Goal: Task Accomplishment & Management: Use online tool/utility

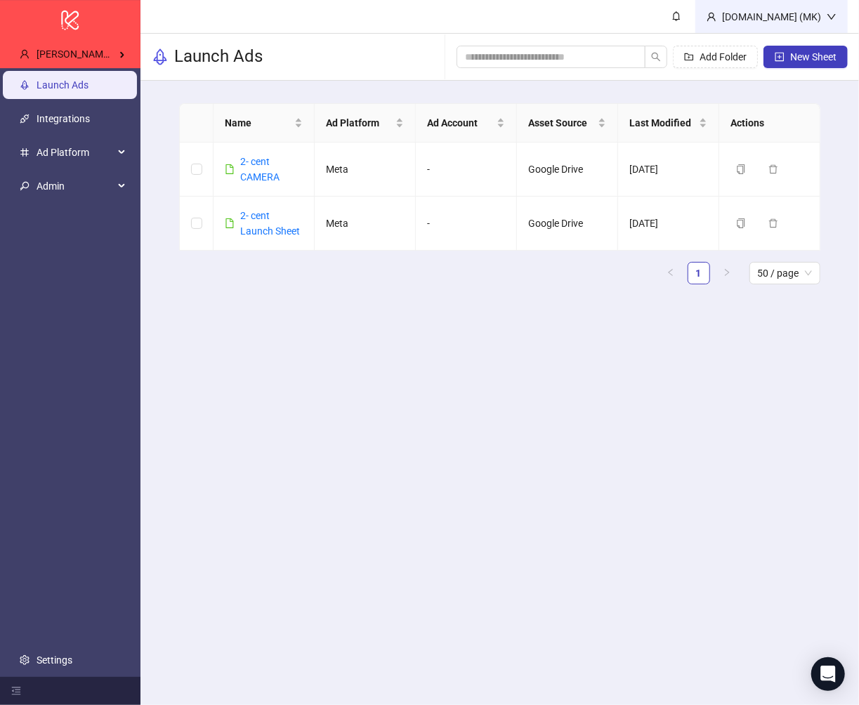
click at [784, 12] on div "Kitchn.io (MK)" at bounding box center [771, 16] width 110 height 15
click at [779, 44] on span "Logout" at bounding box center [802, 49] width 67 height 15
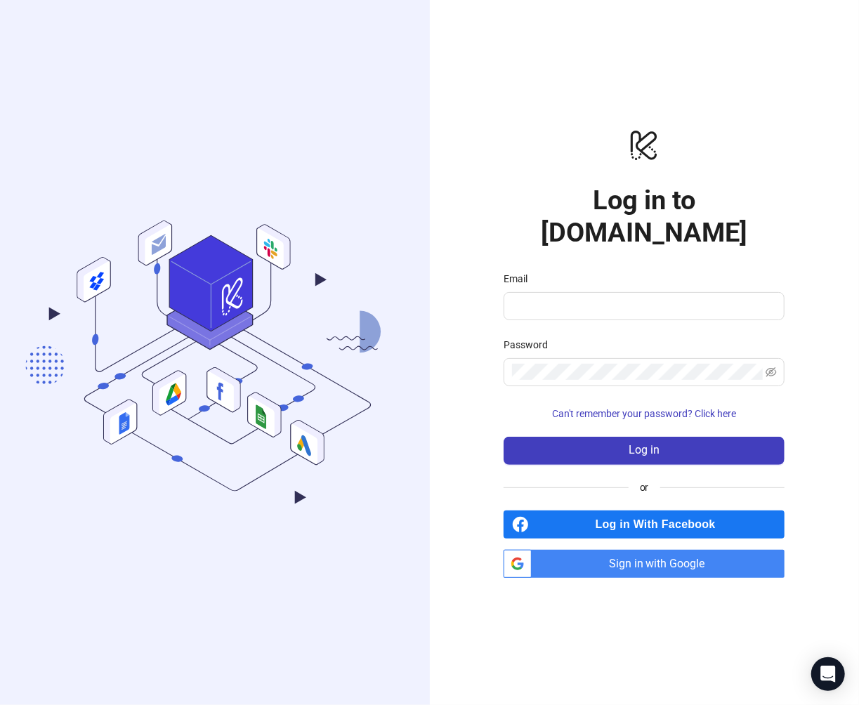
type input "**********"
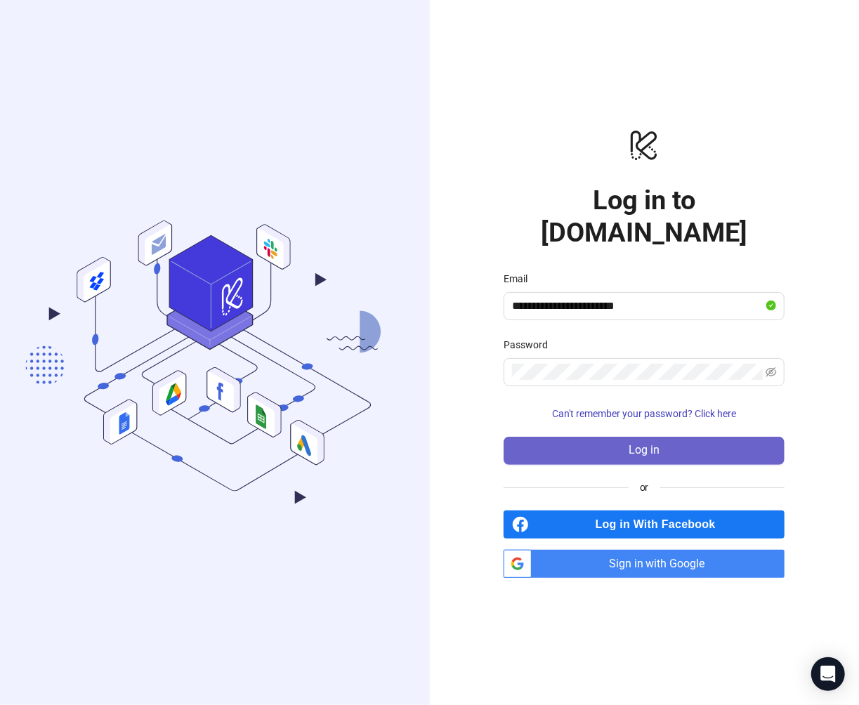
click at [627, 437] on button "Log in" at bounding box center [643, 451] width 281 height 28
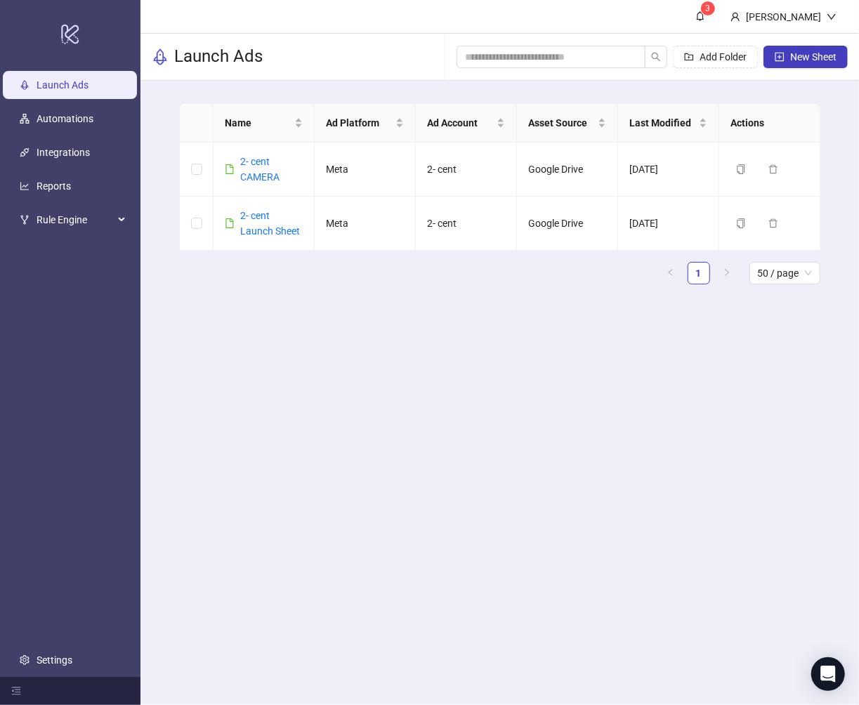
click at [101, 169] on ul "Launch Ads Automations Integrations Reports Rule Engine Settings" at bounding box center [70, 372] width 140 height 609
click at [71, 192] on link "Reports" at bounding box center [54, 185] width 34 height 11
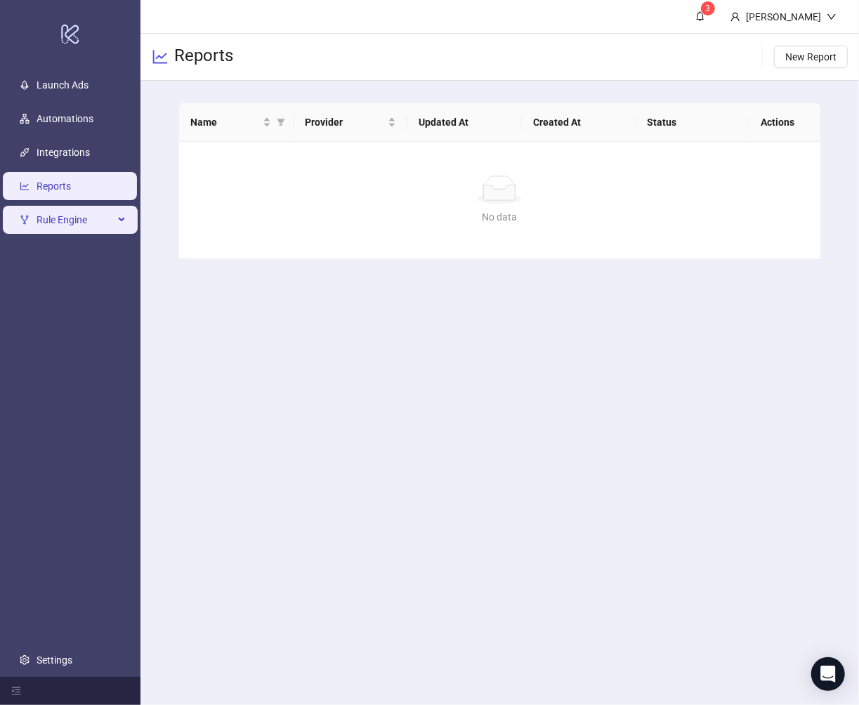
click at [86, 234] on li "Rule Engine" at bounding box center [70, 220] width 140 height 34
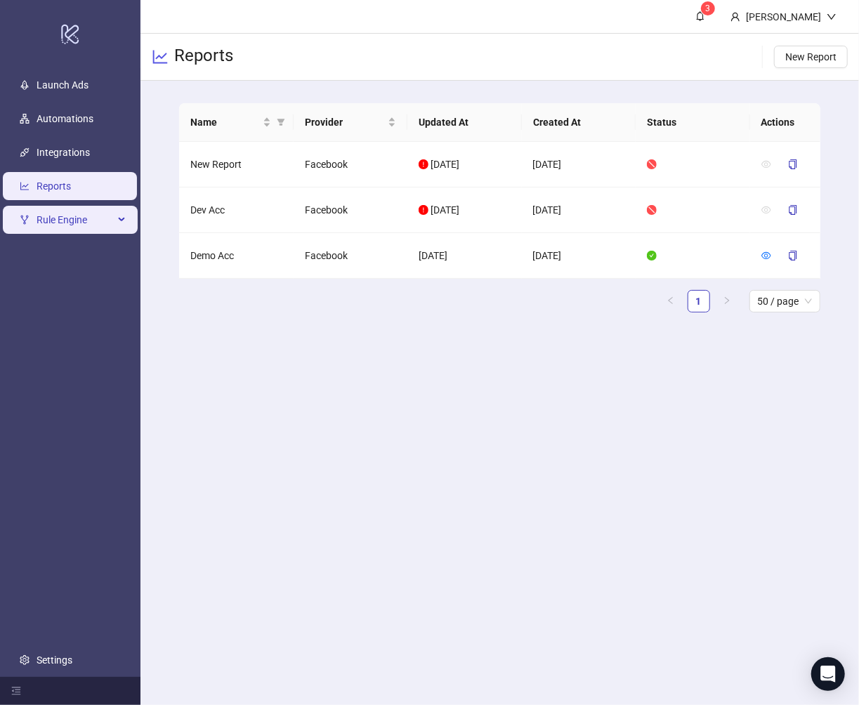
click at [86, 226] on span "Rule Engine" at bounding box center [75, 220] width 77 height 28
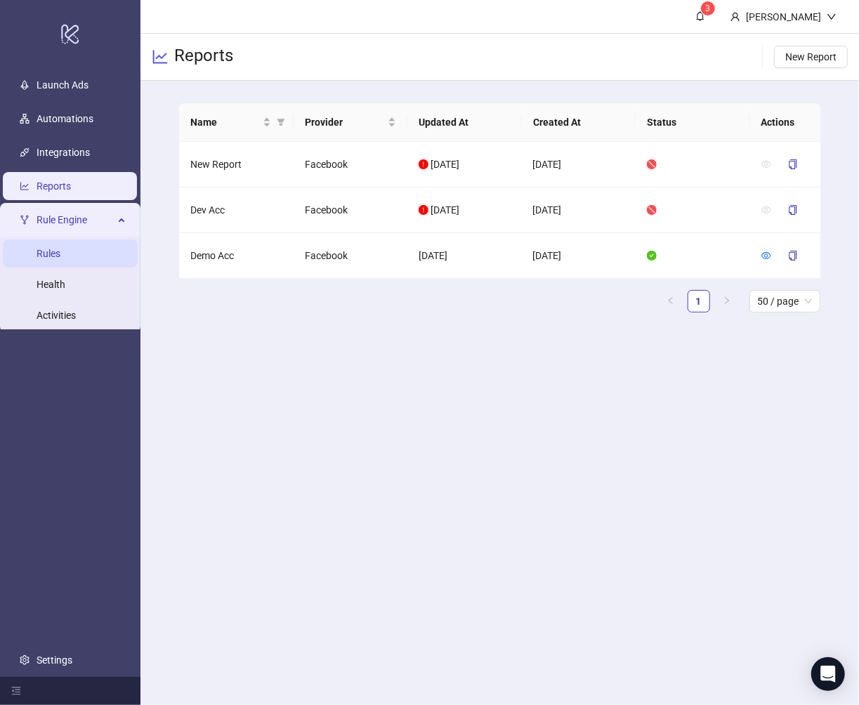
click at [60, 259] on link "Rules" at bounding box center [49, 253] width 24 height 11
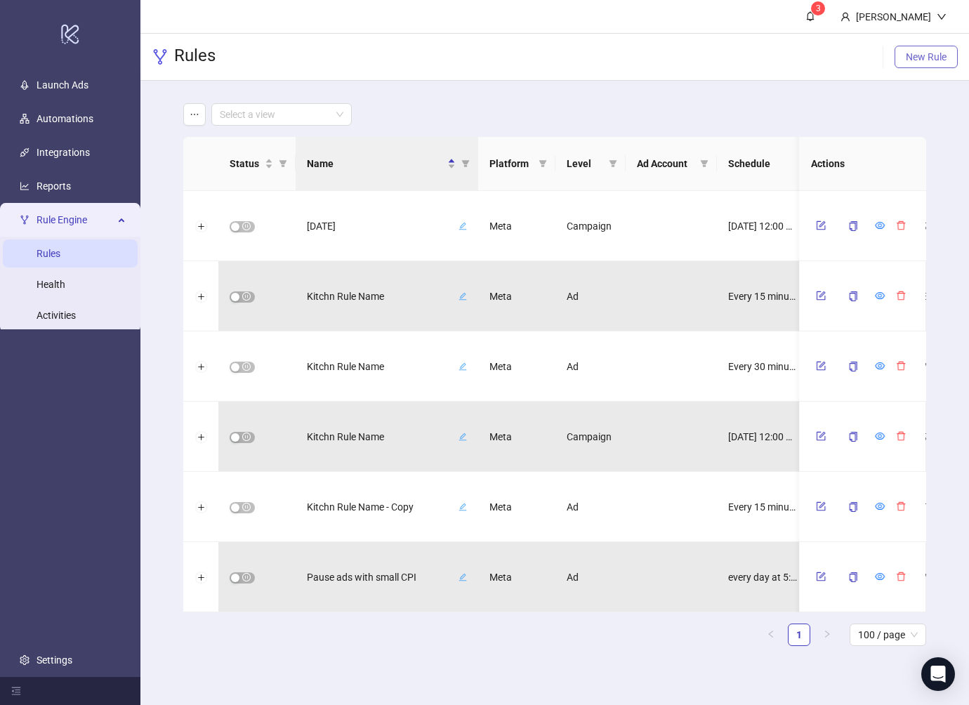
click at [858, 60] on span "New Rule" at bounding box center [926, 56] width 41 height 11
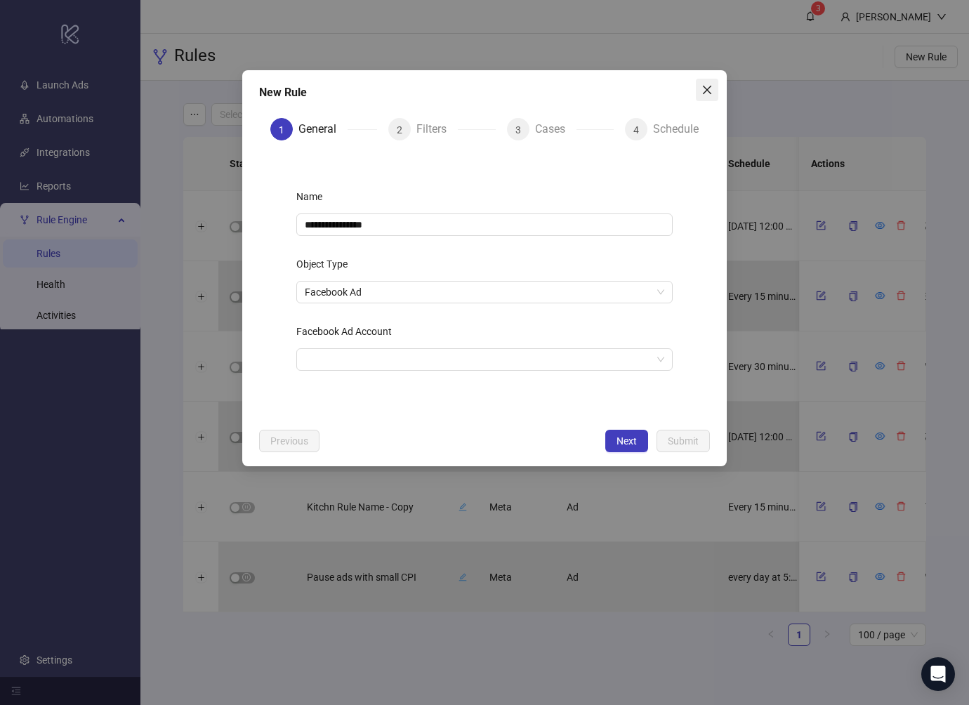
click at [709, 82] on button "Close" at bounding box center [707, 90] width 22 height 22
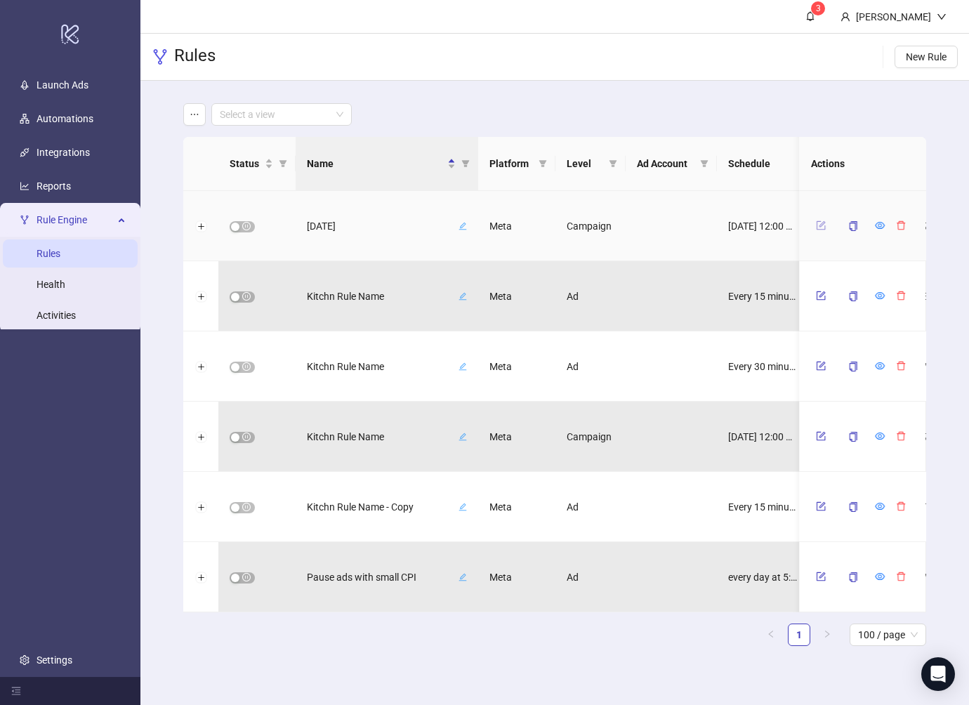
click at [816, 230] on button "button" at bounding box center [821, 225] width 21 height 17
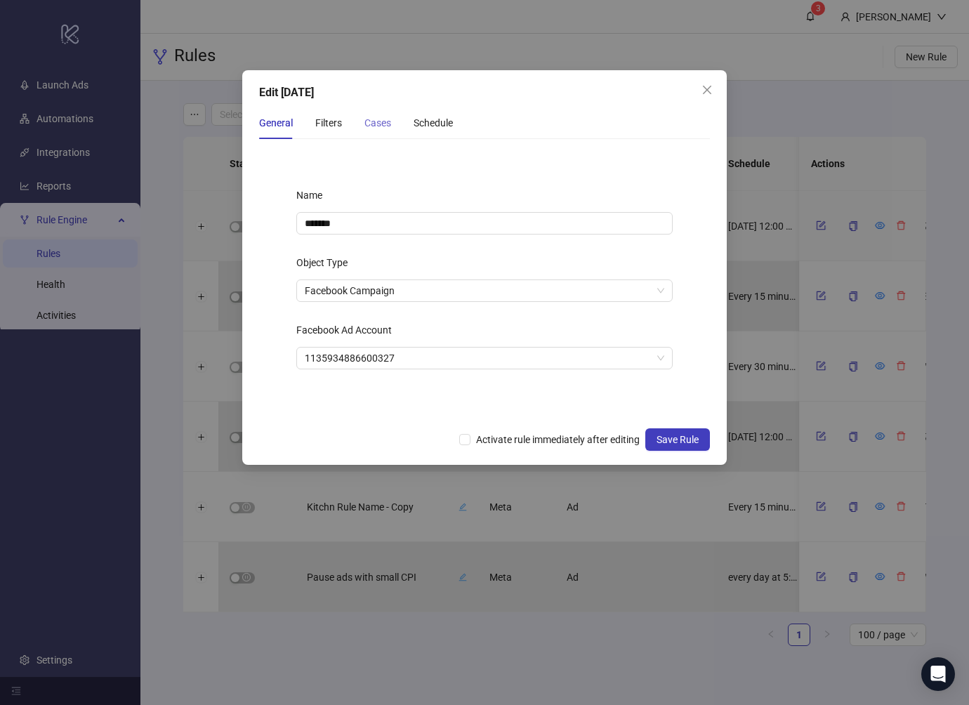
click at [387, 135] on div "Cases" at bounding box center [377, 123] width 27 height 32
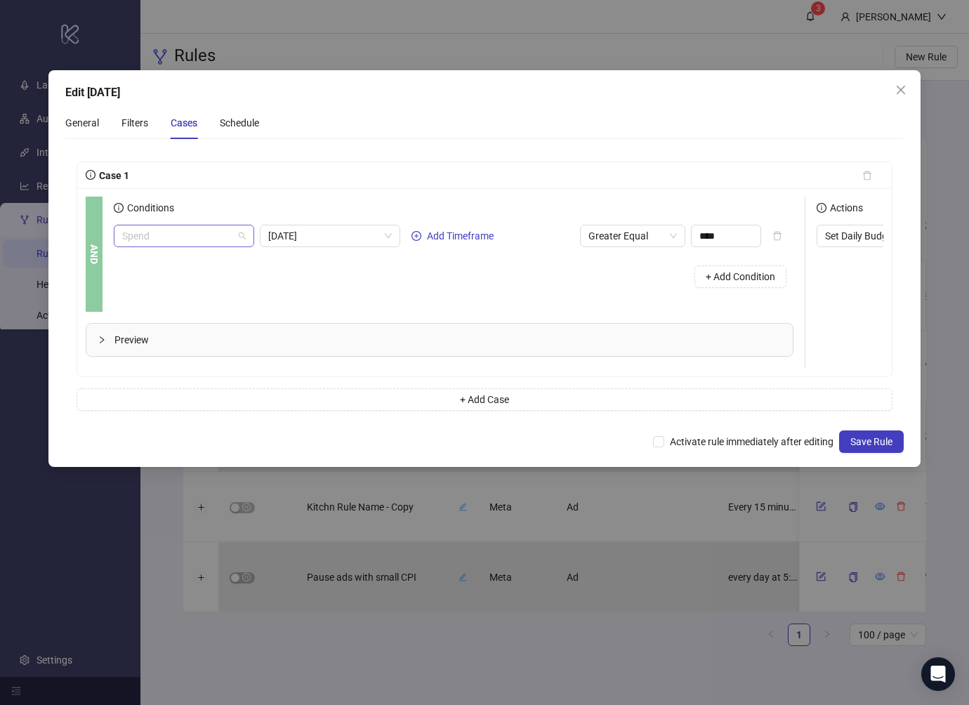
click at [184, 232] on span "Spend" at bounding box center [184, 235] width 124 height 21
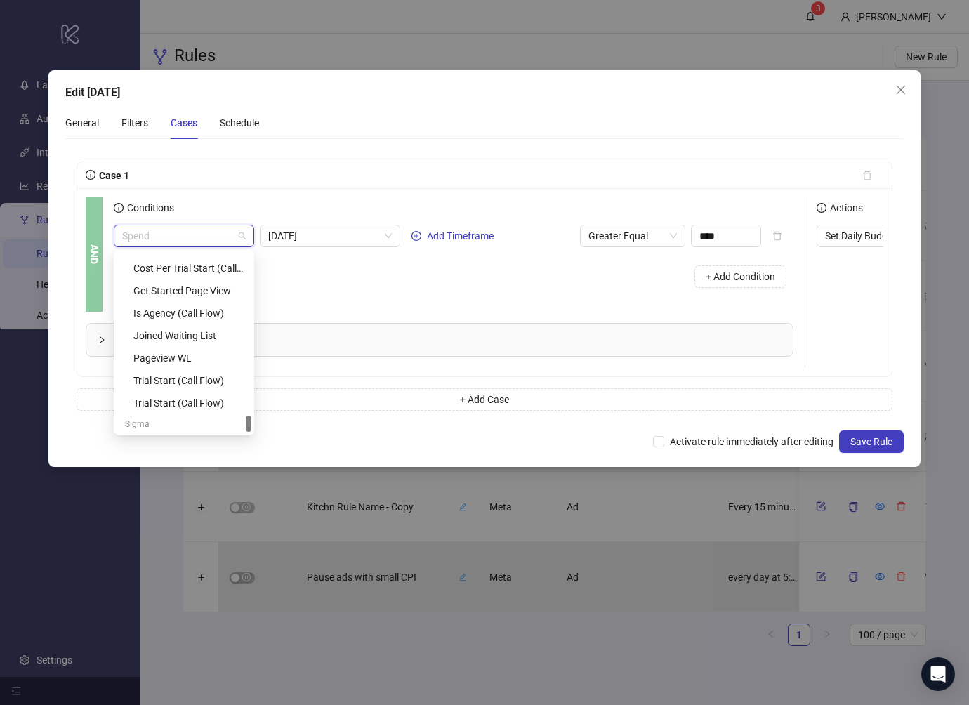
scroll to position [1774, 0]
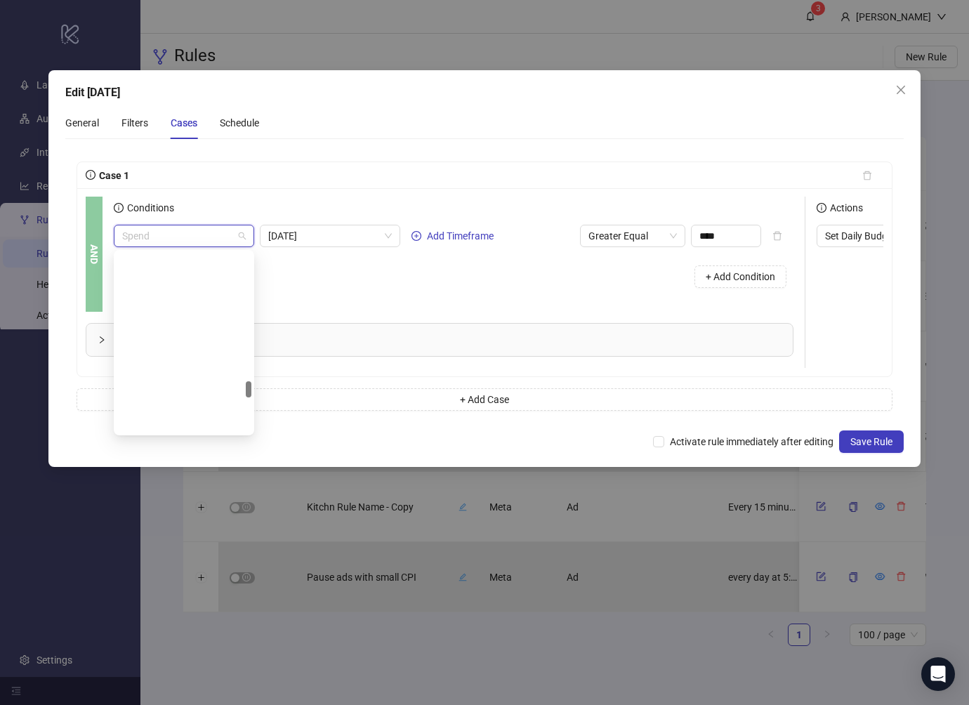
click at [227, 240] on span "Spend" at bounding box center [184, 235] width 124 height 21
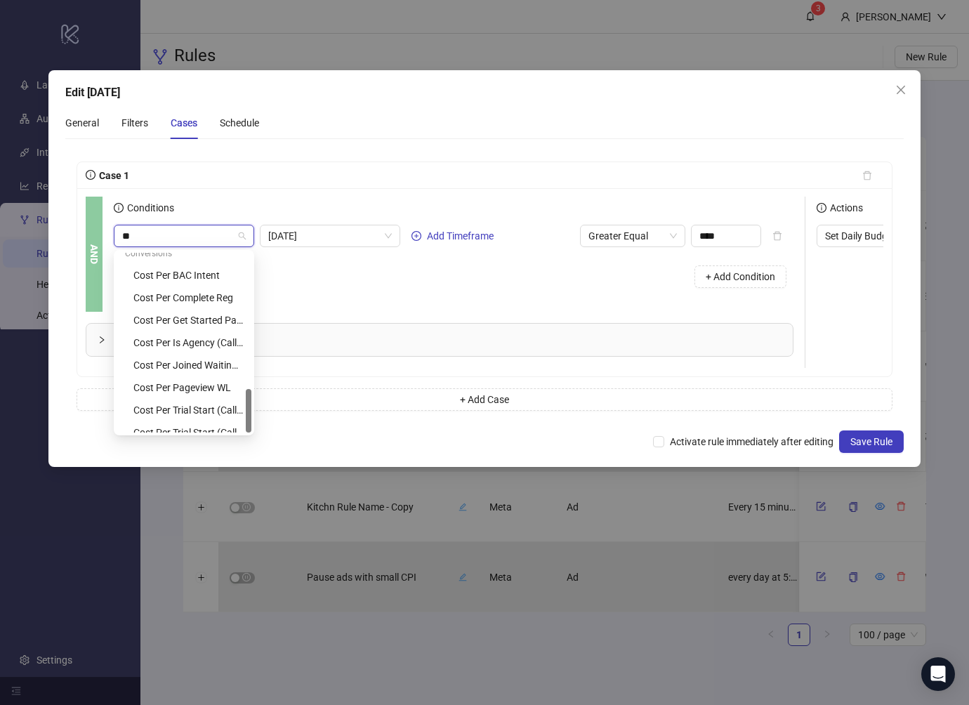
type input "*"
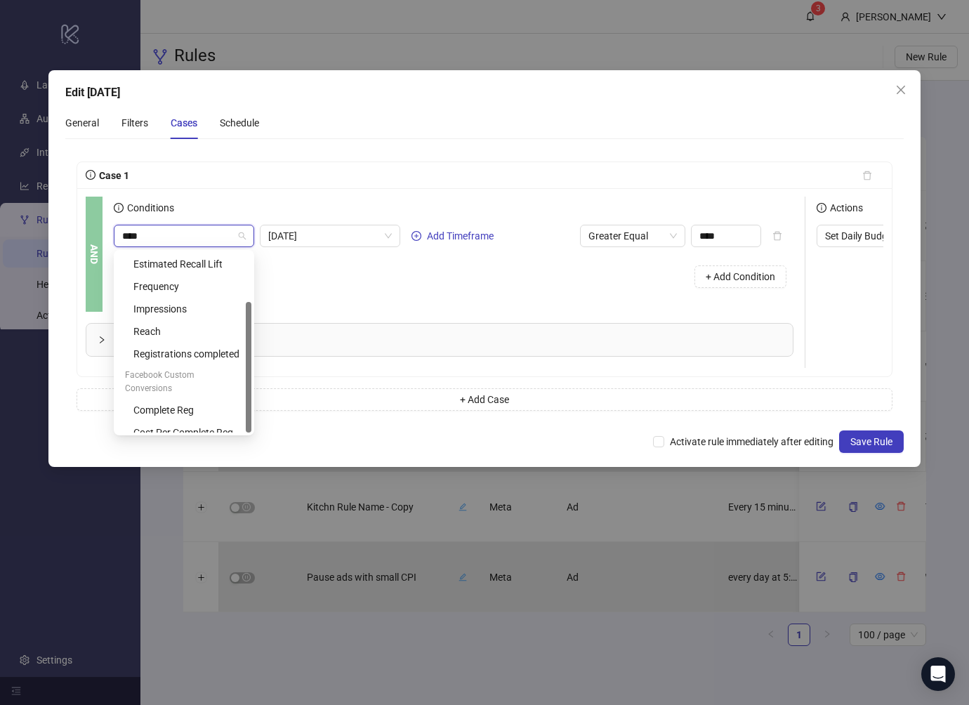
scroll to position [0, 0]
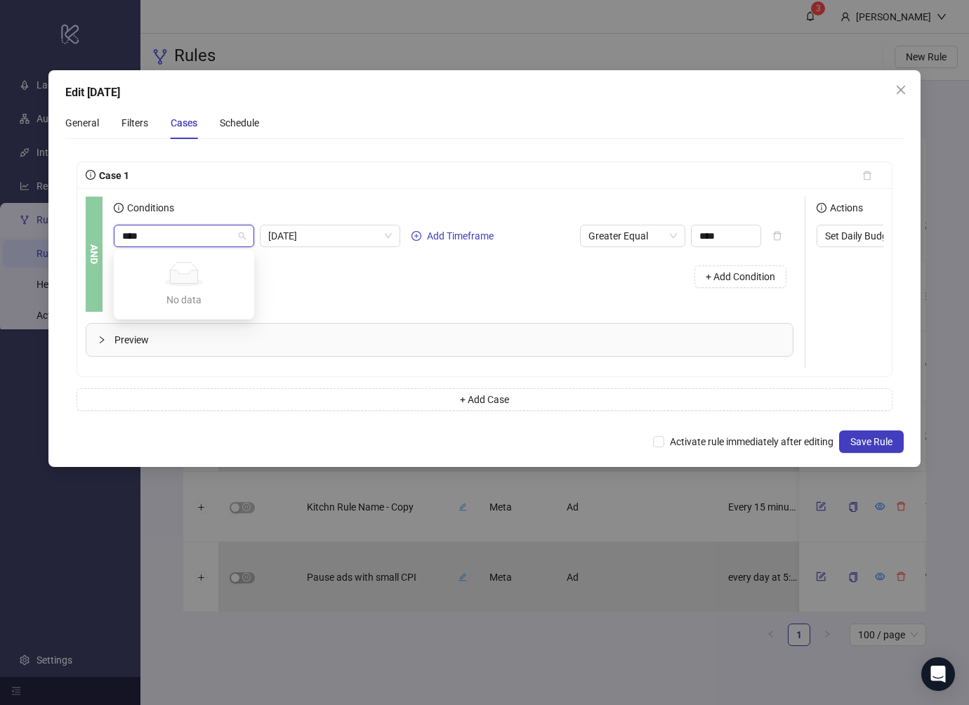
type input "*****"
click at [858, 88] on icon "close" at bounding box center [900, 89] width 11 height 11
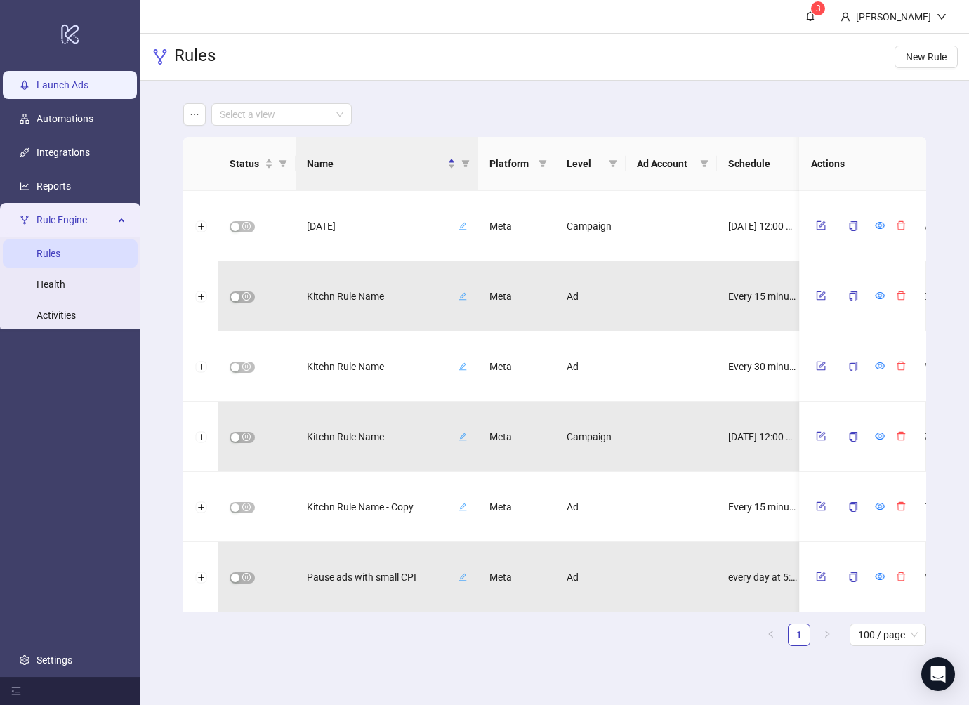
click at [65, 84] on link "Launch Ads" at bounding box center [63, 84] width 52 height 11
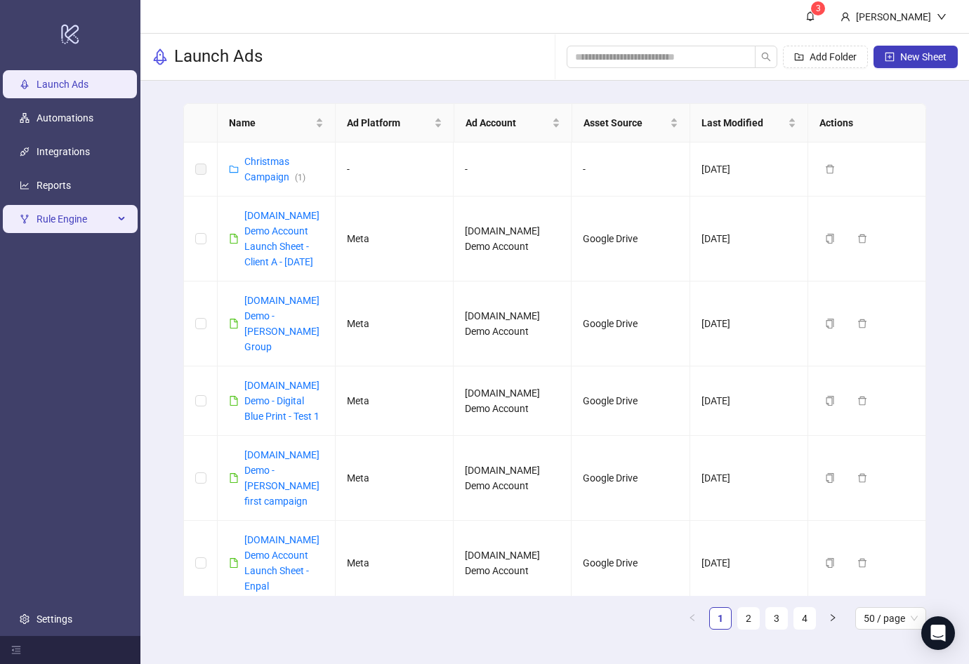
click at [79, 218] on span "Rule Engine" at bounding box center [75, 219] width 77 height 28
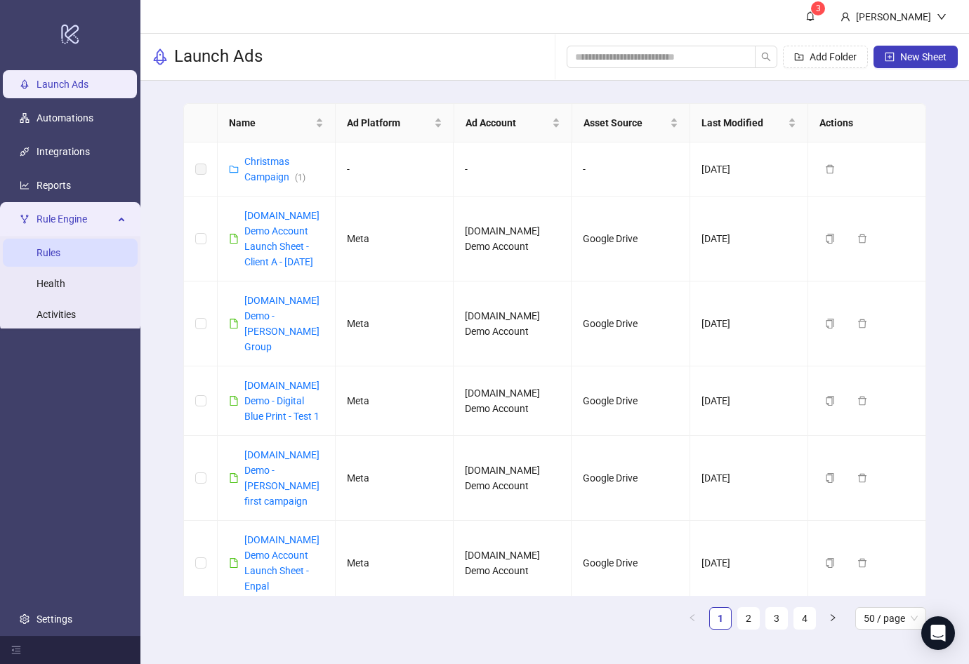
click at [60, 248] on link "Rules" at bounding box center [49, 252] width 24 height 11
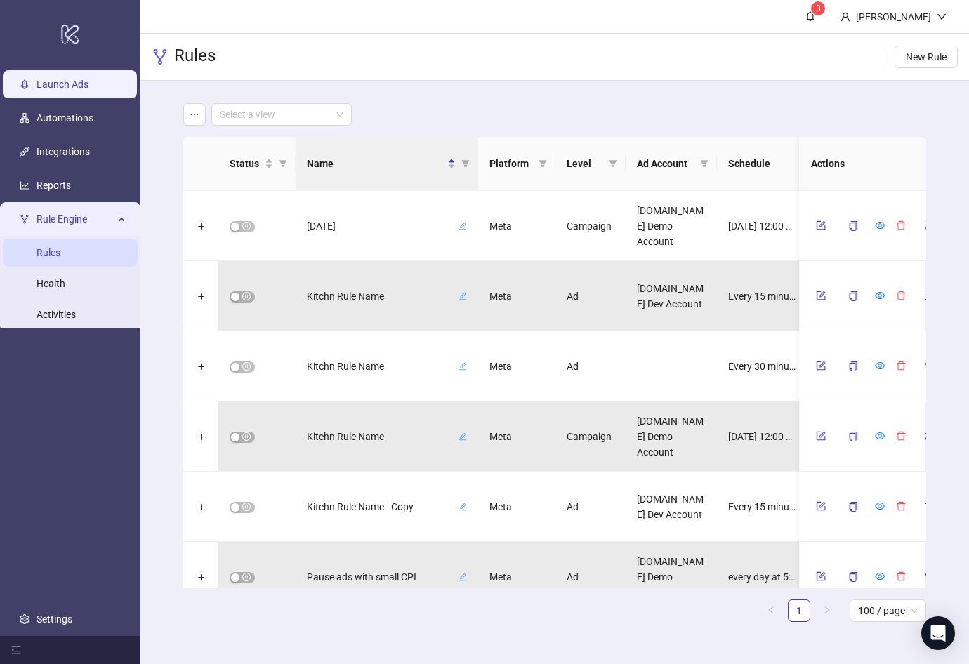
click at [75, 82] on link "Launch Ads" at bounding box center [63, 84] width 52 height 11
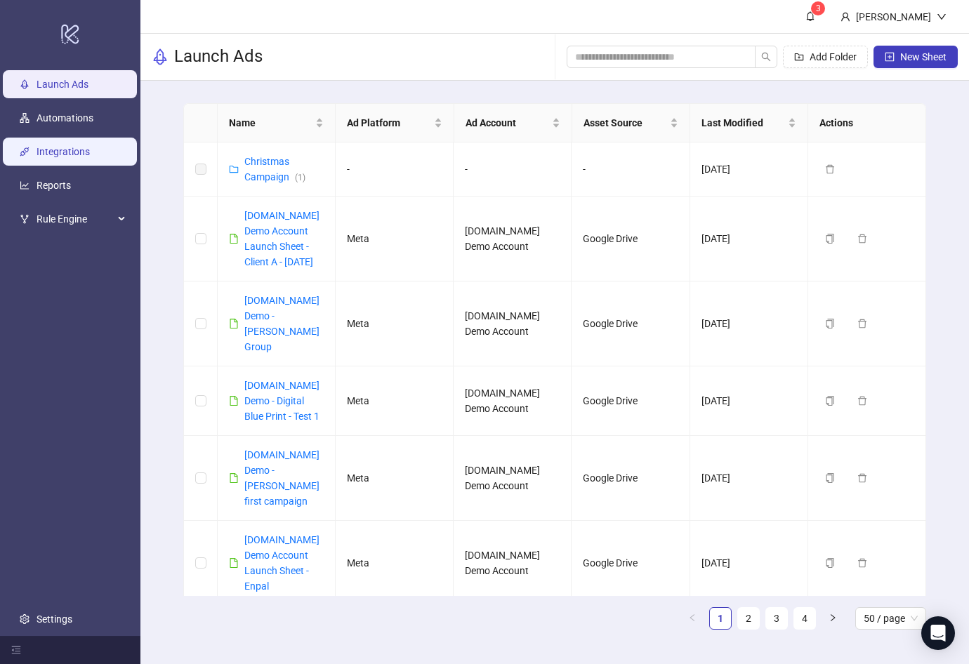
click at [90, 146] on link "Integrations" at bounding box center [63, 151] width 53 height 11
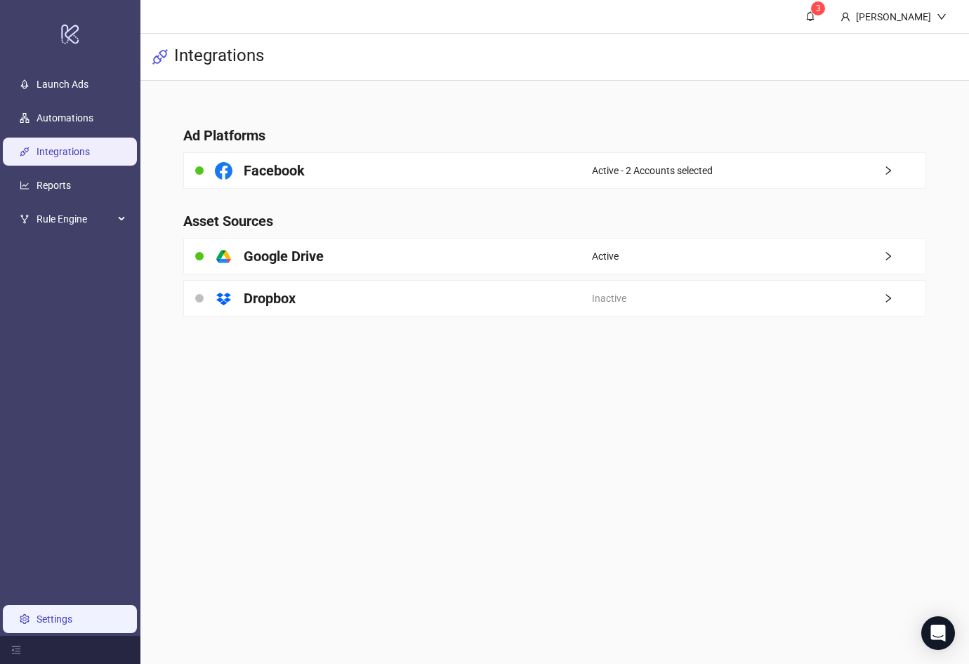
click at [72, 616] on link "Settings" at bounding box center [55, 619] width 36 height 11
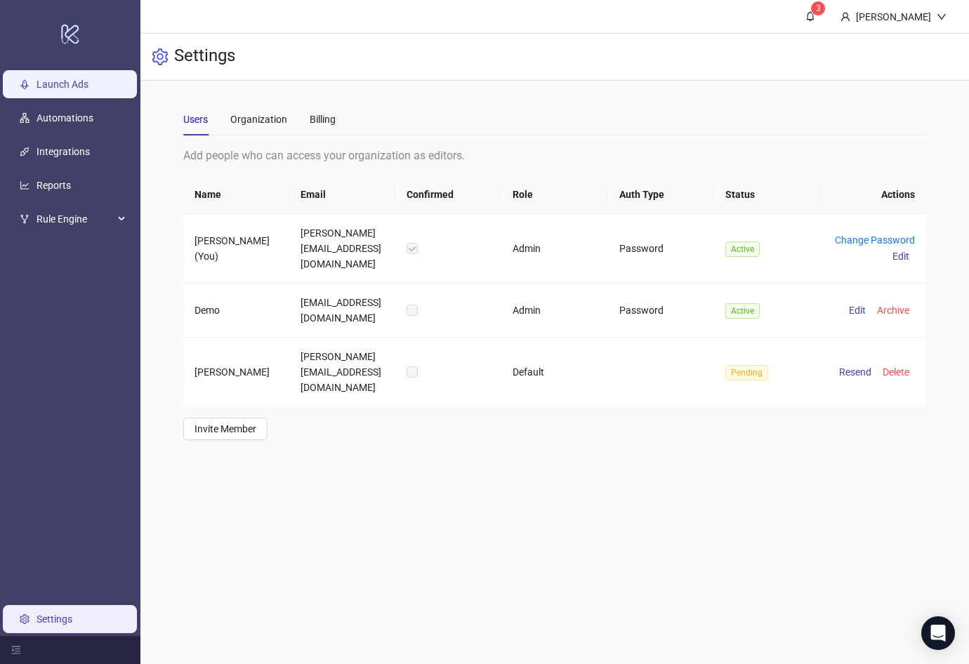
click at [68, 79] on link "Launch Ads" at bounding box center [63, 84] width 52 height 11
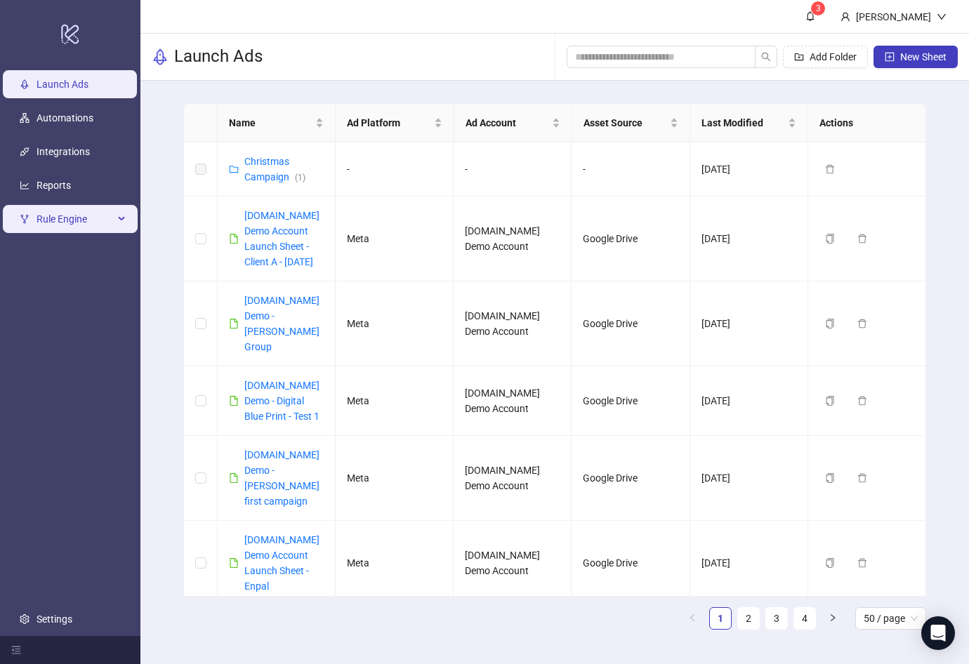
click at [116, 218] on div "Rule Engine" at bounding box center [70, 219] width 135 height 28
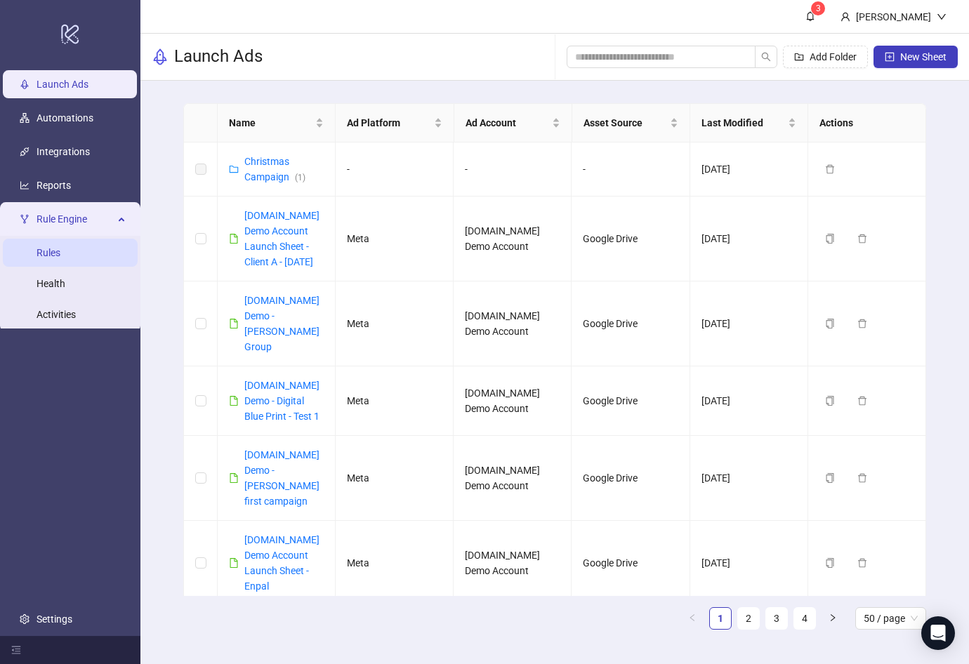
click at [60, 249] on link "Rules" at bounding box center [49, 252] width 24 height 11
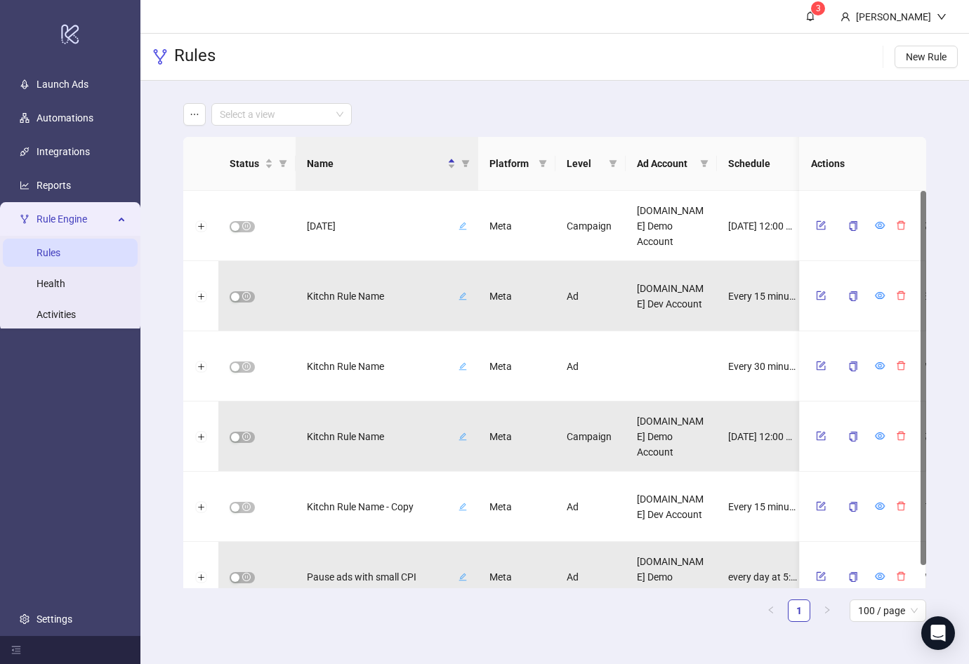
click at [168, 143] on div "Select a view Status Name Platform Level Ad Account Schedule Filters Is Evaluat…" at bounding box center [554, 368] width 828 height 575
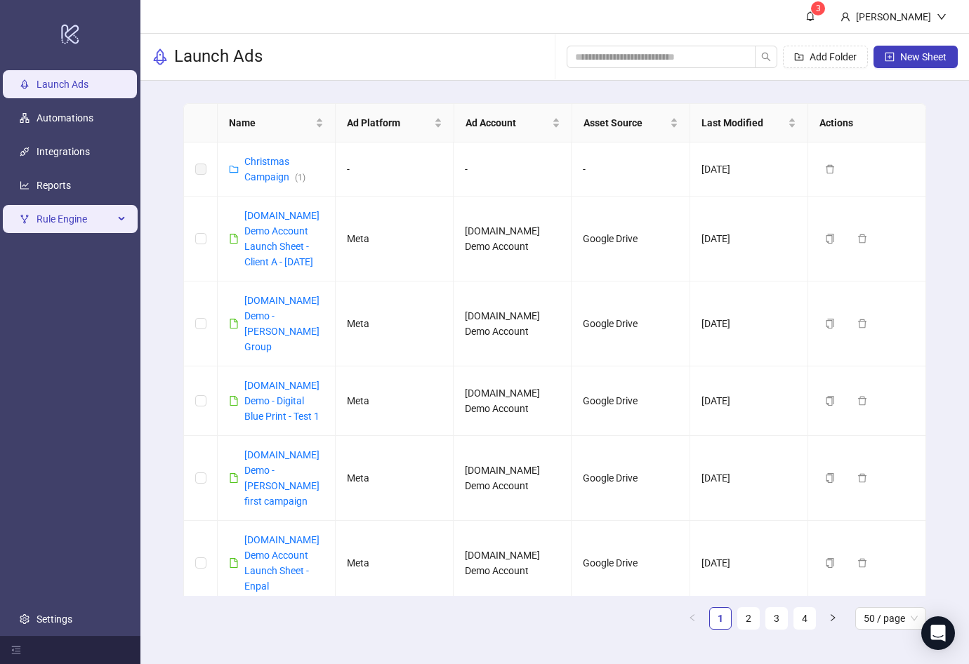
click at [81, 223] on span "Rule Engine" at bounding box center [75, 219] width 77 height 28
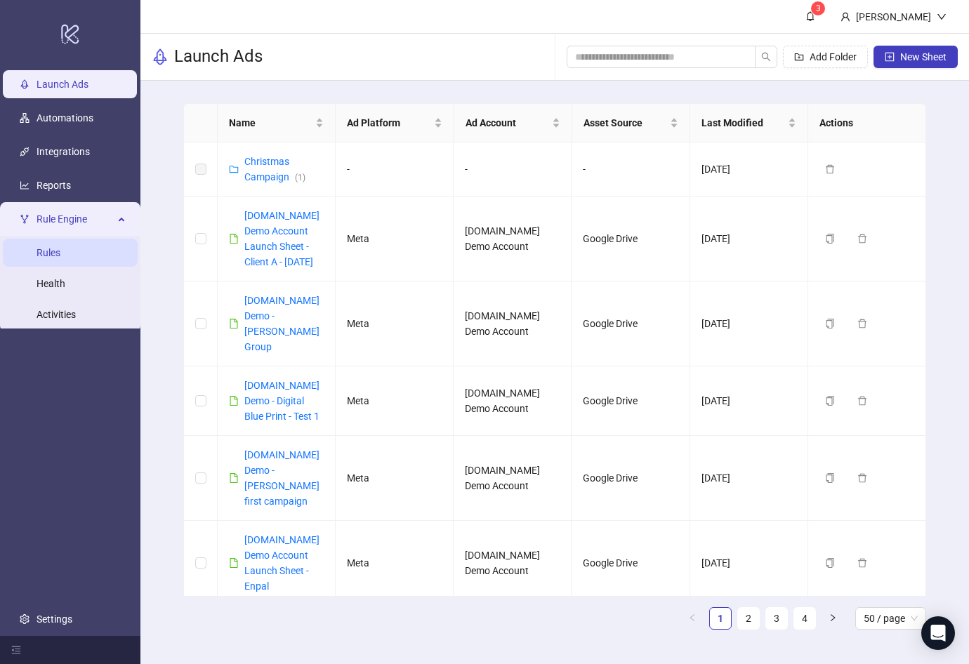
click at [60, 247] on link "Rules" at bounding box center [49, 252] width 24 height 11
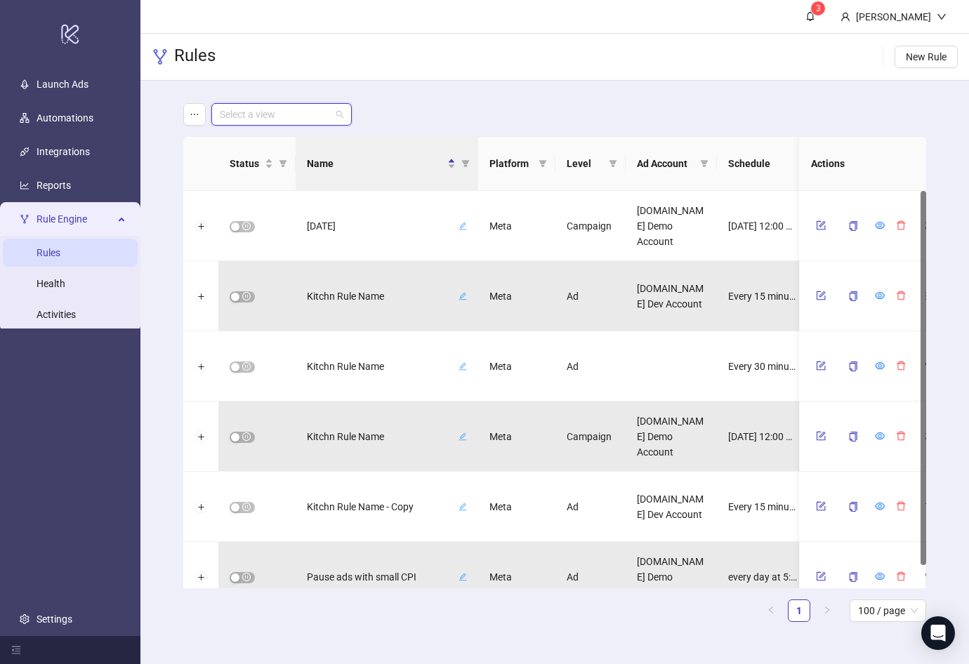
click at [286, 122] on input "search" at bounding box center [275, 114] width 111 height 21
click at [390, 117] on div "Select a view" at bounding box center [554, 114] width 742 height 22
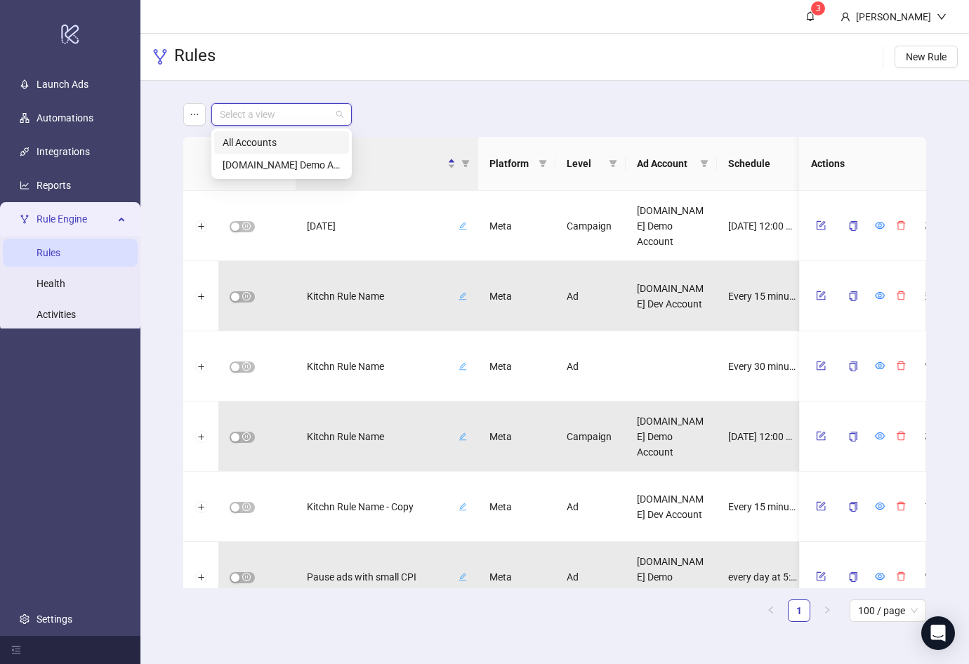
click at [288, 113] on input "search" at bounding box center [275, 114] width 111 height 21
click at [441, 117] on div "Select a view" at bounding box center [554, 114] width 742 height 22
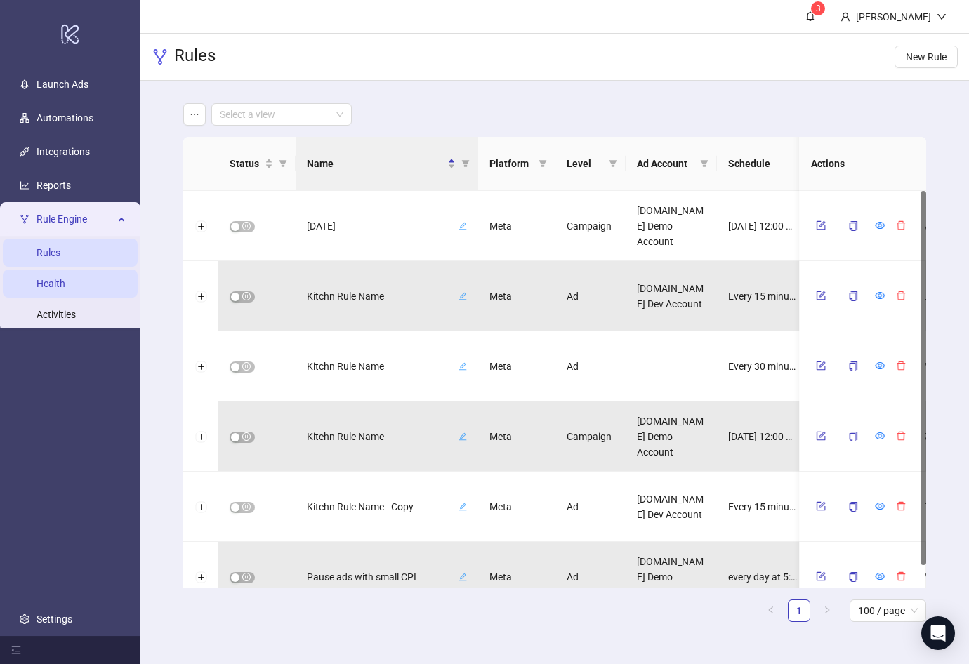
click at [65, 279] on link "Health" at bounding box center [51, 283] width 29 height 11
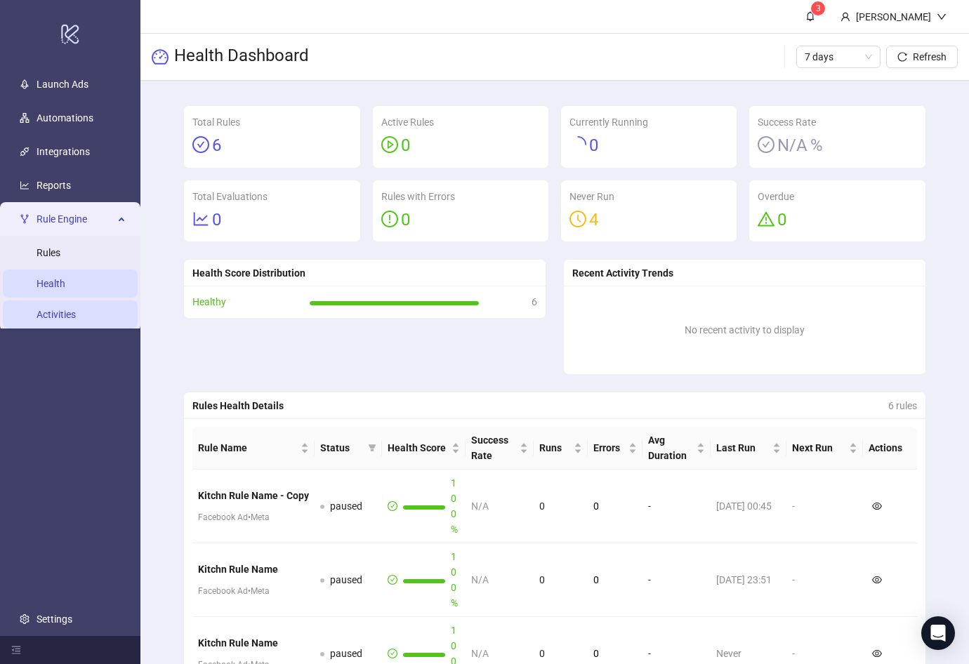
click at [68, 309] on link "Activities" at bounding box center [56, 314] width 39 height 11
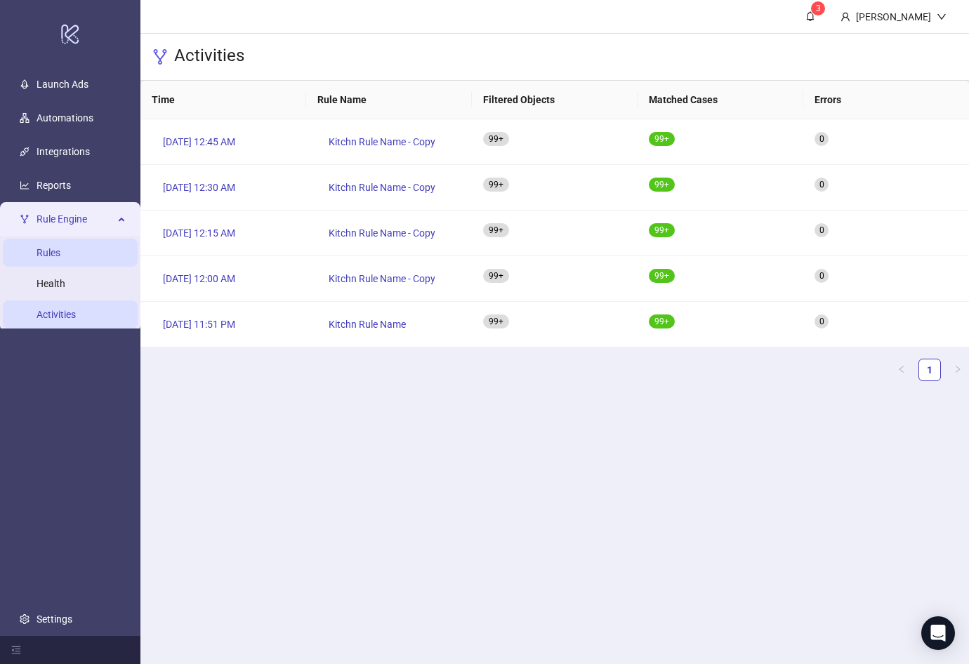
click at [60, 247] on link "Rules" at bounding box center [49, 252] width 24 height 11
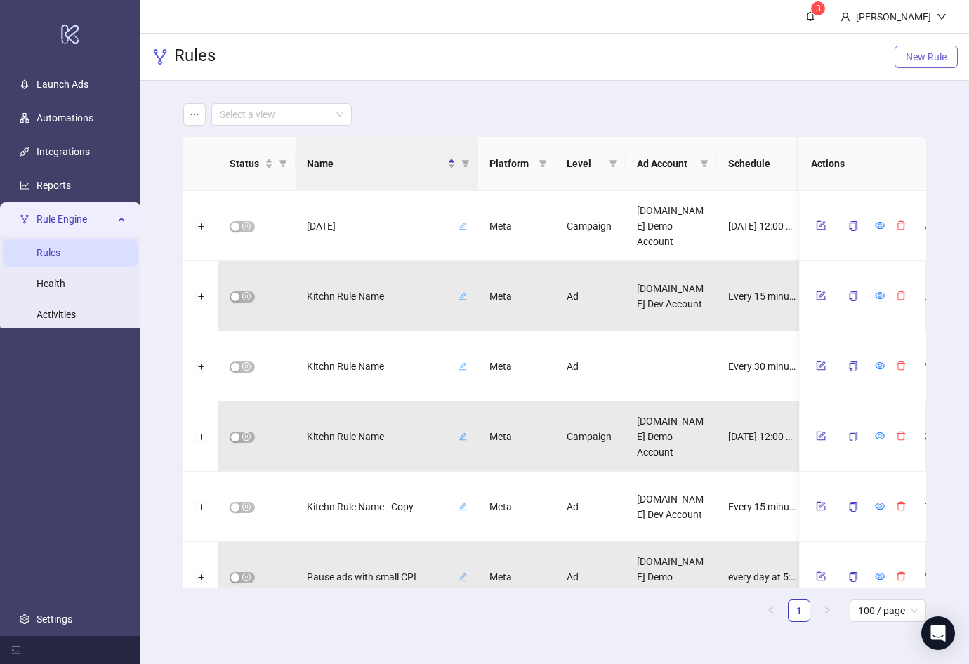
click at [922, 60] on span "New Rule" at bounding box center [926, 56] width 41 height 11
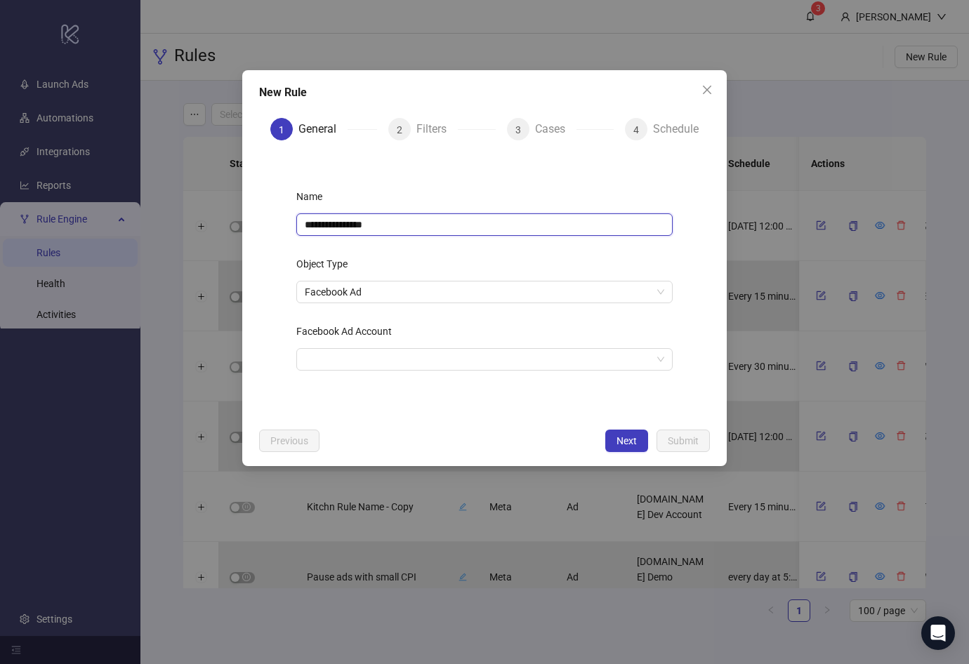
click at [416, 231] on input "**********" at bounding box center [484, 224] width 376 height 22
click at [398, 226] on input "**********" at bounding box center [484, 224] width 376 height 22
click at [403, 226] on input "**********" at bounding box center [484, 224] width 376 height 22
type input "**********"
click at [394, 368] on input "Facebook Ad Account" at bounding box center [478, 359] width 347 height 21
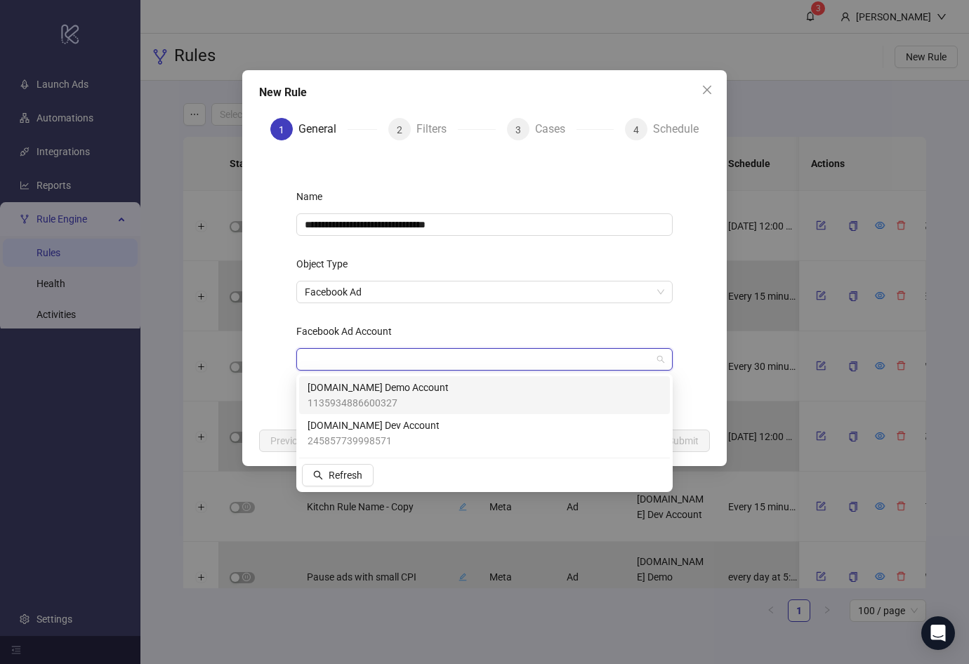
click at [385, 401] on span "1135934886600327" at bounding box center [377, 402] width 141 height 15
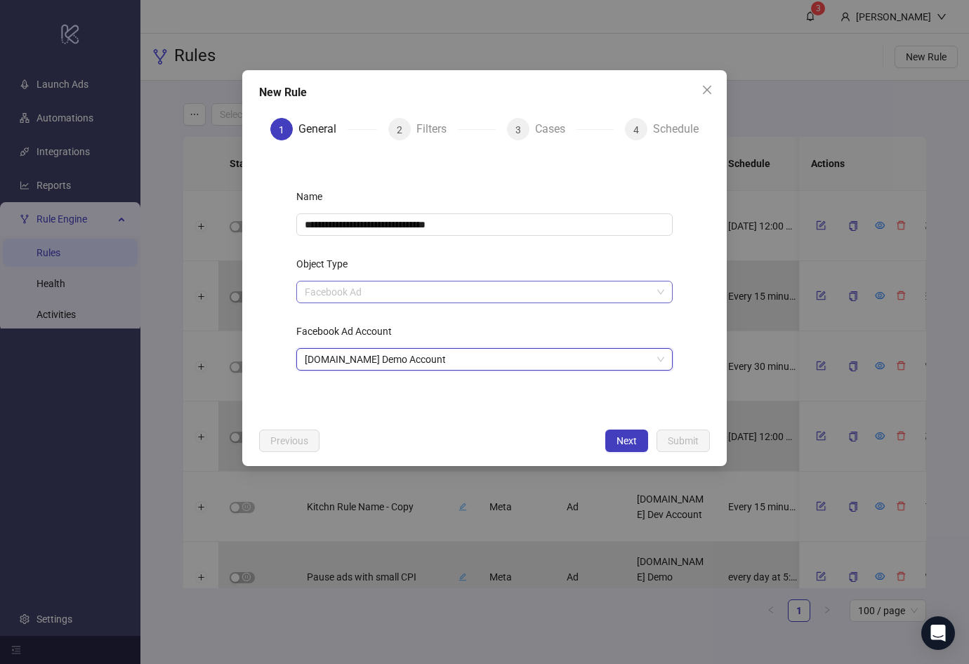
click at [387, 286] on span "Facebook Ad" at bounding box center [484, 291] width 359 height 21
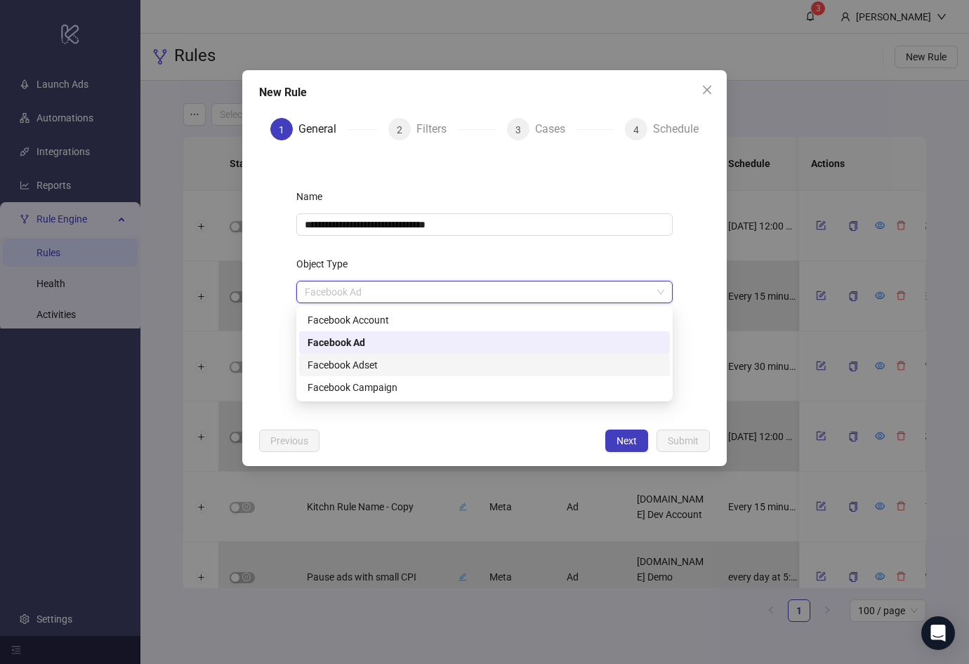
click at [398, 371] on div "Facebook Adset" at bounding box center [484, 364] width 354 height 15
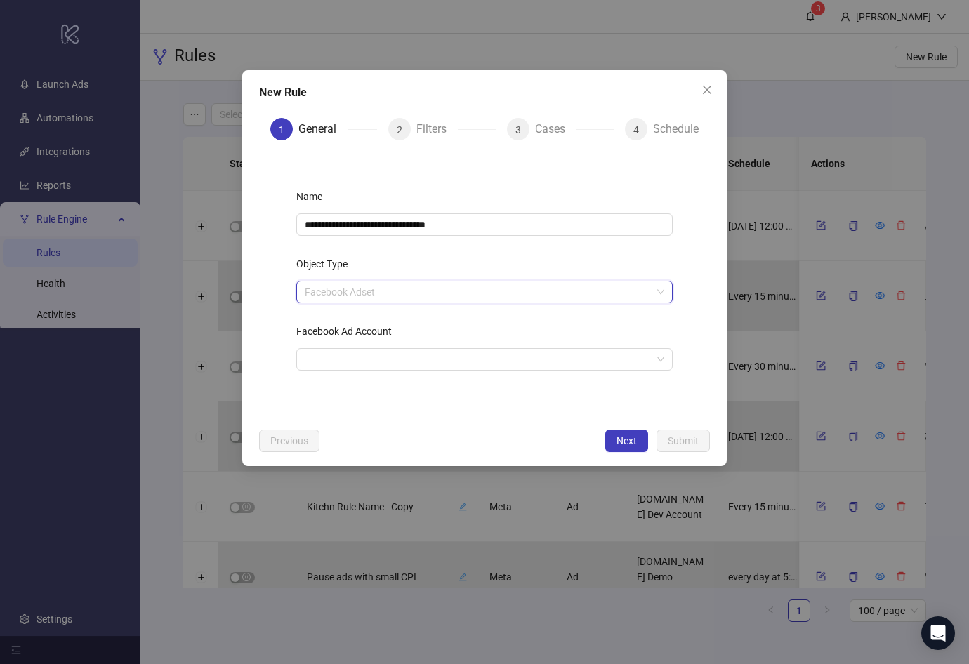
click at [384, 293] on span "Facebook Adset" at bounding box center [484, 291] width 359 height 21
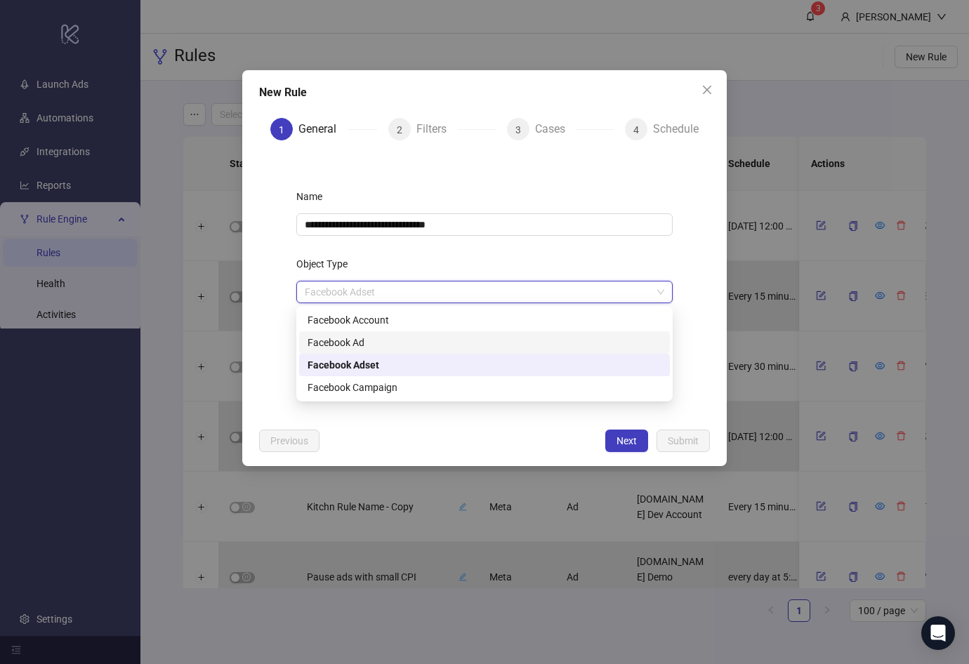
click at [376, 339] on div "Facebook Ad" at bounding box center [484, 342] width 354 height 15
click at [371, 291] on span "Facebook Ad" at bounding box center [484, 291] width 359 height 21
click at [377, 269] on div "Object Type" at bounding box center [484, 267] width 376 height 28
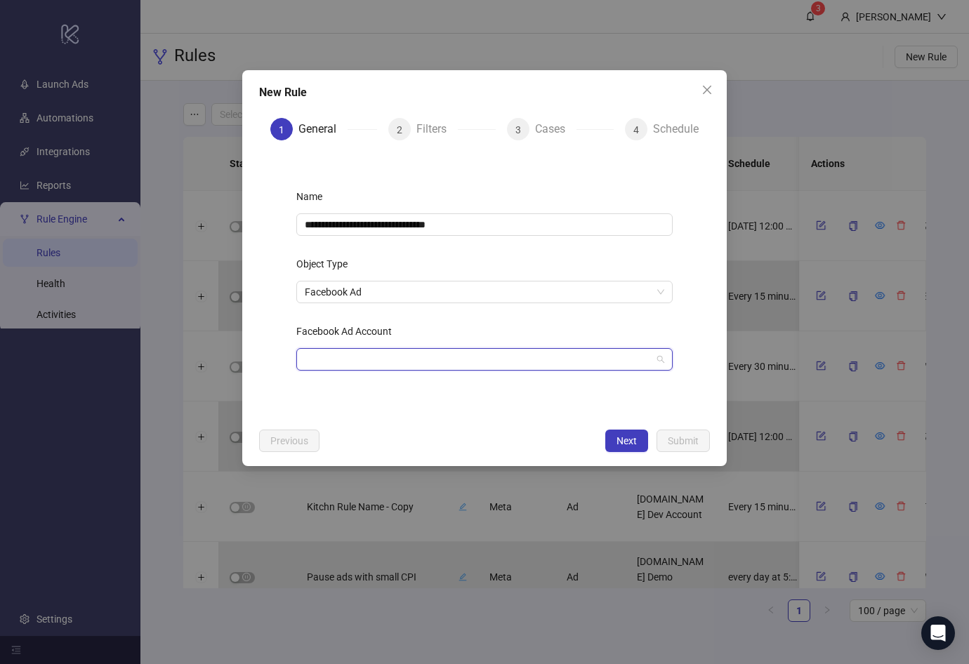
click at [379, 357] on input "Facebook Ad Account" at bounding box center [478, 359] width 347 height 21
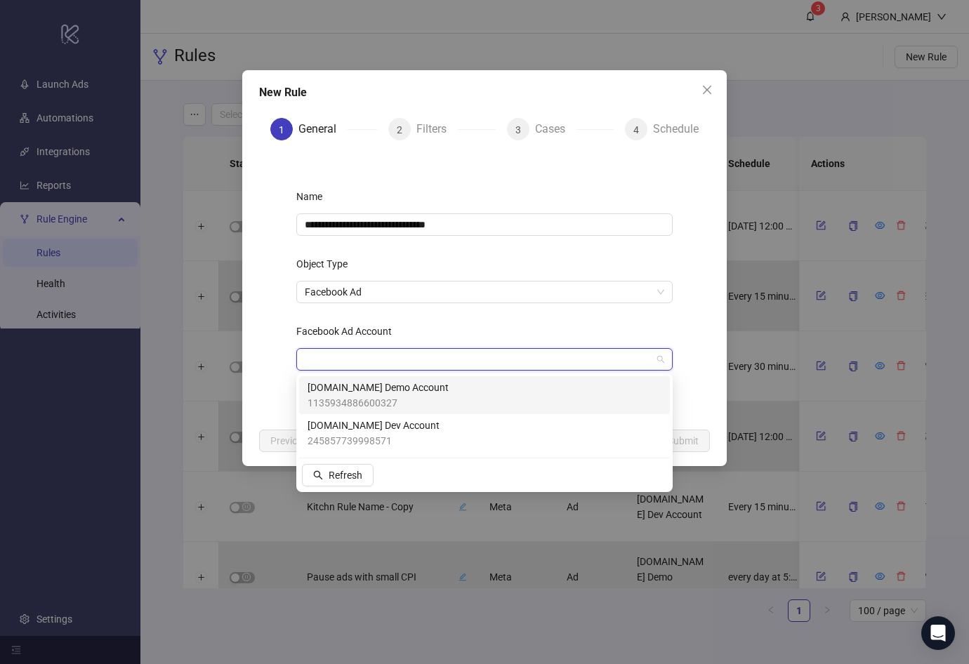
click at [379, 394] on span "[DOMAIN_NAME] Demo Account" at bounding box center [377, 387] width 141 height 15
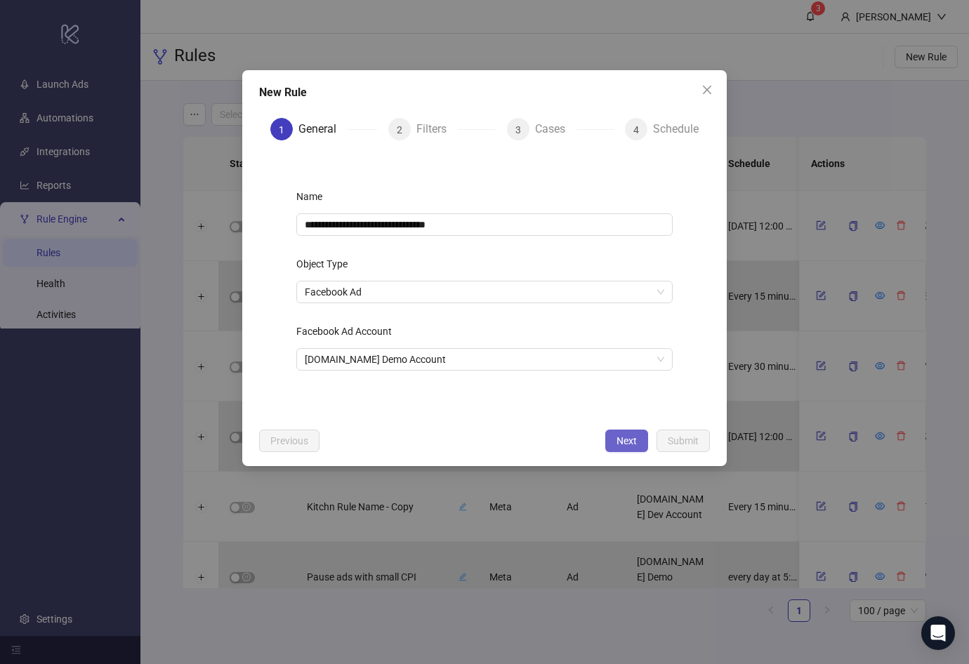
click at [621, 439] on span "Next" at bounding box center [626, 440] width 20 height 11
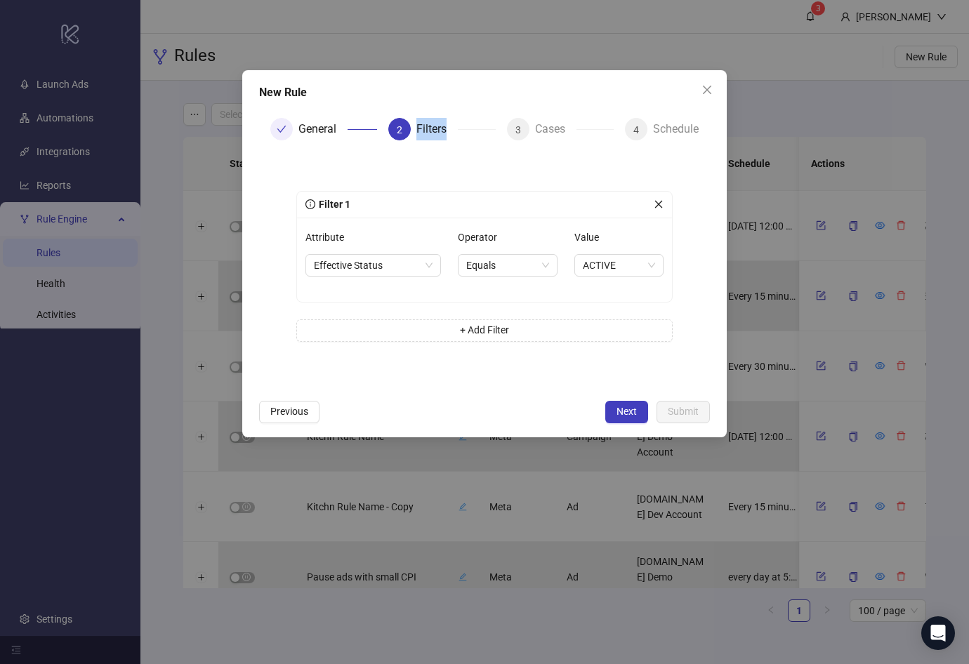
drag, startPoint x: 454, startPoint y: 128, endPoint x: 408, endPoint y: 129, distance: 46.3
click at [408, 129] on div "2 Filters" at bounding box center [441, 129] width 107 height 22
click at [441, 132] on div "Filters" at bounding box center [436, 129] width 41 height 22
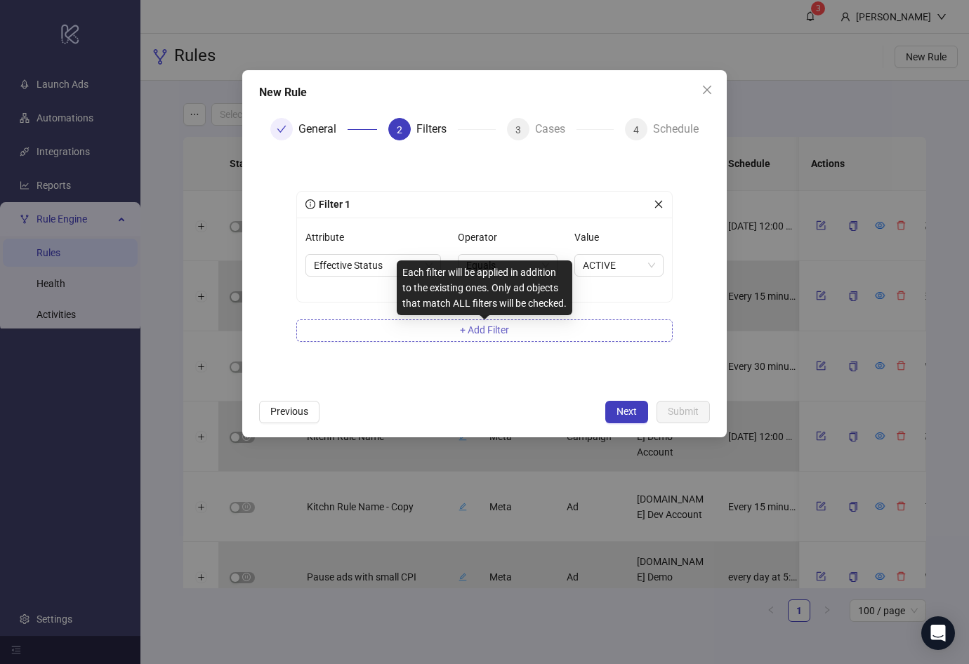
click at [468, 327] on span "+ Add Filter" at bounding box center [484, 329] width 49 height 11
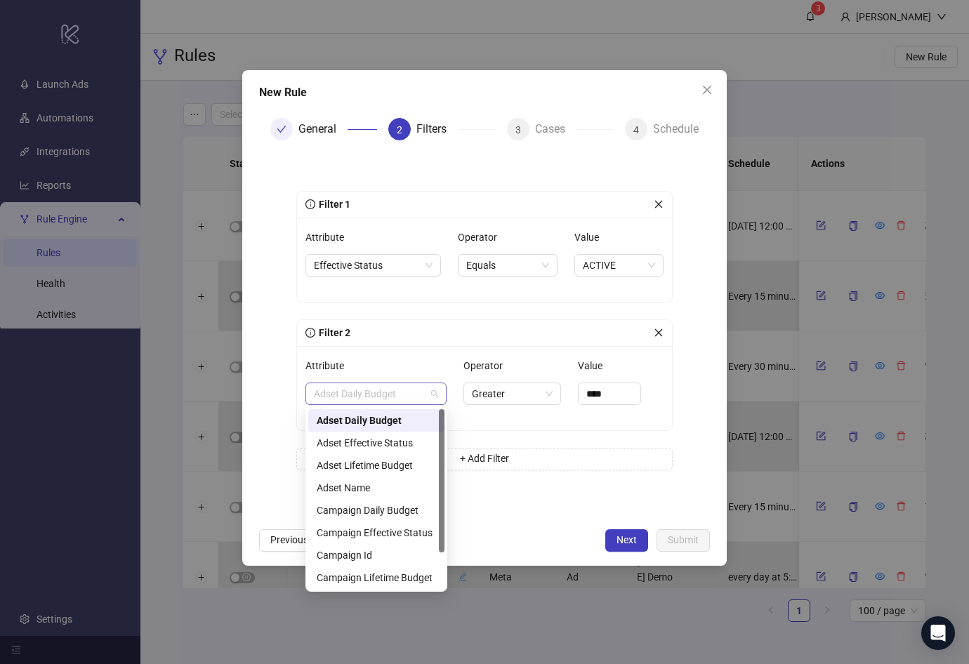
click at [384, 399] on span "Adset Daily Budget" at bounding box center [376, 393] width 124 height 21
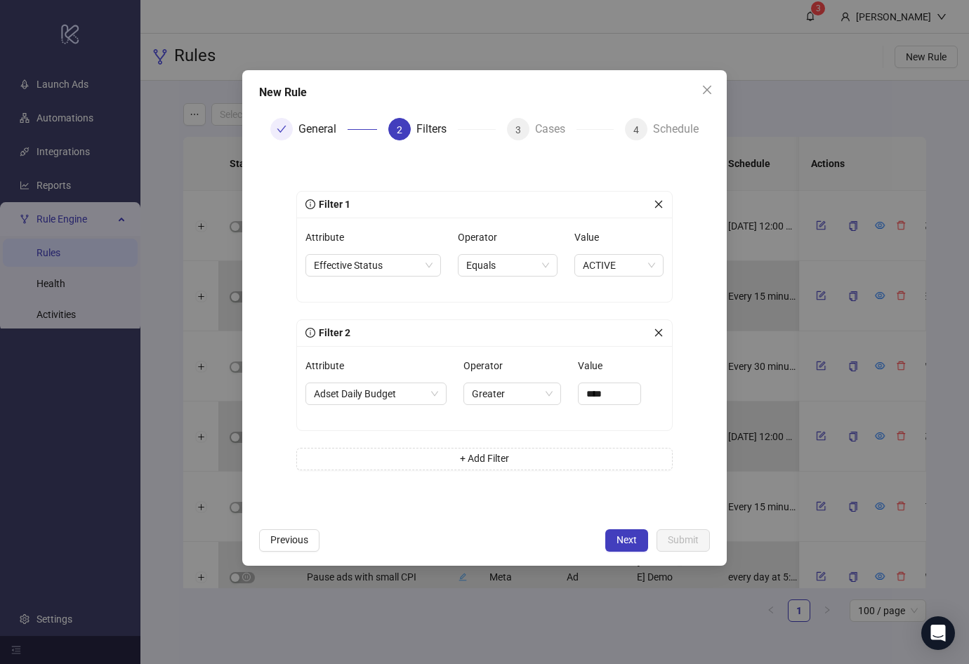
click at [413, 282] on div "Attribute Effective Status" at bounding box center [372, 259] width 135 height 67
click at [388, 390] on span "Adset Daily Budget" at bounding box center [376, 393] width 124 height 21
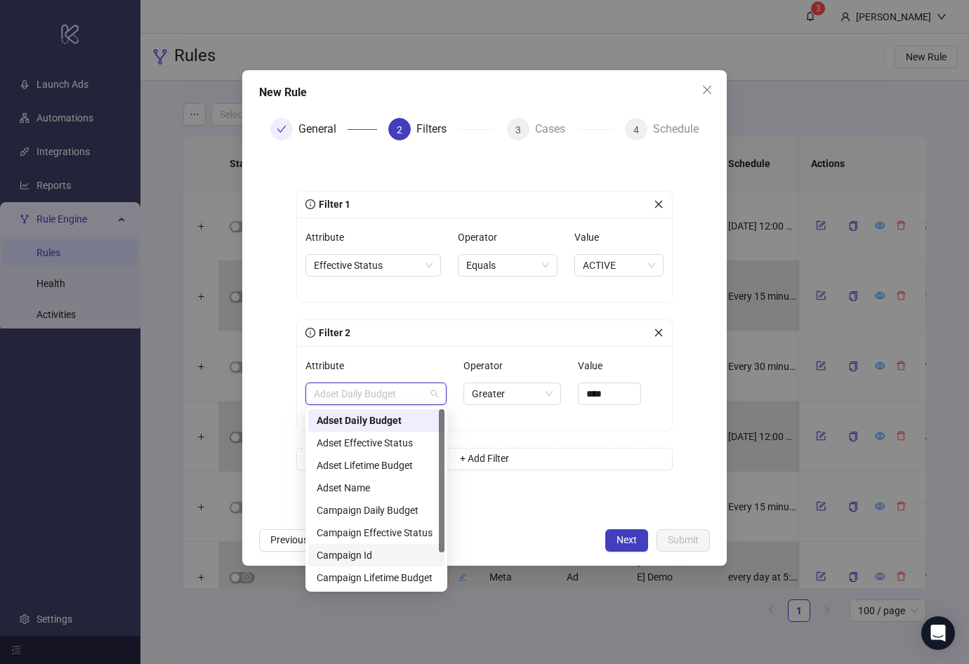
click at [387, 550] on div "Campaign Id" at bounding box center [376, 555] width 119 height 15
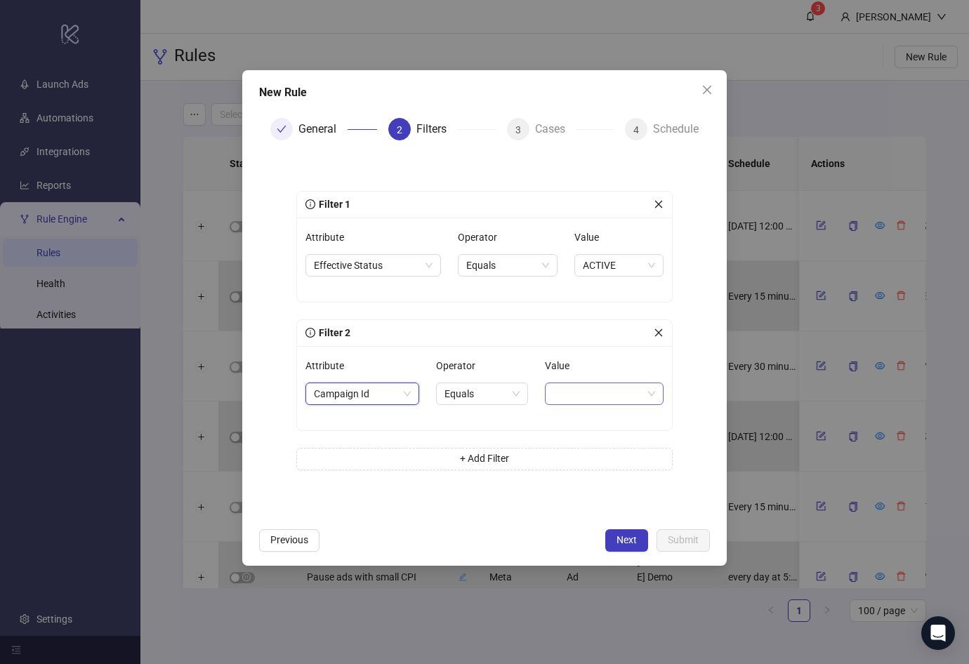
click at [576, 384] on span at bounding box center [604, 393] width 102 height 21
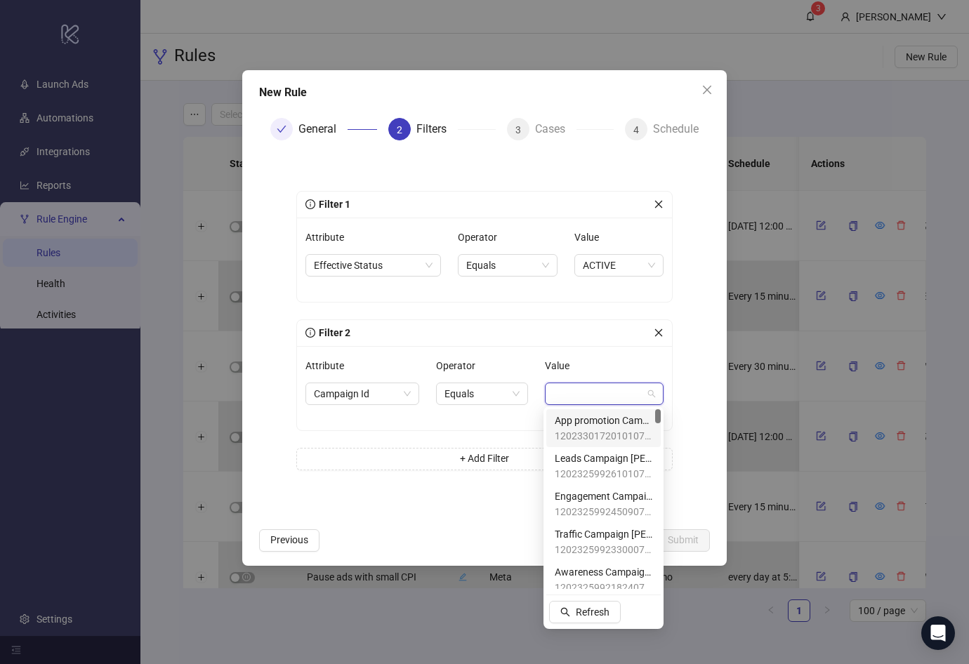
click at [585, 432] on span "120233017201010700" at bounding box center [604, 435] width 98 height 15
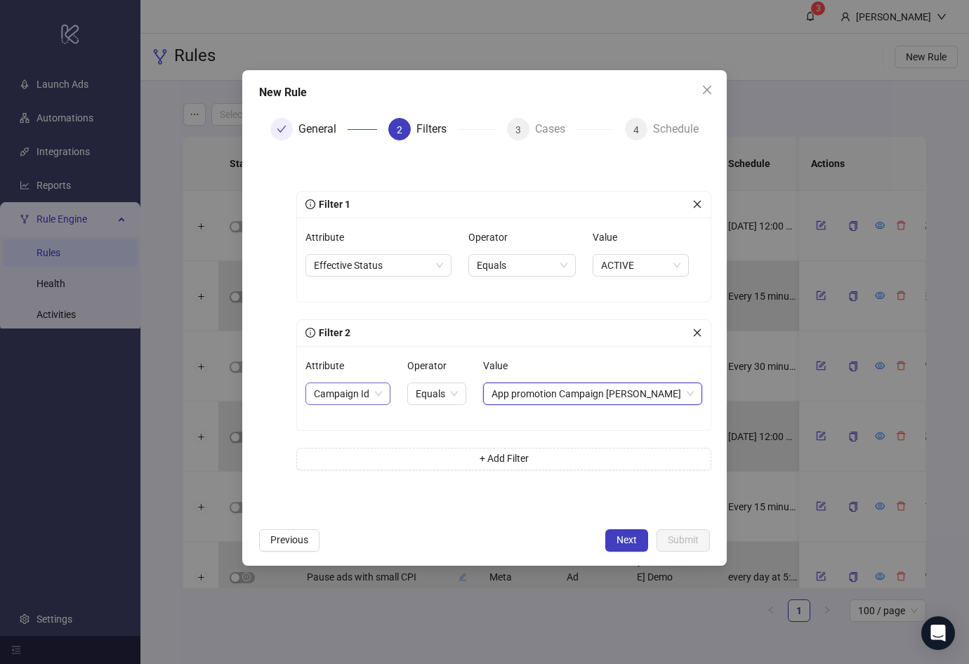
click at [342, 398] on span "Campaign Id" at bounding box center [348, 393] width 68 height 21
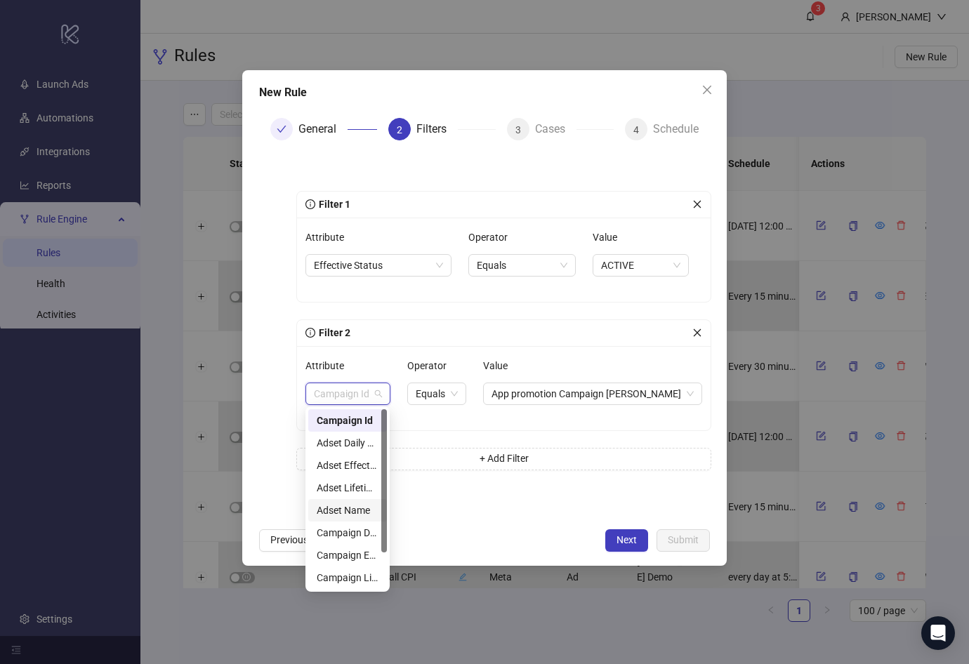
scroll to position [44, 0]
click at [355, 549] on div "Campaign Name" at bounding box center [348, 555] width 62 height 15
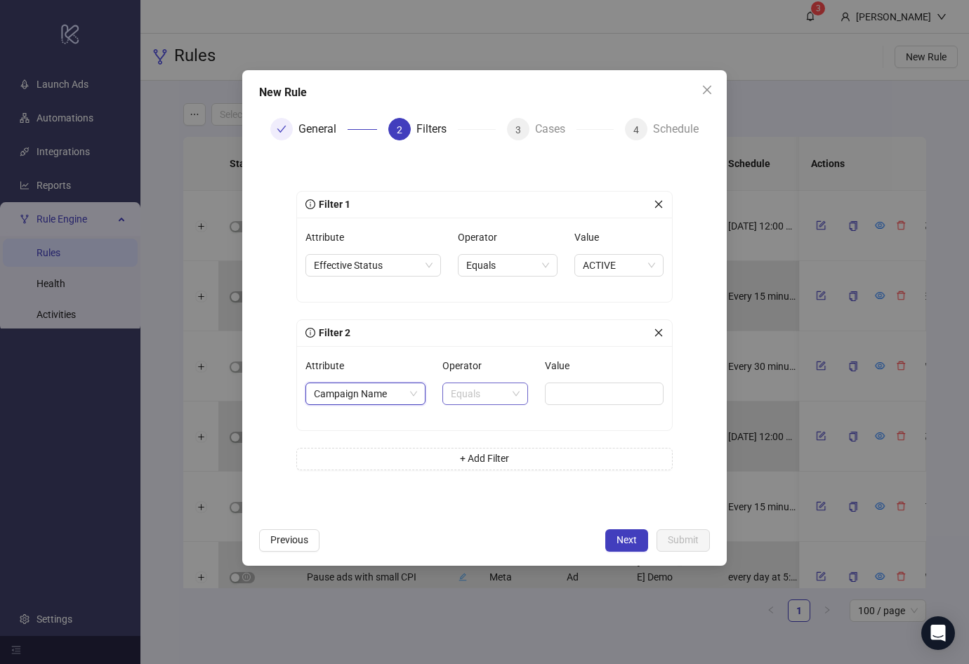
click at [472, 387] on span "Equals" at bounding box center [485, 393] width 69 height 21
click at [484, 465] on div "Contains" at bounding box center [481, 465] width 61 height 15
click at [603, 388] on input "Value" at bounding box center [606, 394] width 116 height 22
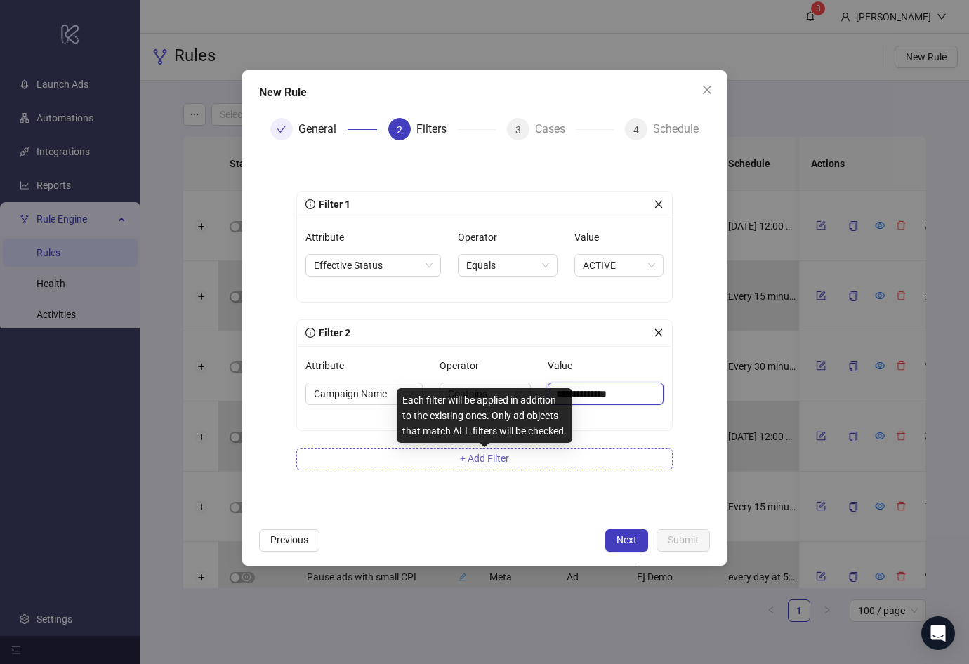
type input "**********"
click at [482, 457] on span "+ Add Filter" at bounding box center [484, 458] width 49 height 11
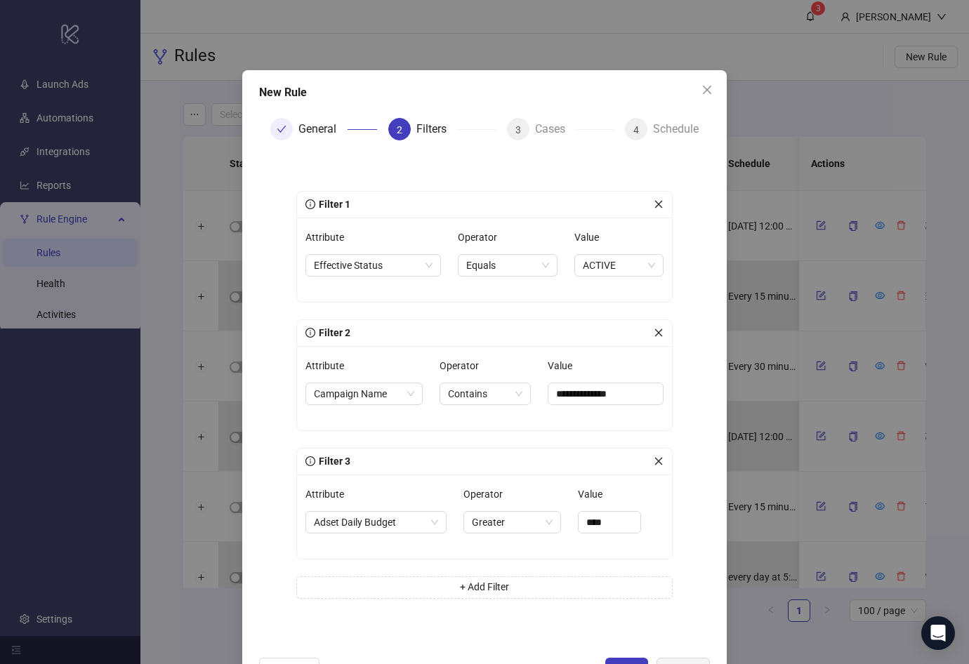
click at [376, 508] on div "Attribute" at bounding box center [375, 497] width 141 height 28
click at [376, 520] on span "Adset Daily Budget" at bounding box center [376, 522] width 124 height 21
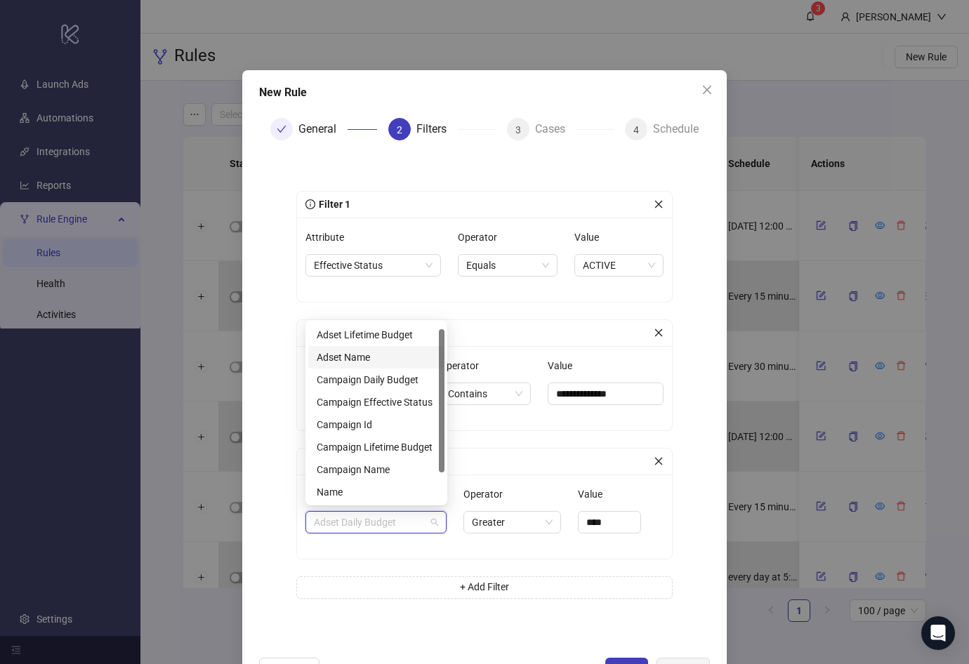
scroll to position [0, 0]
click at [590, 454] on div "Filter 3" at bounding box center [479, 460] width 348 height 15
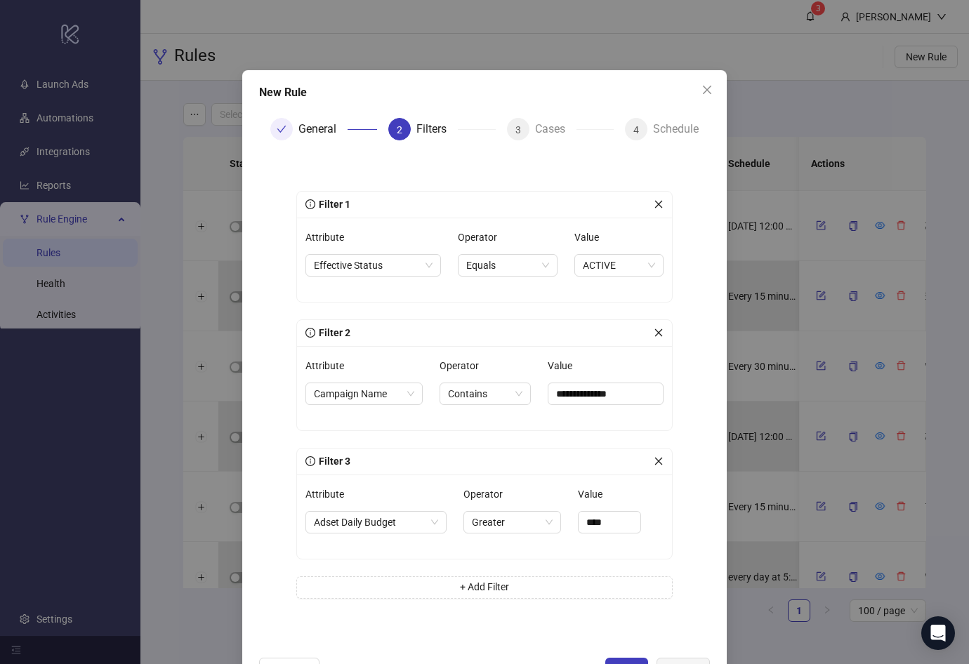
click at [656, 462] on icon "close" at bounding box center [659, 461] width 10 height 10
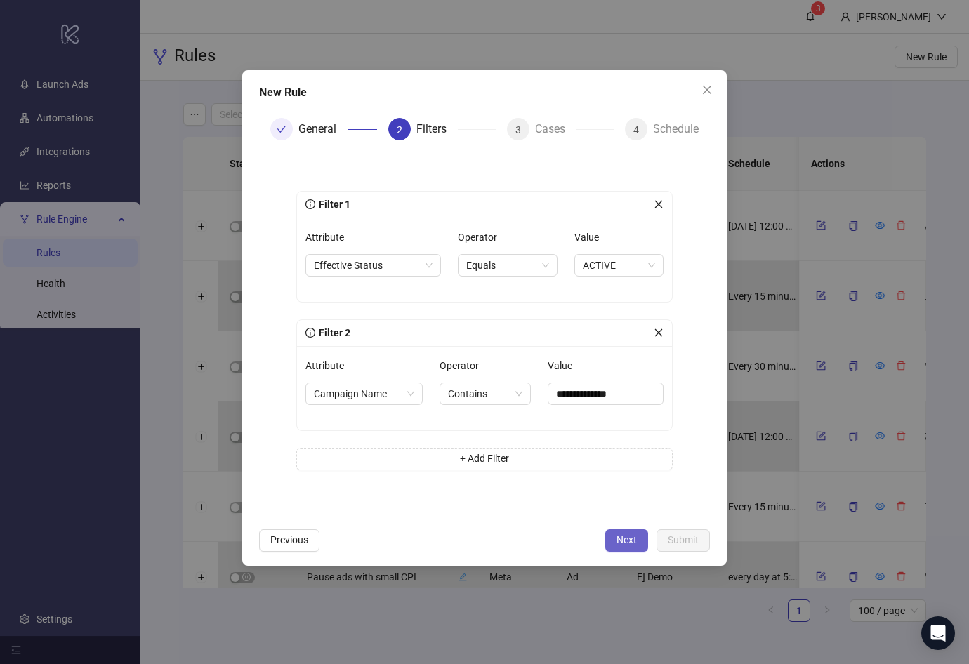
click at [632, 538] on span "Next" at bounding box center [626, 539] width 20 height 11
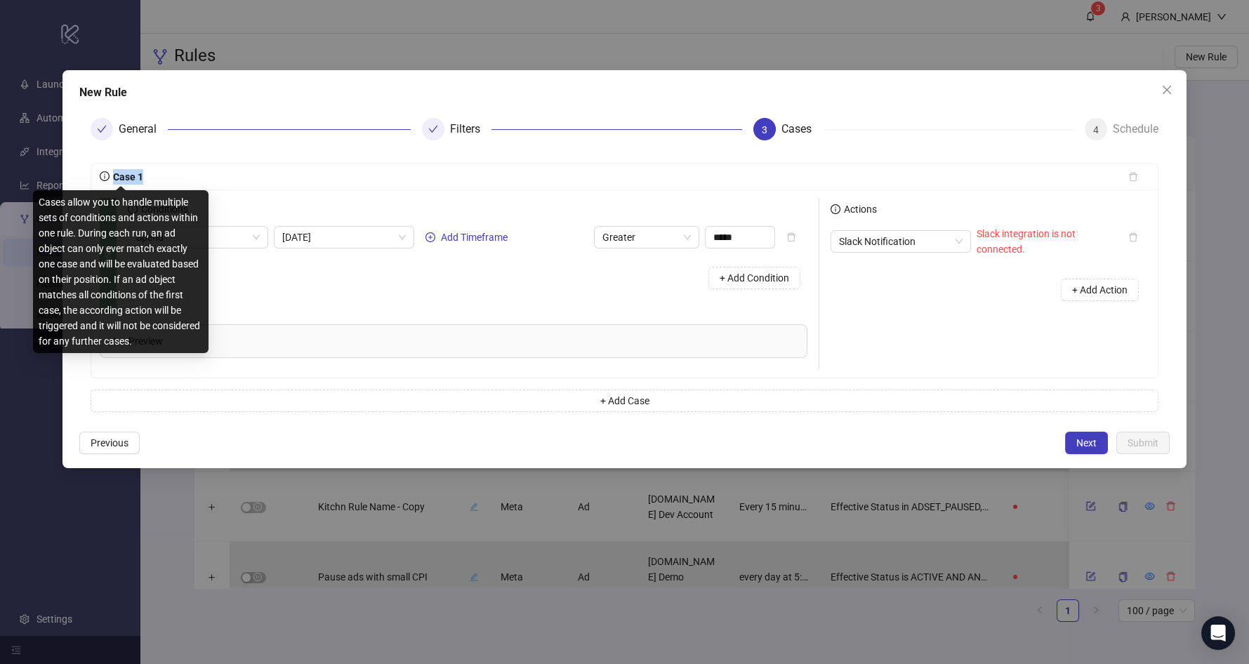
drag, startPoint x: 112, startPoint y: 177, endPoint x: 142, endPoint y: 178, distance: 29.5
click at [142, 178] on span "Case 1" at bounding box center [127, 176] width 34 height 11
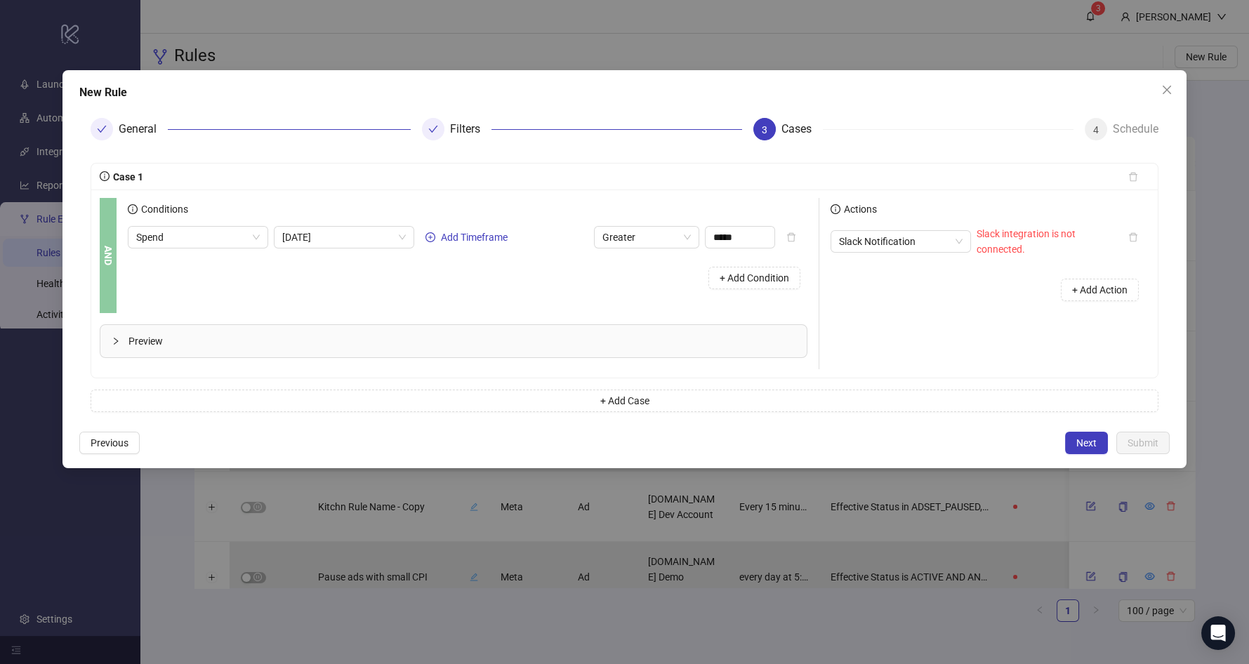
click at [267, 297] on div "Conditions Spend [DATE] Add Timeframe Greater ***** + Add Condition" at bounding box center [473, 255] width 691 height 115
click at [701, 274] on div "+ Add Condition" at bounding box center [754, 278] width 106 height 37
click at [743, 278] on span "+ Add Condition" at bounding box center [754, 277] width 69 height 11
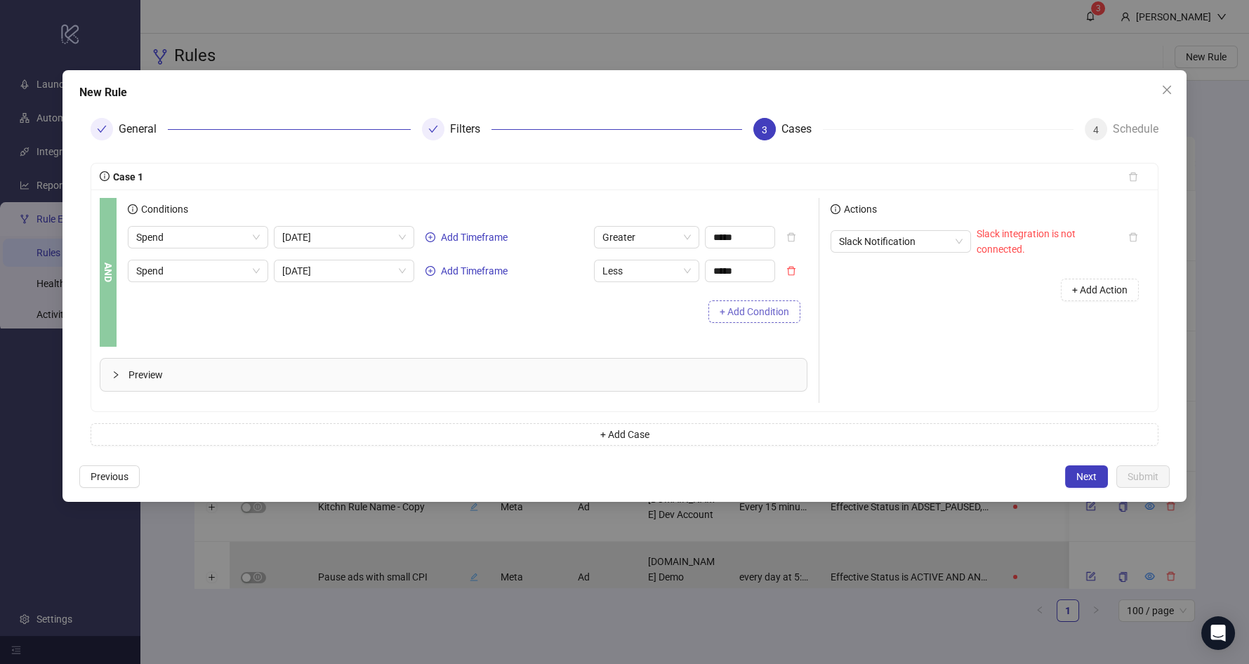
click at [751, 312] on span "+ Add Condition" at bounding box center [754, 311] width 69 height 11
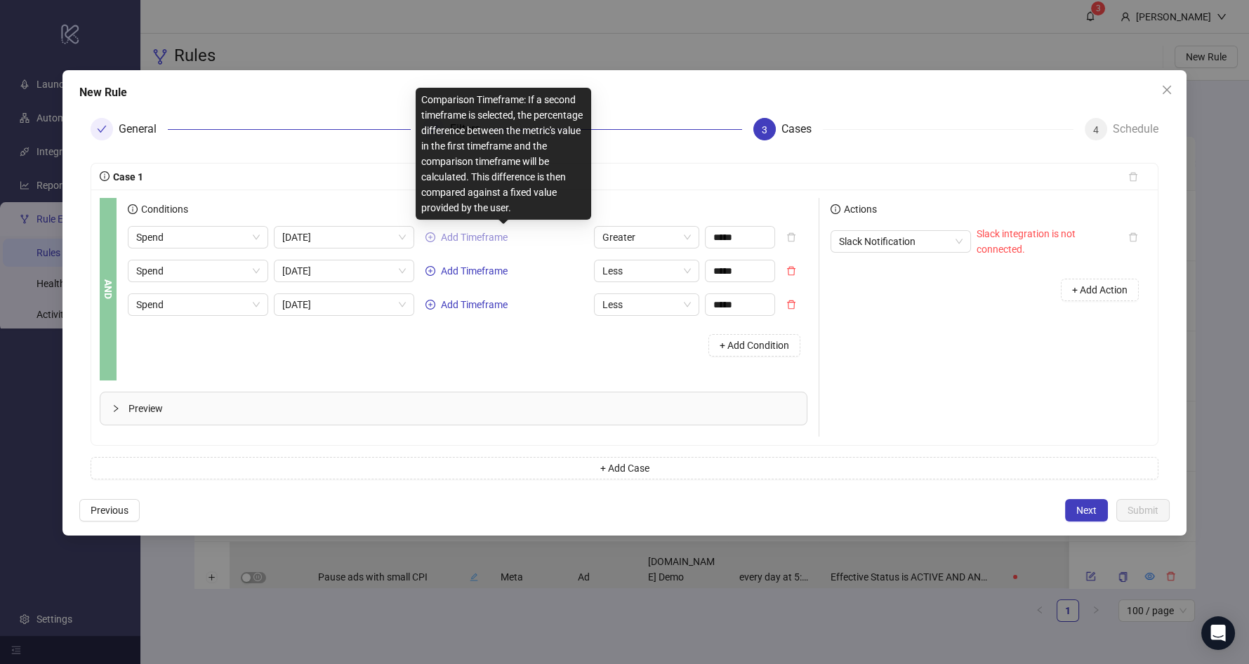
click at [491, 234] on span "Add Timeframe" at bounding box center [474, 237] width 67 height 11
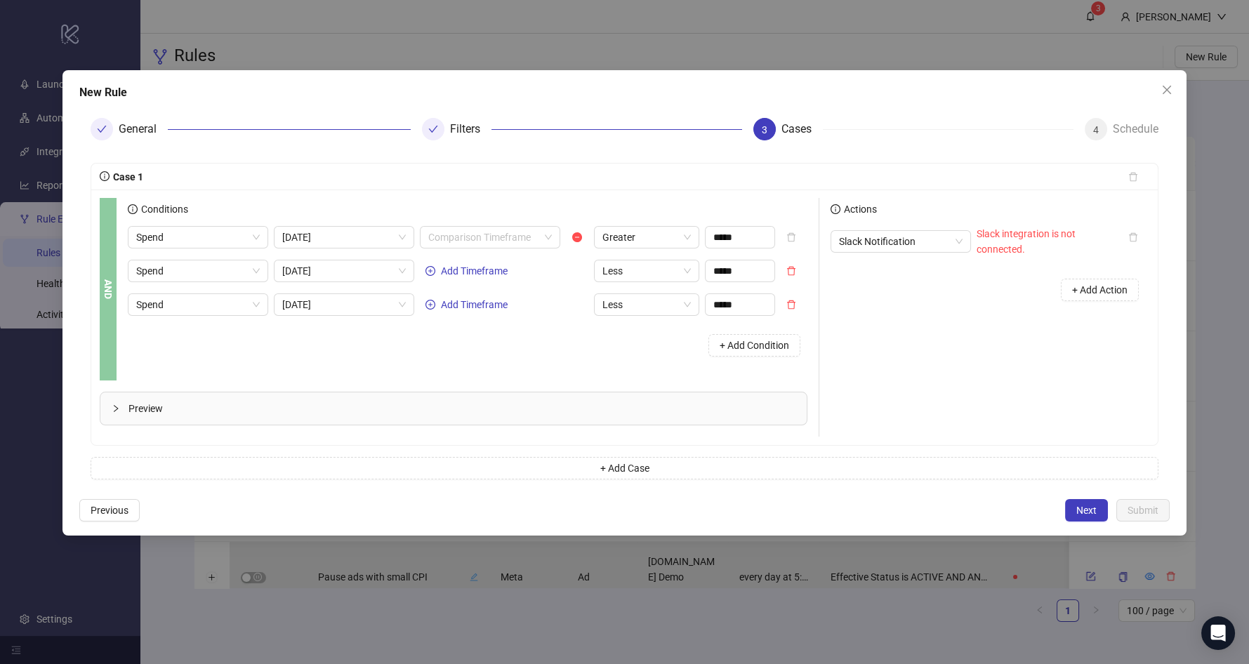
click at [491, 234] on input "search" at bounding box center [483, 237] width 111 height 21
click at [486, 263] on div "[DATE]" at bounding box center [489, 265] width 118 height 15
click at [668, 243] on span "Greater" at bounding box center [646, 237] width 88 height 21
click at [706, 241] on input "*****" at bounding box center [740, 237] width 69 height 21
click at [708, 241] on input "*****" at bounding box center [740, 237] width 69 height 21
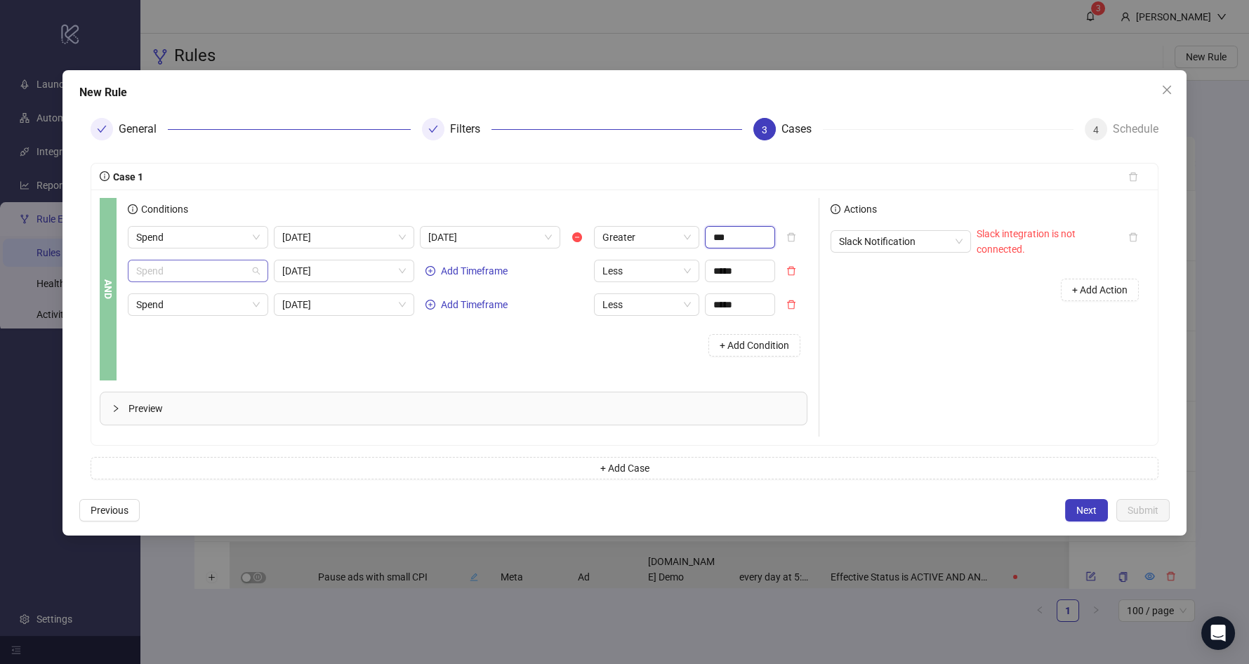
click at [218, 265] on span "Spend" at bounding box center [198, 270] width 124 height 21
type input "******"
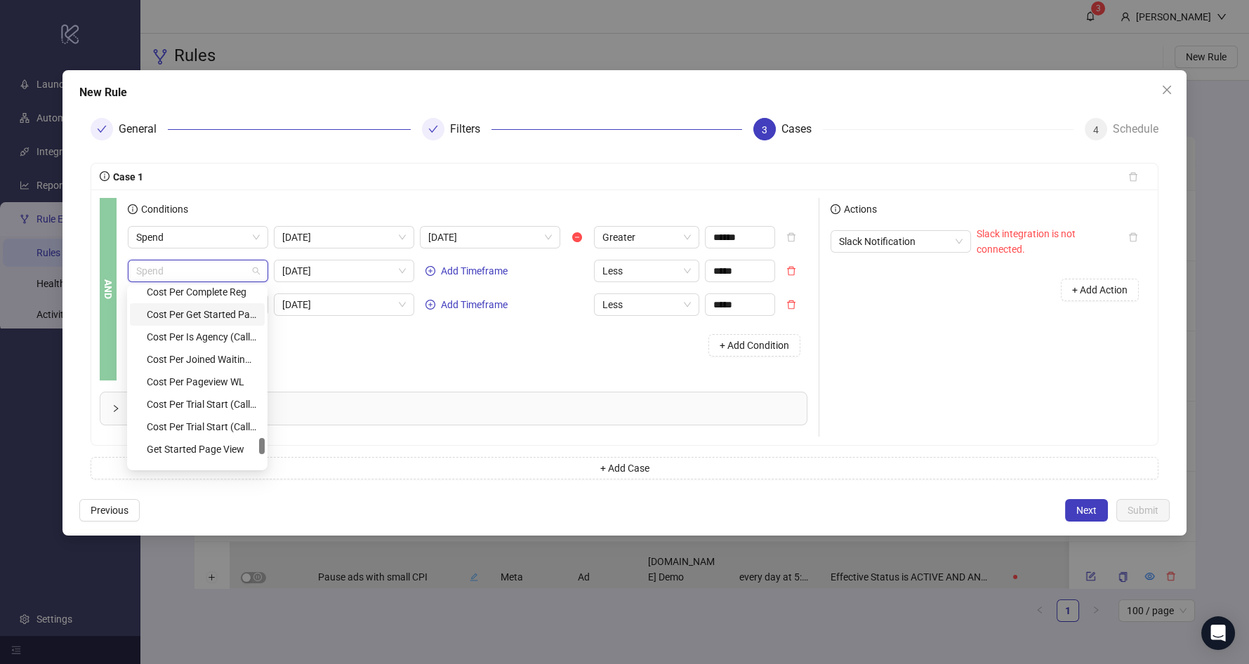
scroll to position [1631, 0]
click at [208, 420] on div "Cost Per Trial Start (Call Flow)" at bounding box center [202, 419] width 110 height 15
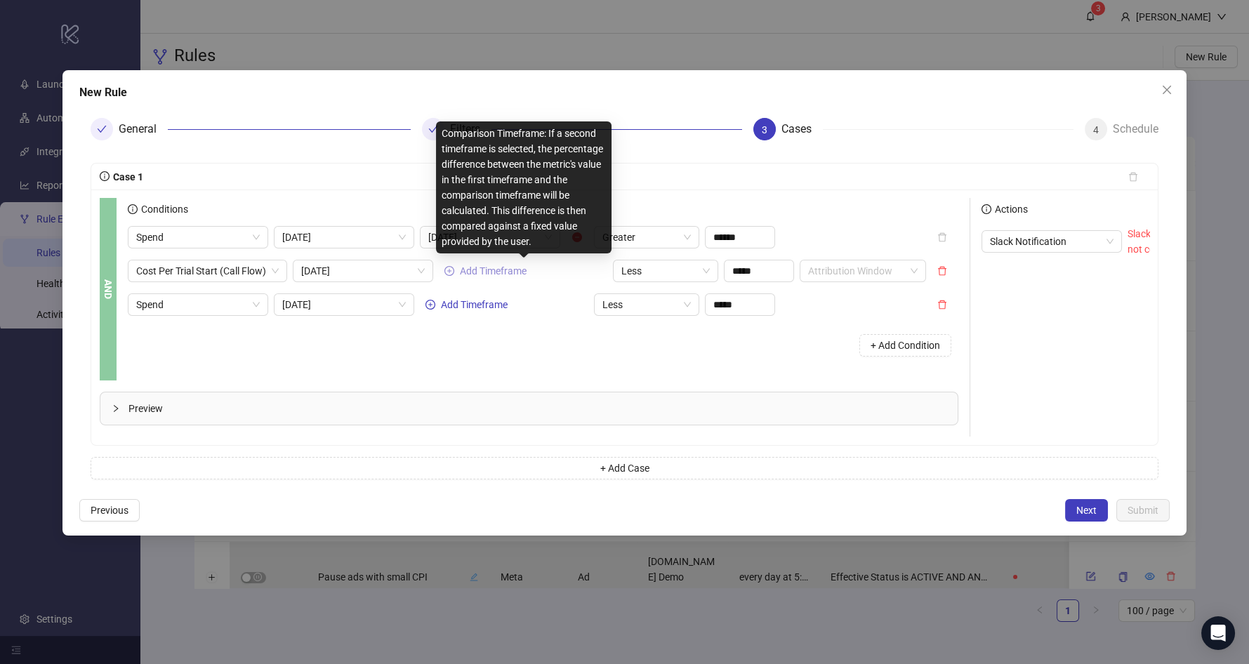
click at [500, 265] on span "Add Timeframe" at bounding box center [493, 270] width 67 height 11
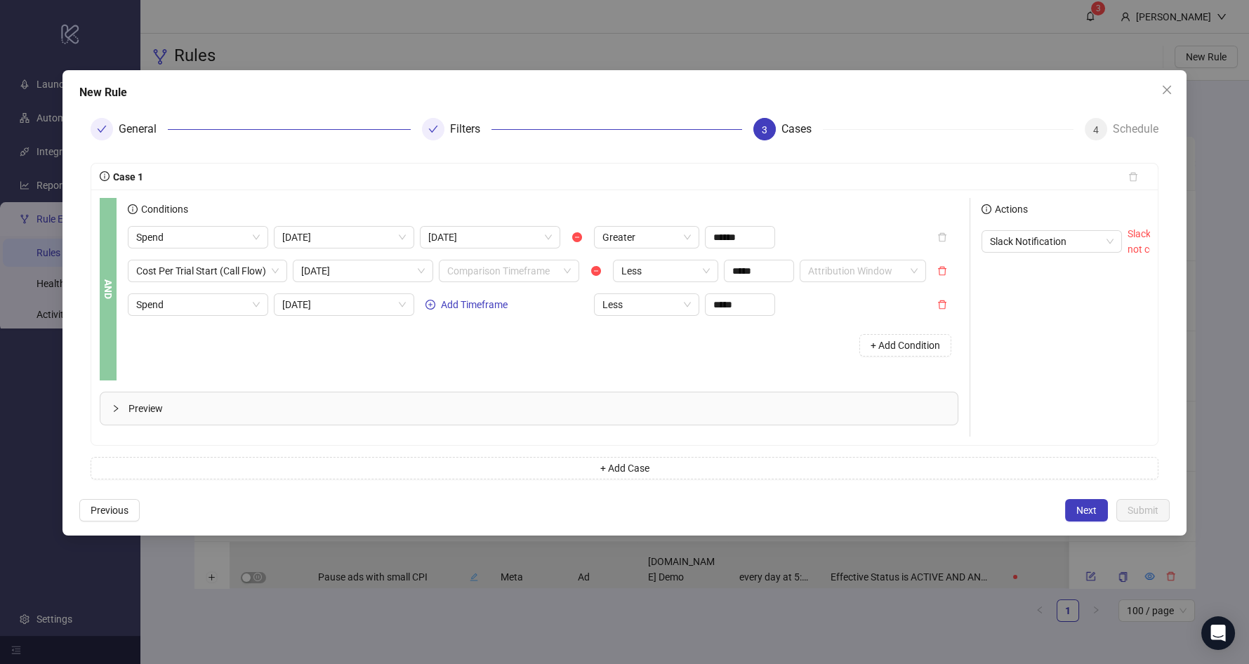
click at [511, 282] on div "Spend [DATE] [DATE] Greater ****** Cost Per Trial Start (Call Flow) [DATE] Comp…" at bounding box center [543, 295] width 830 height 138
click at [517, 273] on input "search" at bounding box center [502, 270] width 111 height 21
click at [509, 320] on div "[DATE]" at bounding box center [510, 321] width 118 height 15
click at [660, 271] on span "Less" at bounding box center [665, 270] width 88 height 21
click at [758, 271] on input "*****" at bounding box center [758, 270] width 69 height 21
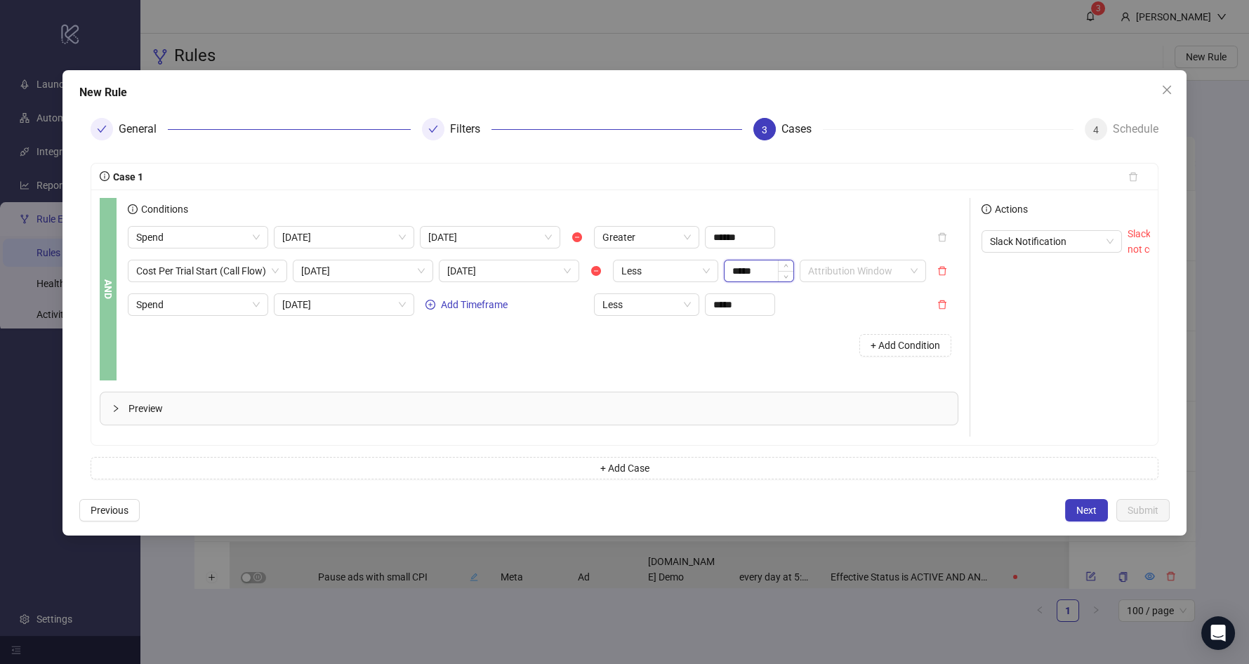
click at [758, 271] on input "*****" at bounding box center [758, 270] width 69 height 21
type input "******"
click at [806, 302] on div "Spend [DATE] Add Timeframe Less *****" at bounding box center [527, 304] width 798 height 22
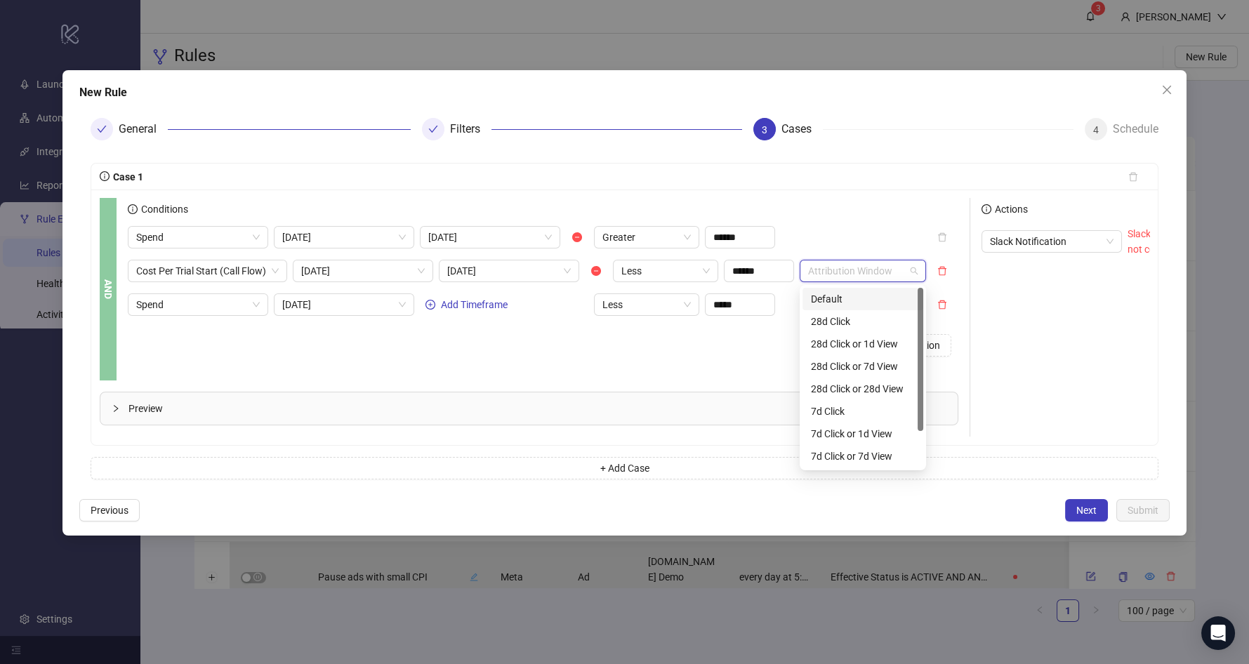
click at [860, 267] on input "search" at bounding box center [856, 270] width 97 height 21
click at [854, 416] on div "7d Click" at bounding box center [863, 411] width 104 height 15
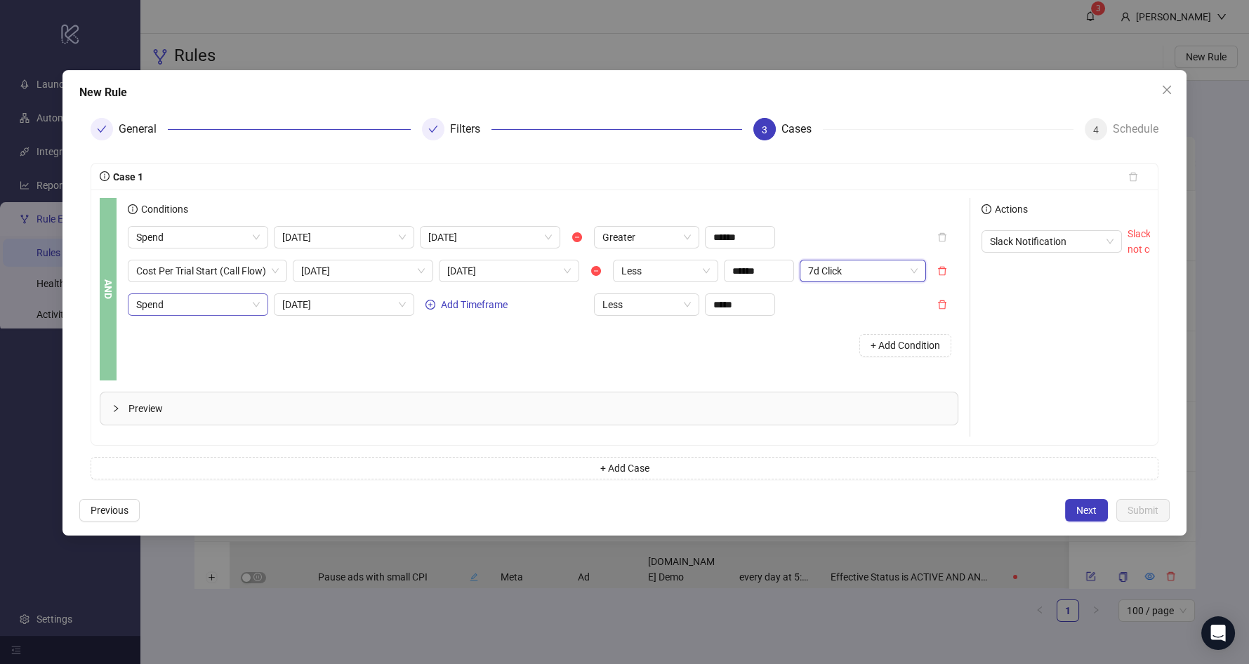
click at [215, 303] on span "Spend" at bounding box center [198, 304] width 124 height 21
click at [355, 331] on div "+ Add Condition" at bounding box center [543, 345] width 830 height 37
click at [355, 304] on span "[DATE]" at bounding box center [344, 304] width 124 height 21
click at [389, 232] on span "[DATE]" at bounding box center [344, 237] width 124 height 21
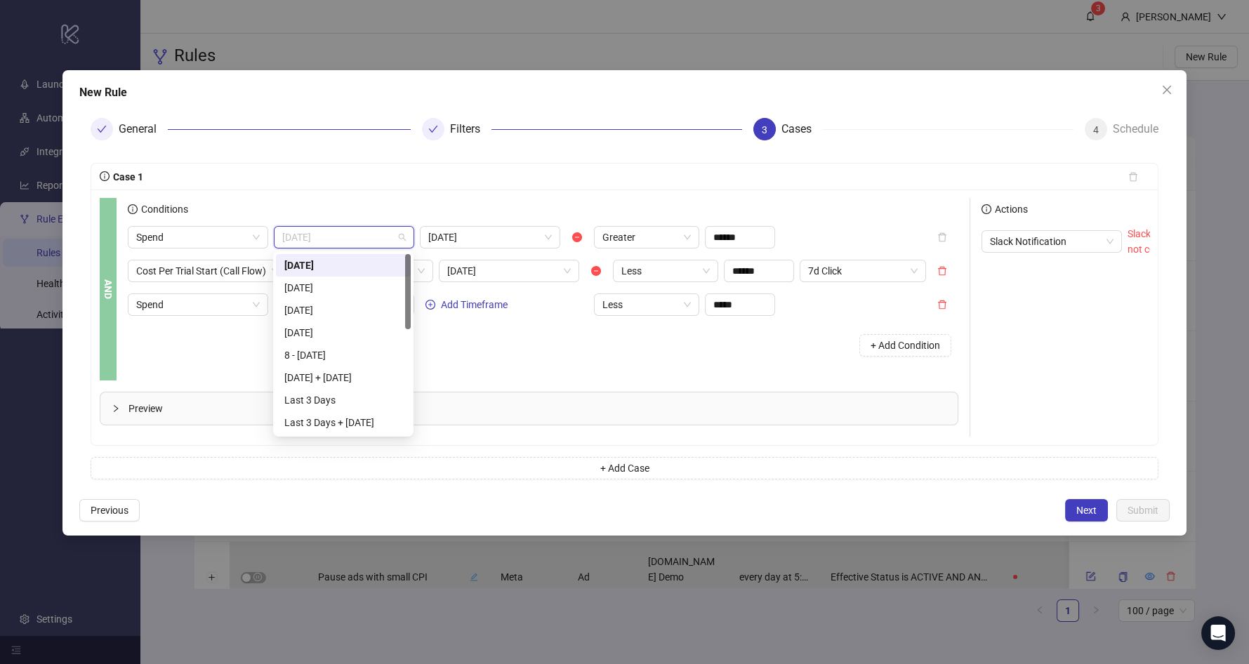
click at [380, 216] on div "Conditions" at bounding box center [543, 212] width 830 height 28
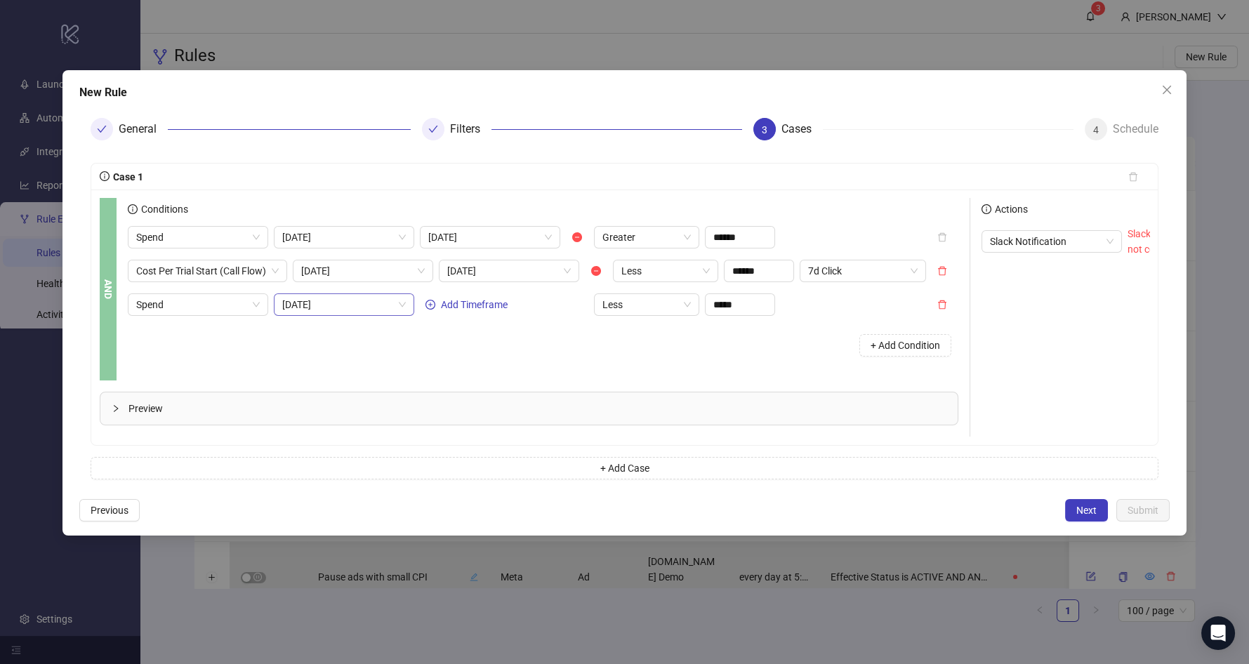
click at [352, 296] on span "[DATE]" at bounding box center [344, 304] width 124 height 21
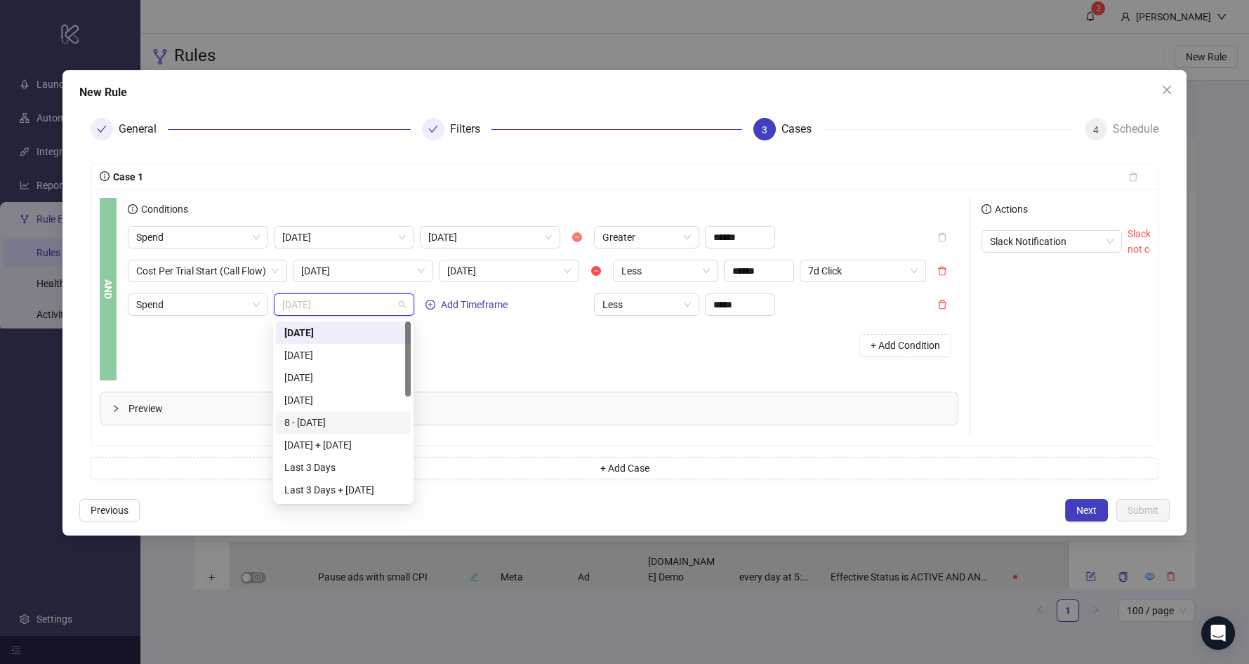
click at [579, 235] on icon "minus-circle" at bounding box center [577, 237] width 10 height 10
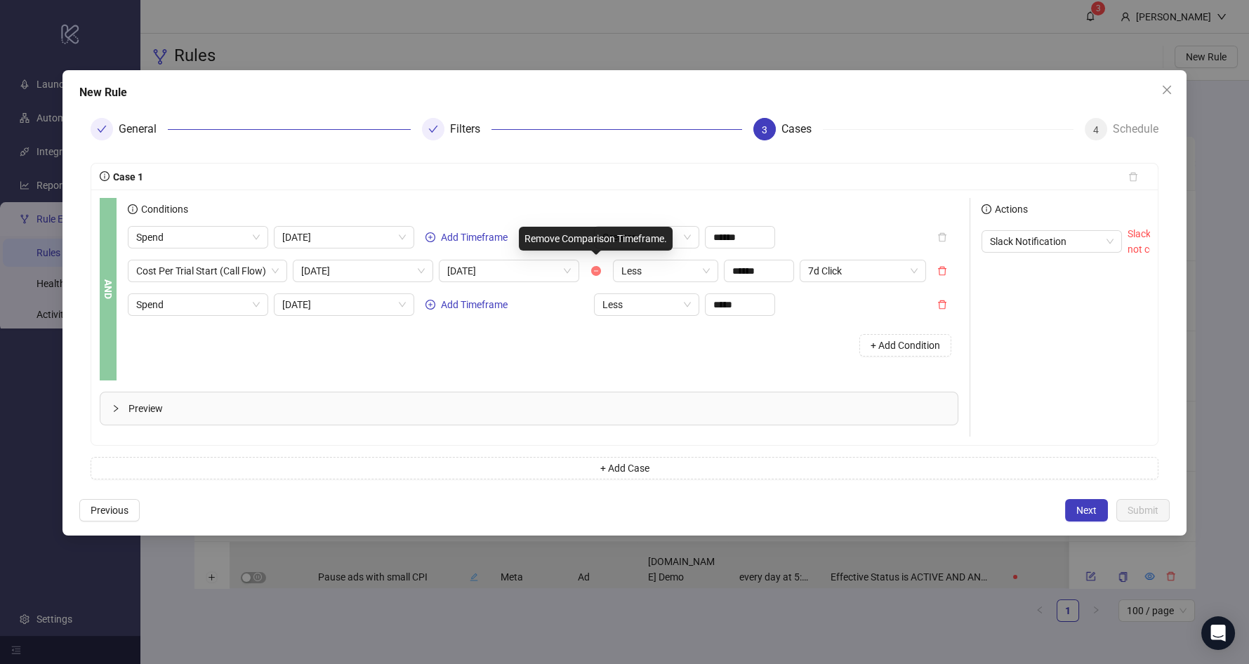
click at [597, 274] on icon "minus-circle" at bounding box center [596, 271] width 10 height 10
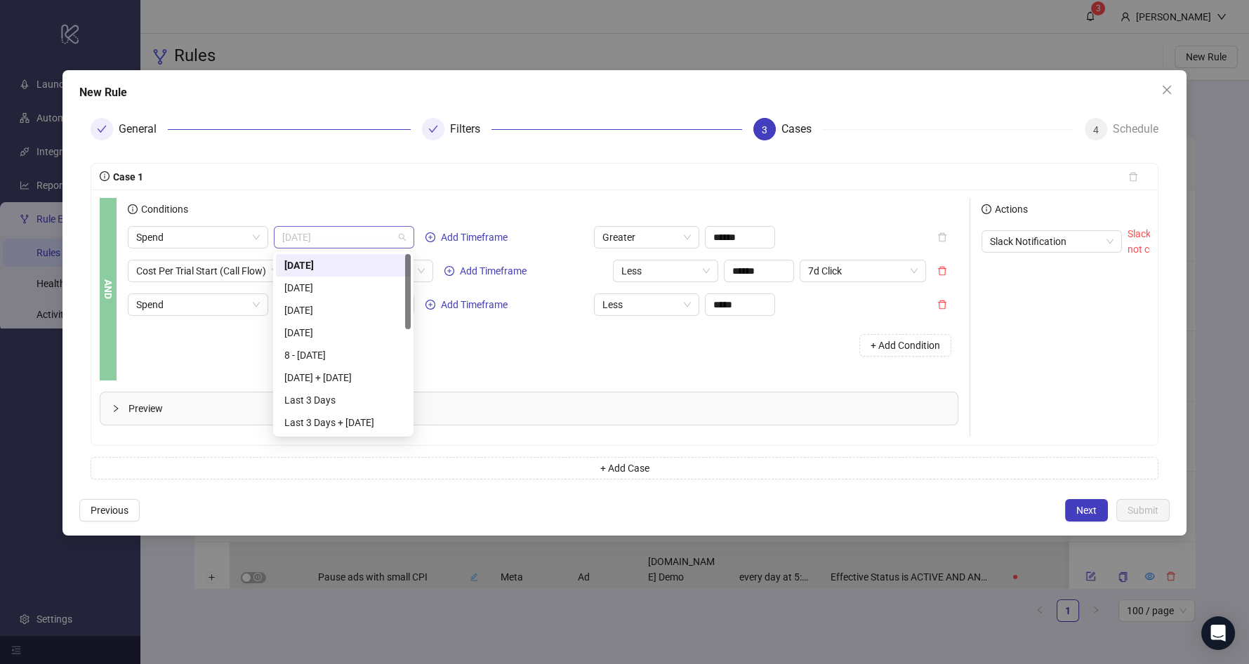
click at [361, 244] on span "[DATE]" at bounding box center [344, 237] width 124 height 21
click at [359, 288] on div "[DATE]" at bounding box center [343, 287] width 118 height 15
click at [389, 272] on span "[DATE]" at bounding box center [363, 270] width 124 height 21
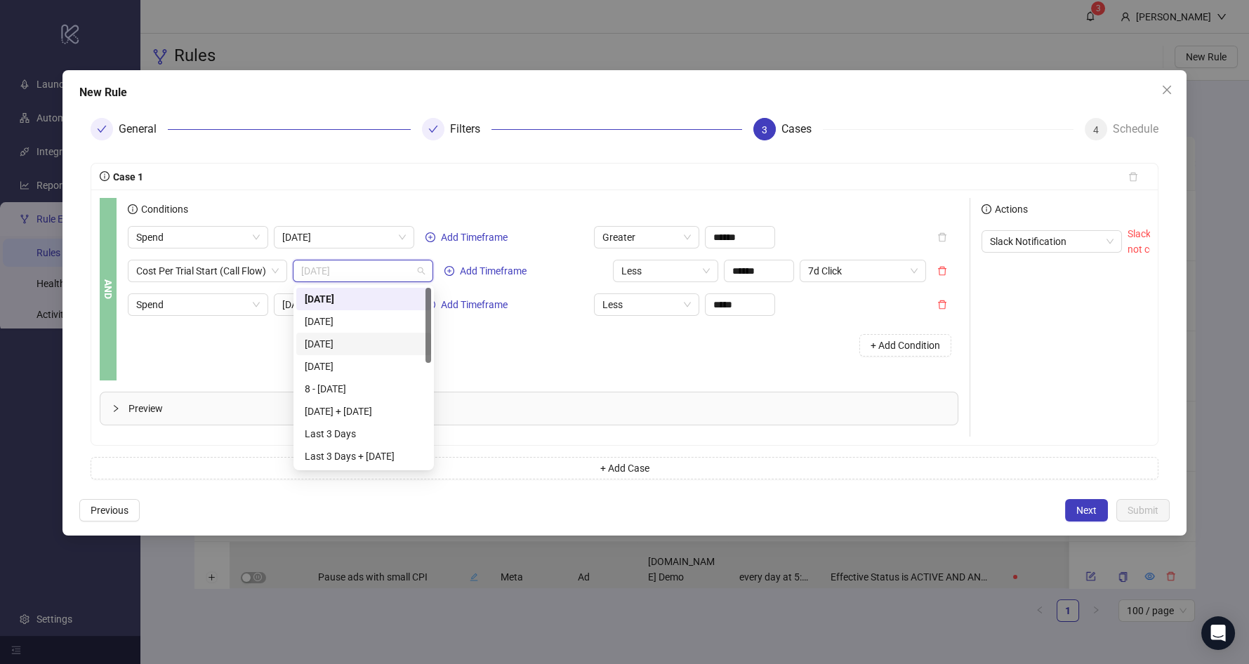
click at [383, 341] on div "[DATE]" at bounding box center [364, 343] width 118 height 15
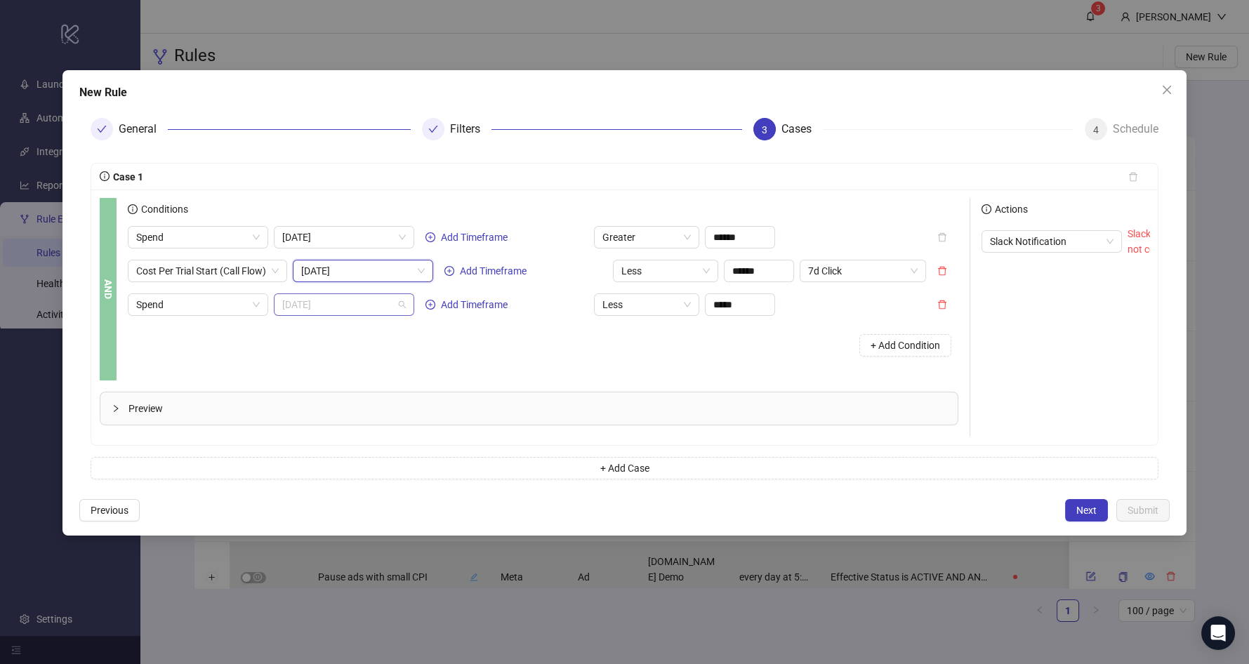
click at [388, 310] on span "[DATE]" at bounding box center [344, 304] width 124 height 21
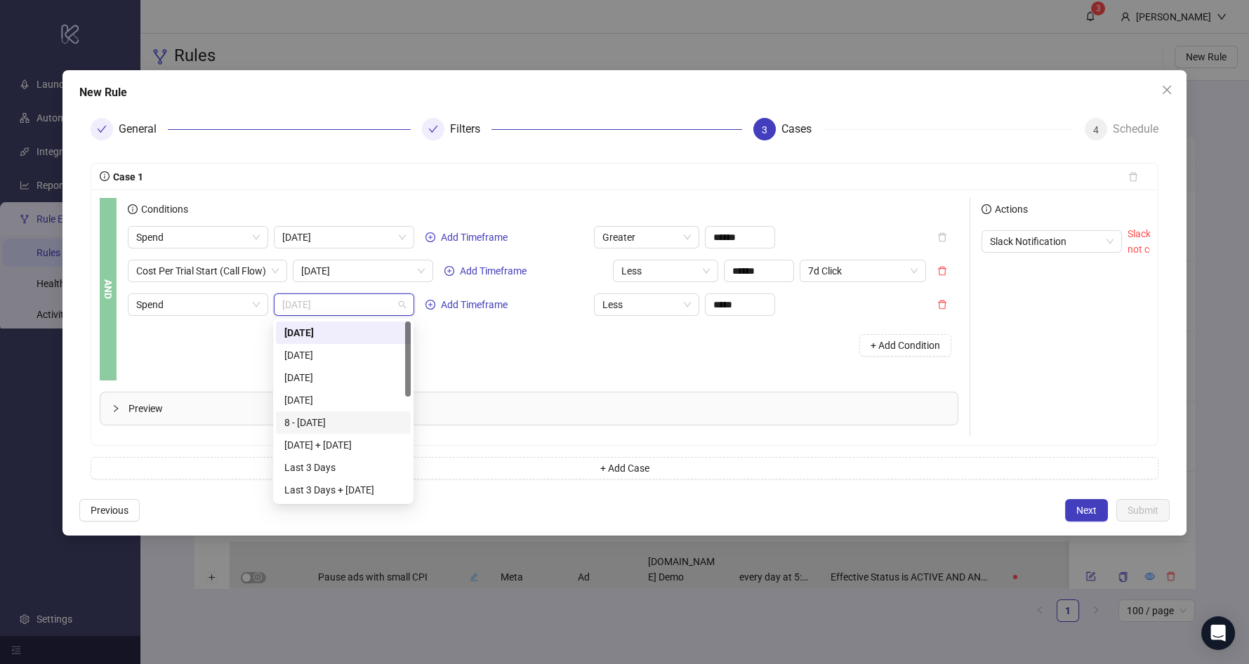
click at [364, 425] on div "8 - [DATE]" at bounding box center [343, 422] width 118 height 15
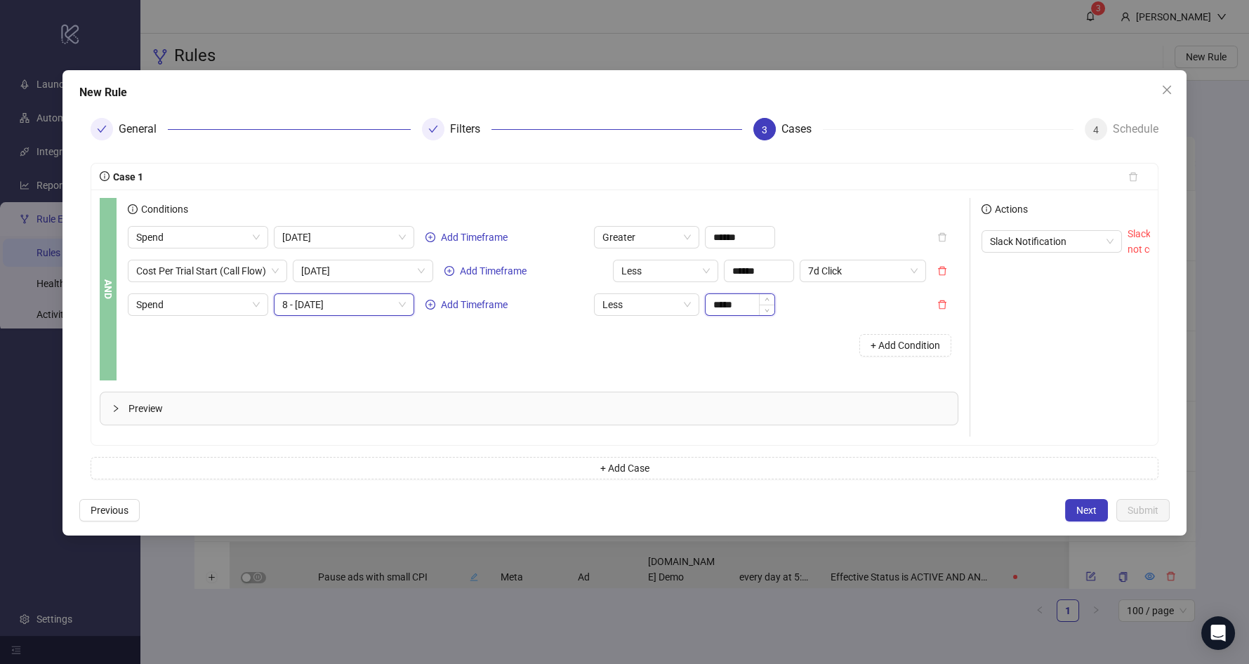
click at [742, 308] on input "*****" at bounding box center [740, 304] width 69 height 21
click at [569, 359] on div "+ Add Condition" at bounding box center [543, 345] width 830 height 37
click at [637, 463] on span "+ Add Case" at bounding box center [624, 468] width 49 height 11
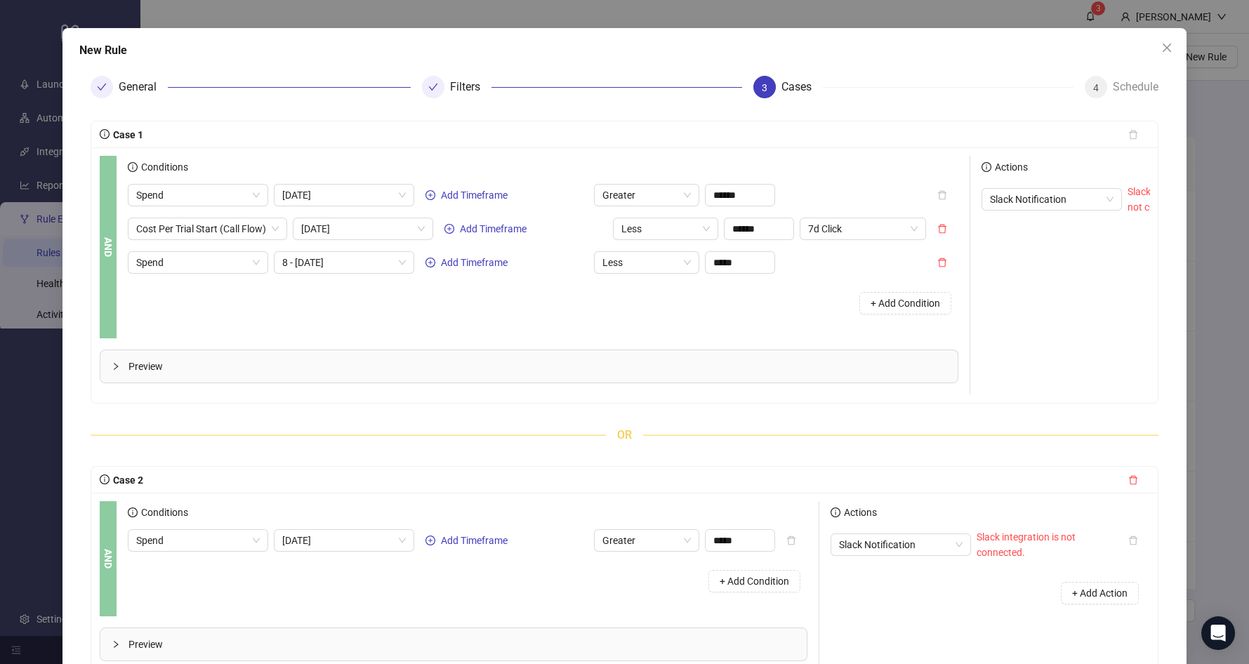
scroll to position [91, 0]
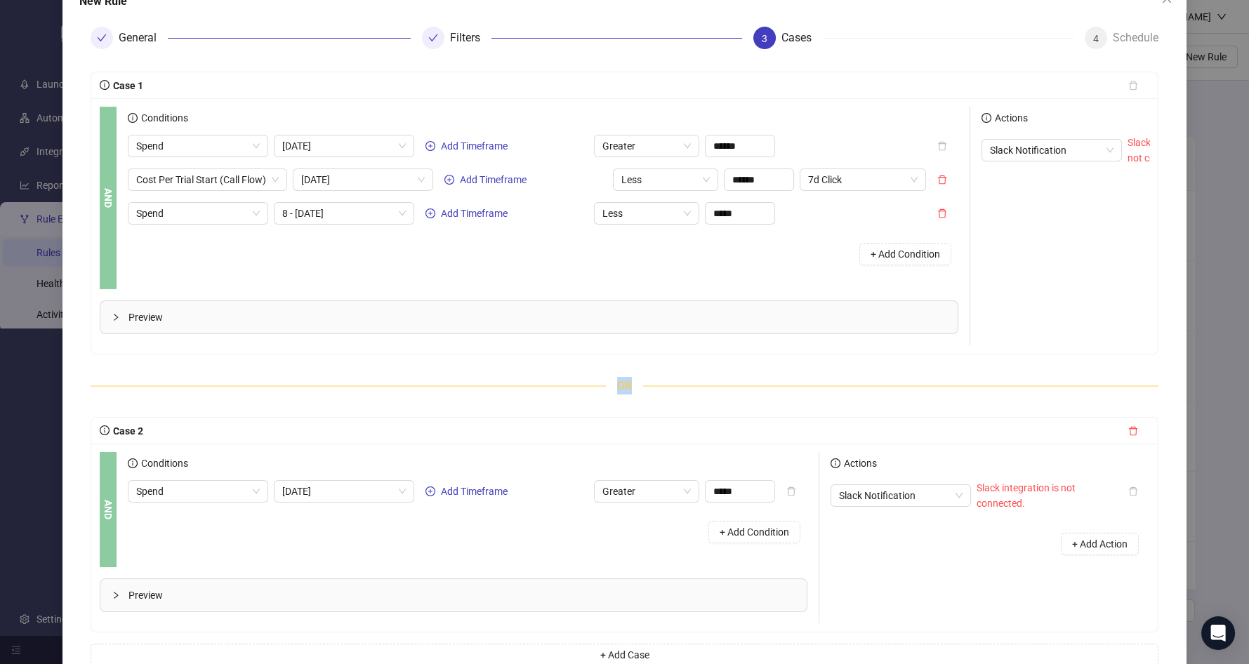
drag, startPoint x: 640, startPoint y: 389, endPoint x: 607, endPoint y: 385, distance: 32.6
click at [607, 385] on span "OR" at bounding box center [624, 386] width 37 height 18
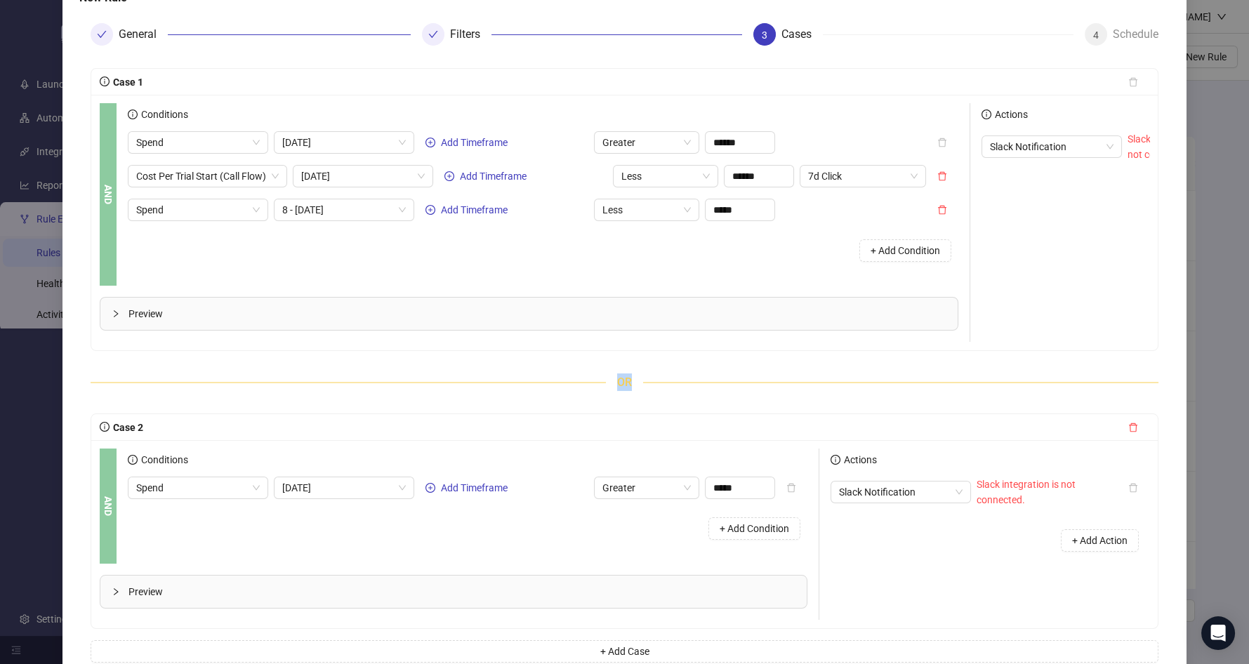
scroll to position [90, 0]
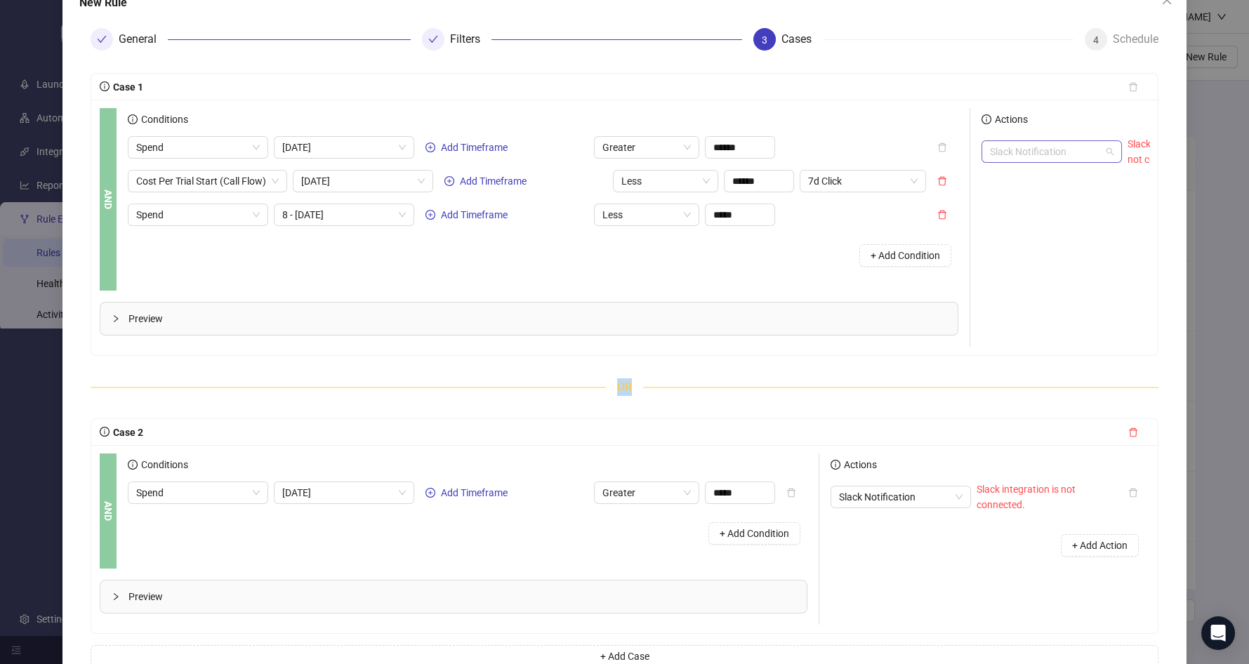
click at [968, 146] on span "Slack Notification" at bounding box center [1052, 151] width 124 height 21
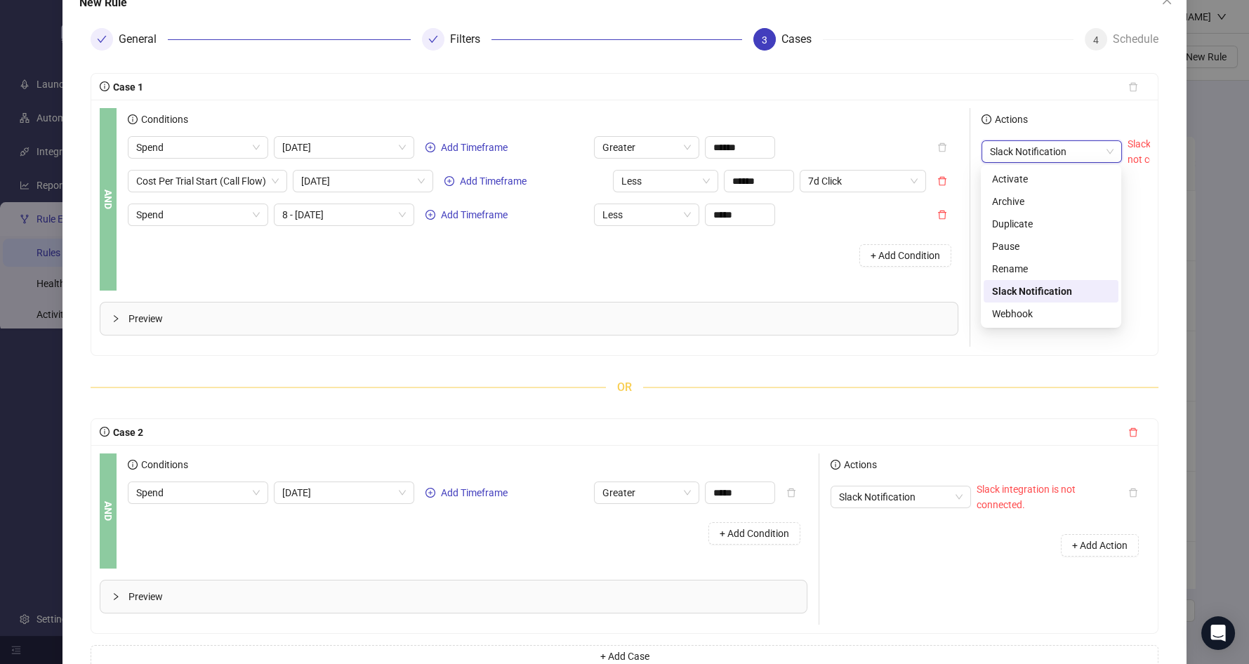
click at [968, 142] on span "Slack Notification" at bounding box center [1052, 151] width 124 height 21
click at [968, 158] on span "Slack Notification" at bounding box center [1052, 151] width 124 height 21
click at [968, 138] on div "Slack Notification Slack integration is not connected." at bounding box center [1099, 151] width 237 height 31
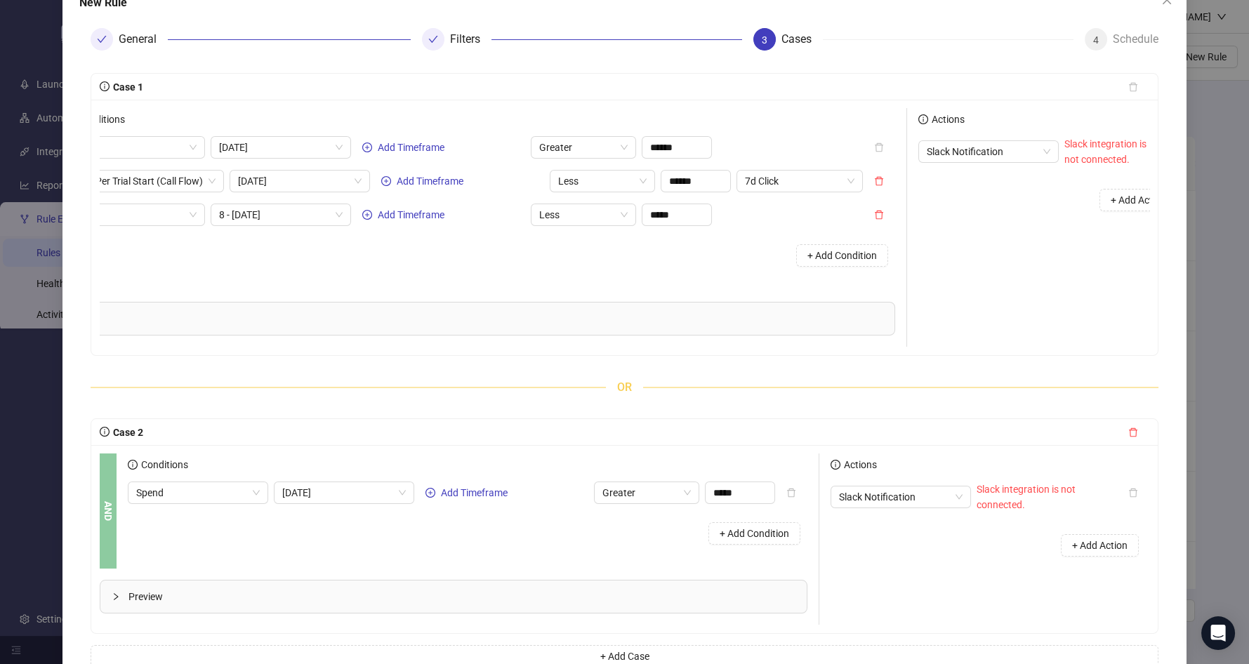
scroll to position [0, 100]
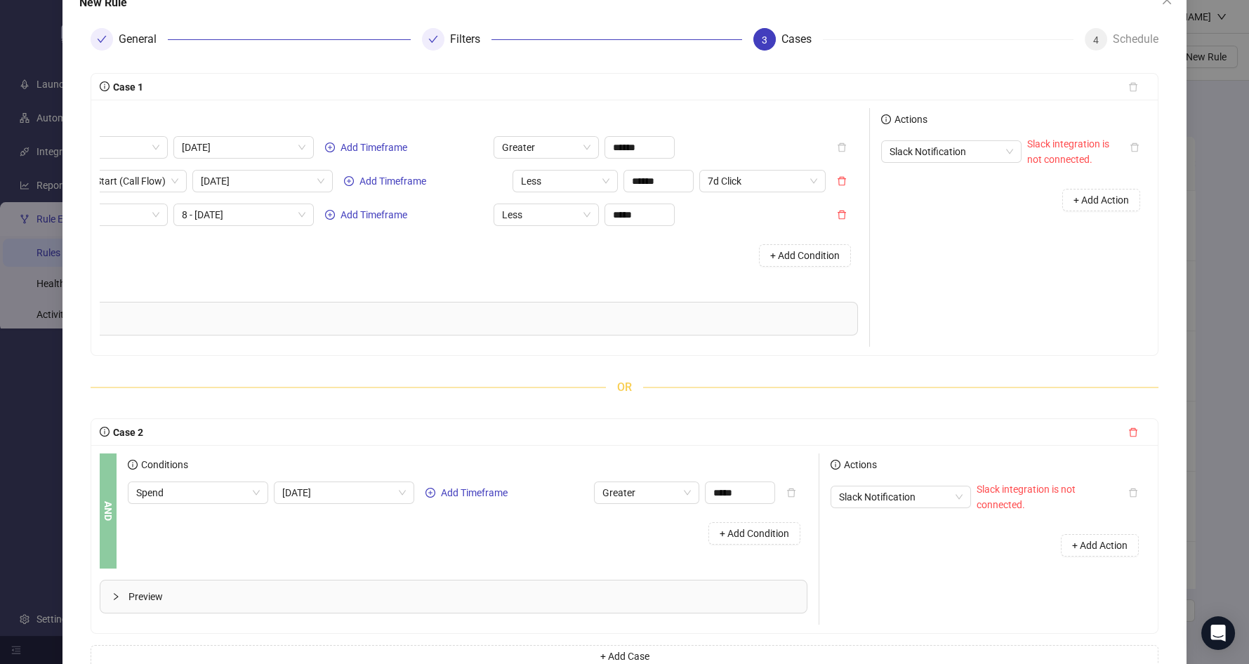
click at [959, 162] on div "Slack Notification Slack integration is not connected." at bounding box center [999, 151] width 237 height 31
click at [961, 154] on span "Slack Notification" at bounding box center [951, 151] width 124 height 21
click at [955, 136] on div "Slack Notification Slack integration is not connected." at bounding box center [999, 151] width 237 height 31
click at [968, 196] on span "+ Add Action" at bounding box center [1100, 199] width 55 height 11
click at [968, 203] on div "Slack Notification" at bounding box center [951, 194] width 140 height 22
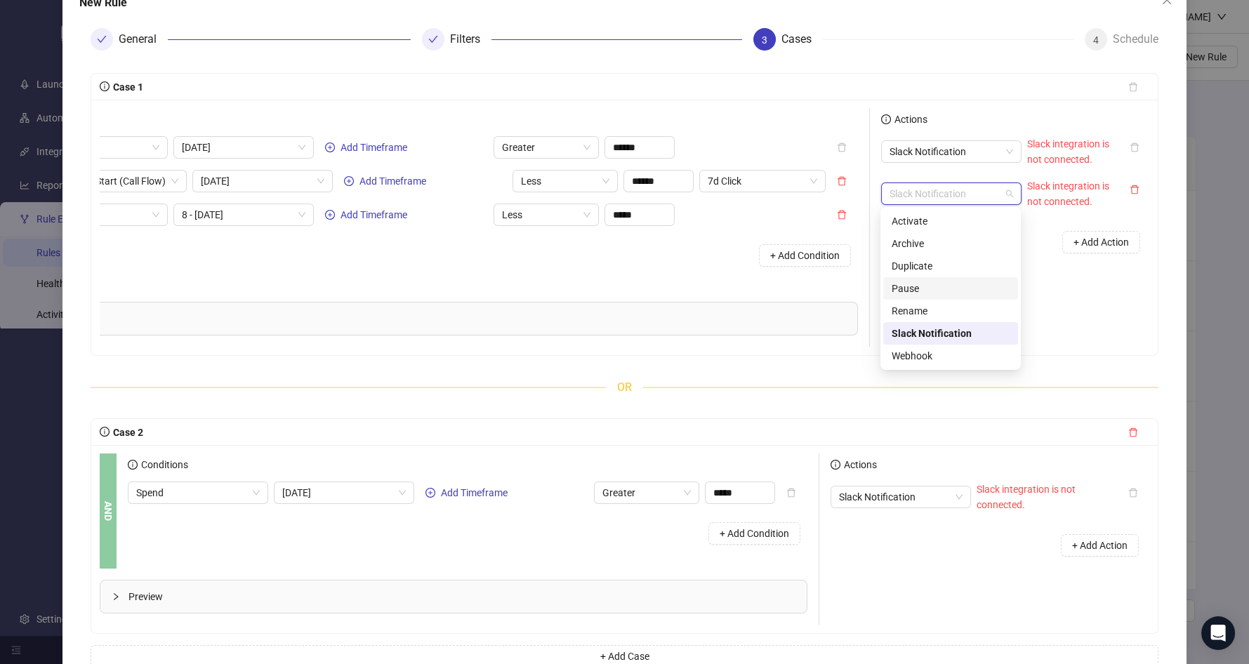
click at [938, 281] on div "Pause" at bounding box center [951, 288] width 118 height 15
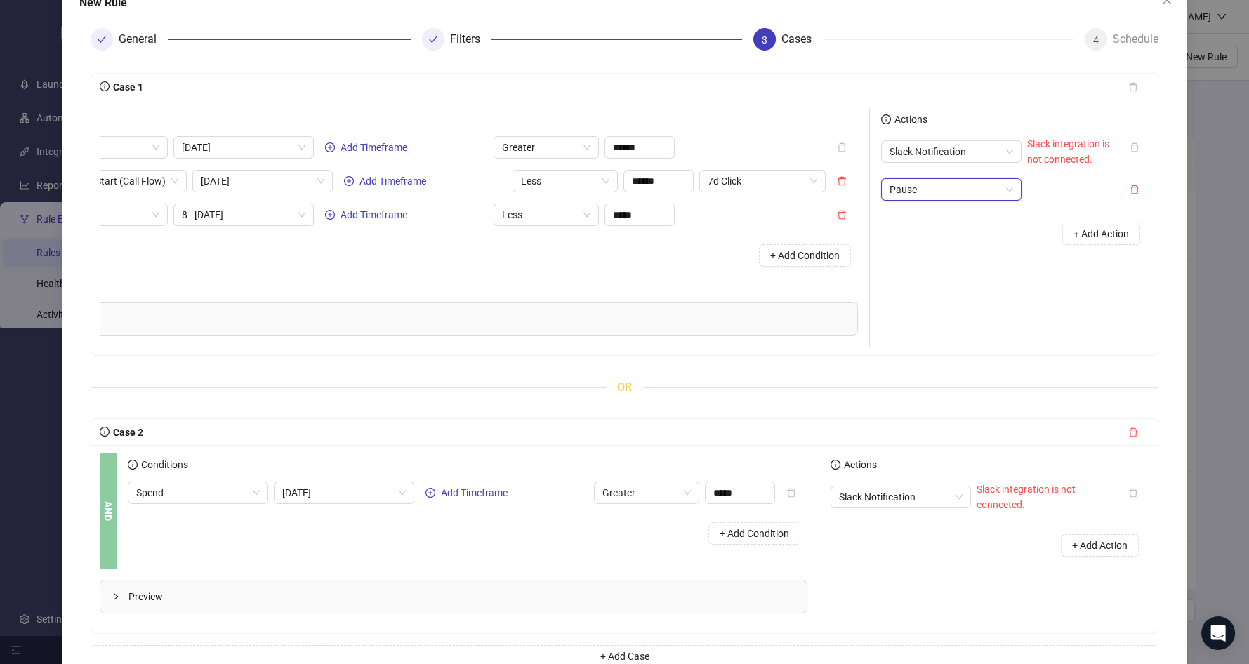
click at [968, 242] on div "+ Add Action" at bounding box center [1016, 234] width 270 height 44
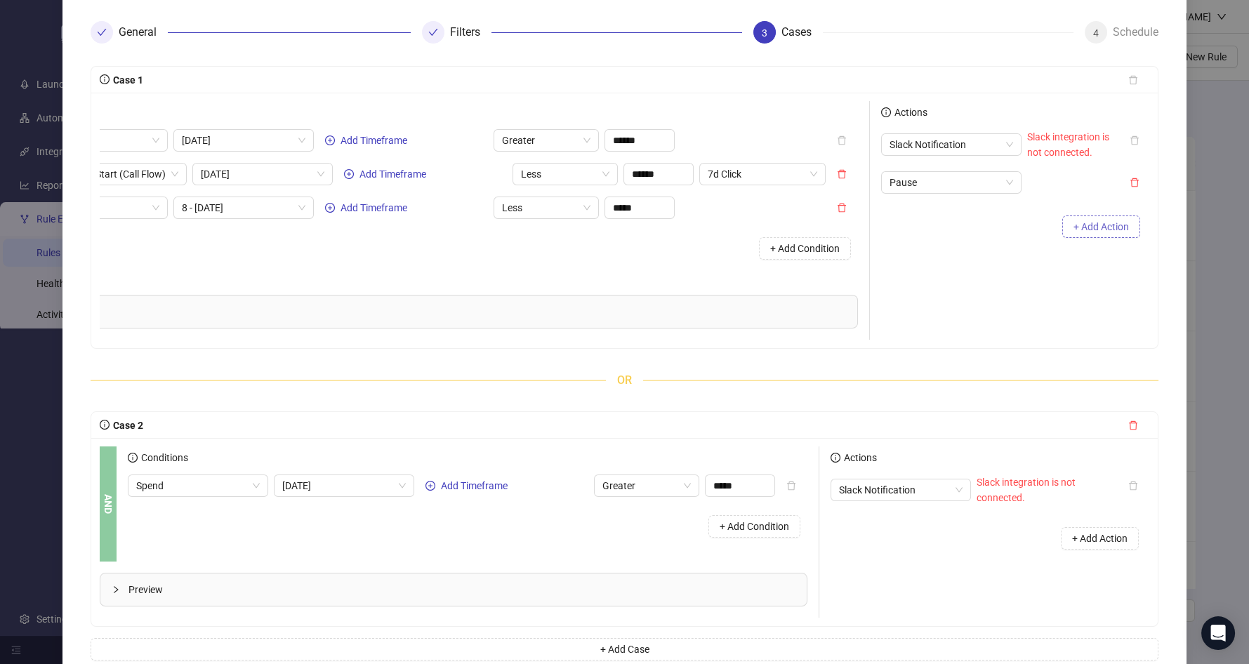
click at [968, 222] on span "+ Add Action" at bounding box center [1100, 226] width 55 height 11
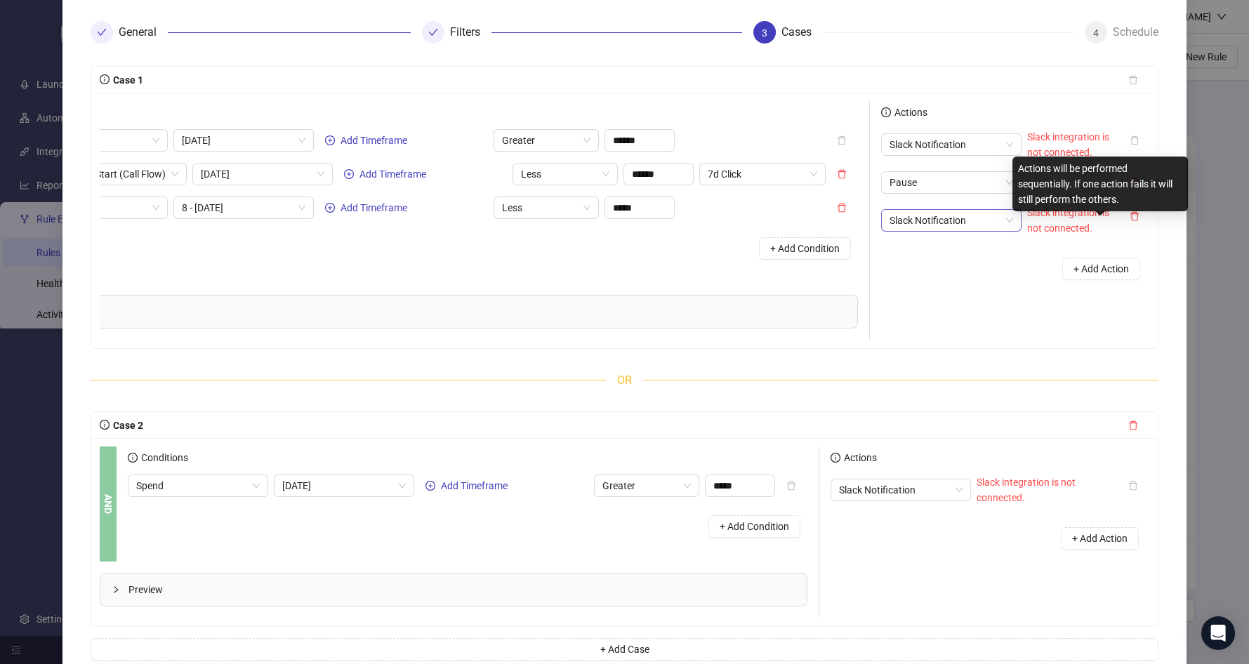
click at [955, 228] on span "Slack Notification" at bounding box center [951, 220] width 124 height 21
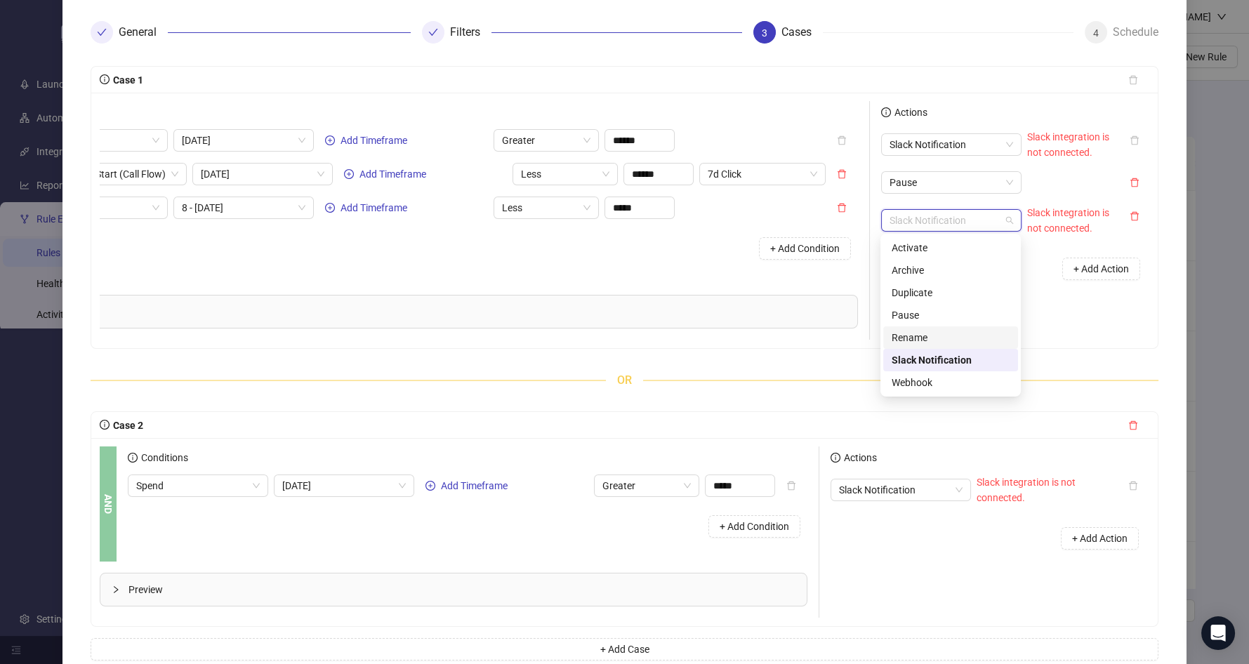
click at [946, 334] on div "Rename" at bounding box center [951, 337] width 118 height 15
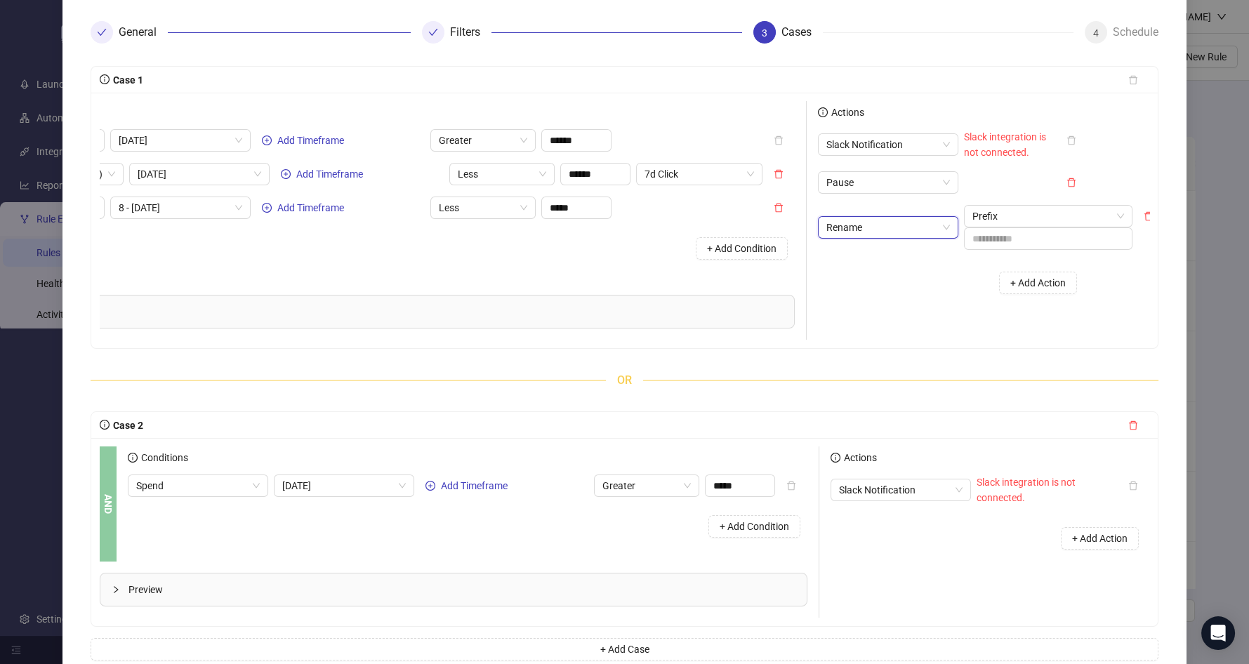
scroll to position [0, 177]
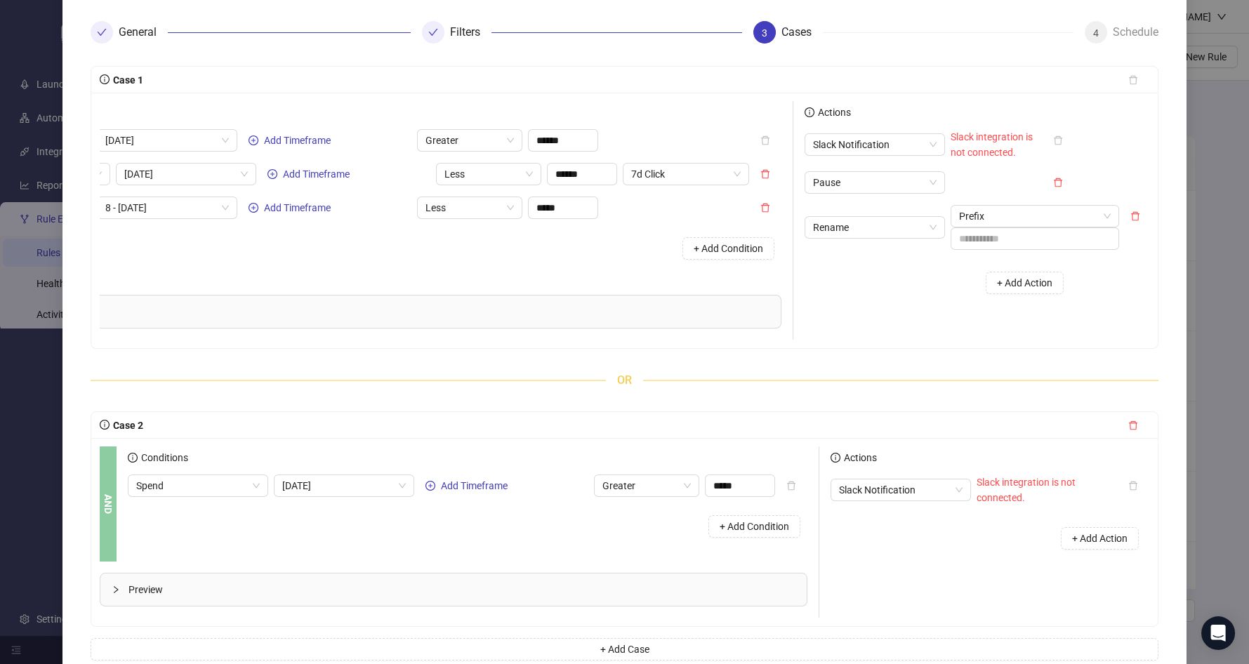
click at [968, 198] on div "Slack Notification Slack integration is not connected. Pause Rename Prefix + Ad…" at bounding box center [939, 216] width 270 height 175
click at [968, 215] on span "Prefix" at bounding box center [1035, 216] width 152 height 21
click at [913, 279] on div "+ Add Action" at bounding box center [939, 283] width 270 height 44
click at [968, 274] on button "+ Add Action" at bounding box center [1025, 283] width 78 height 22
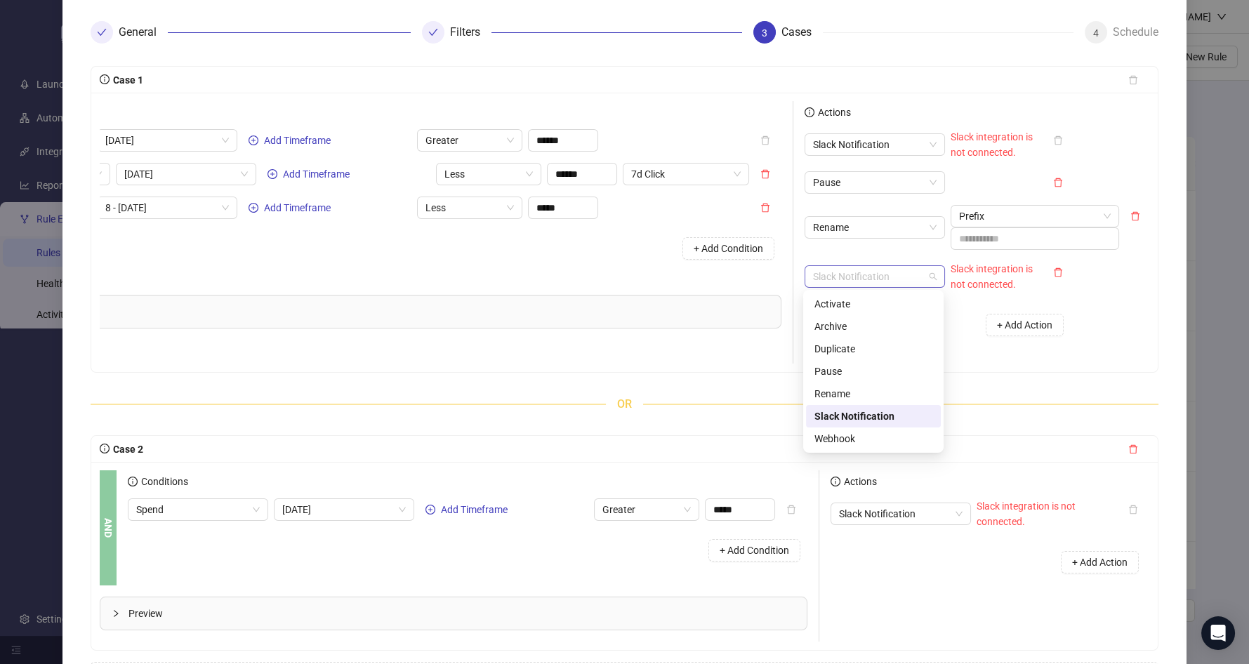
click at [883, 276] on span "Slack Notification" at bounding box center [875, 276] width 124 height 21
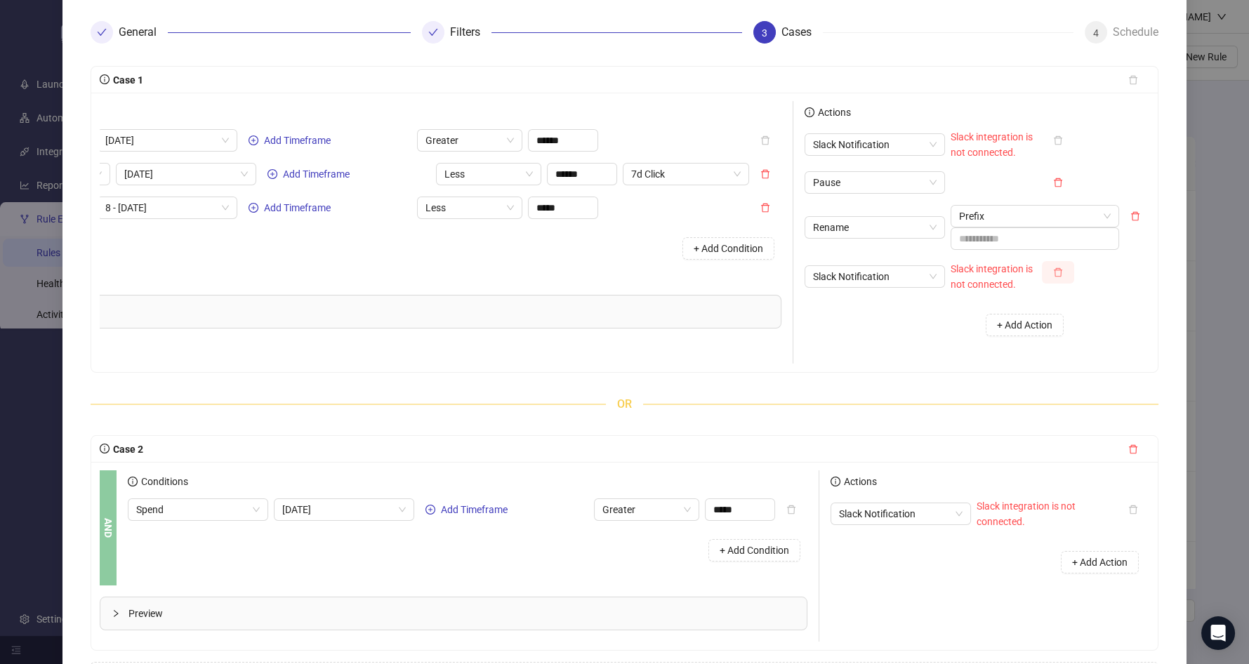
click at [968, 274] on icon "delete" at bounding box center [1058, 272] width 8 height 9
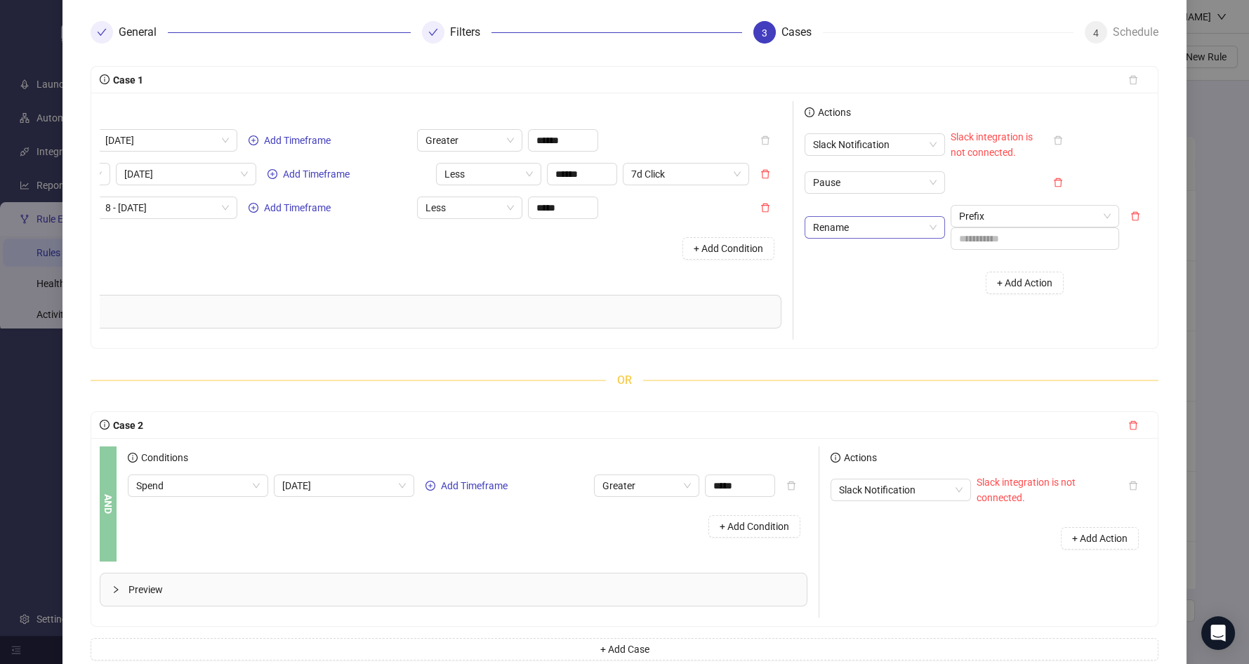
click at [900, 232] on span "Rename" at bounding box center [875, 227] width 124 height 21
click at [861, 298] on div "Duplicate" at bounding box center [873, 299] width 118 height 15
click at [968, 215] on input "search" at bounding box center [1028, 216] width 139 height 21
click at [968, 322] on span "Refresh" at bounding box center [998, 319] width 34 height 11
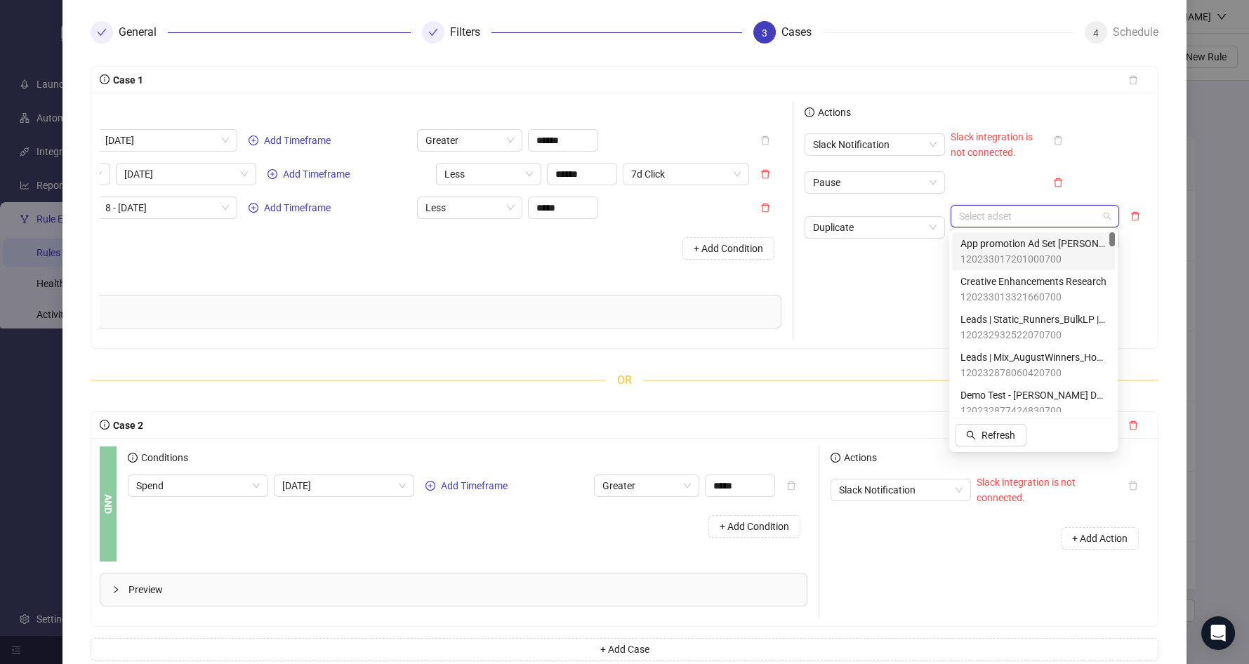
click at [918, 261] on div "+ Add Action" at bounding box center [939, 283] width 270 height 44
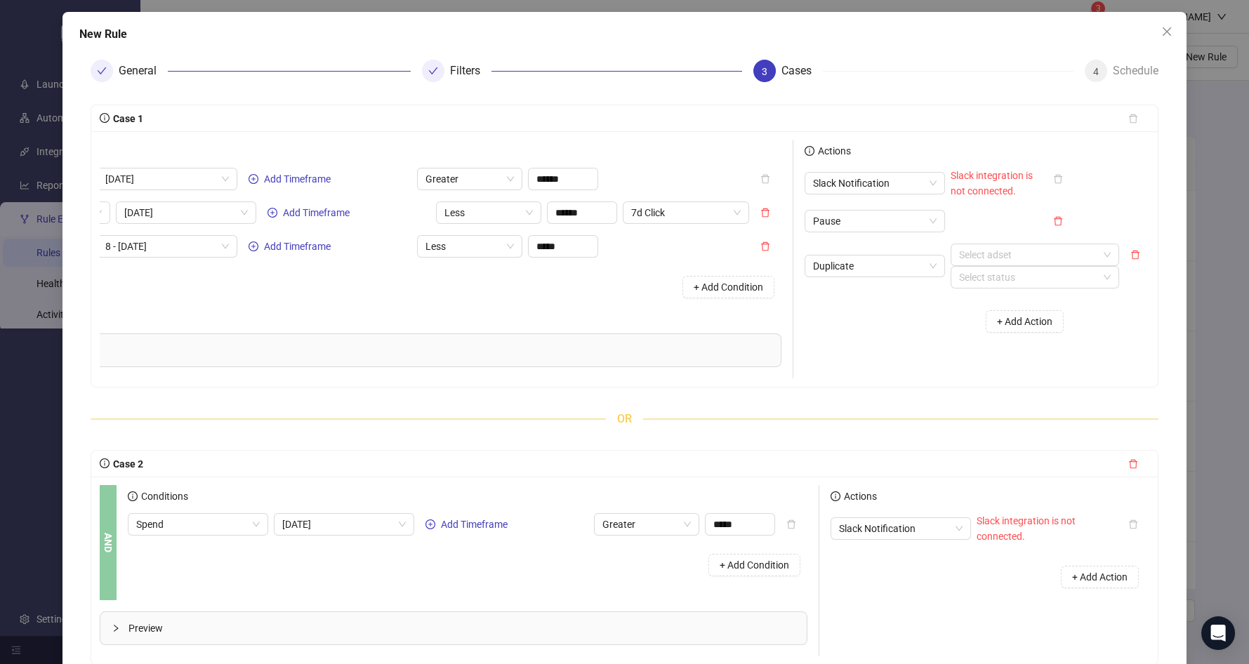
scroll to position [53, 0]
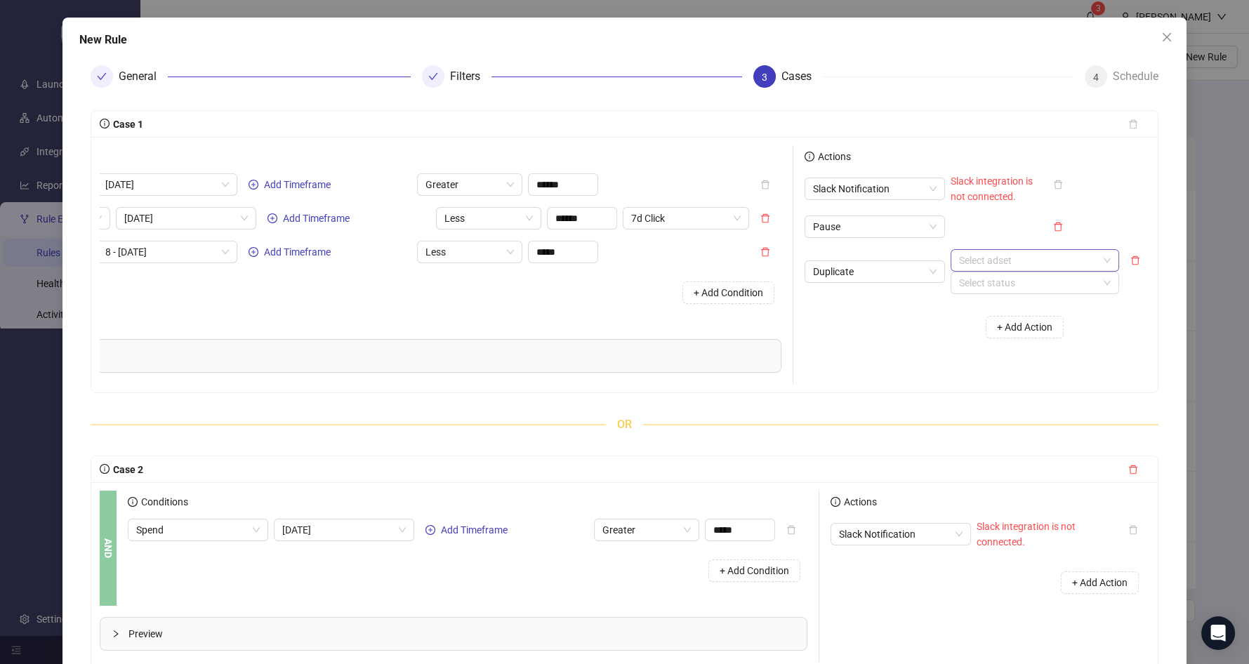
click at [968, 256] on input "search" at bounding box center [1028, 260] width 139 height 21
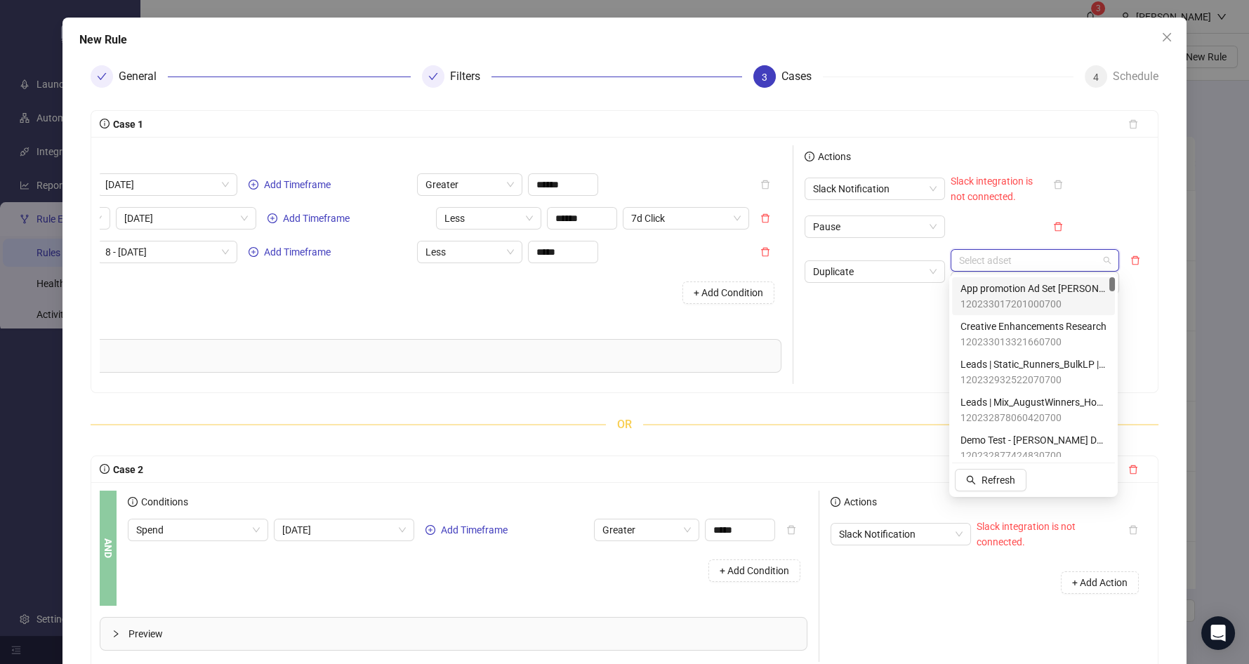
click at [968, 281] on span "App promotion Ad Set [PERSON_NAME]" at bounding box center [1033, 288] width 146 height 15
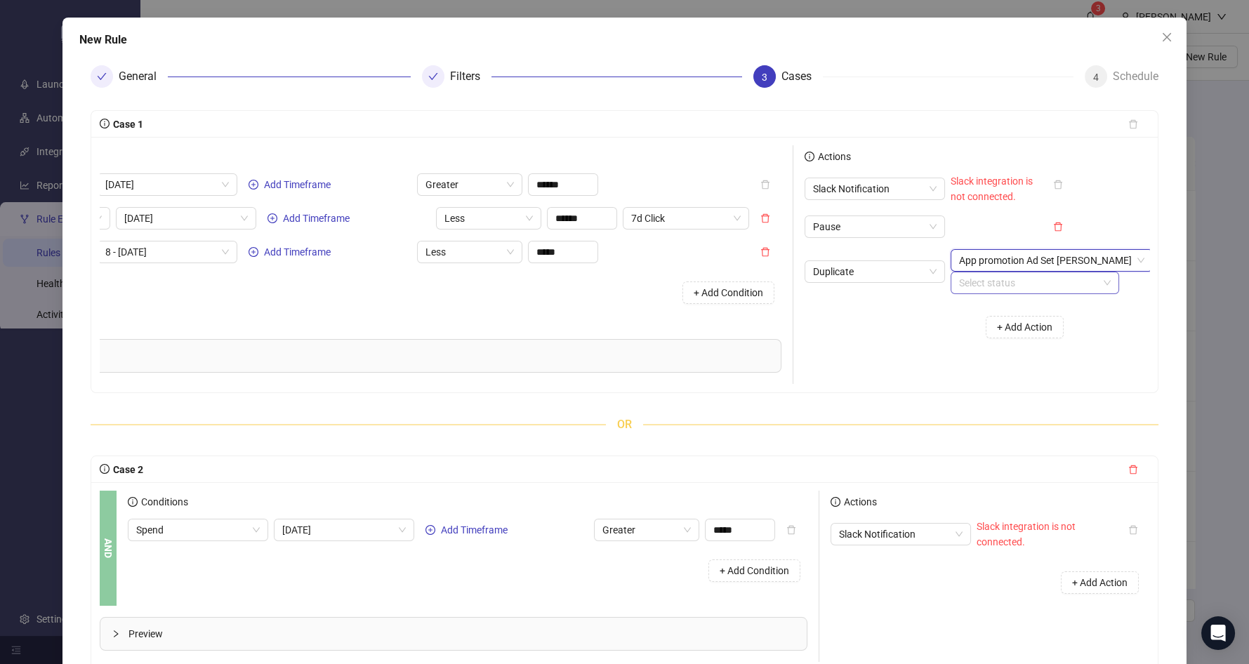
click at [968, 286] on input "search" at bounding box center [1028, 282] width 139 height 21
click at [968, 316] on div "ACTIVATE" at bounding box center [1033, 310] width 146 height 15
click at [889, 371] on div "Actions Slack Notification Slack integration is not connected. Pause Duplicate …" at bounding box center [933, 264] width 281 height 239
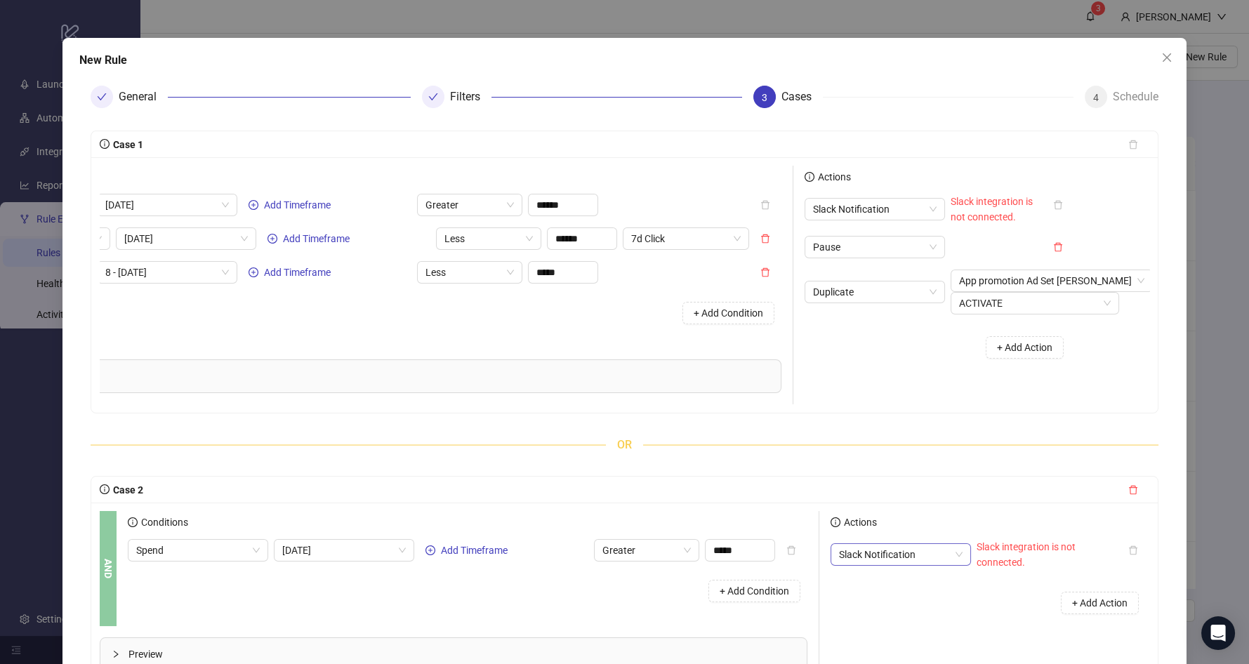
scroll to position [163, 0]
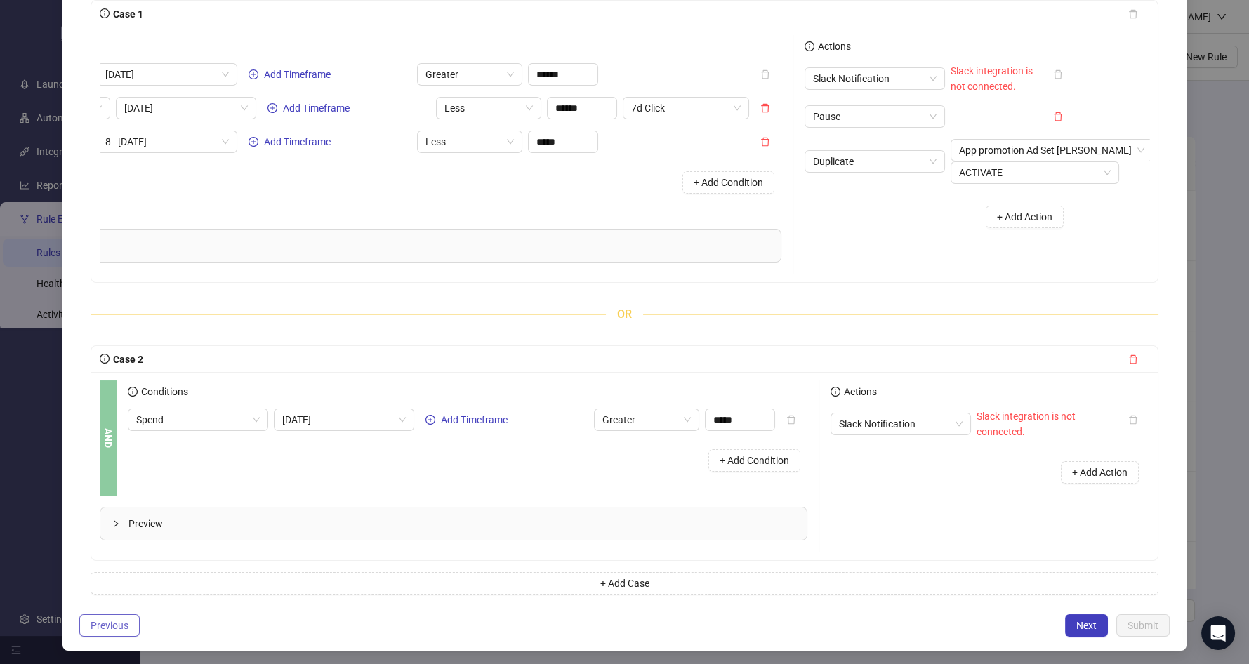
click at [124, 620] on span "Previous" at bounding box center [110, 625] width 38 height 11
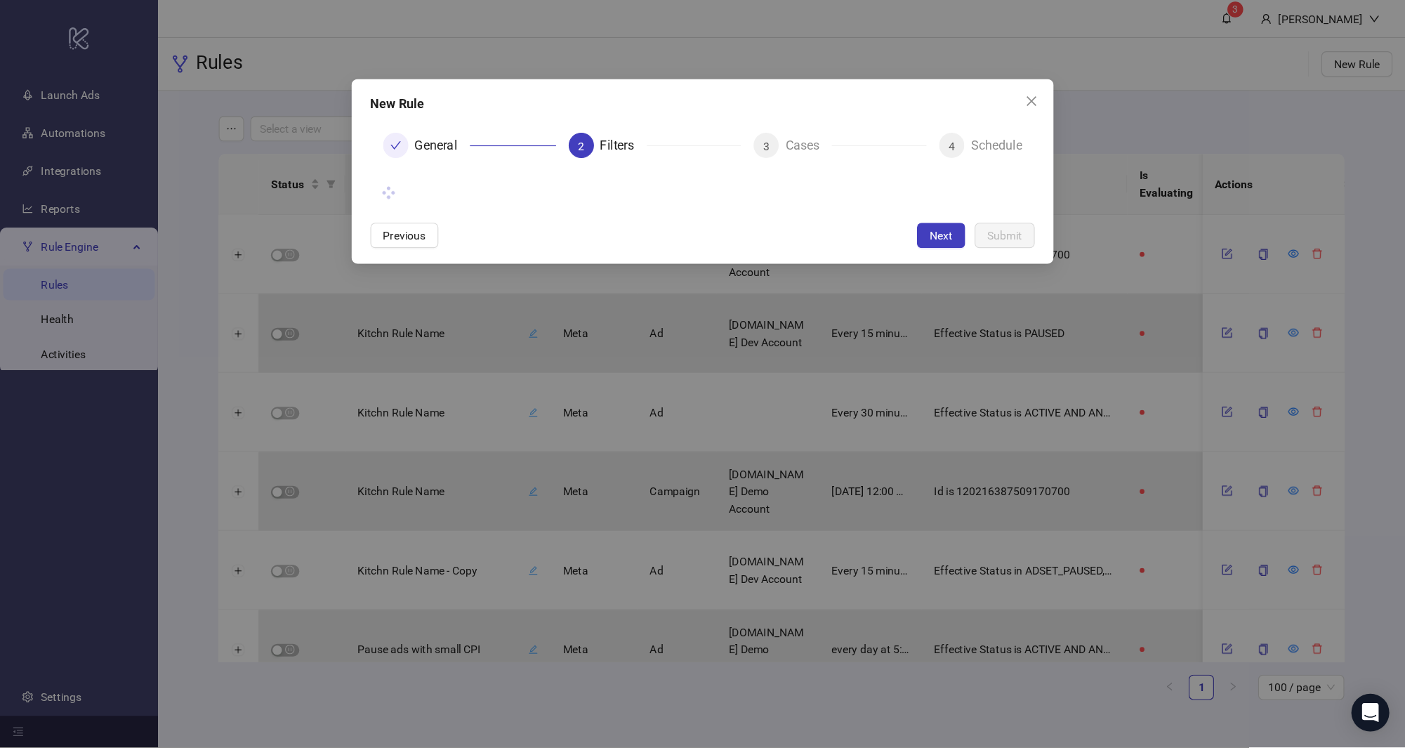
scroll to position [0, 0]
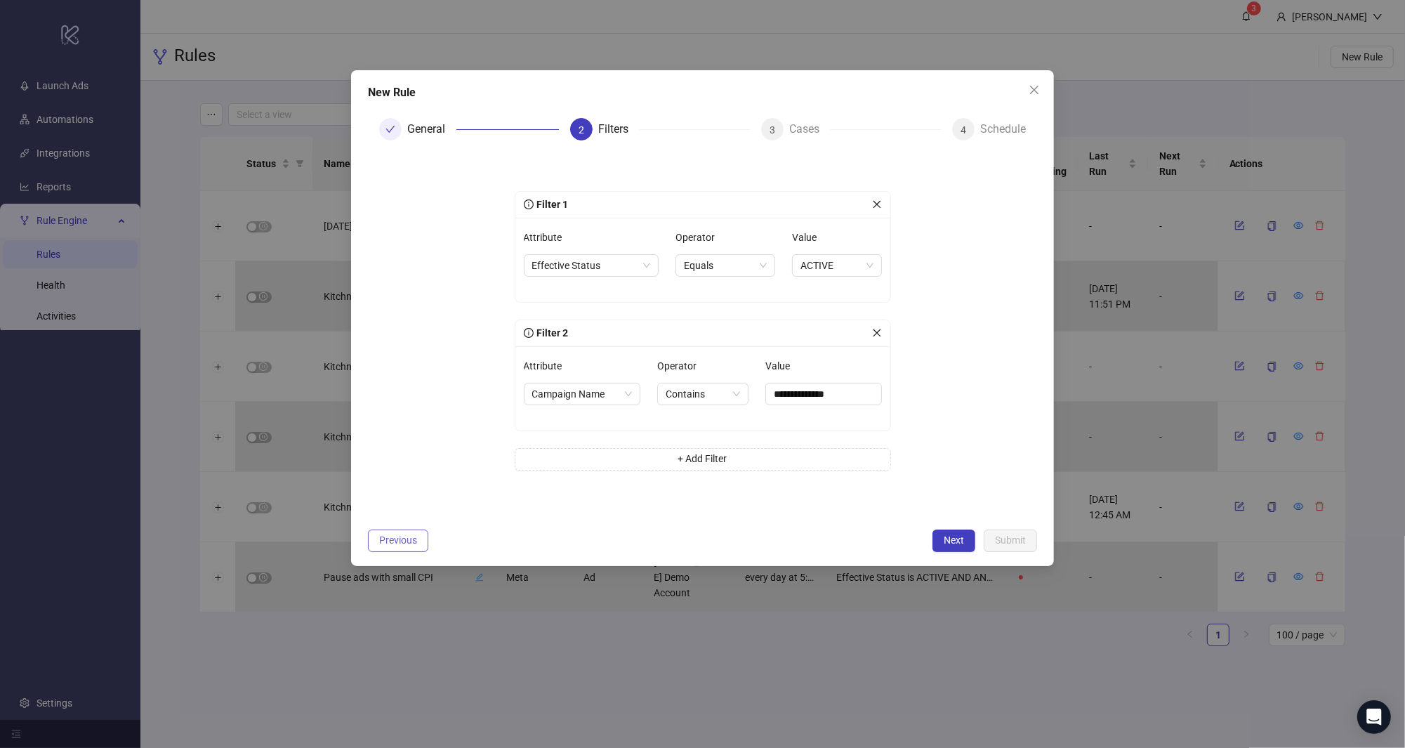
click at [416, 543] on span "Previous" at bounding box center [398, 539] width 38 height 11
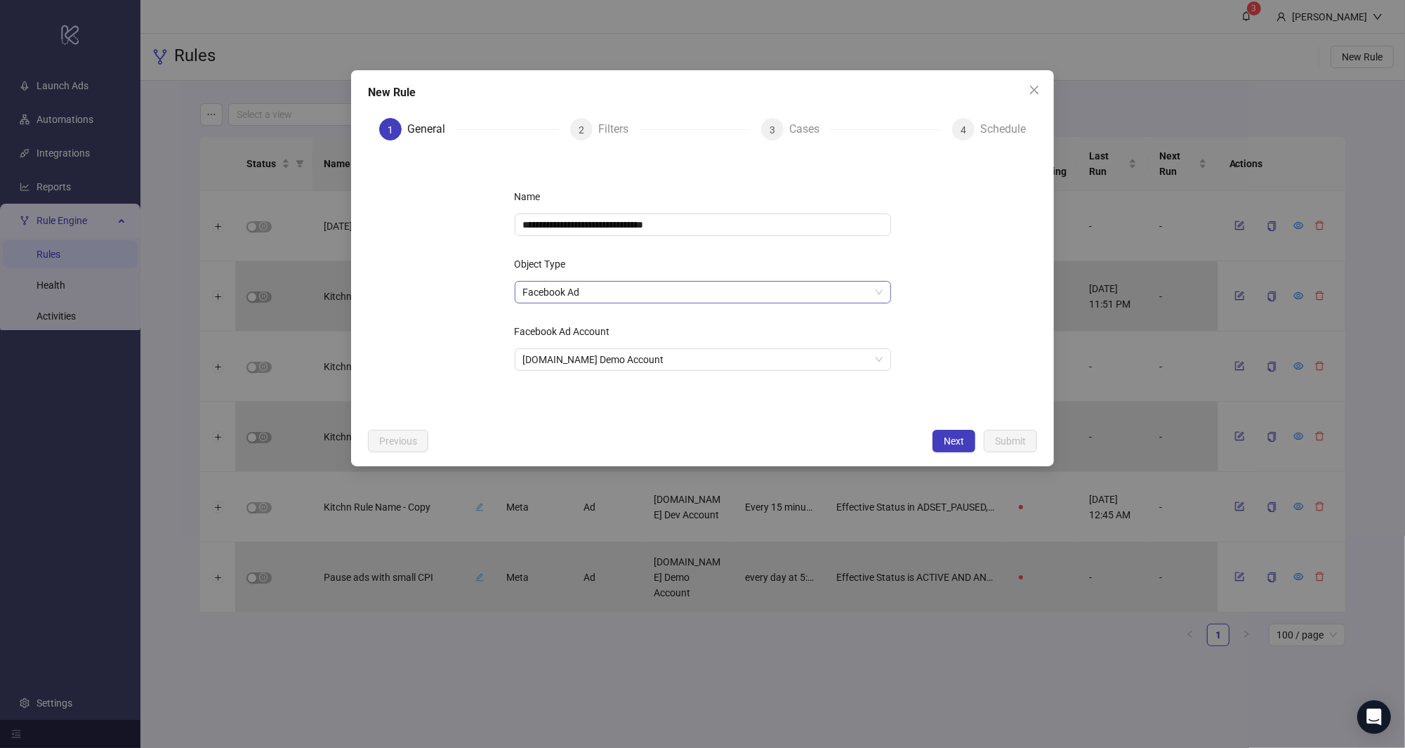
click at [682, 291] on span "Facebook Ad" at bounding box center [702, 291] width 359 height 21
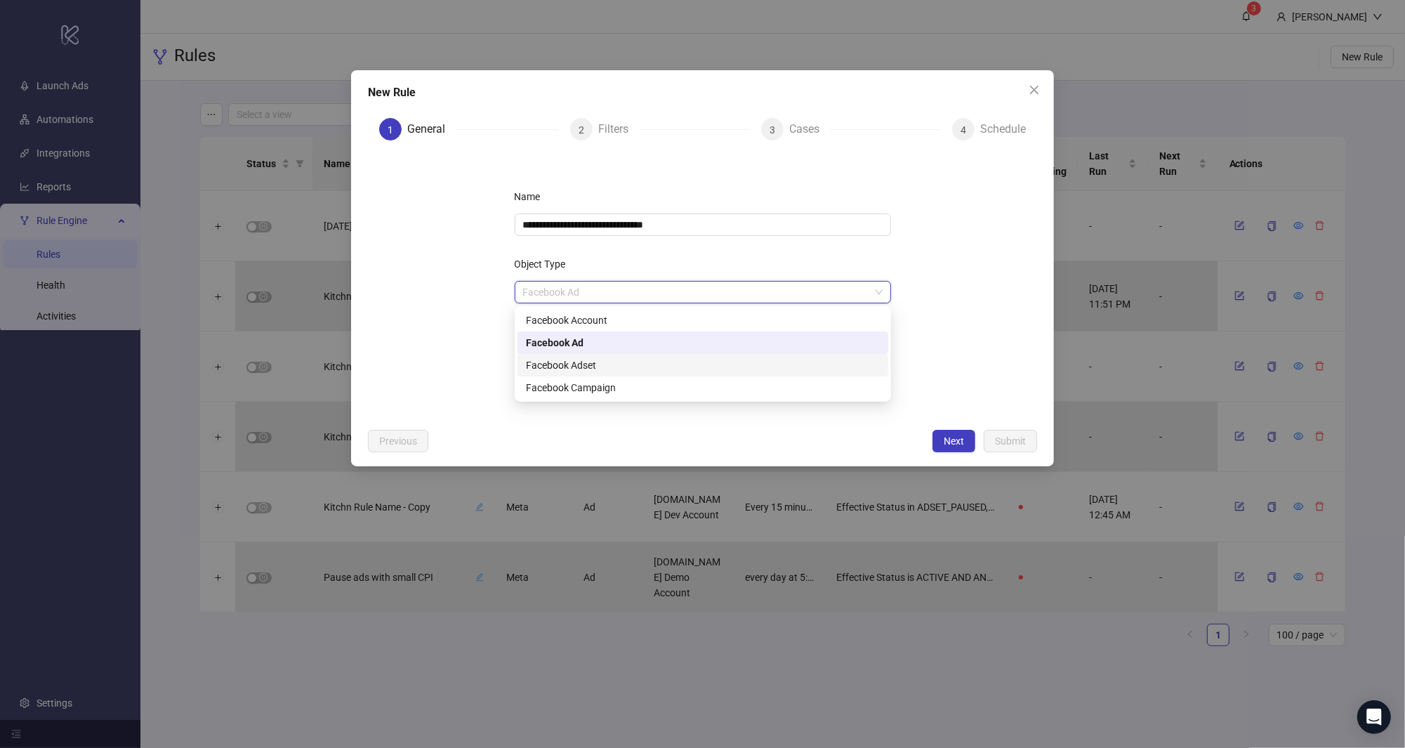
click at [644, 362] on div "Facebook Adset" at bounding box center [703, 364] width 354 height 15
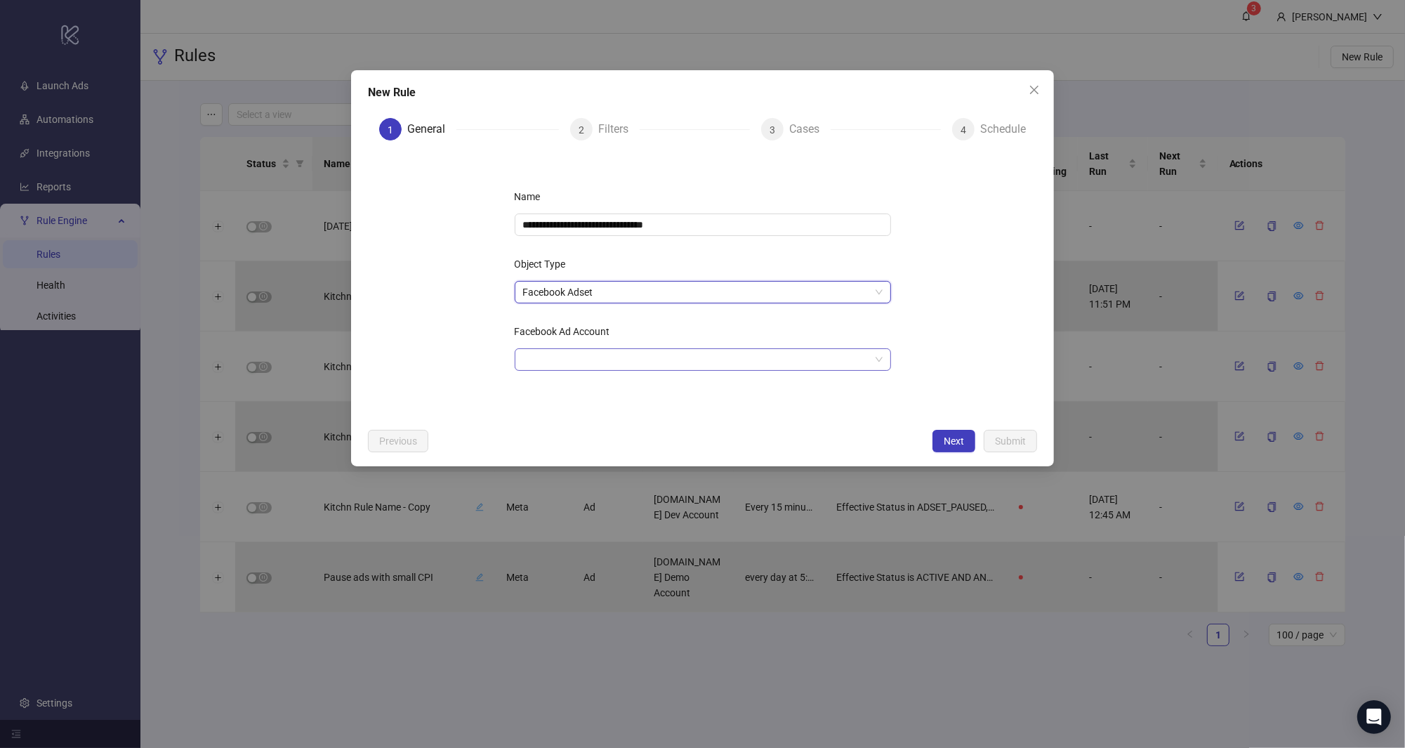
click at [759, 362] on input "Facebook Ad Account" at bounding box center [696, 359] width 347 height 21
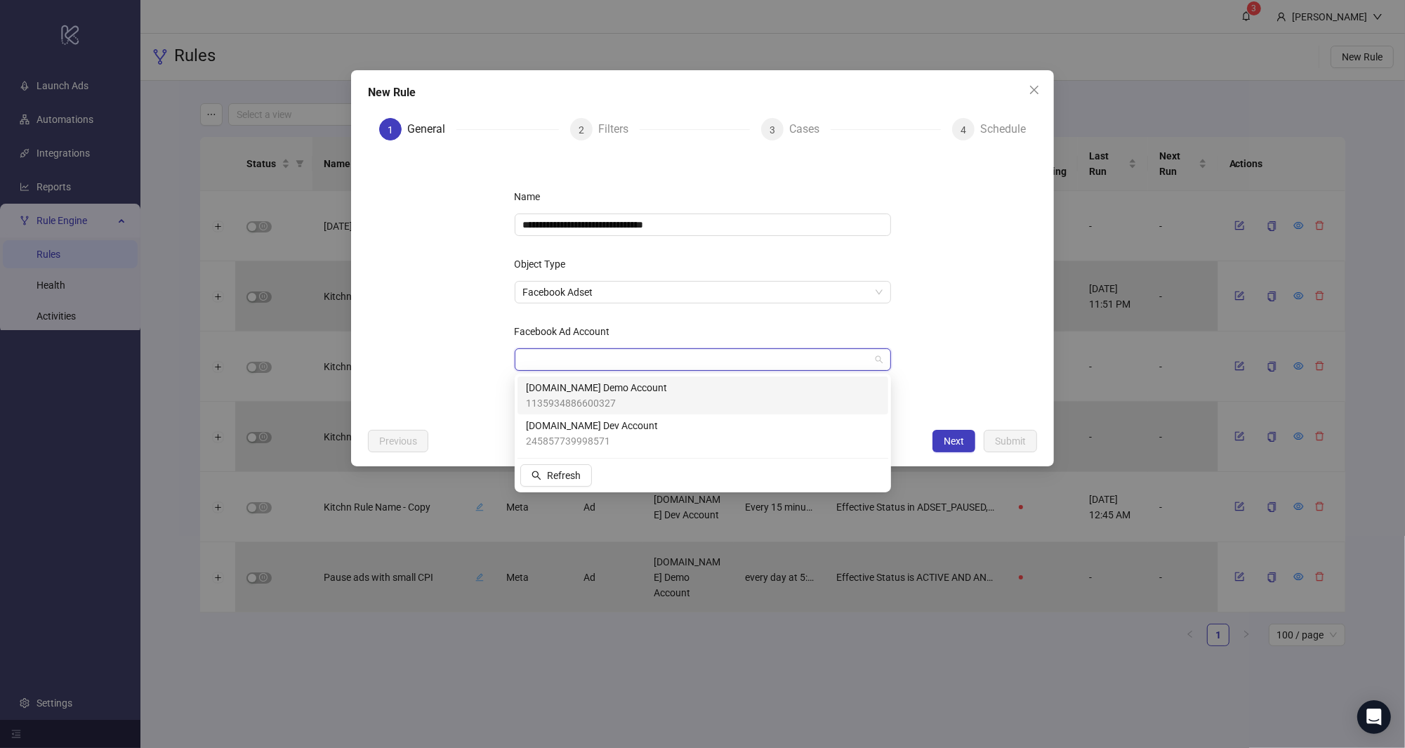
click at [749, 393] on div "[DOMAIN_NAME] Demo Account 1135934886600327" at bounding box center [703, 395] width 354 height 31
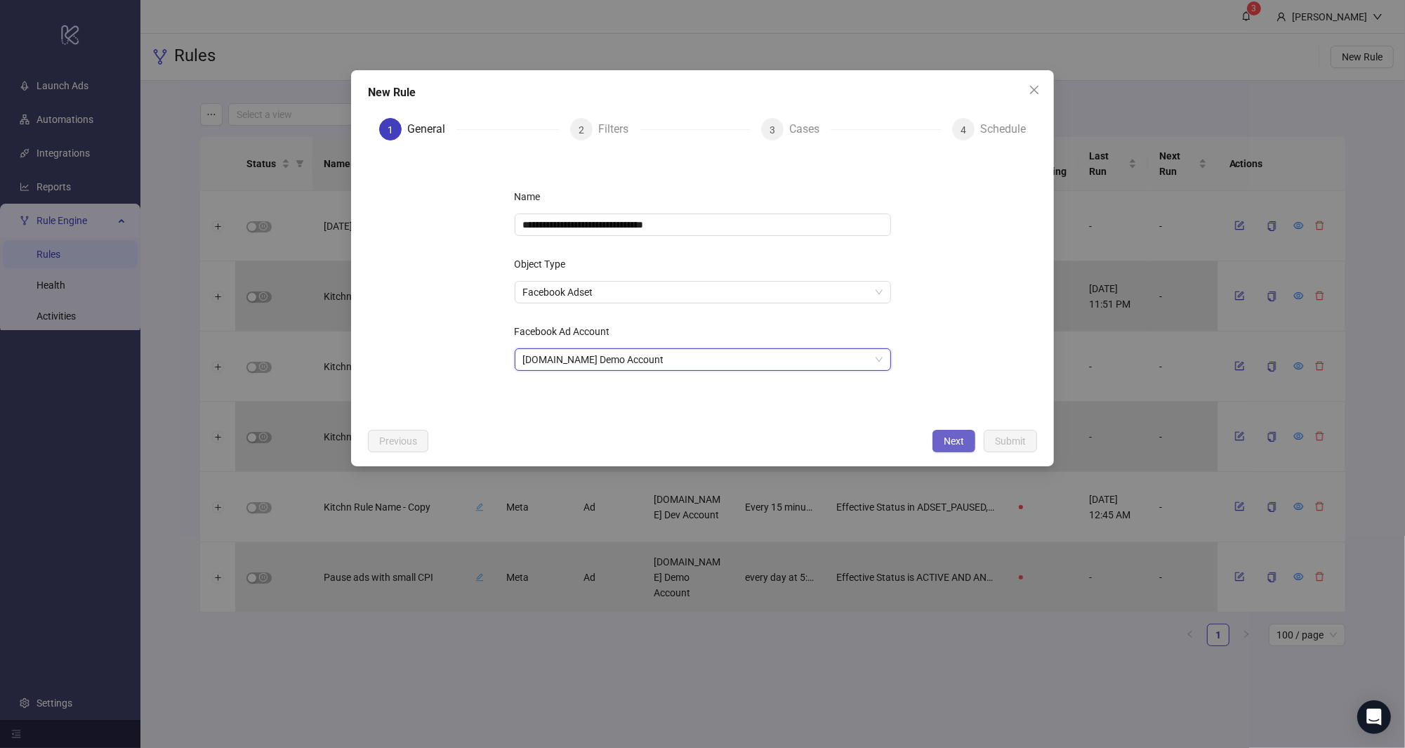
click at [954, 445] on span "Next" at bounding box center [953, 440] width 20 height 11
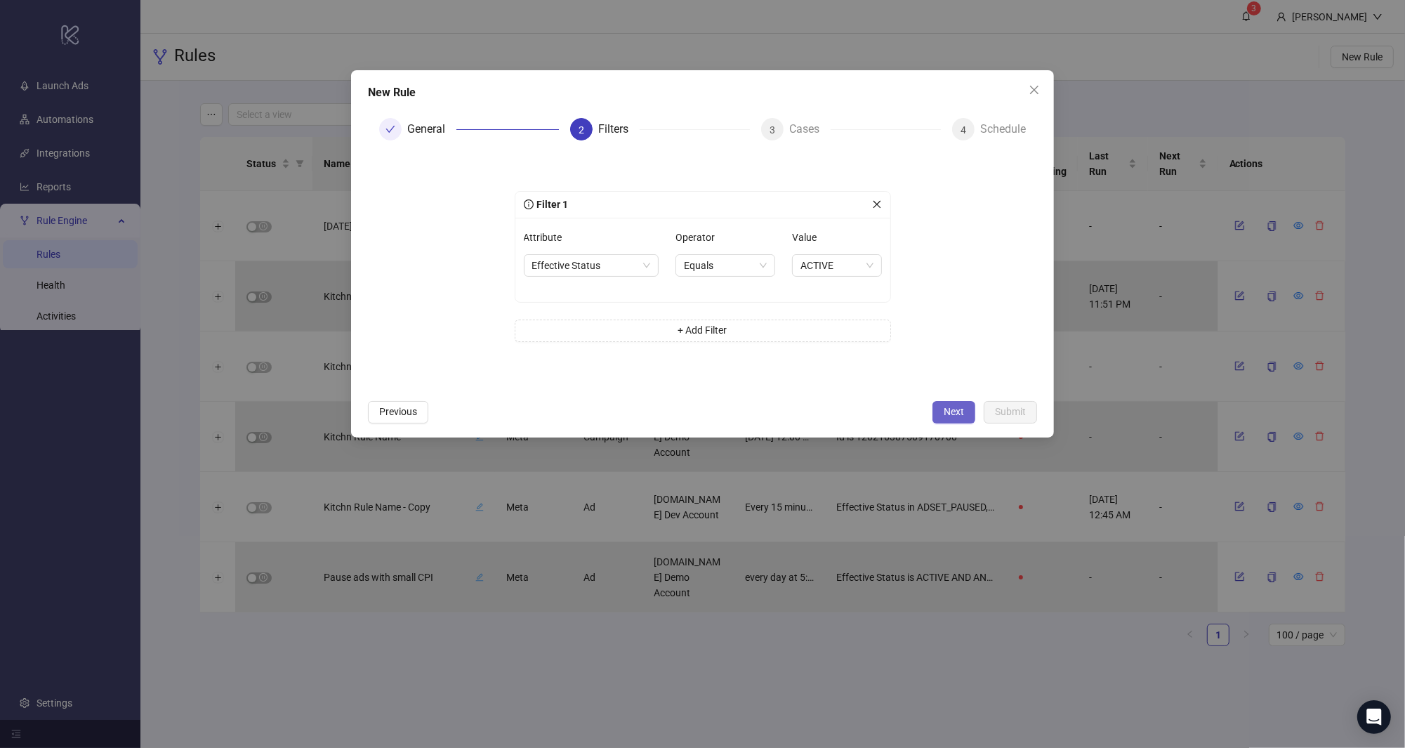
click at [948, 408] on span "Next" at bounding box center [953, 411] width 20 height 11
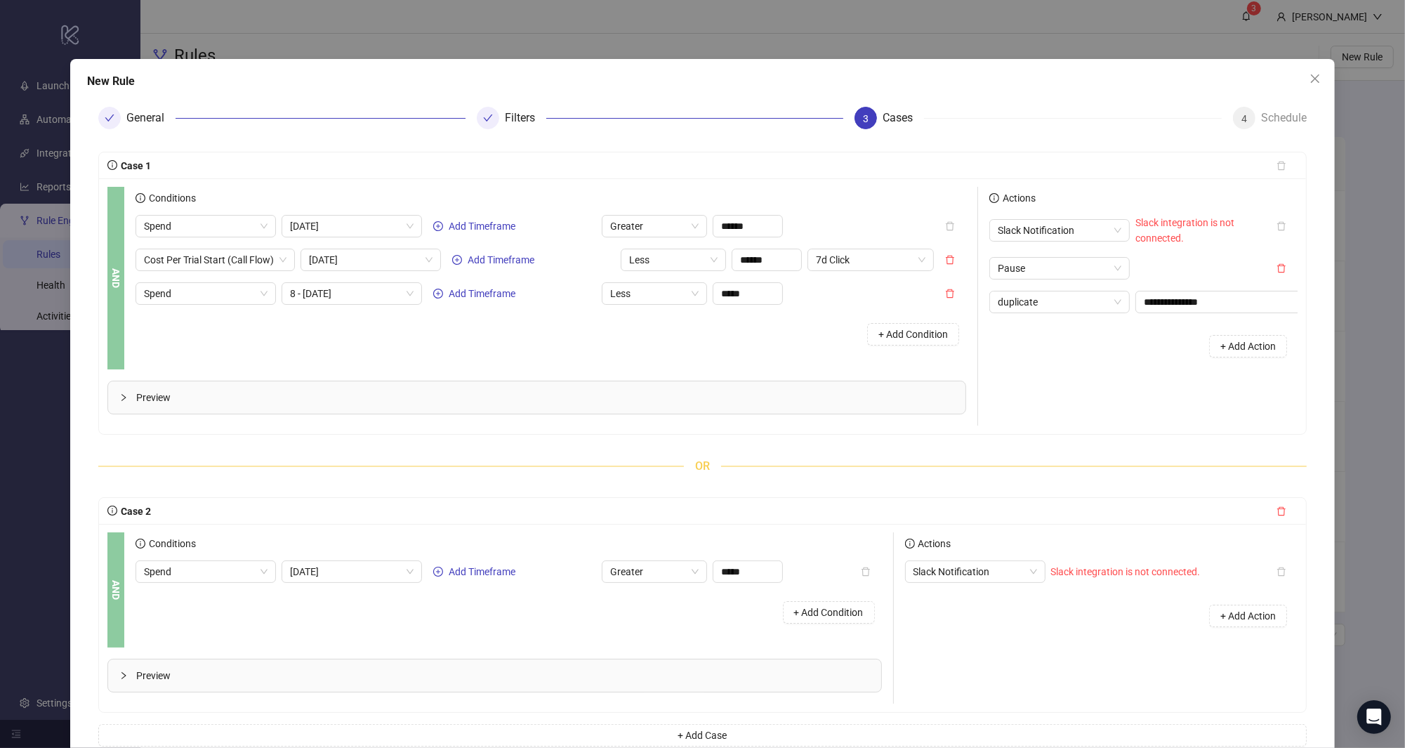
scroll to position [13, 0]
click at [968, 303] on span "duplicate" at bounding box center [1060, 300] width 124 height 21
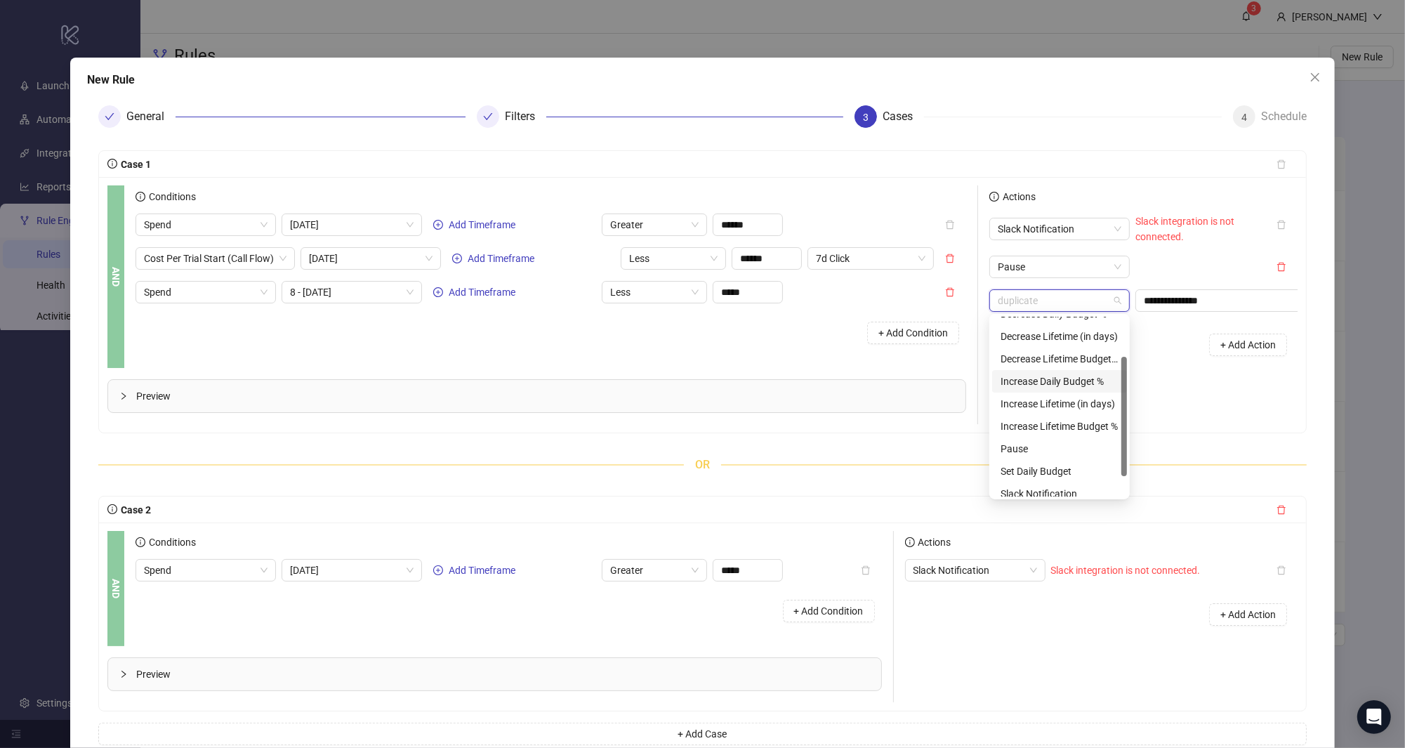
scroll to position [0, 0]
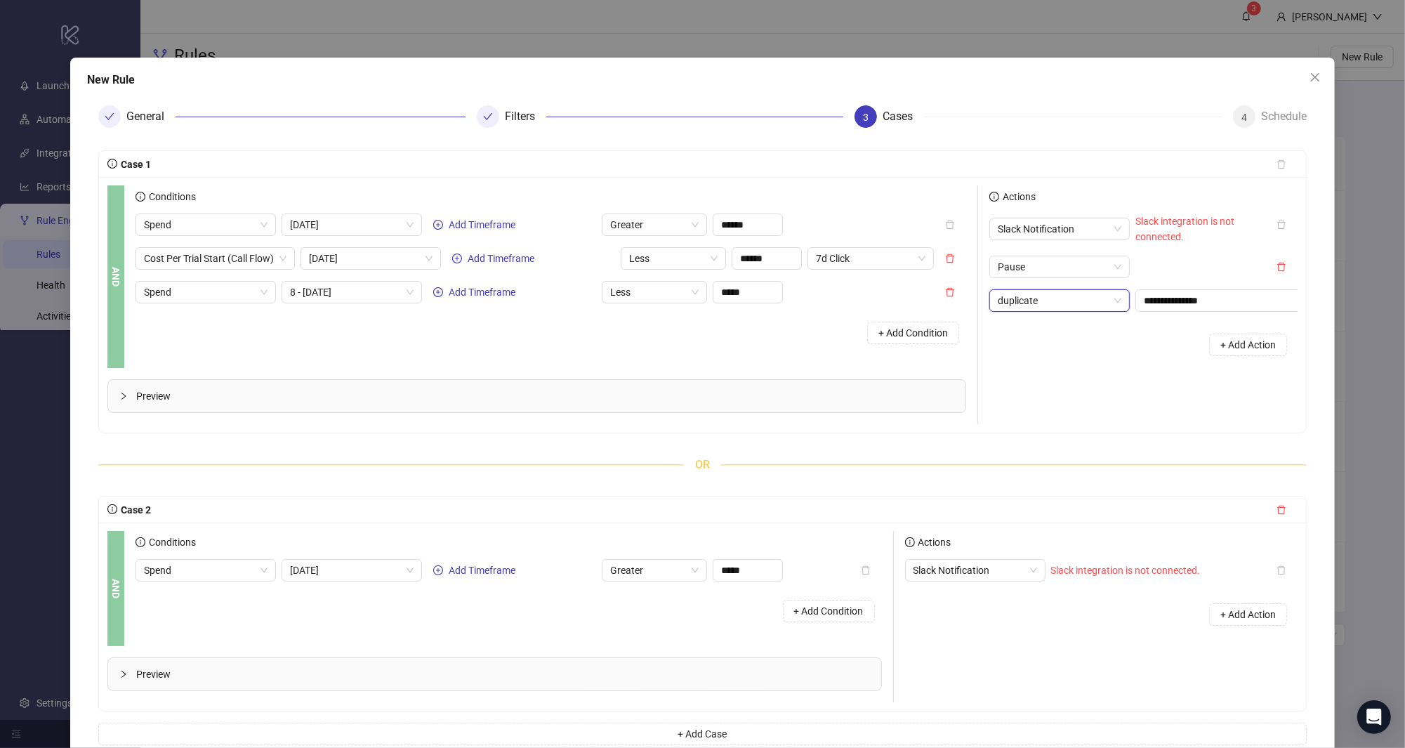
click at [968, 298] on span "duplicate" at bounding box center [1060, 300] width 124 height 21
type input "*********"
click at [968, 298] on div "duplicate" at bounding box center [1059, 300] width 140 height 22
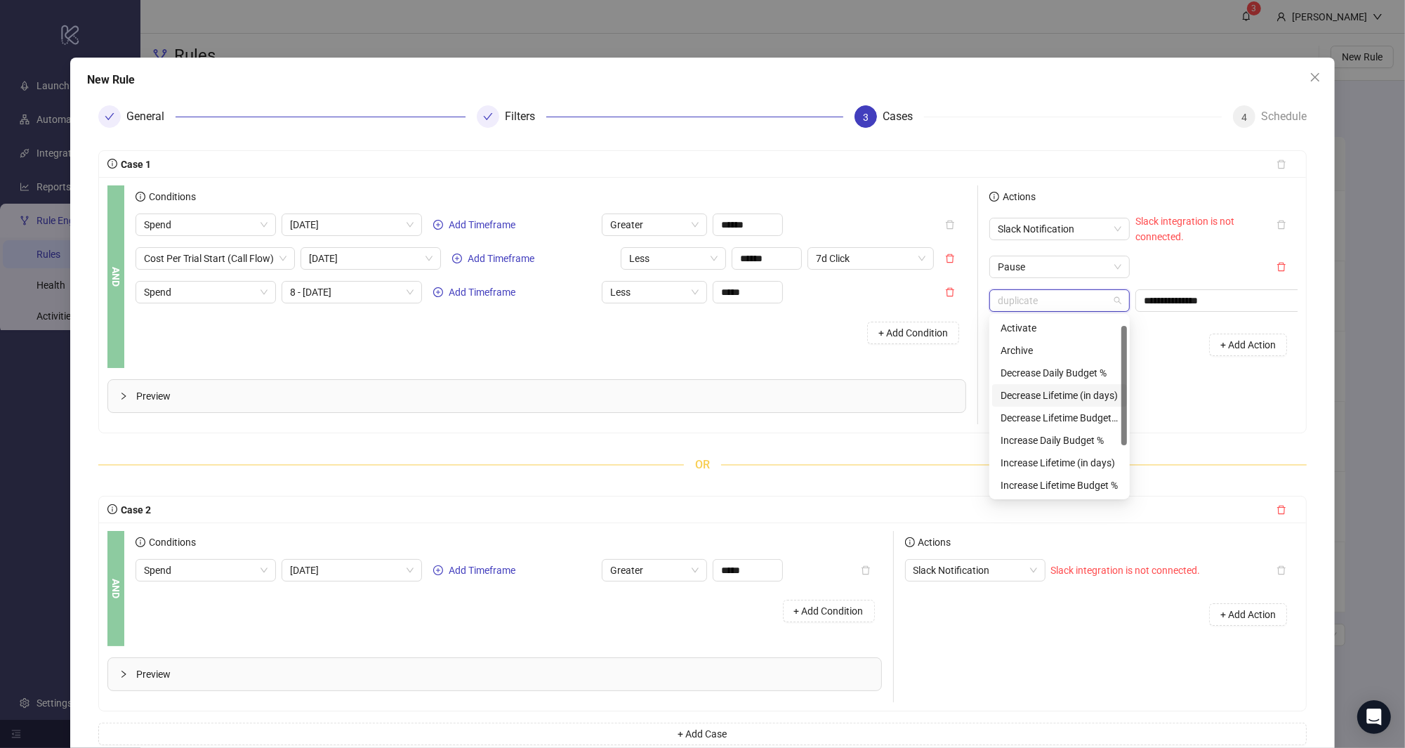
scroll to position [79, 0]
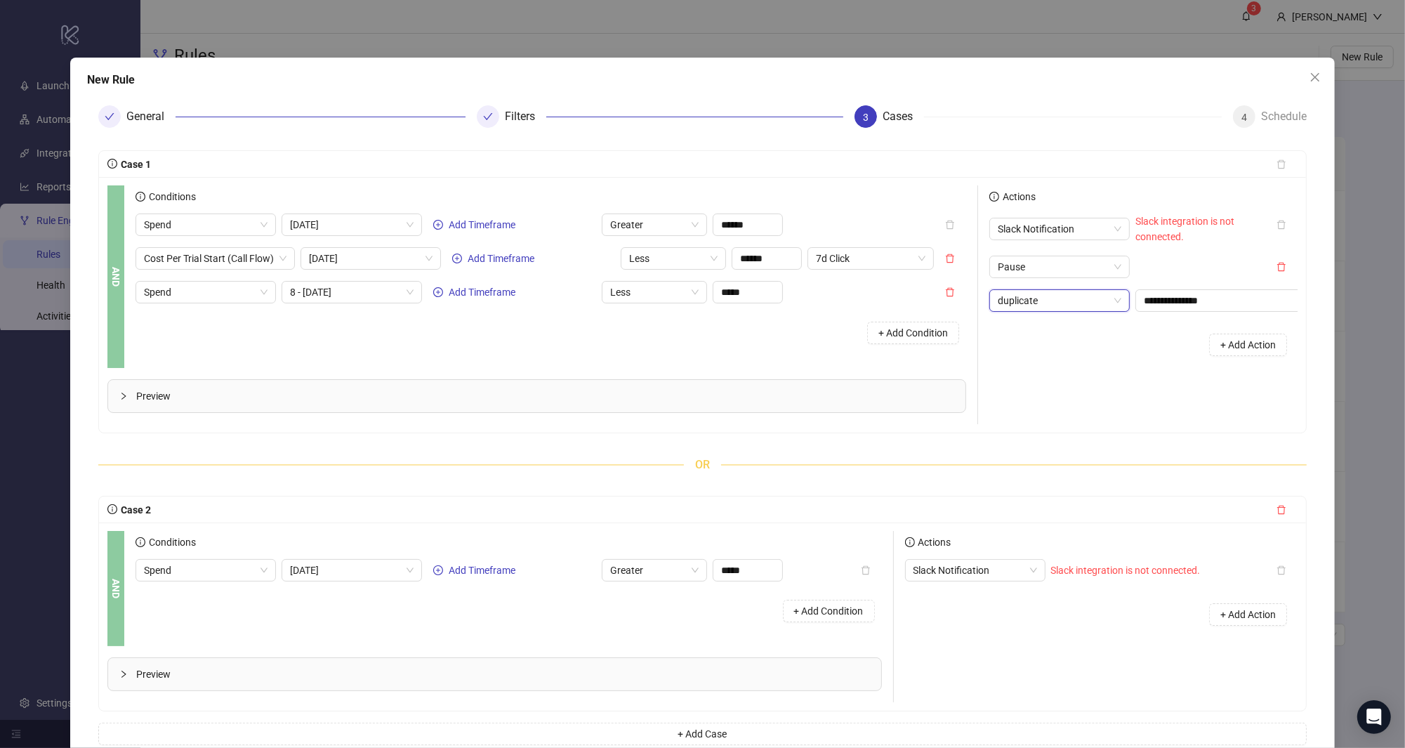
click at [968, 287] on div "**********" at bounding box center [1143, 289] width 308 height 153
click at [968, 307] on span "duplicate" at bounding box center [1060, 300] width 124 height 21
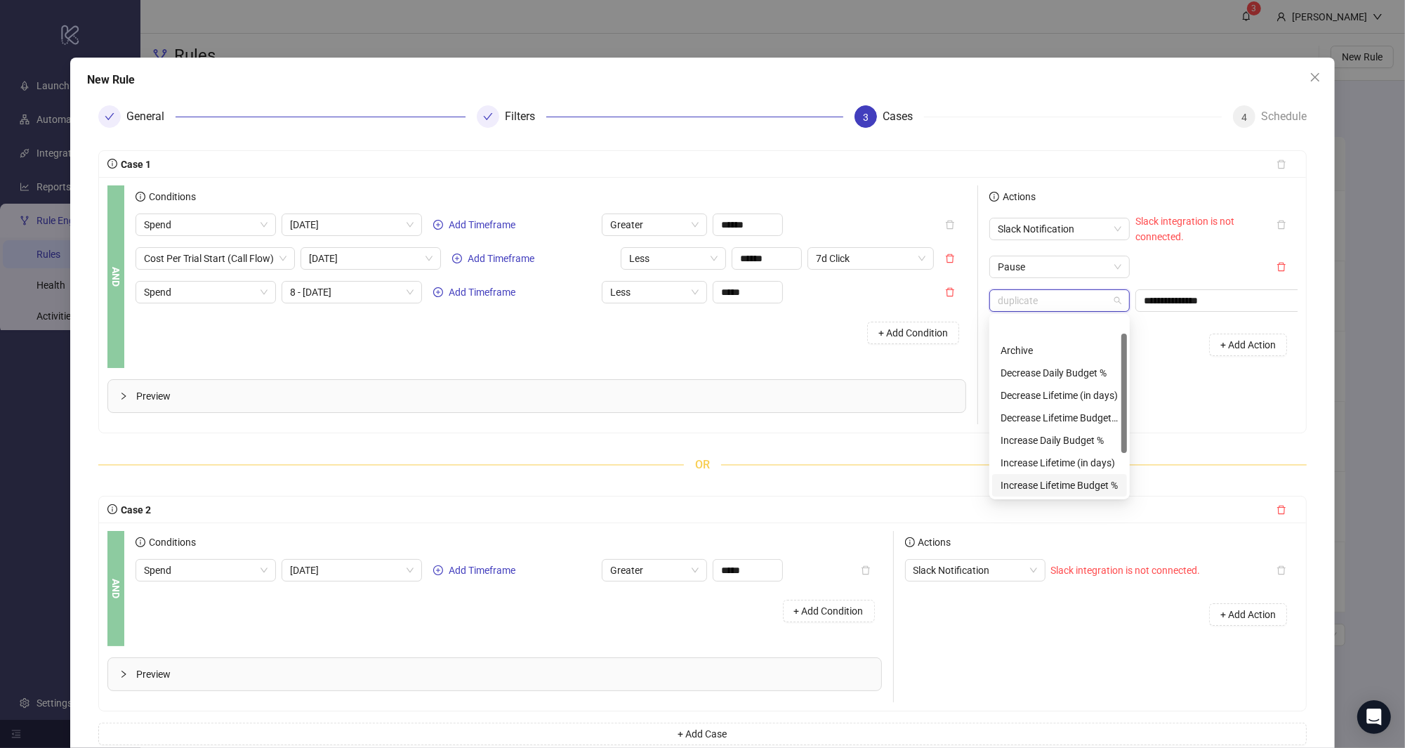
scroll to position [0, 0]
drag, startPoint x: 1125, startPoint y: 402, endPoint x: 1125, endPoint y: 343, distance: 59.7
click at [968, 343] on div at bounding box center [1124, 376] width 6 height 119
click at [968, 413] on div "Increase Daily Budget %" at bounding box center [1059, 418] width 118 height 15
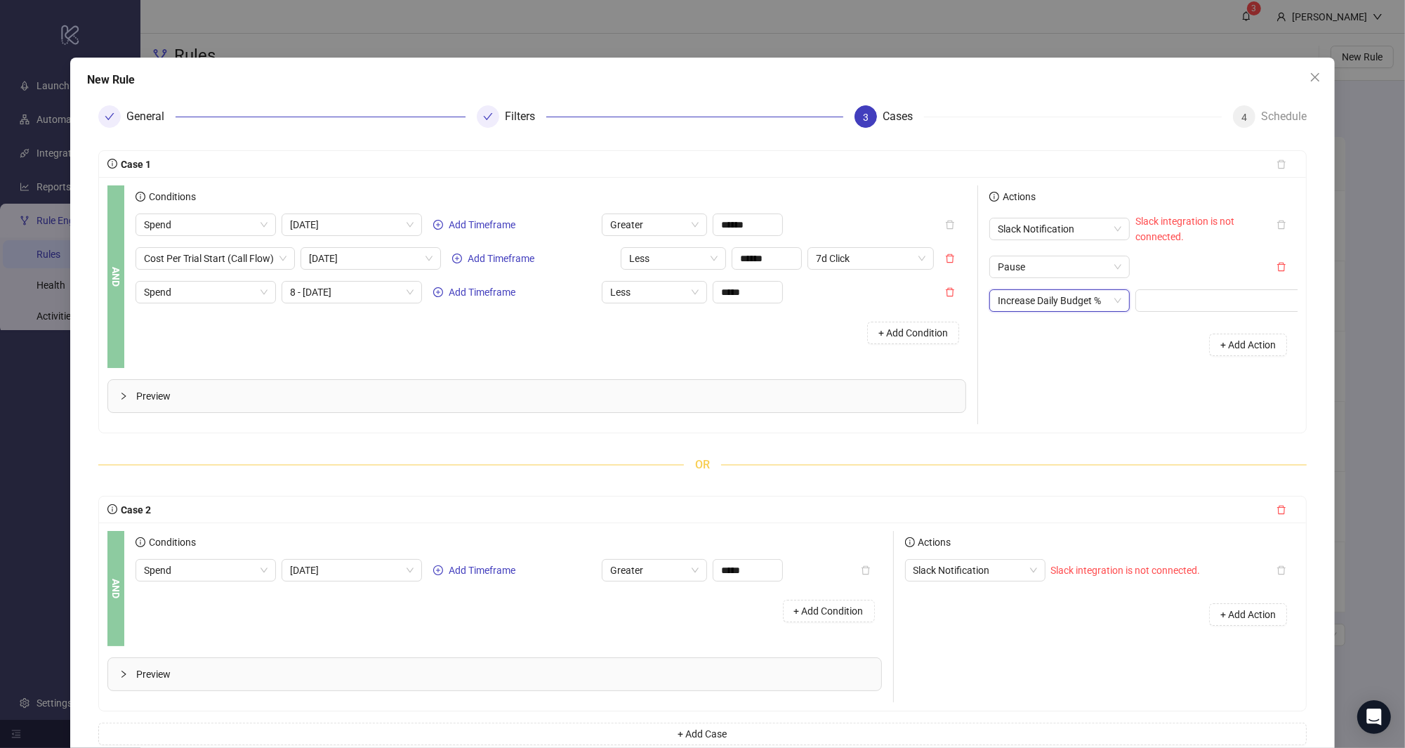
click at [968, 413] on div "Actions Slack Notification Slack integration is not connected. Pause Increase D…" at bounding box center [1137, 304] width 319 height 239
click at [968, 290] on input at bounding box center [1219, 300] width 167 height 21
type input "*"
click at [968, 377] on div "Actions Slack Notification Slack integration is not connected. Pause Increase D…" at bounding box center [1137, 304] width 319 height 239
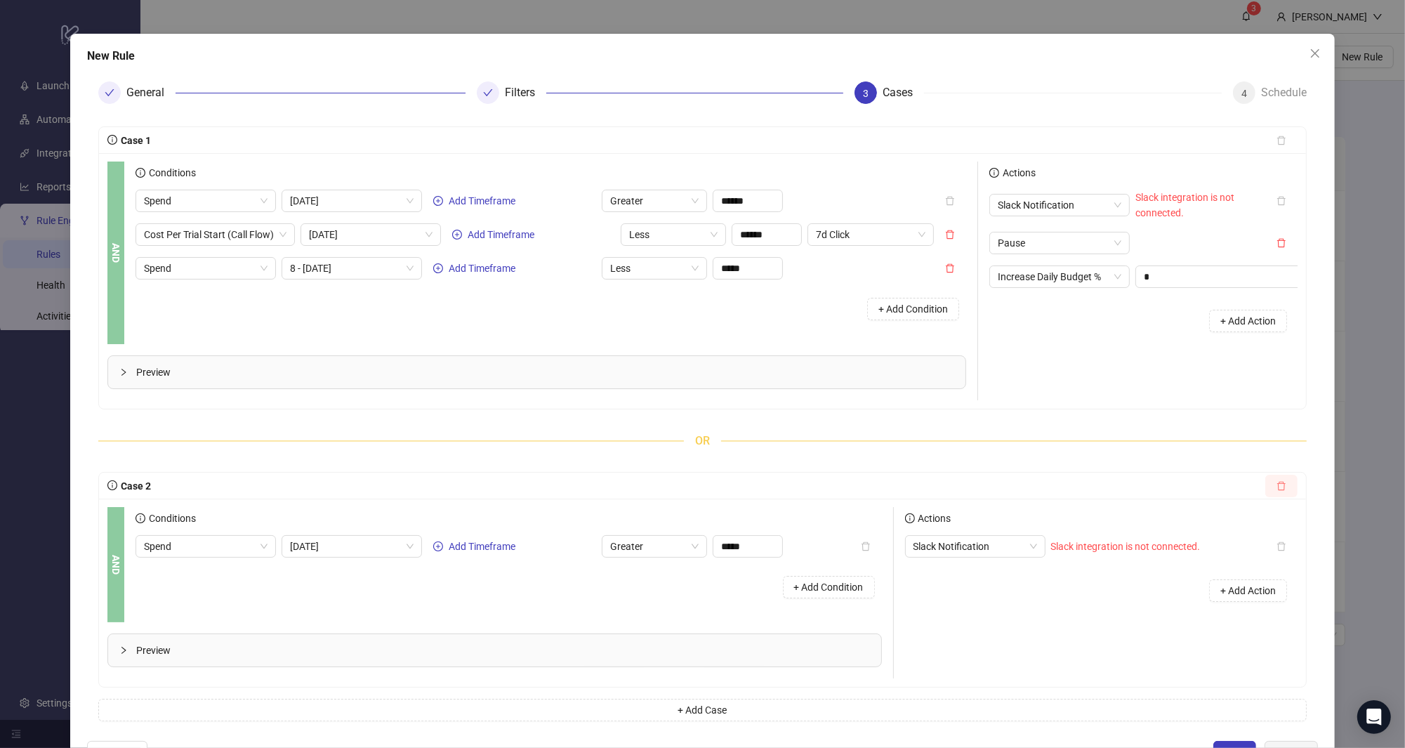
click at [968, 488] on icon "delete" at bounding box center [1281, 486] width 10 height 10
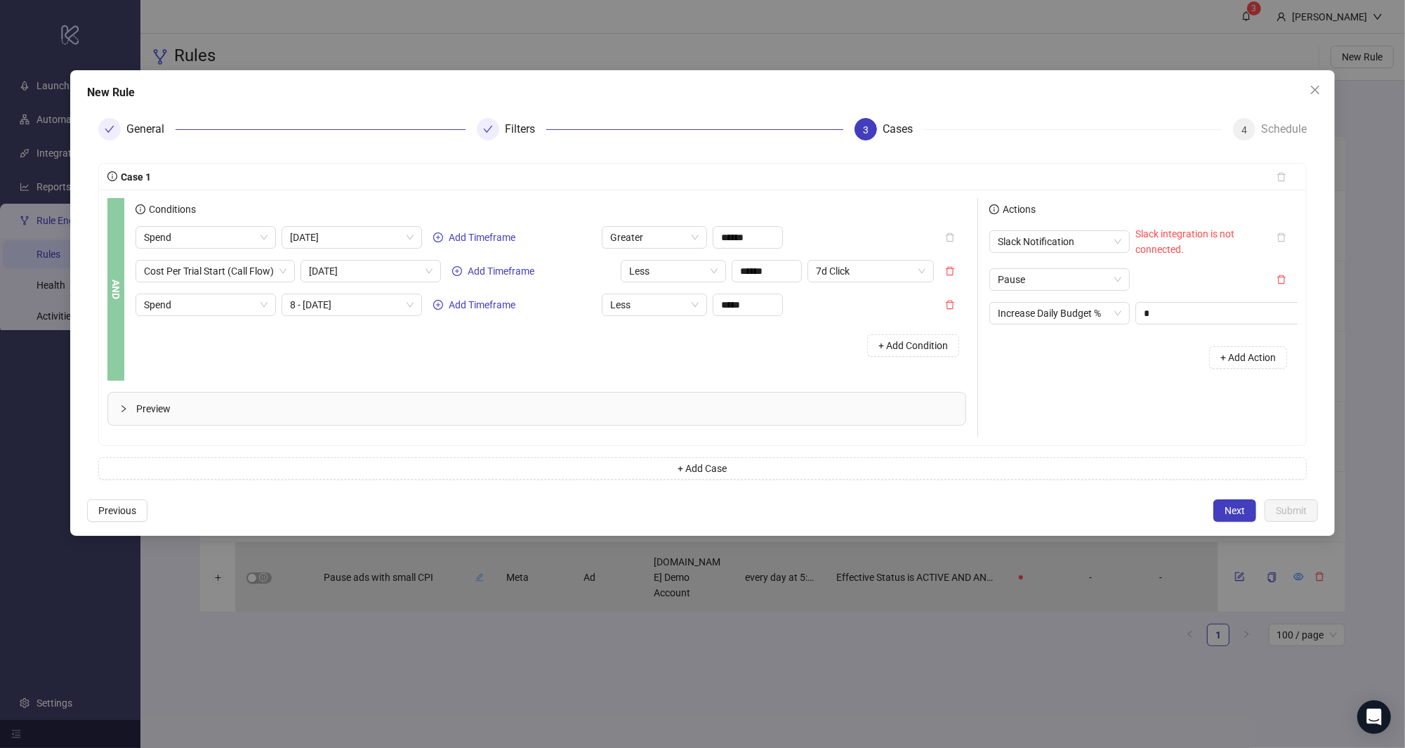
click at [968, 225] on div "Actions" at bounding box center [1143, 212] width 308 height 28
click at [968, 246] on span "Slack Notification" at bounding box center [1060, 241] width 124 height 21
click at [968, 353] on div "Pause" at bounding box center [1059, 359] width 118 height 15
click at [968, 274] on icon "delete" at bounding box center [1281, 271] width 8 height 9
click at [968, 375] on div "Actions Pause Increase Daily Budget % * + Add Action" at bounding box center [1137, 317] width 319 height 239
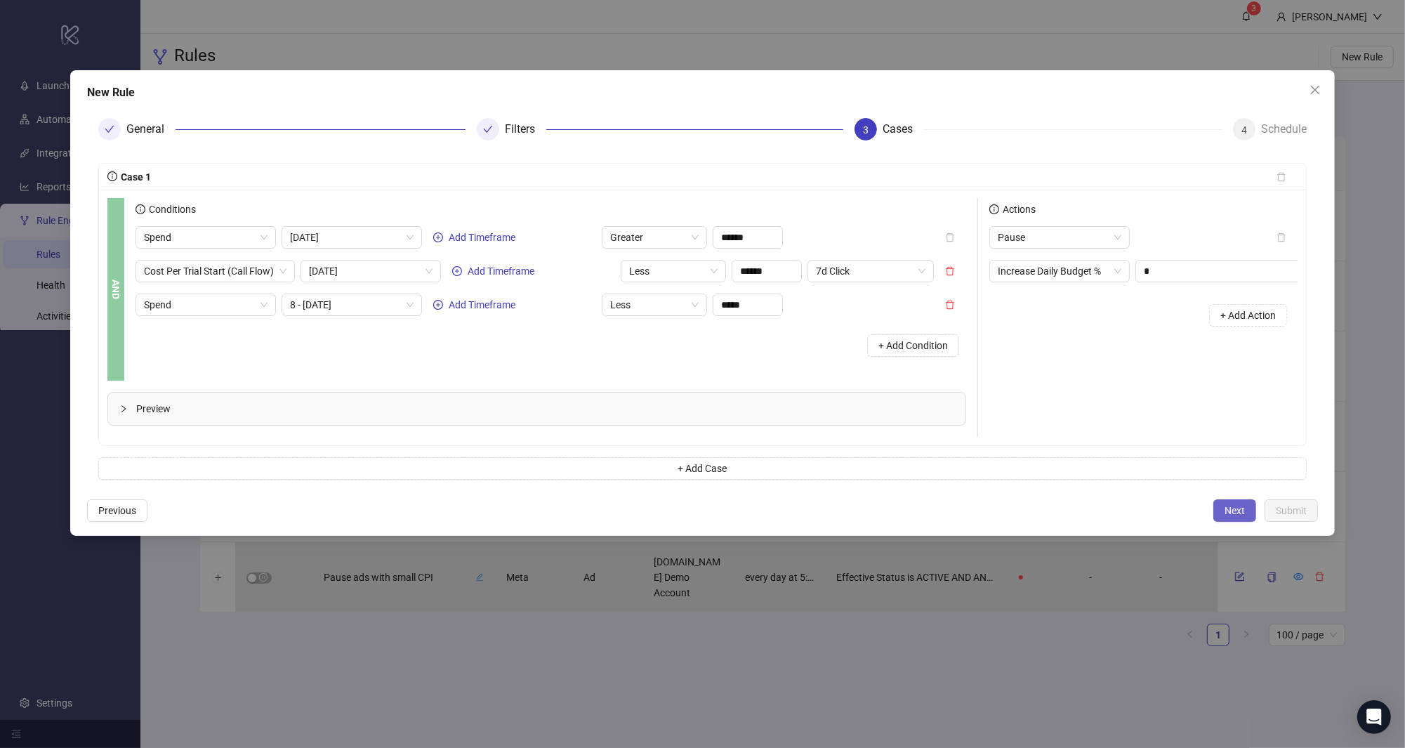
click at [968, 505] on button "Next" at bounding box center [1234, 510] width 43 height 22
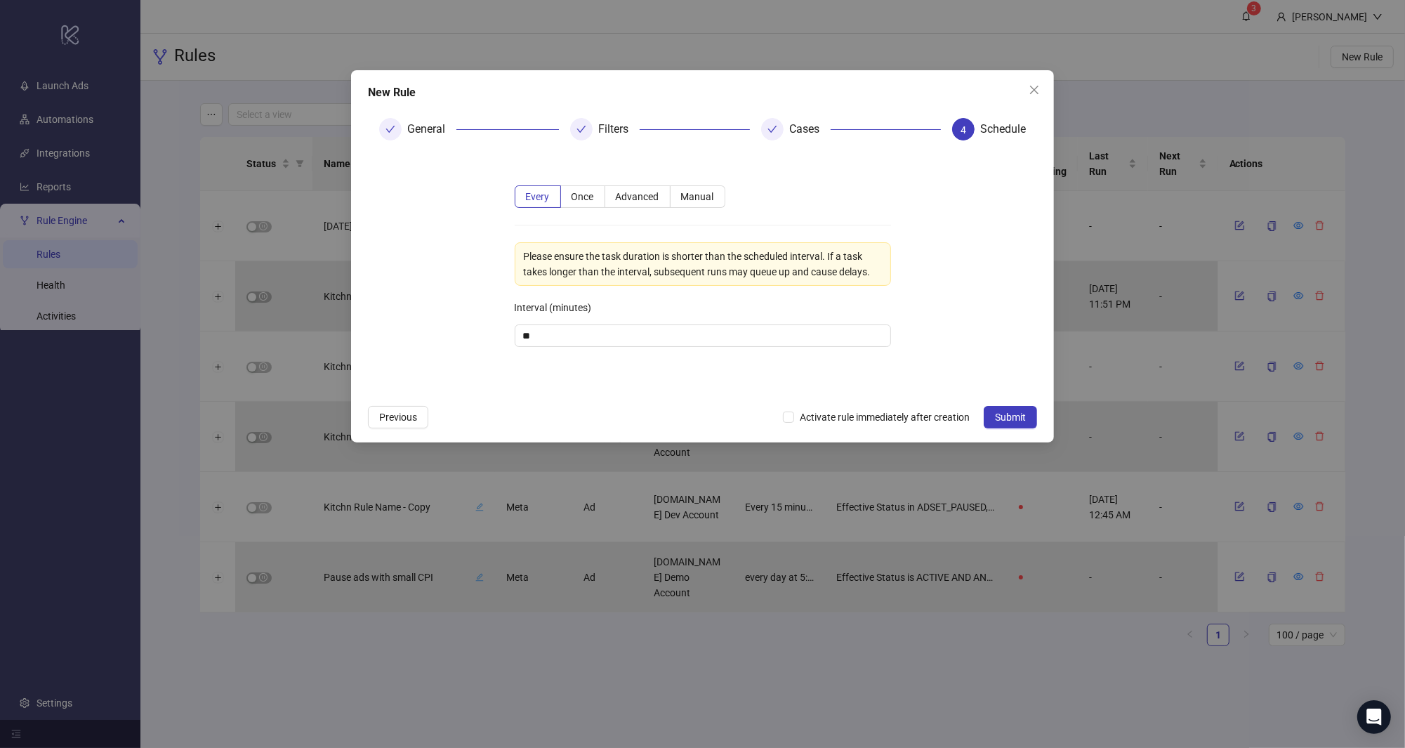
click at [968, 136] on div "Schedule" at bounding box center [1003, 129] width 46 height 22
click at [968, 131] on div "Schedule" at bounding box center [1003, 129] width 46 height 22
click at [691, 201] on span "Manual" at bounding box center [697, 196] width 33 height 11
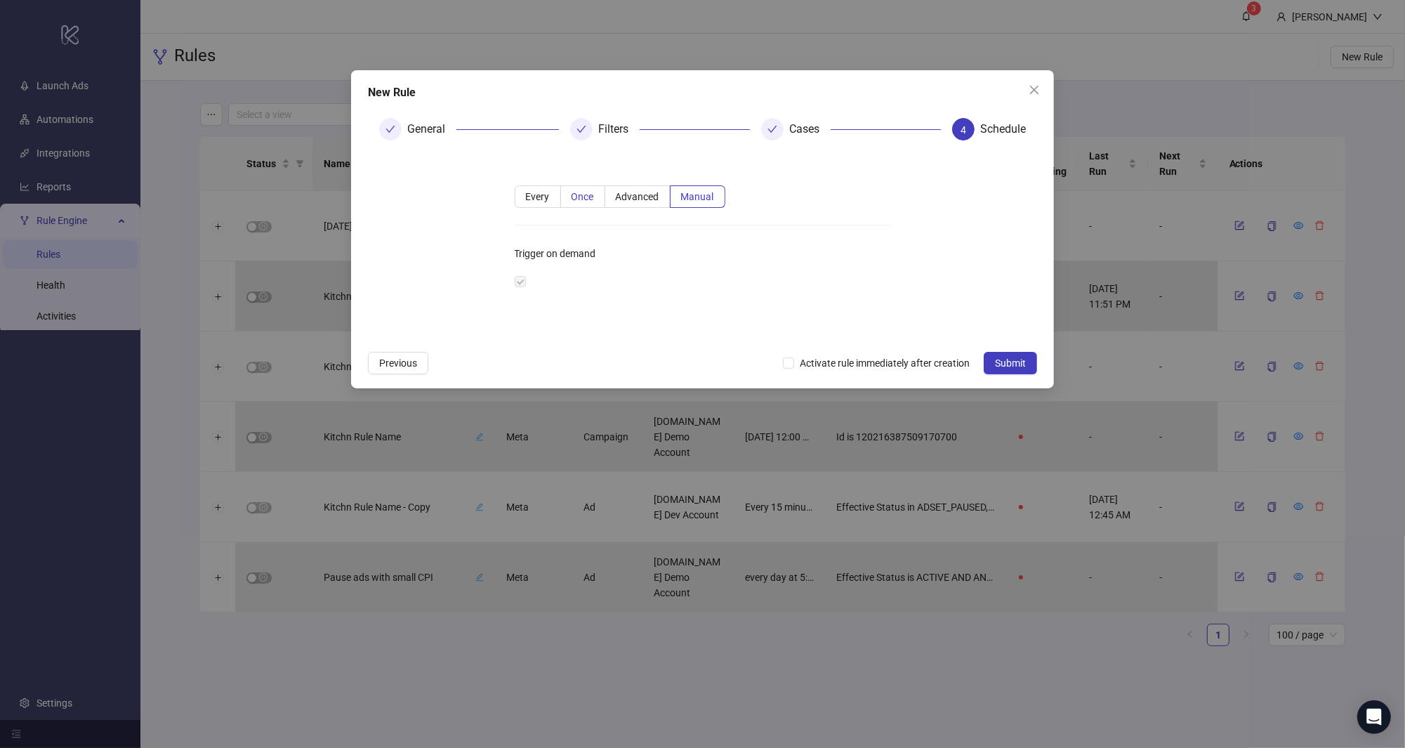
click at [590, 191] on span "Once" at bounding box center [582, 196] width 22 height 11
click at [540, 203] on label "Every" at bounding box center [538, 196] width 46 height 22
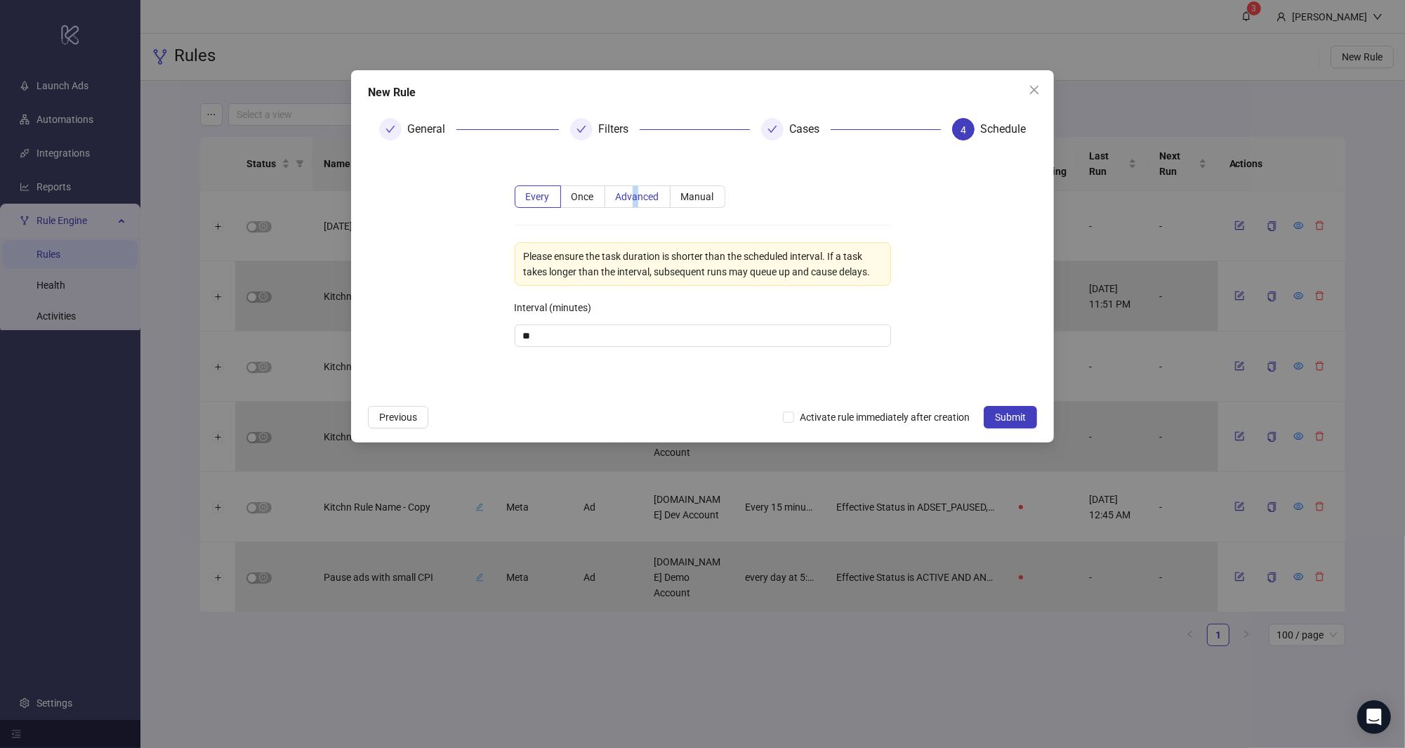
click at [633, 196] on span "Advanced" at bounding box center [638, 196] width 44 height 11
click at [634, 197] on span "Advanced" at bounding box center [638, 196] width 44 height 11
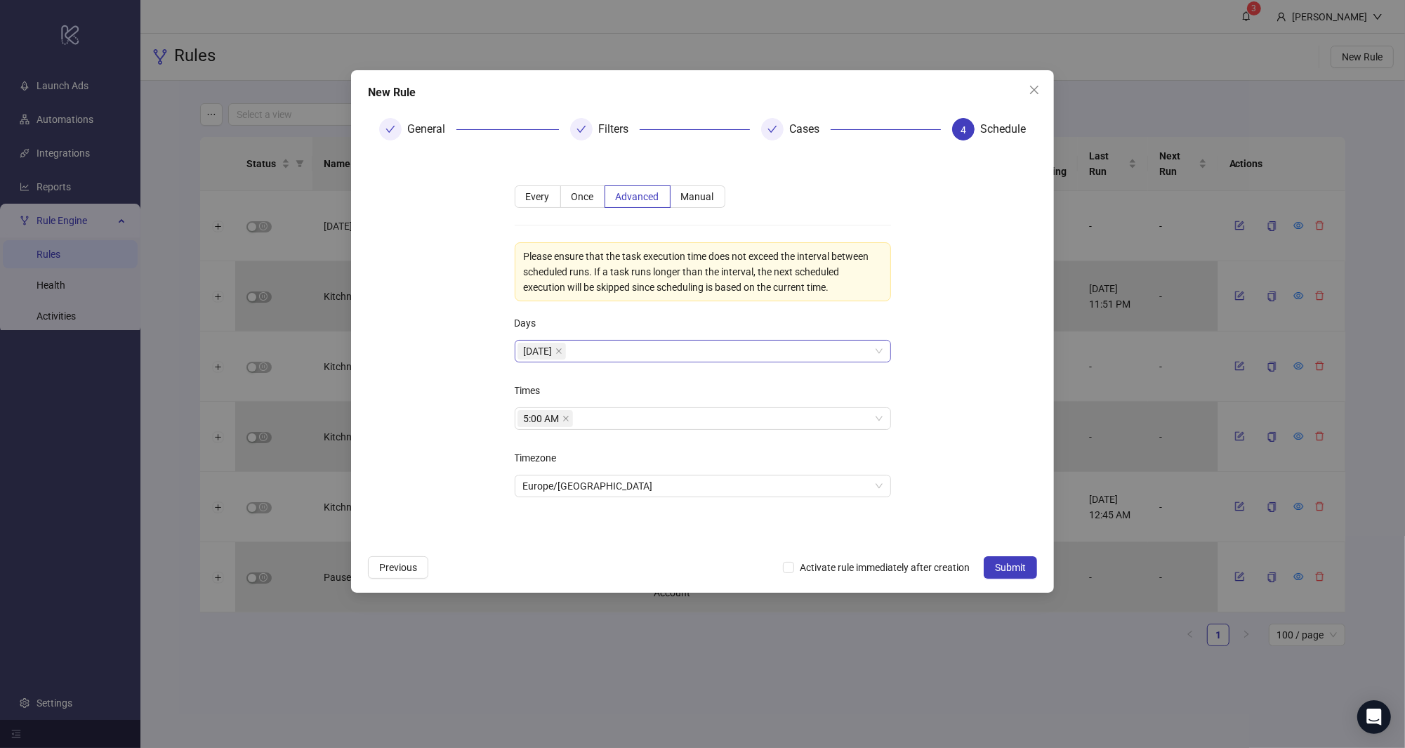
click at [624, 359] on div "[DATE]" at bounding box center [695, 351] width 356 height 20
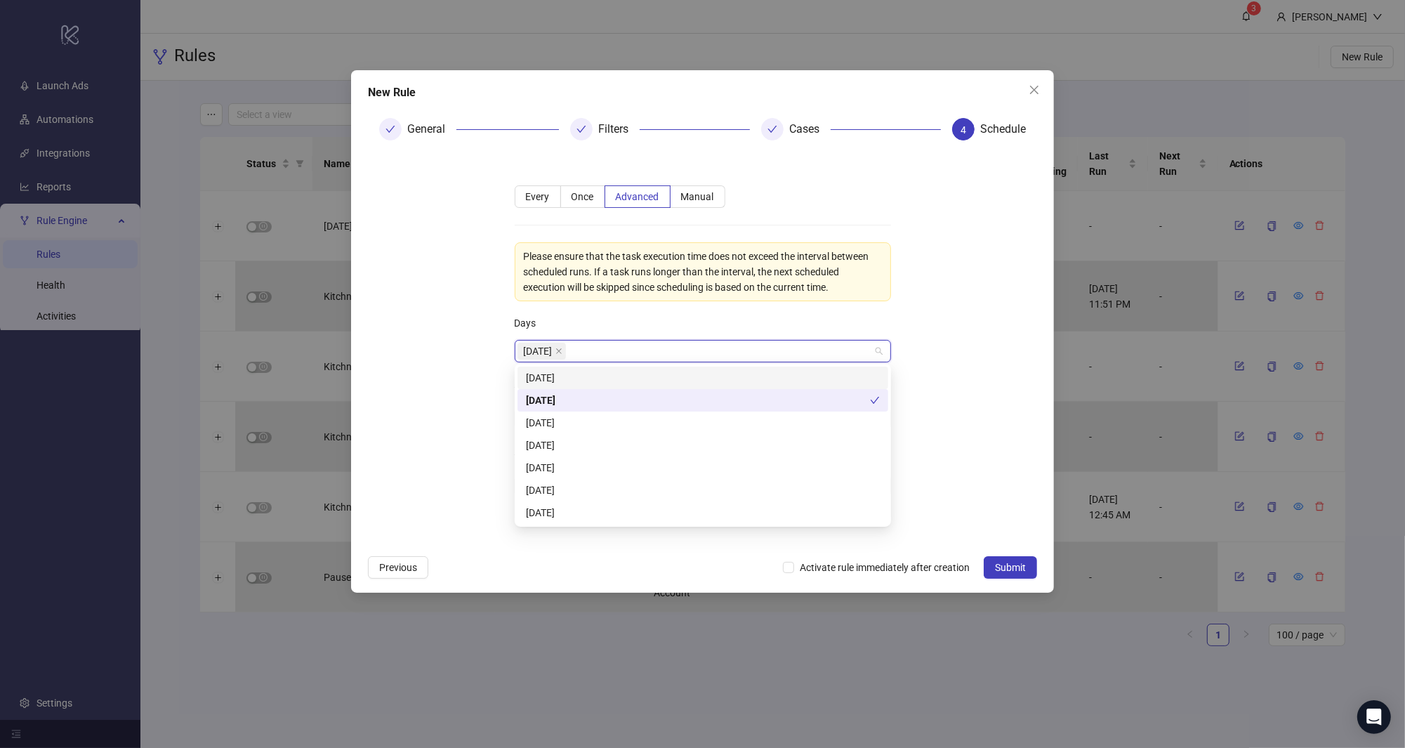
click at [604, 373] on div "[DATE]" at bounding box center [703, 377] width 354 height 15
click at [597, 436] on div "[DATE]" at bounding box center [702, 445] width 371 height 22
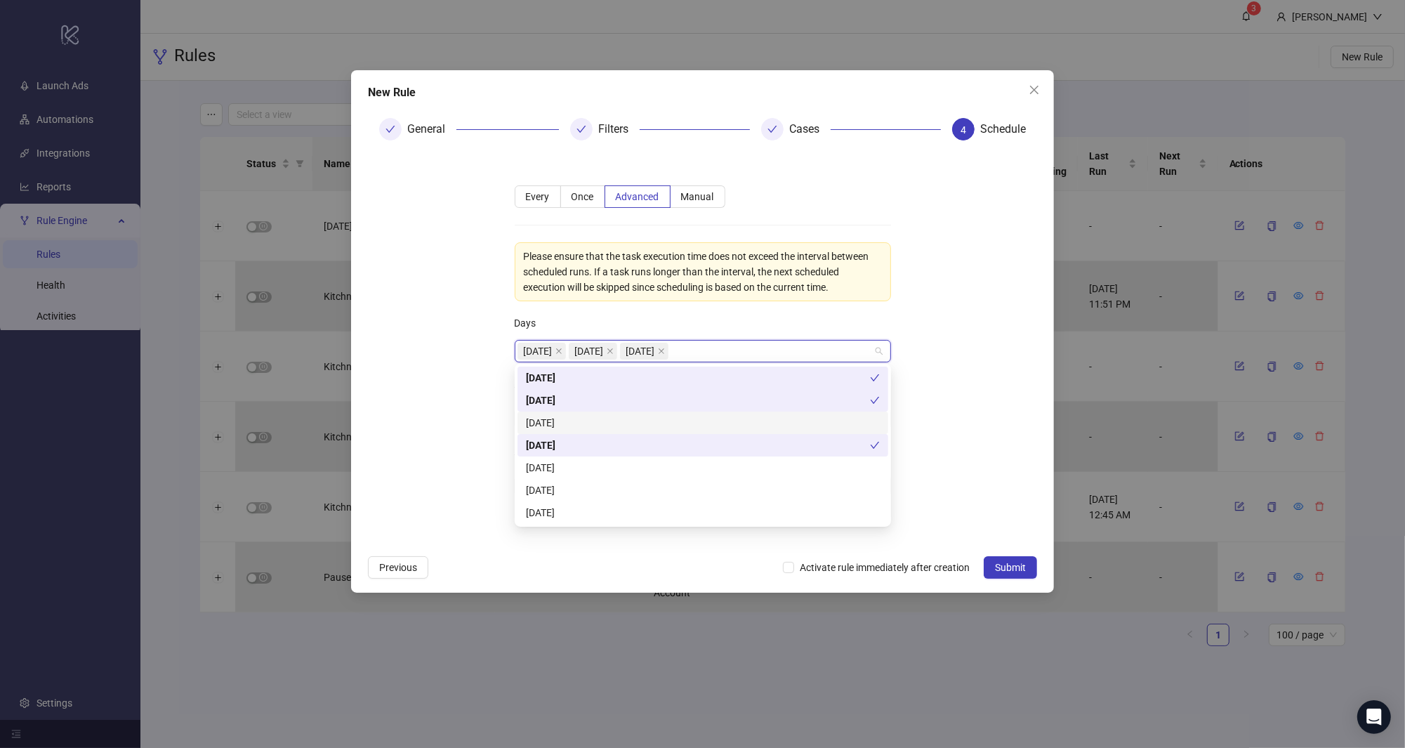
click at [600, 426] on div "[DATE]" at bounding box center [703, 422] width 354 height 15
click at [597, 470] on div "[DATE]" at bounding box center [703, 467] width 354 height 15
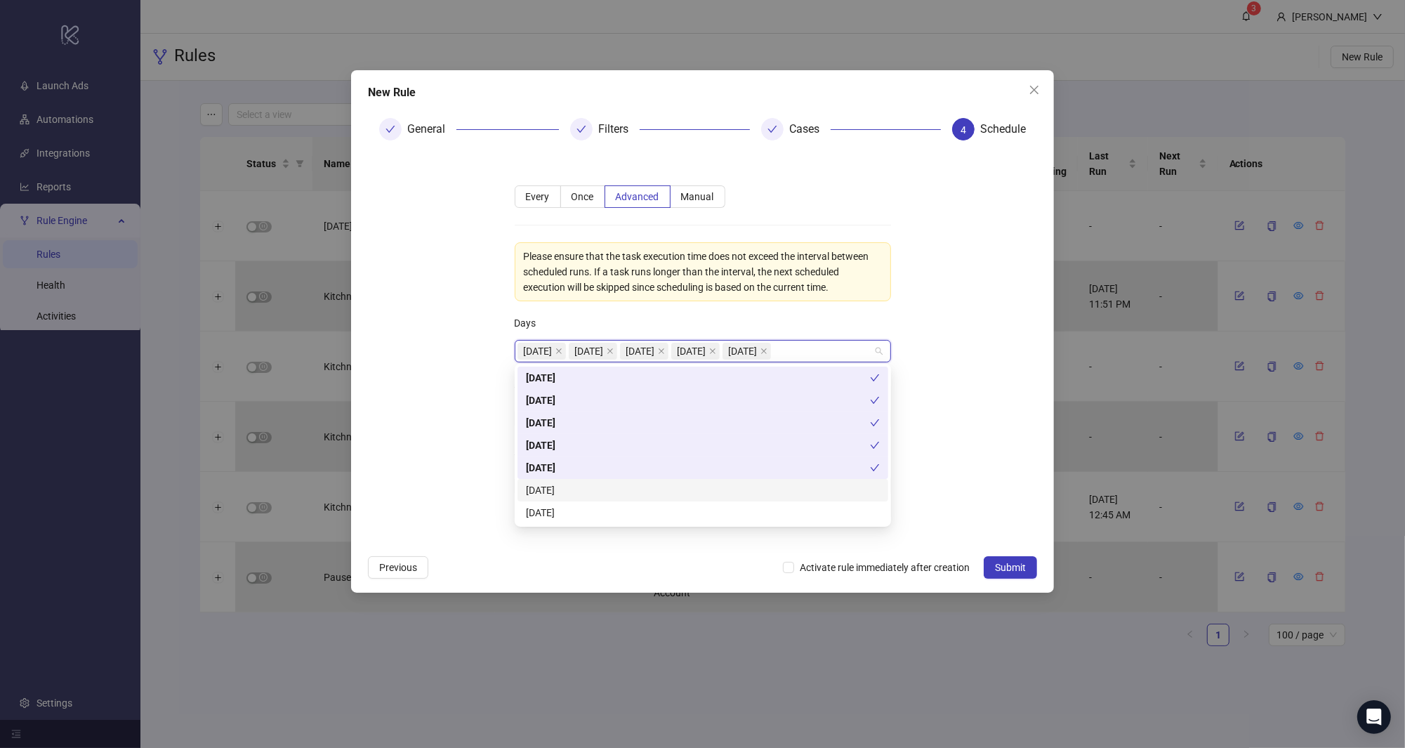
click at [597, 492] on div "[DATE]" at bounding box center [703, 489] width 354 height 15
click at [598, 526] on div "[DATE] [DATE] [DATE] [DATE] [DATE] [DATE] [DATE] [DATE] [DATE]" at bounding box center [703, 445] width 376 height 163
click at [600, 517] on div "[DATE]" at bounding box center [703, 512] width 354 height 15
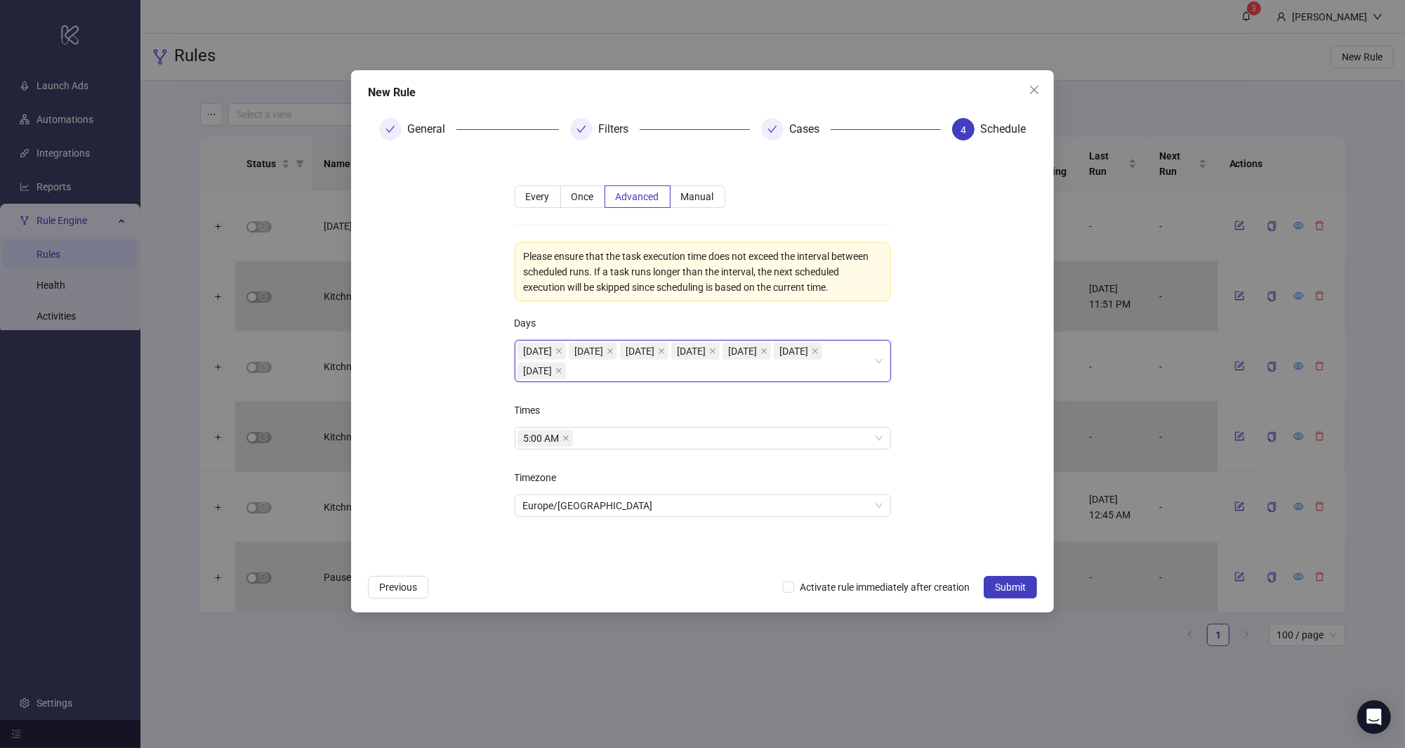
click at [600, 551] on div "**********" at bounding box center [702, 359] width 421 height 393
click at [630, 419] on div "Times" at bounding box center [703, 413] width 376 height 28
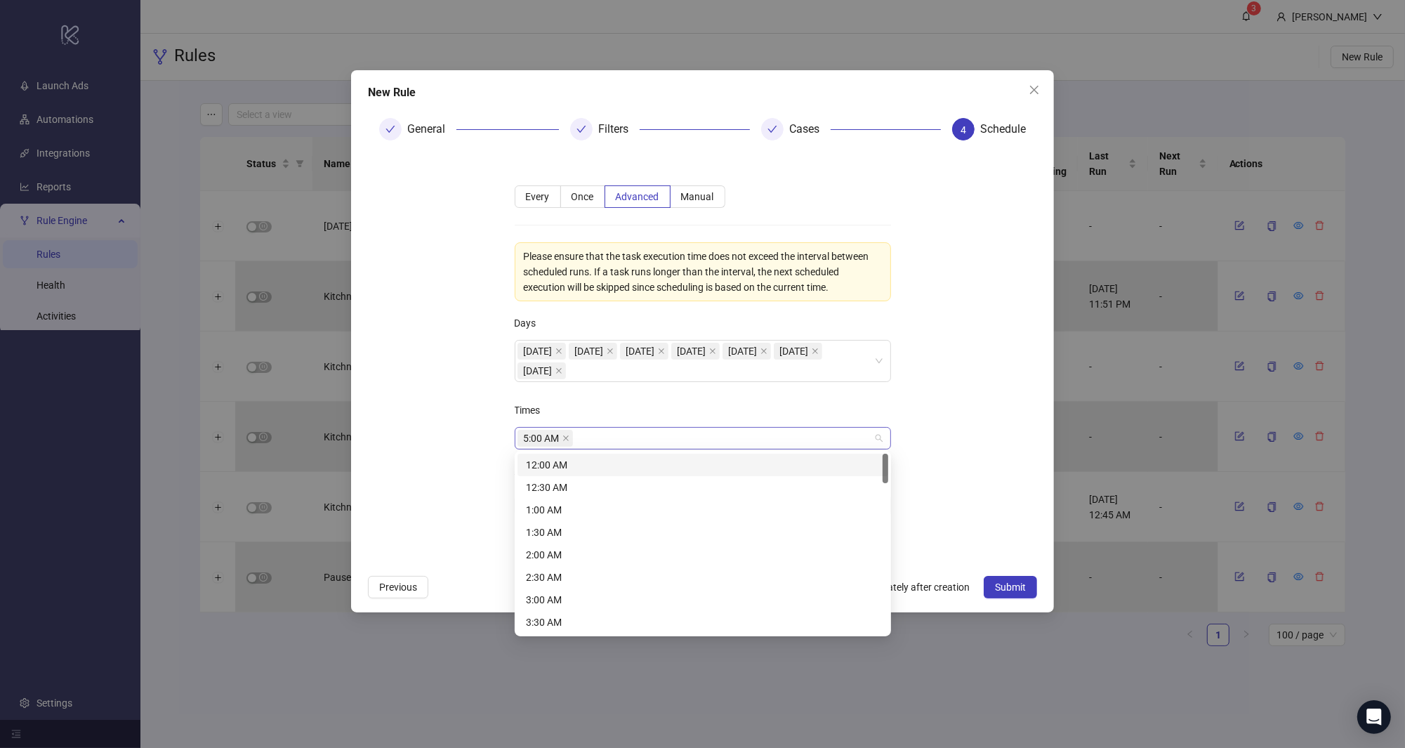
click at [622, 428] on div "5:00 AM" at bounding box center [695, 438] width 356 height 20
click at [607, 536] on div "1:30 AM" at bounding box center [703, 531] width 354 height 15
click at [640, 601] on div "8:00 AM" at bounding box center [703, 602] width 354 height 15
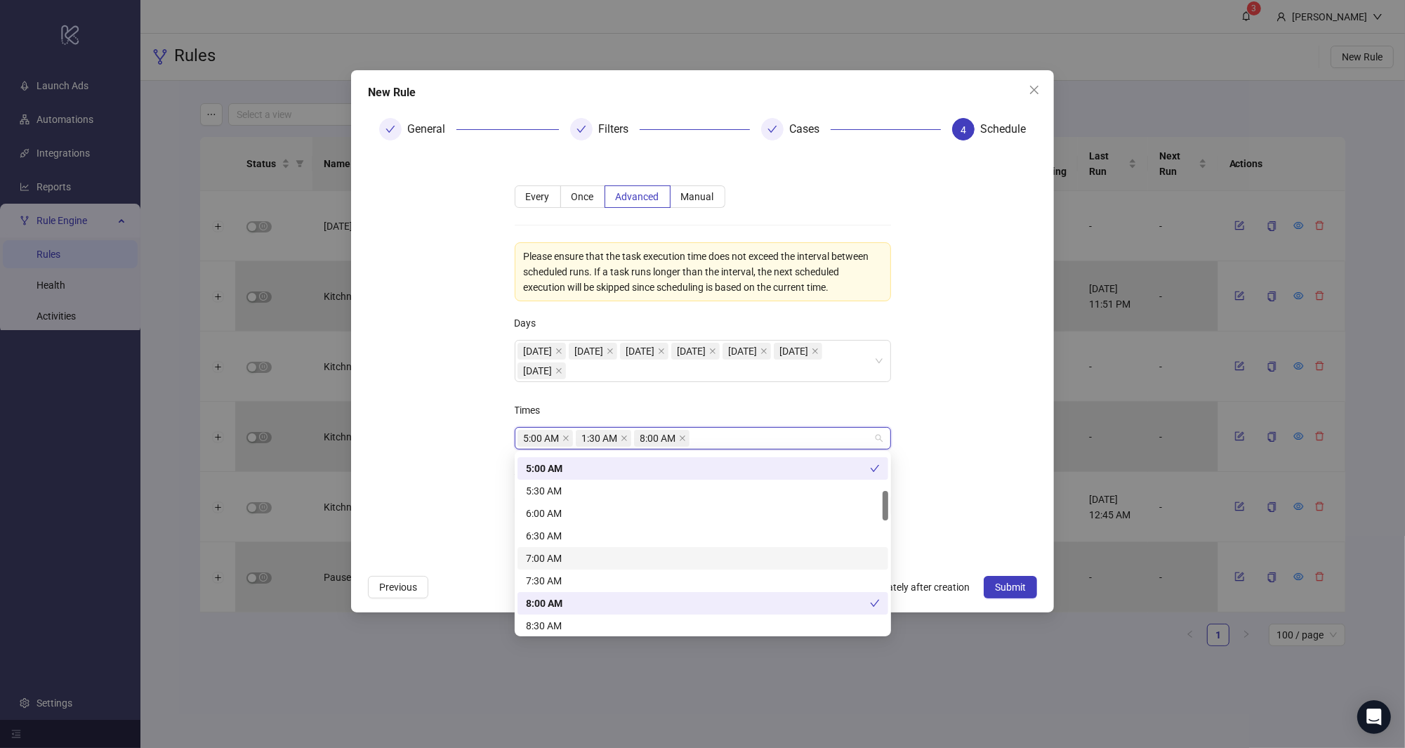
click at [489, 503] on form "**********" at bounding box center [702, 360] width 669 height 416
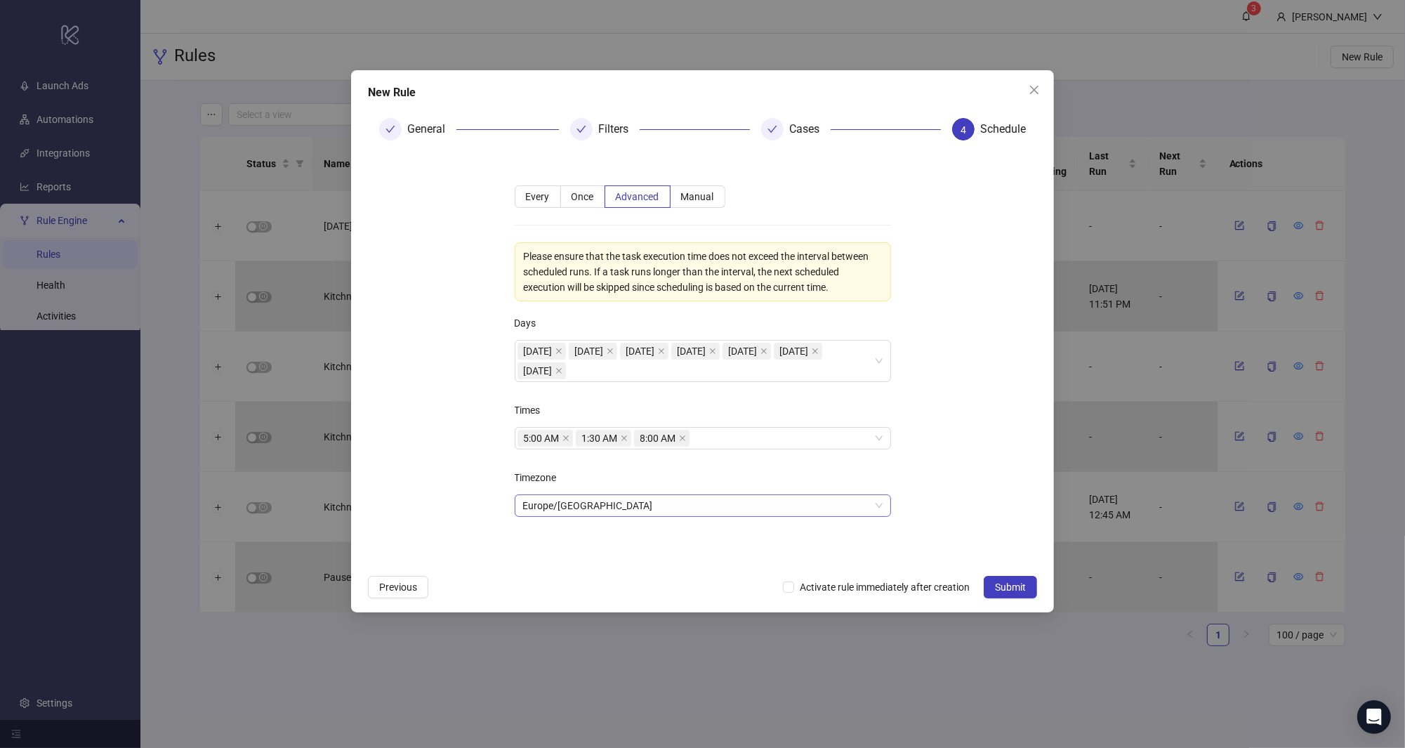
click at [647, 509] on span "Europe/[GEOGRAPHIC_DATA]" at bounding box center [702, 505] width 359 height 21
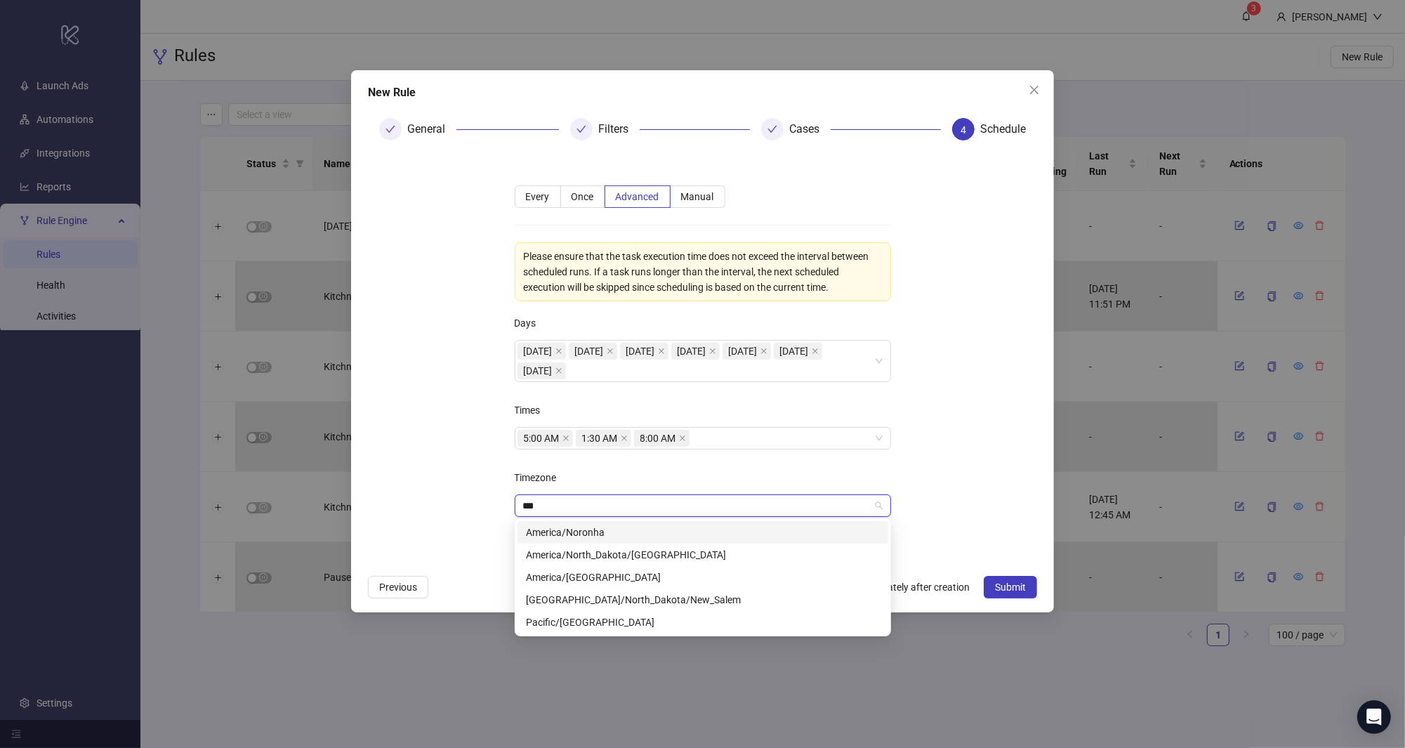
scroll to position [0, 0]
type input "*****"
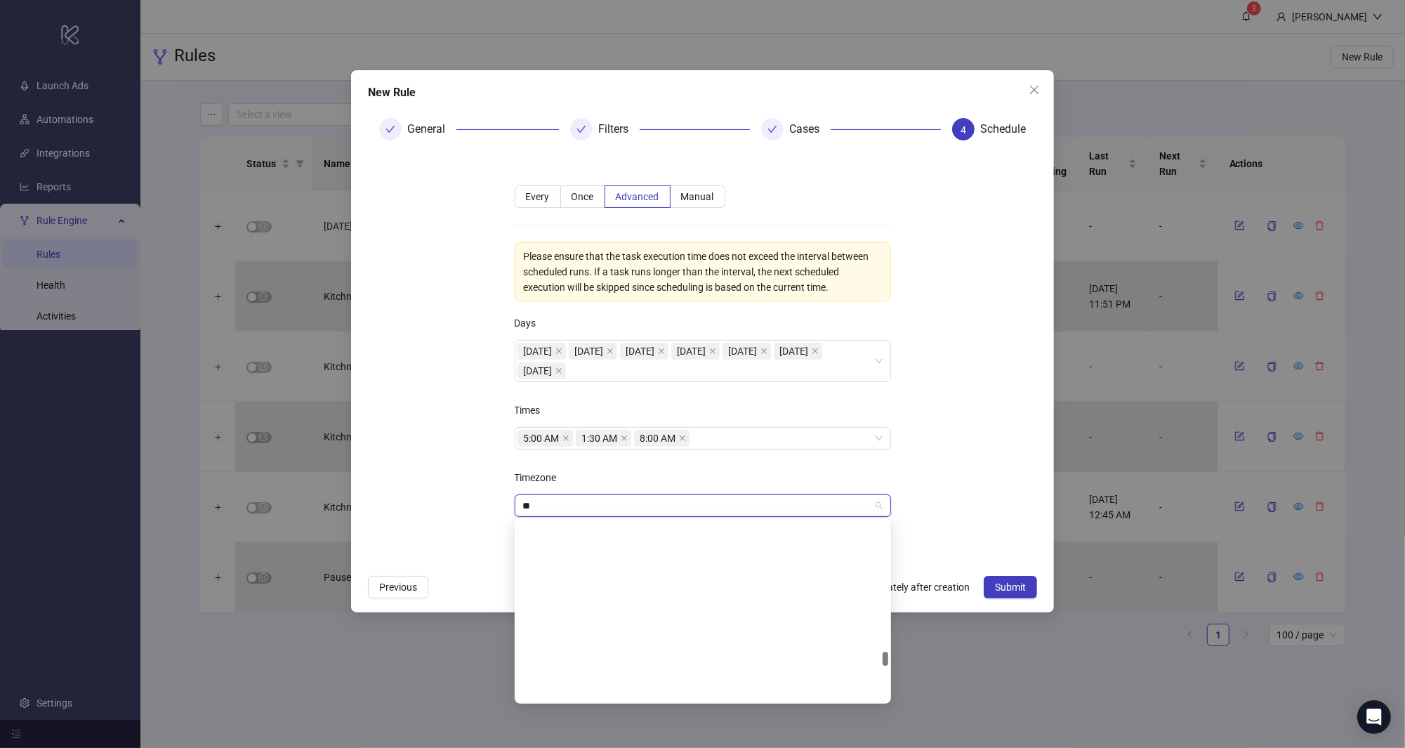
scroll to position [269, 0]
type input "***"
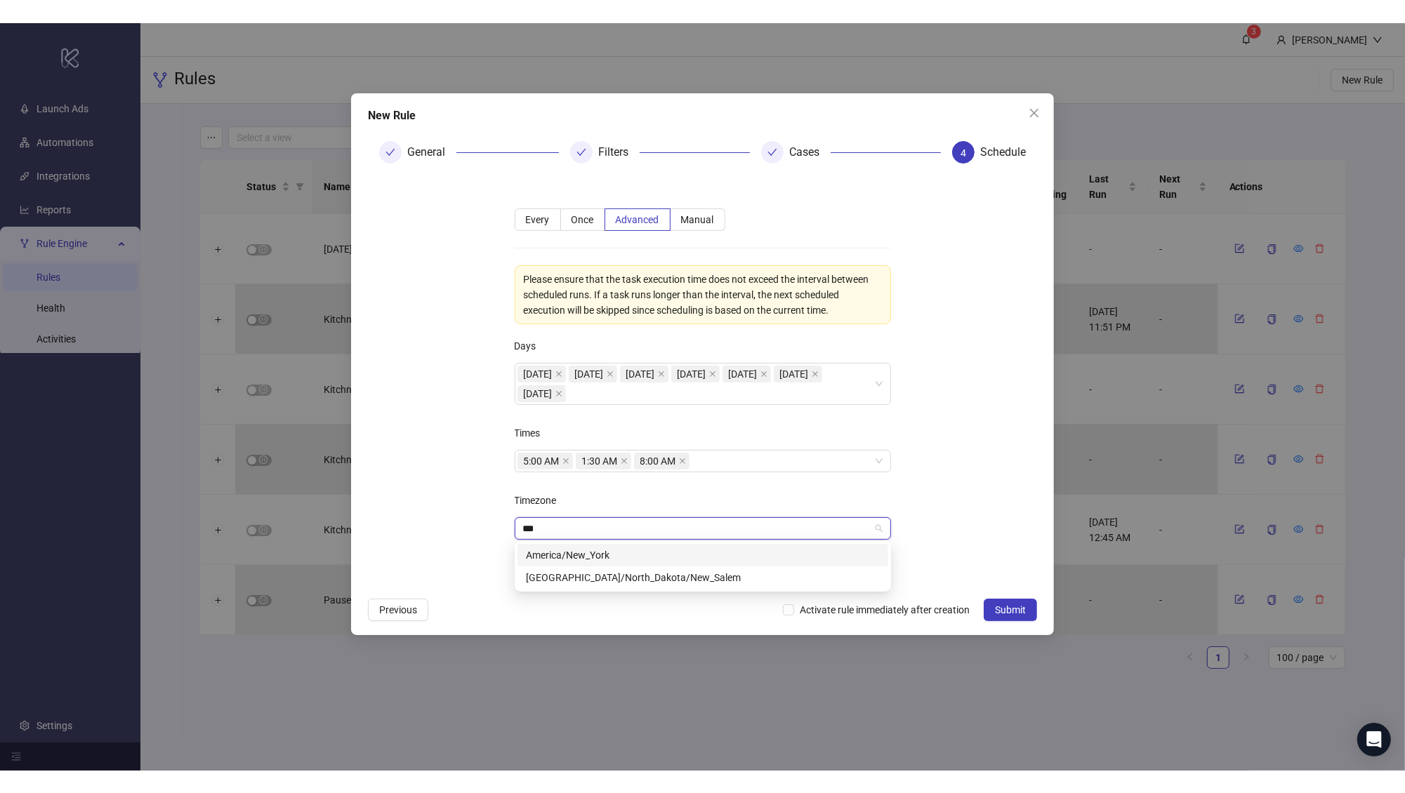
scroll to position [0, 0]
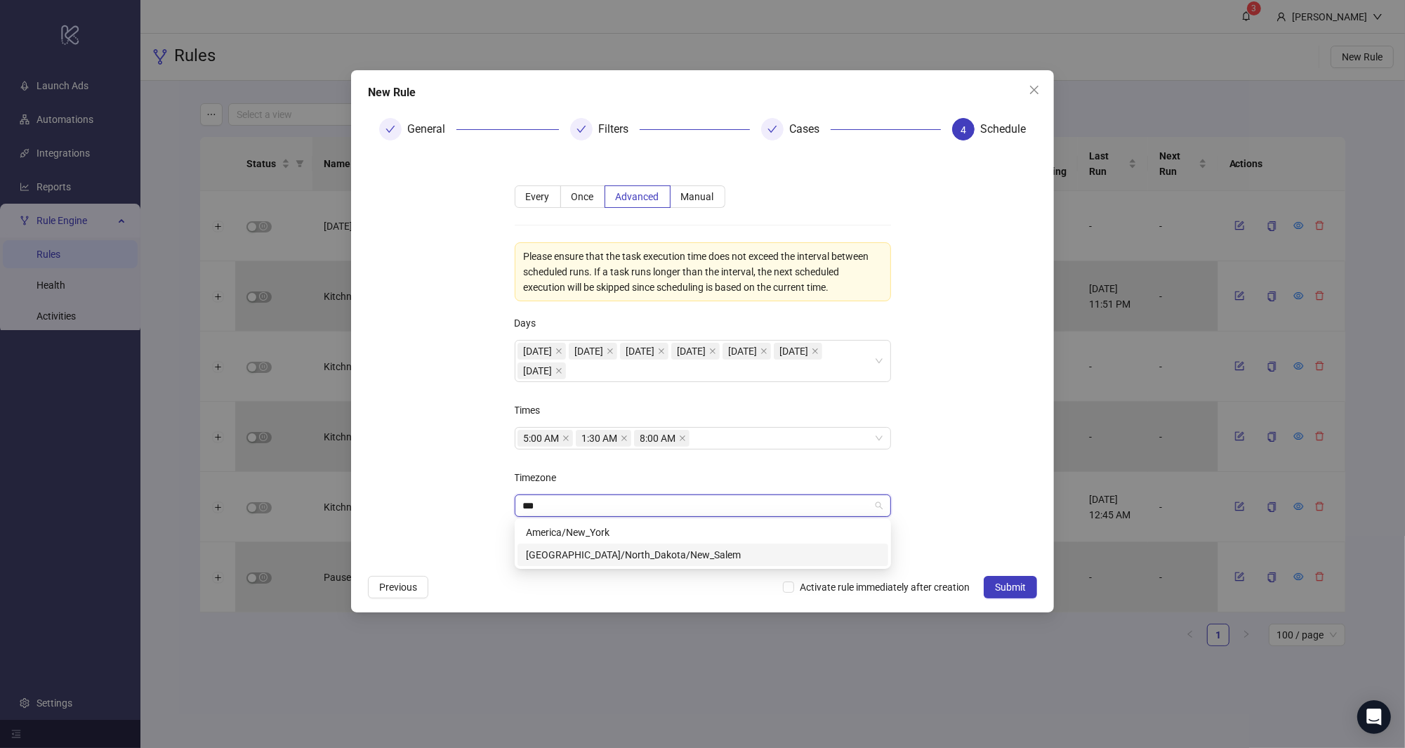
click at [593, 541] on div "America/New_York" at bounding box center [702, 532] width 371 height 22
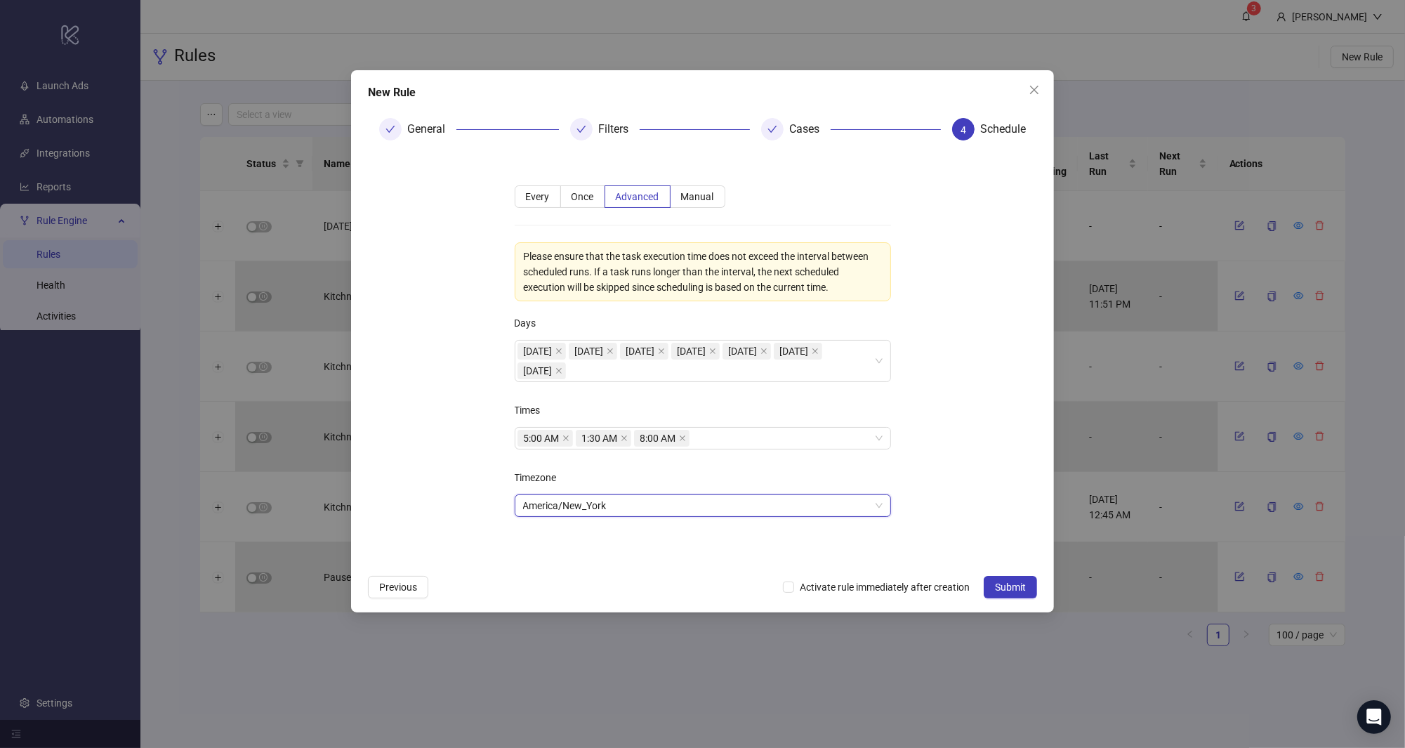
click at [458, 486] on form "**********" at bounding box center [702, 360] width 669 height 416
drag, startPoint x: 955, startPoint y: 489, endPoint x: 1162, endPoint y: 485, distance: 207.1
click at [968, 486] on div "**********" at bounding box center [702, 374] width 1405 height 748
drag, startPoint x: 956, startPoint y: 488, endPoint x: 1203, endPoint y: 477, distance: 247.4
click at [968, 477] on div "**********" at bounding box center [702, 374] width 1405 height 748
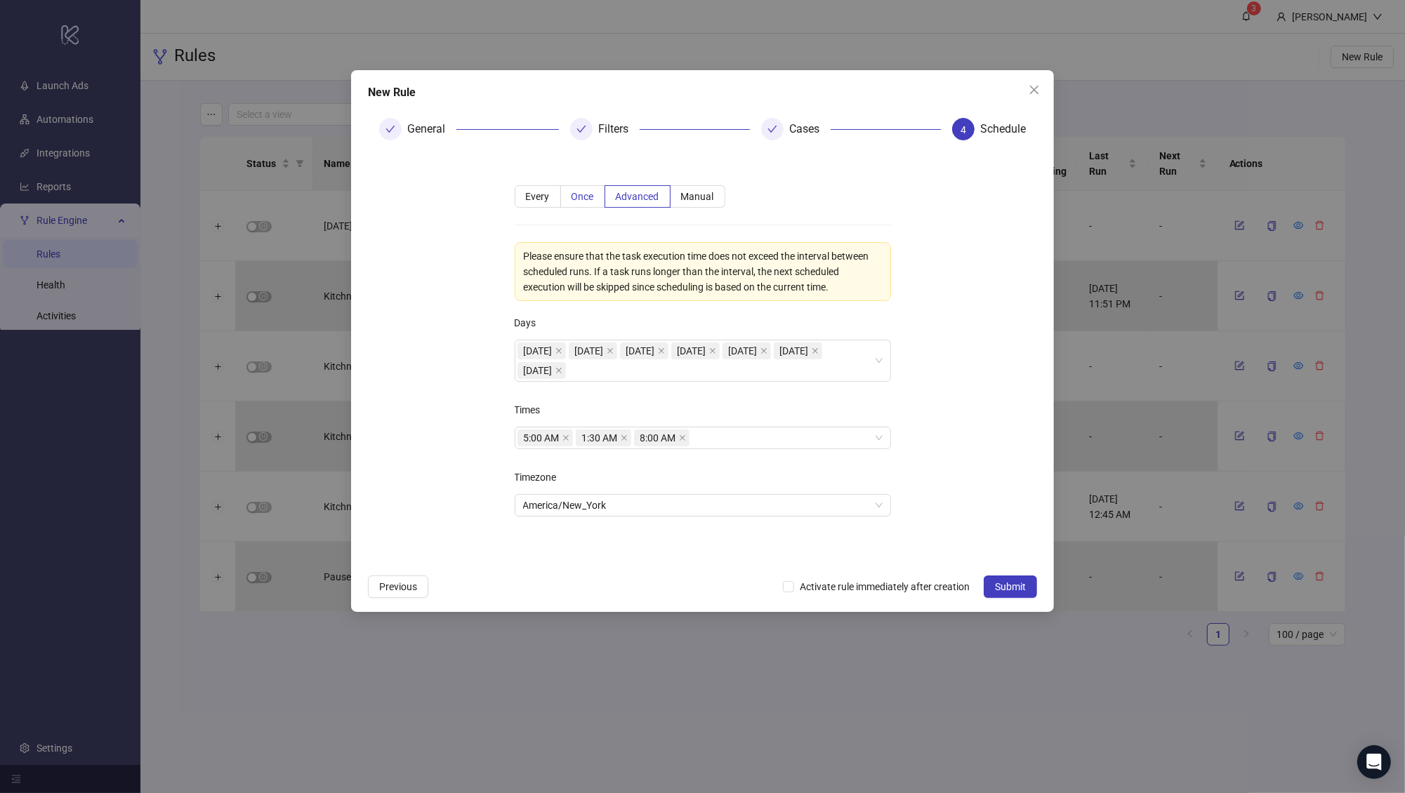
click at [574, 190] on label "Once" at bounding box center [583, 196] width 44 height 22
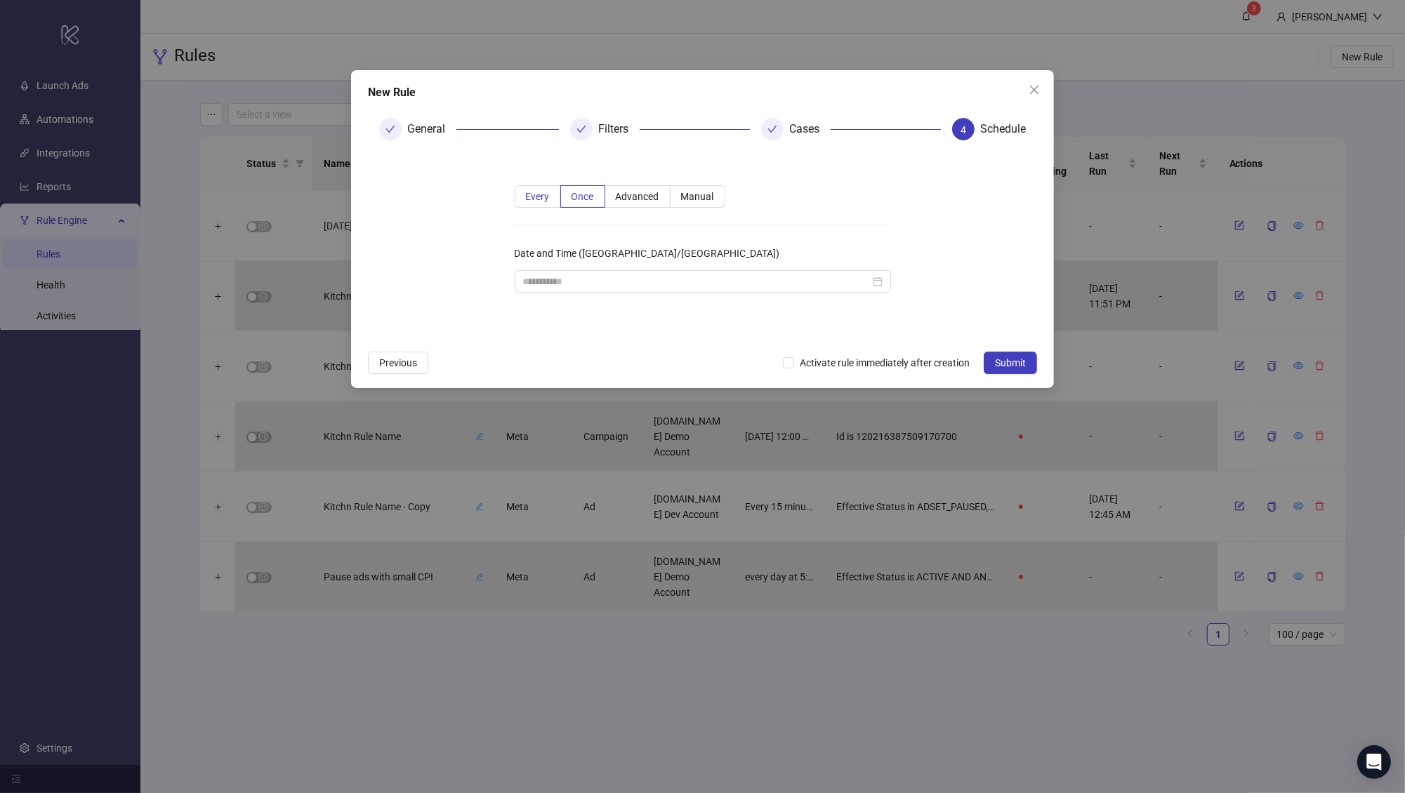
click at [543, 199] on span "Every" at bounding box center [538, 196] width 24 height 11
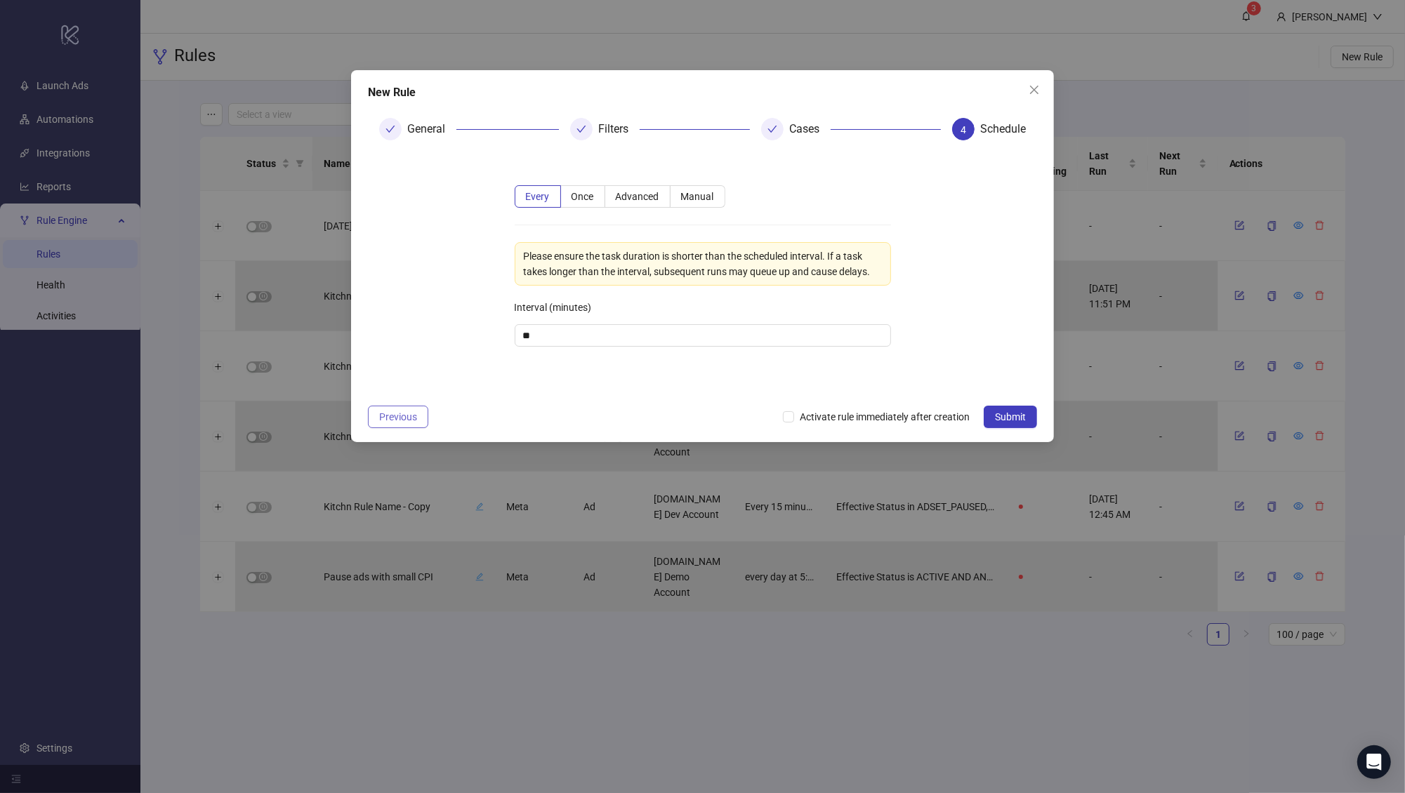
click at [399, 418] on span "Previous" at bounding box center [398, 416] width 38 height 11
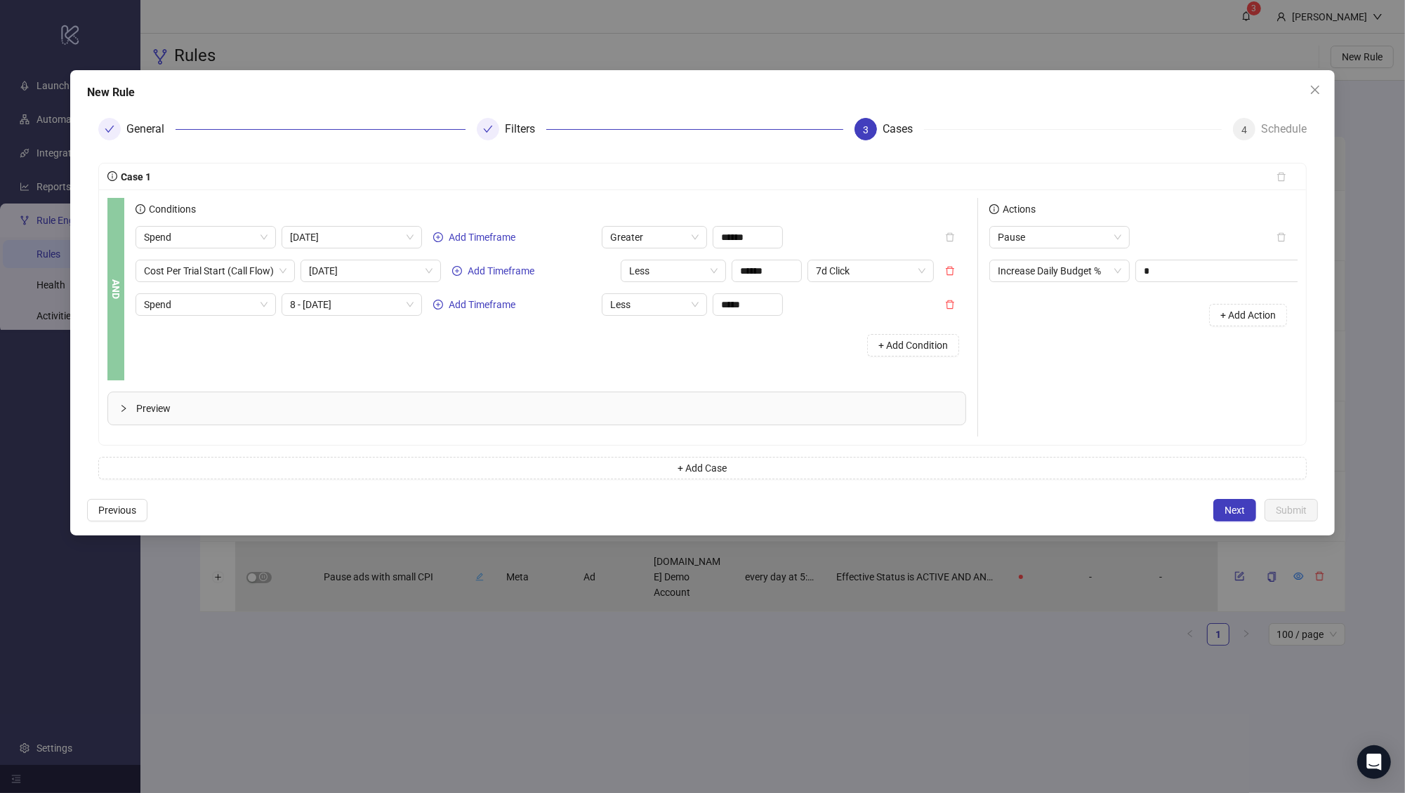
click at [908, 331] on div "+ Add Condition" at bounding box center [913, 345] width 106 height 37
click at [908, 348] on span "+ Add Condition" at bounding box center [912, 345] width 69 height 11
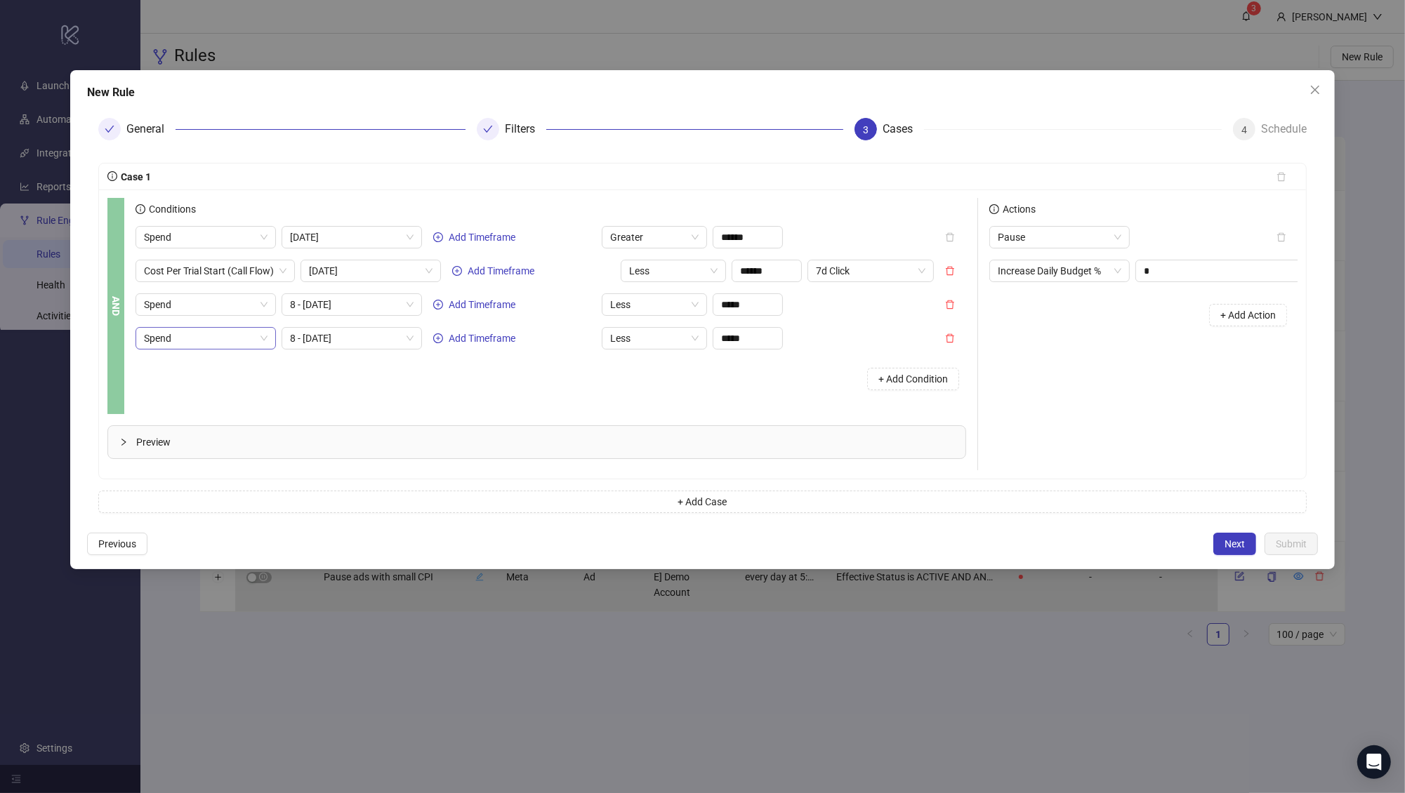
click at [230, 340] on span "Spend" at bounding box center [206, 338] width 124 height 21
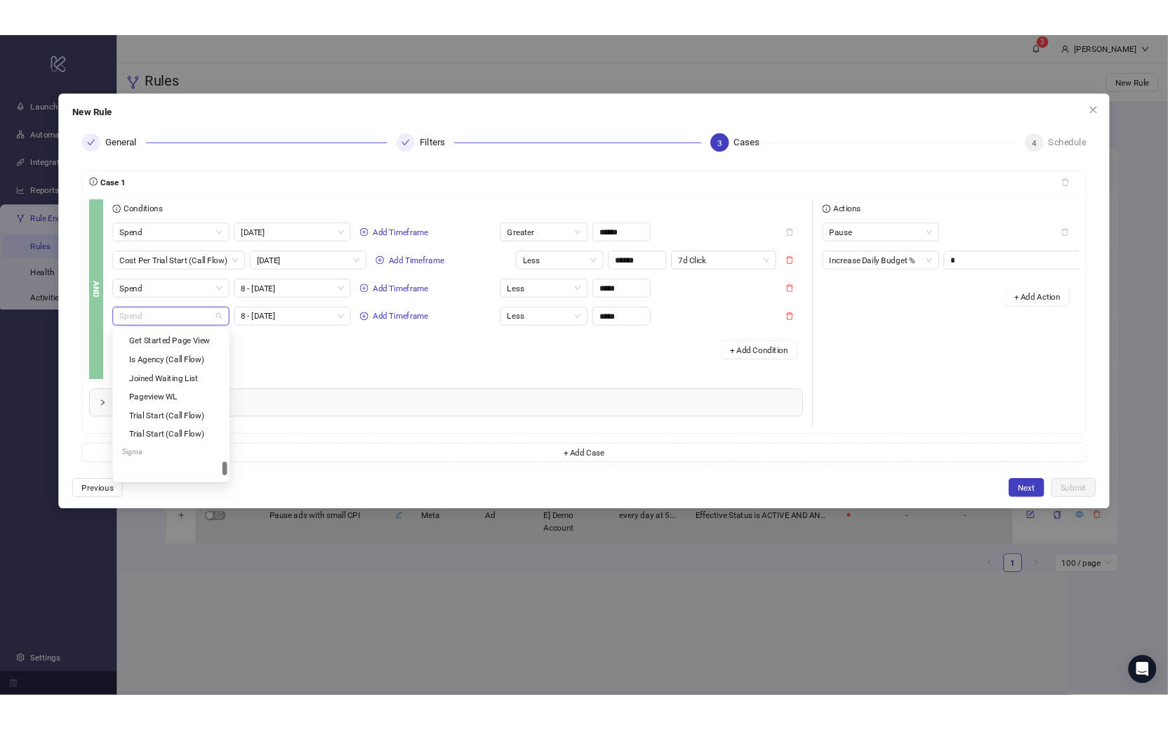
scroll to position [1590, 0]
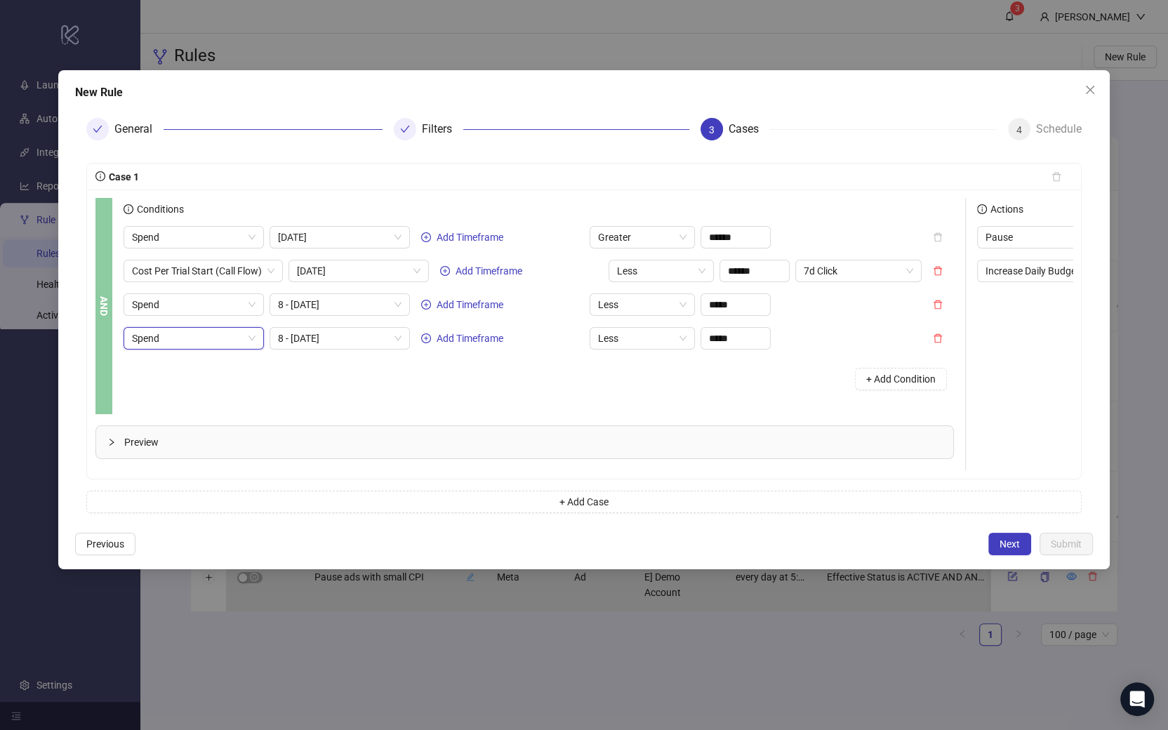
click at [239, 334] on span "Spend" at bounding box center [194, 338] width 124 height 21
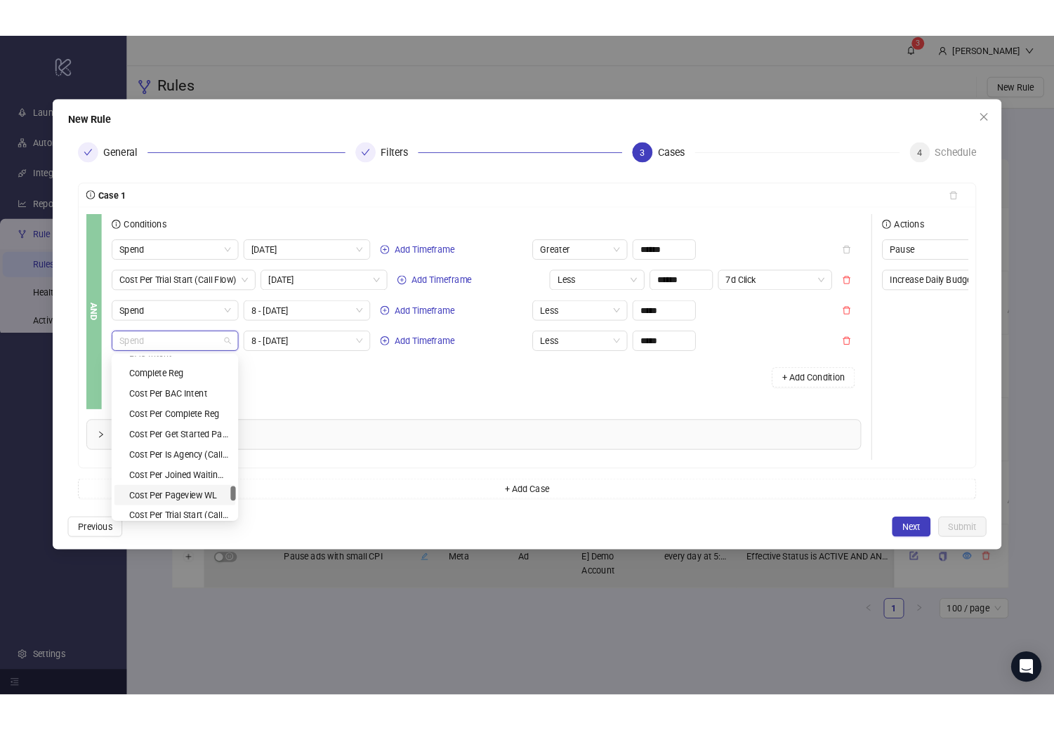
scroll to position [1565, 0]
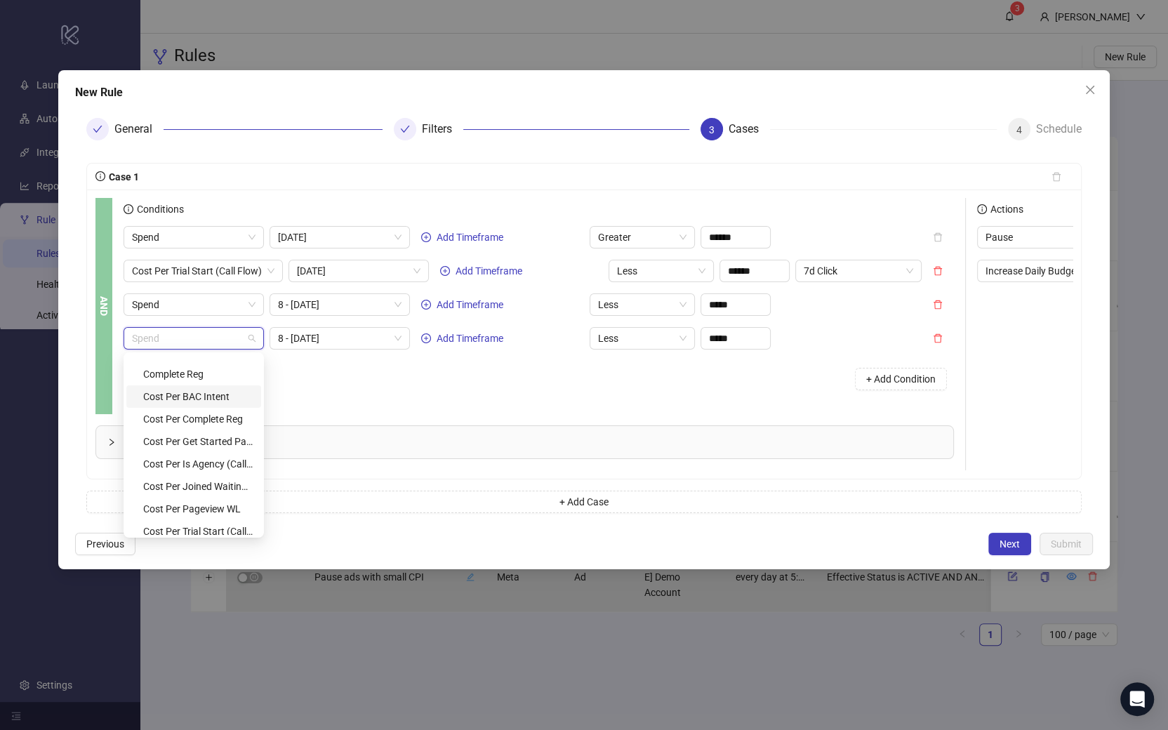
click at [475, 372] on div "+ Add Condition" at bounding box center [539, 379] width 830 height 37
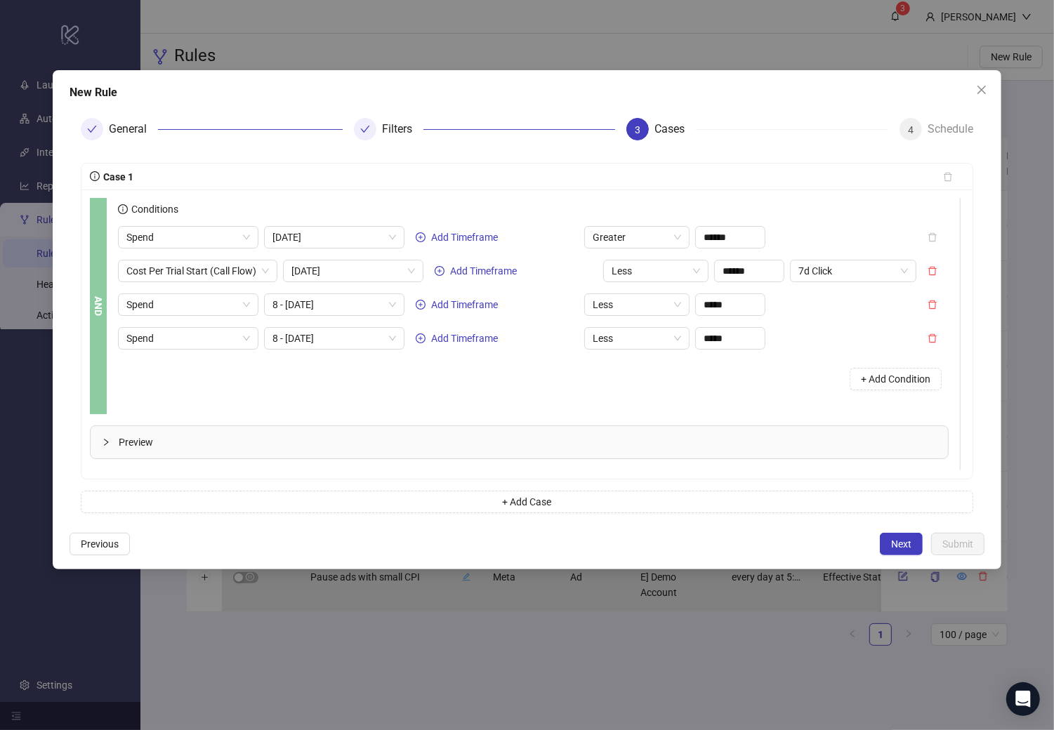
click at [204, 350] on div "Spend [DATE] Add Timeframe Greater ****** Cost Per Trial Start (Call Flow) [DAT…" at bounding box center [533, 311] width 830 height 171
click at [206, 338] on span "Spend" at bounding box center [188, 338] width 124 height 21
click at [293, 388] on div "+ Add Condition" at bounding box center [533, 379] width 830 height 37
click at [216, 332] on span "Spend" at bounding box center [188, 338] width 124 height 21
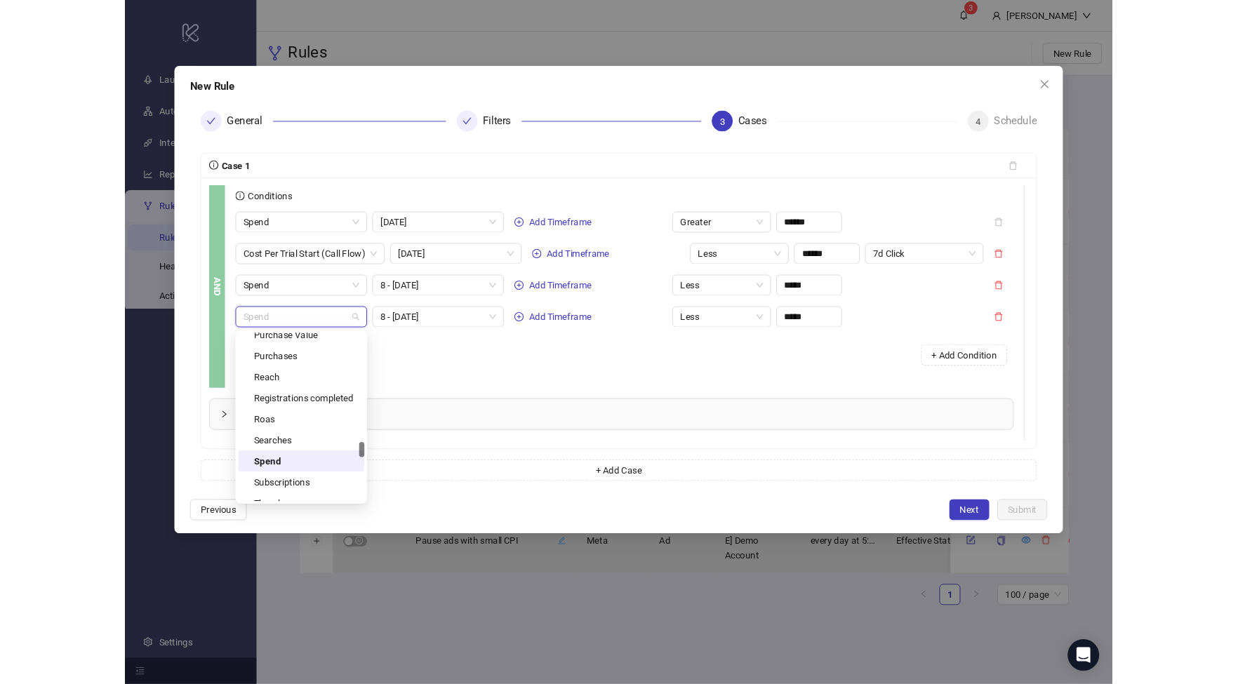
scroll to position [1280, 0]
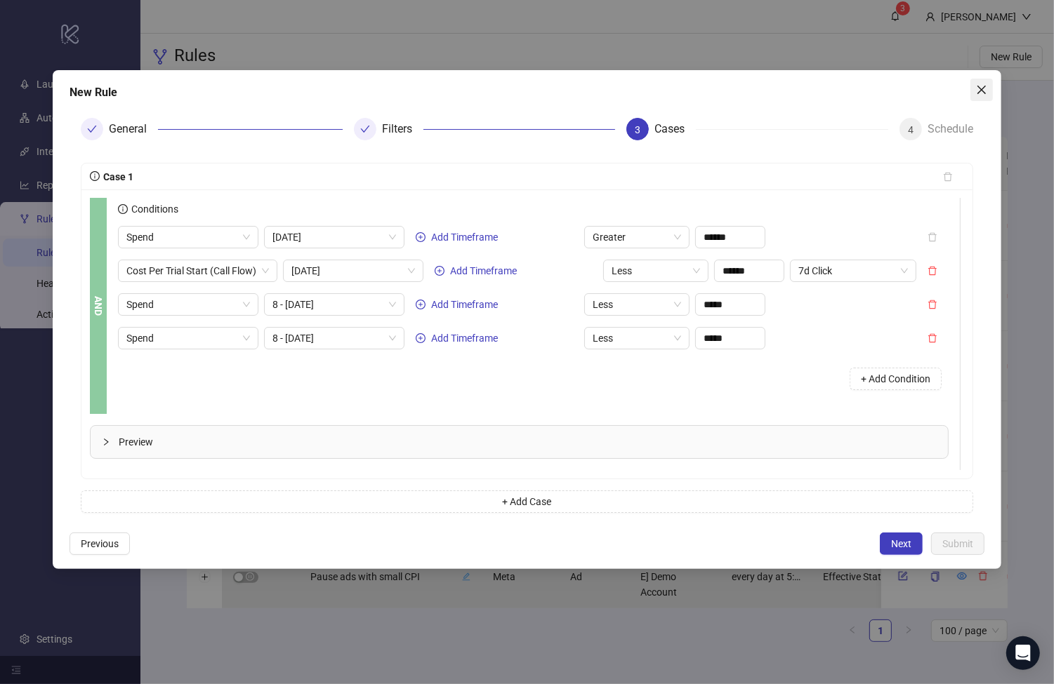
click at [968, 93] on icon "close" at bounding box center [981, 89] width 11 height 11
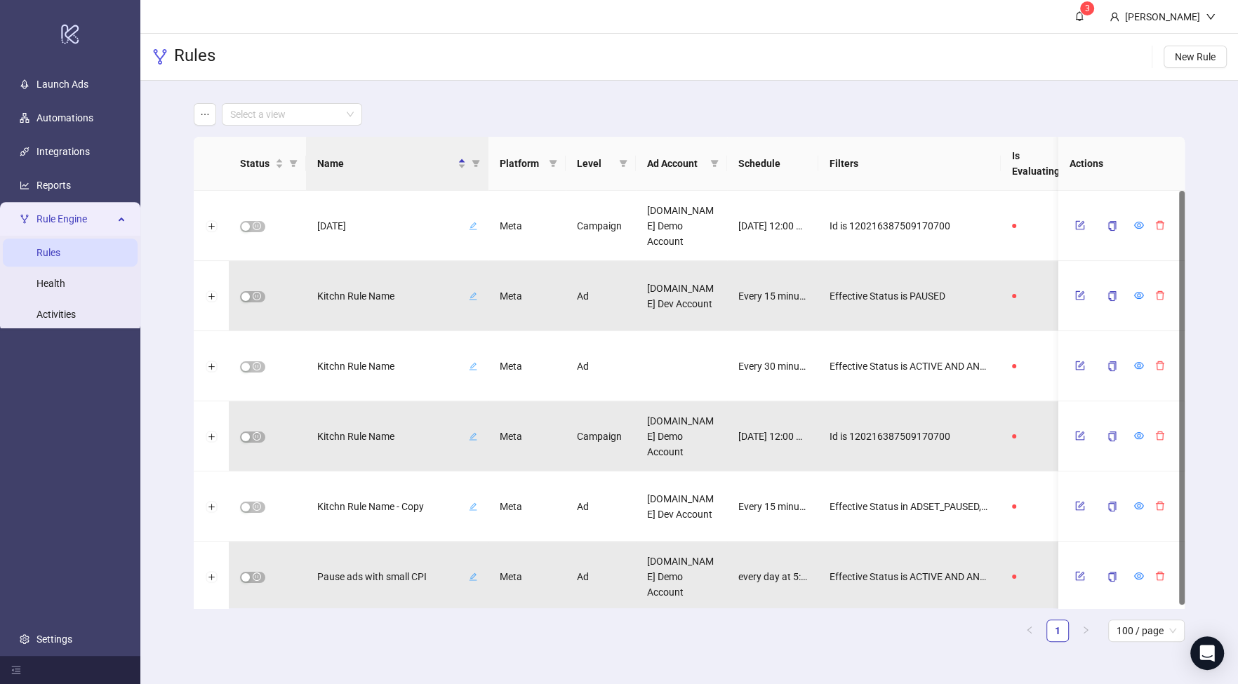
click at [420, 121] on div "Select a view" at bounding box center [689, 114] width 991 height 22
click at [213, 223] on button "Expand row" at bounding box center [211, 226] width 11 height 11
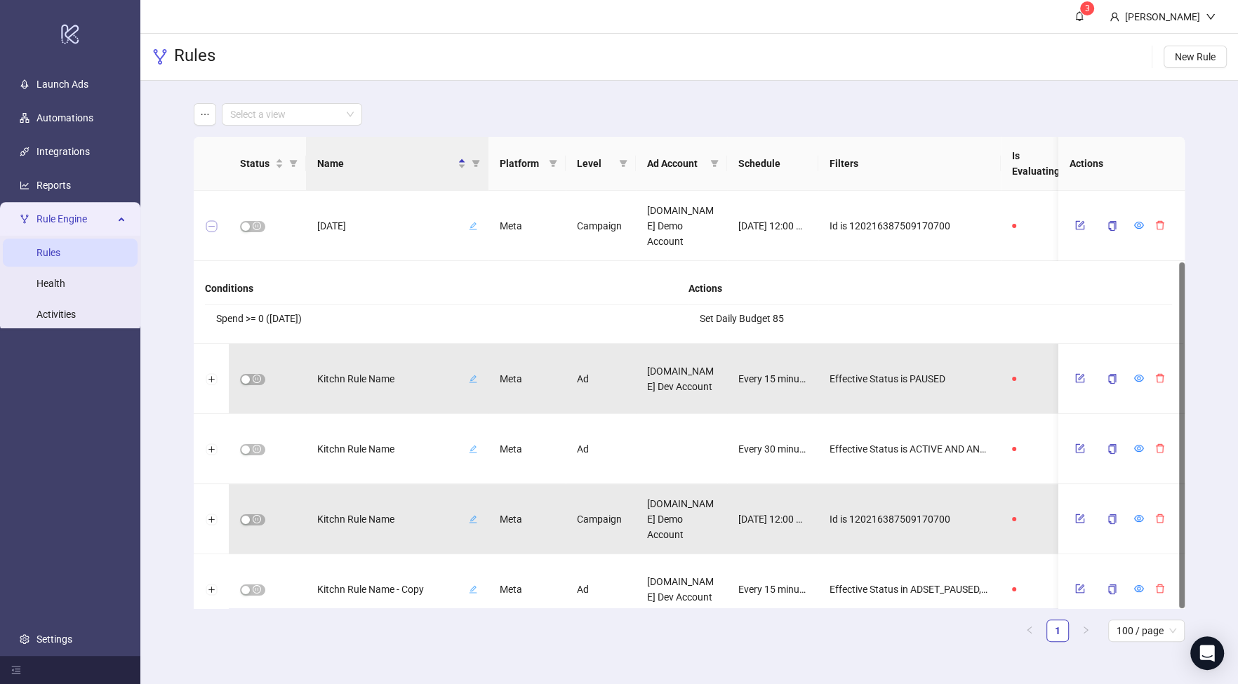
scroll to position [85, 0]
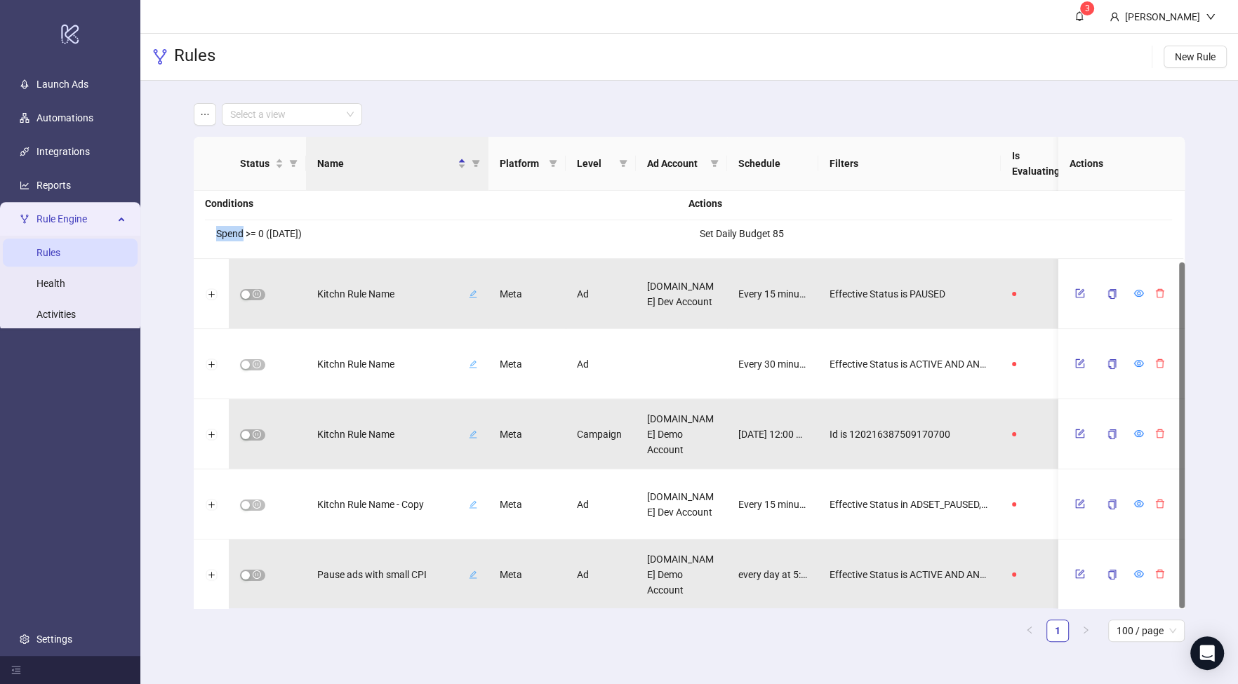
click at [213, 224] on li "Spend >= 0 ([DATE])" at bounding box center [447, 233] width 484 height 27
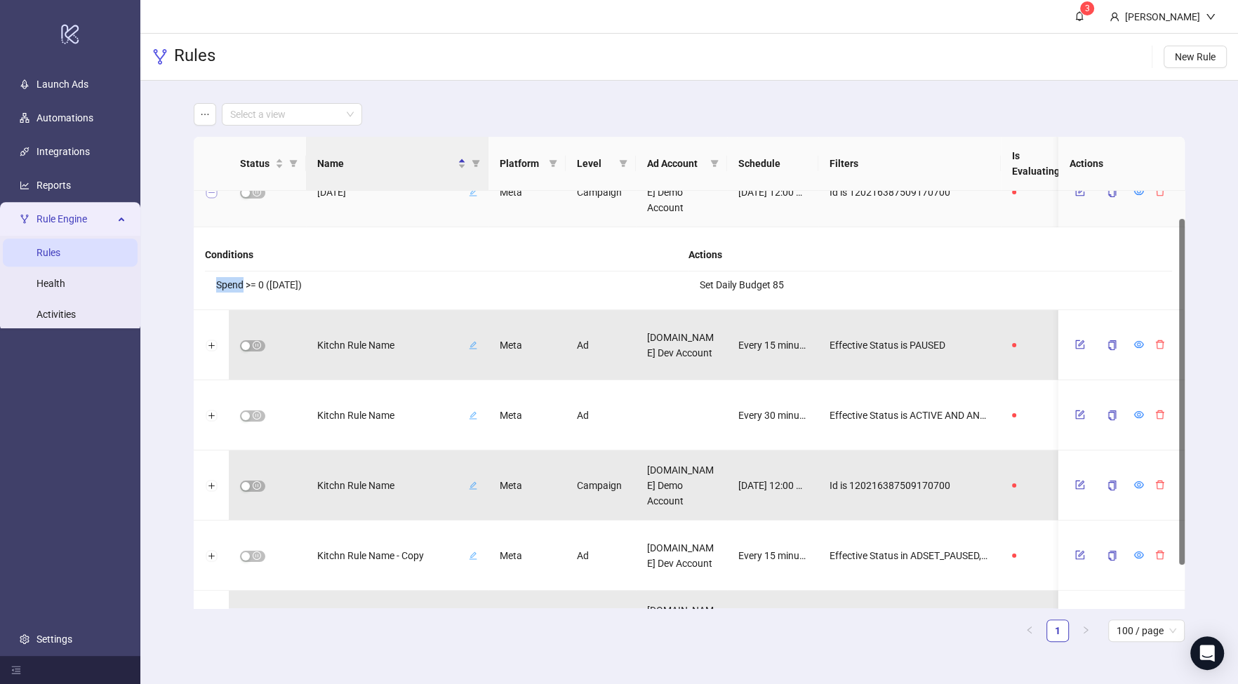
click at [213, 192] on button "Collapse row" at bounding box center [211, 192] width 11 height 11
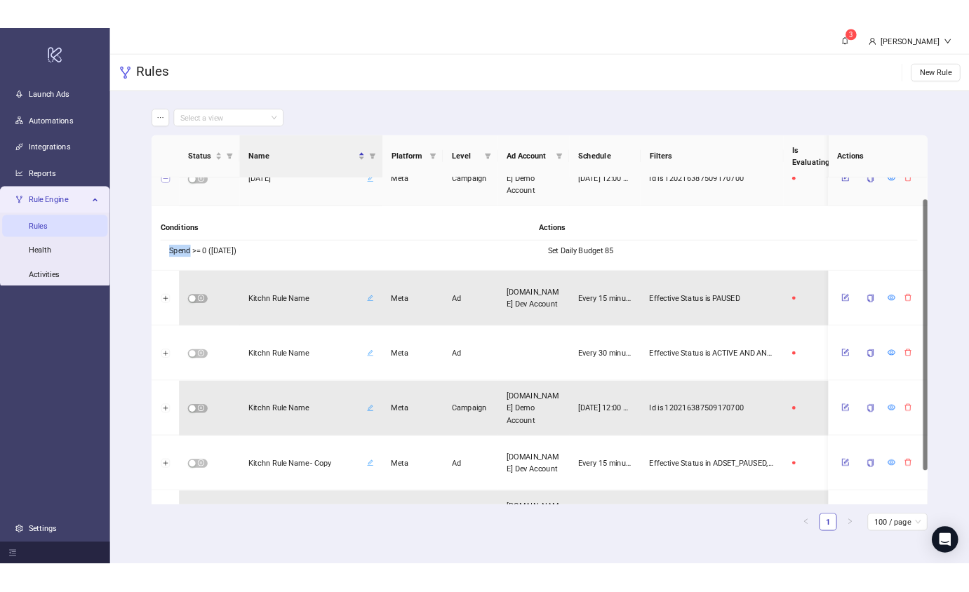
scroll to position [4, 0]
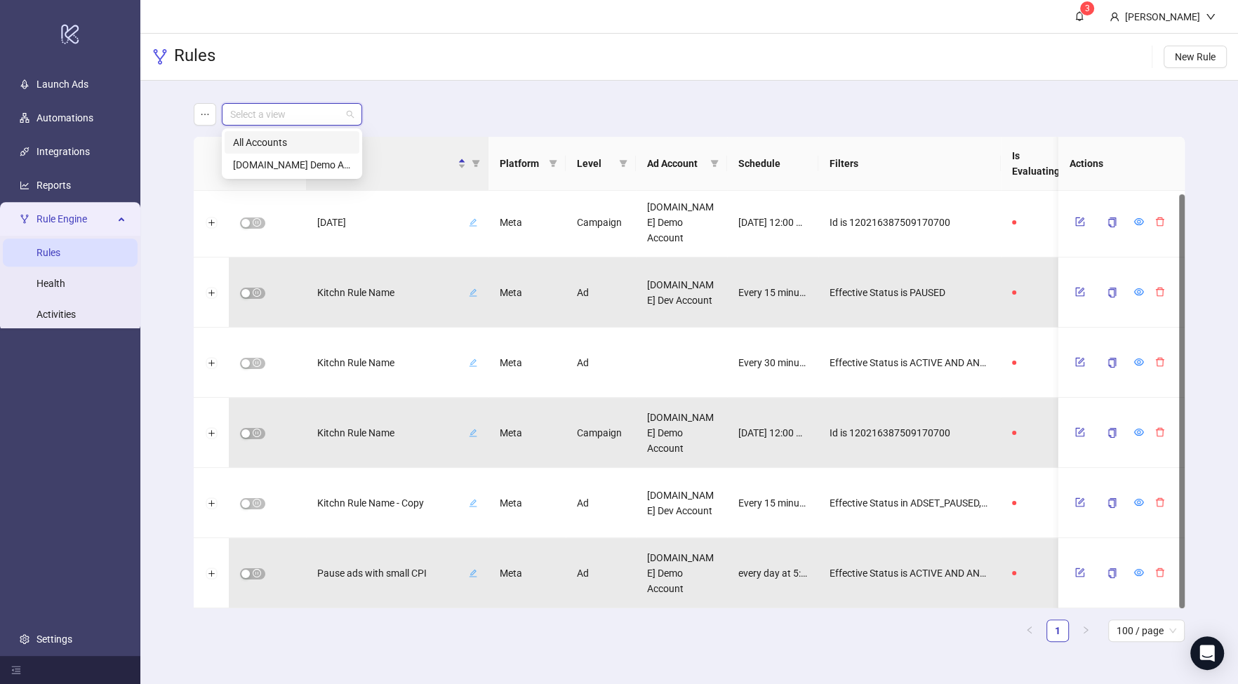
click at [324, 106] on input "search" at bounding box center [285, 114] width 111 height 21
click at [316, 147] on div "All Accounts" at bounding box center [292, 142] width 118 height 15
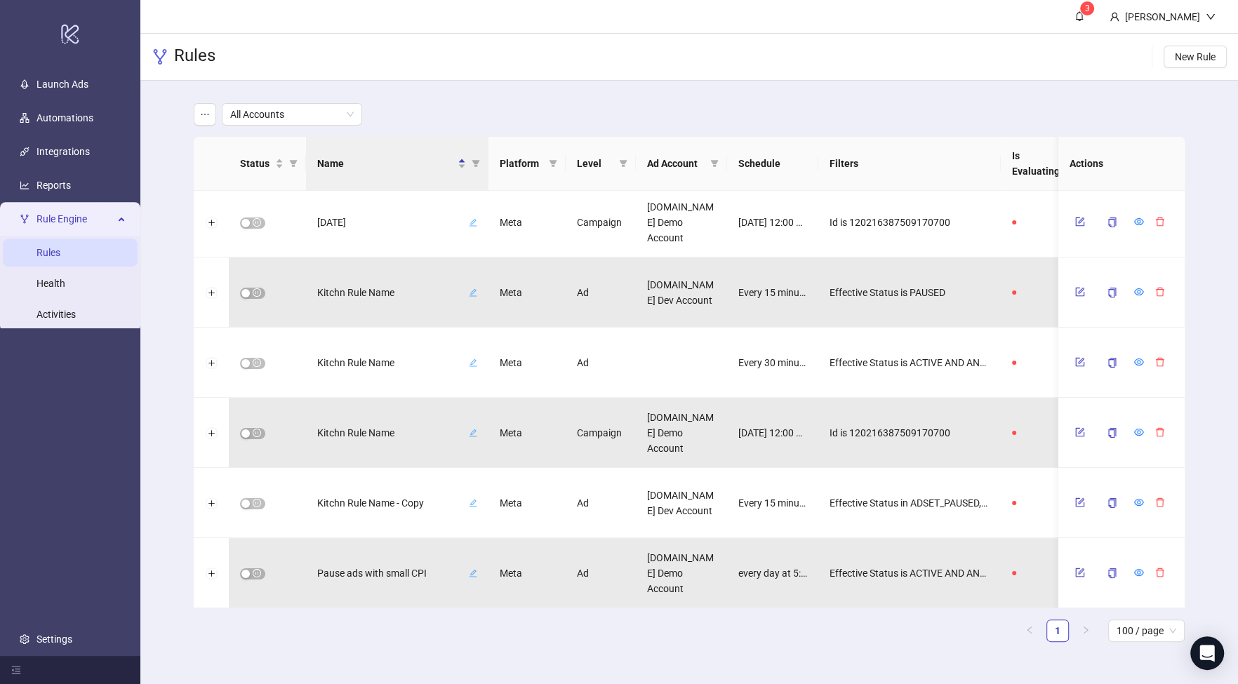
click at [429, 124] on div "All Accounts" at bounding box center [689, 114] width 991 height 22
click at [88, 79] on link "Launch Ads" at bounding box center [63, 84] width 52 height 11
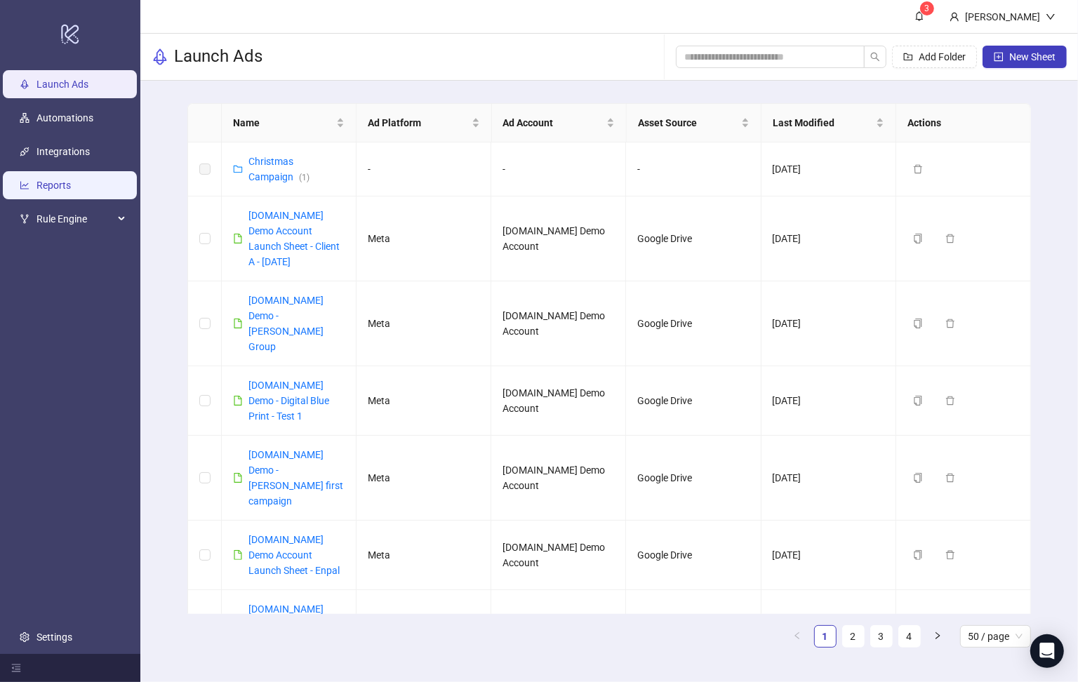
click at [71, 183] on link "Reports" at bounding box center [54, 185] width 34 height 11
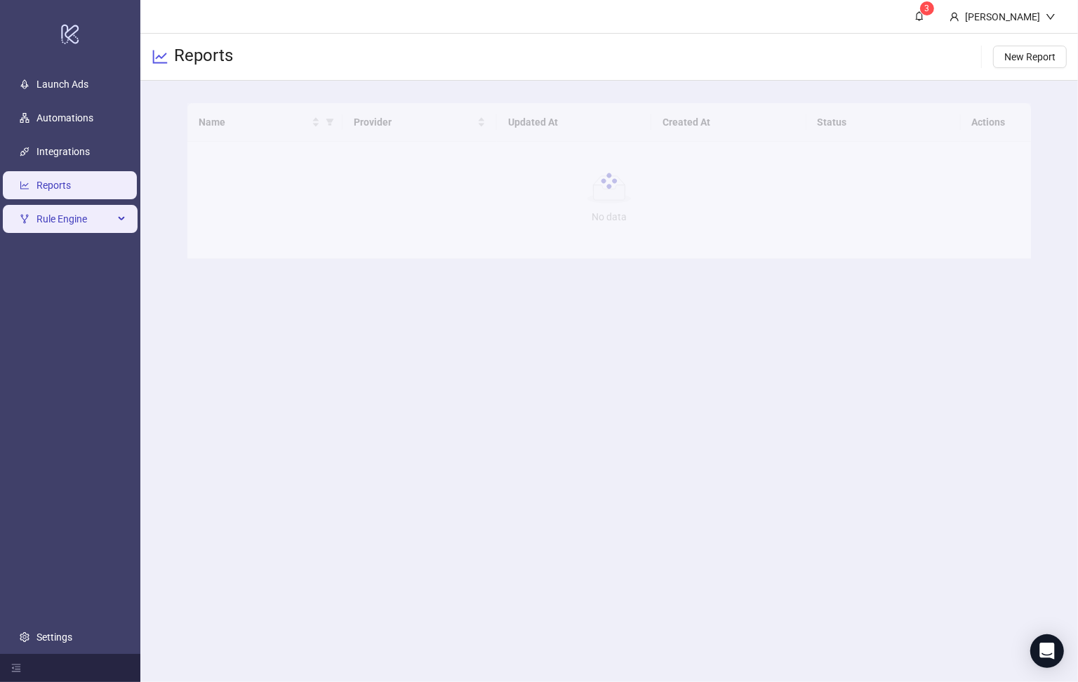
click at [77, 218] on span "Rule Engine" at bounding box center [75, 219] width 77 height 28
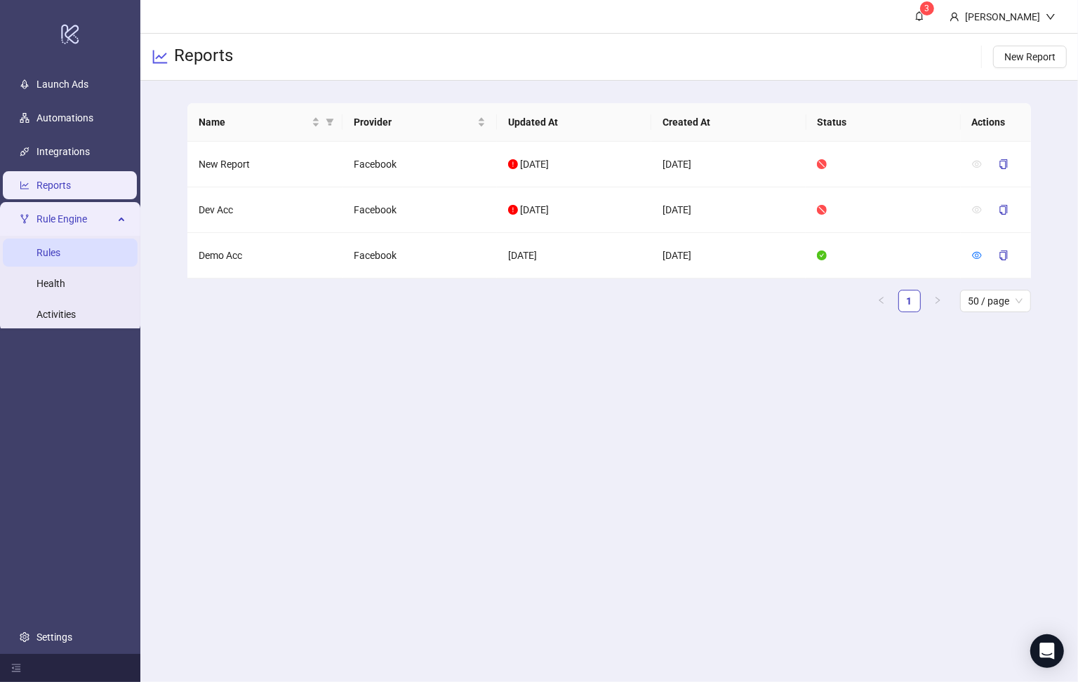
click at [60, 251] on link "Rules" at bounding box center [49, 252] width 24 height 11
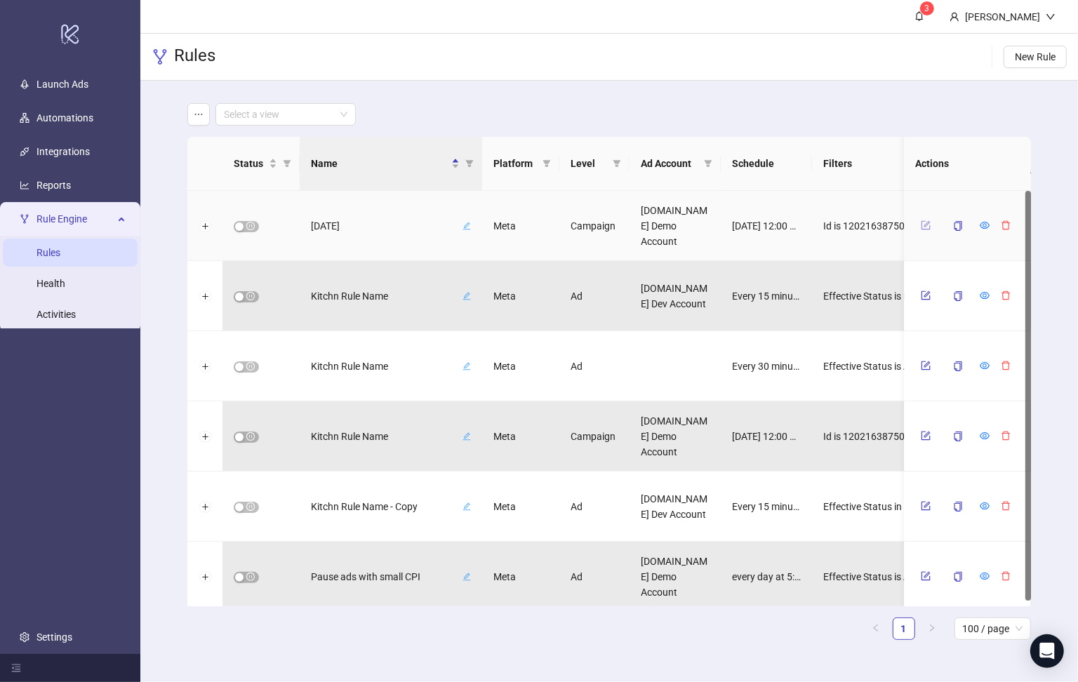
click at [932, 223] on button "button" at bounding box center [926, 225] width 21 height 17
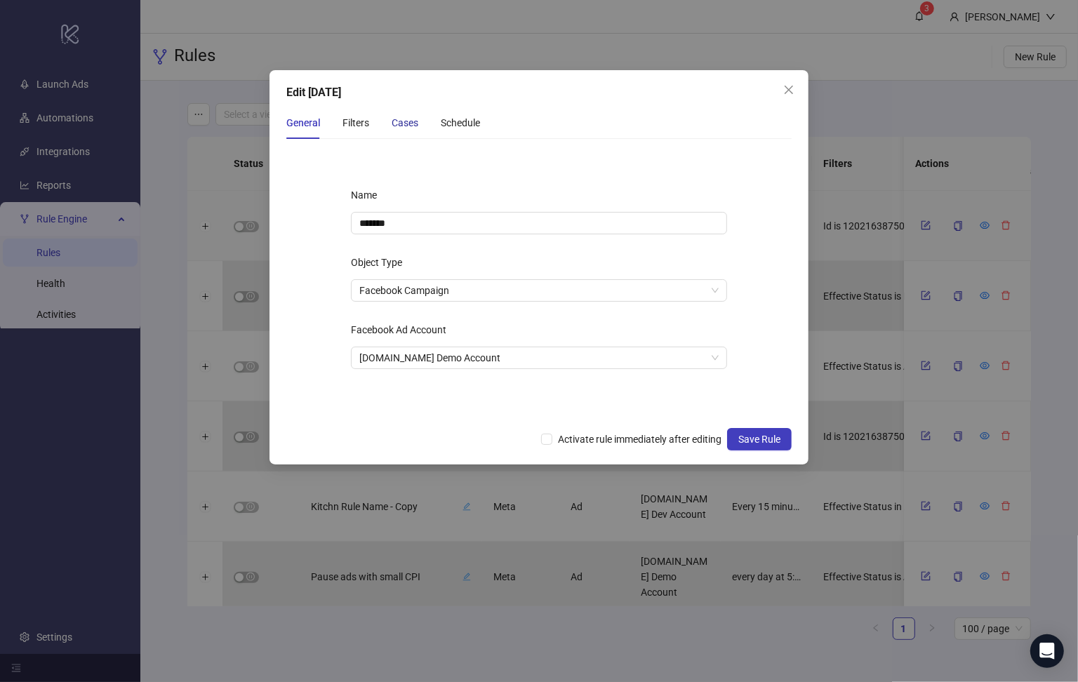
click at [416, 123] on div "Cases" at bounding box center [405, 122] width 27 height 15
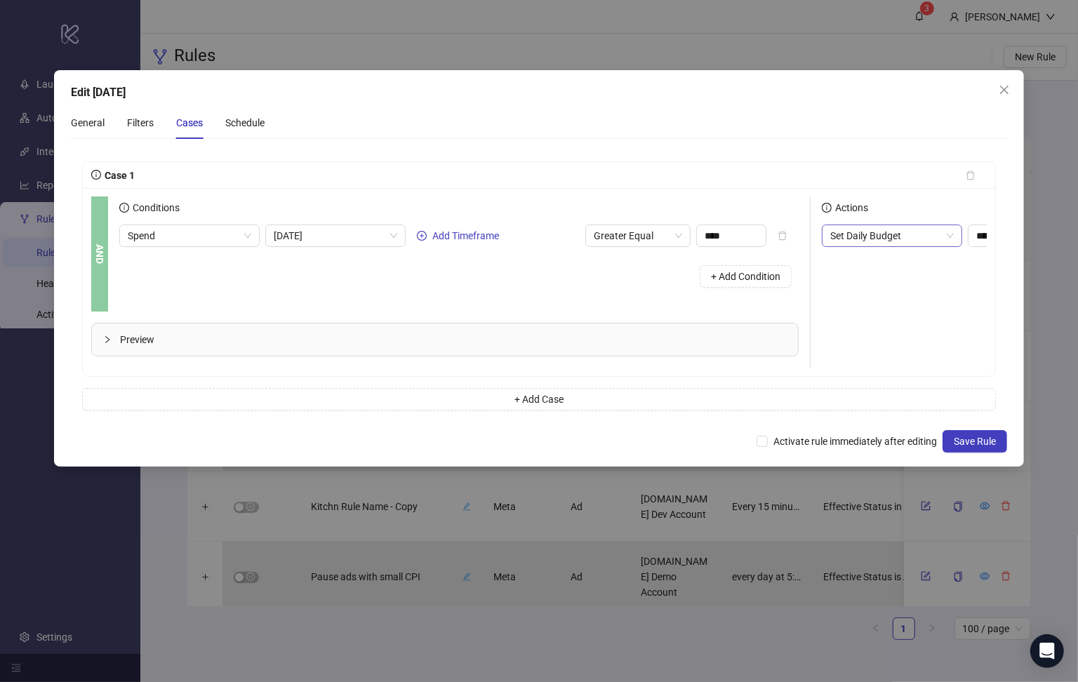
click at [910, 237] on span "Set Daily Budget" at bounding box center [892, 235] width 124 height 21
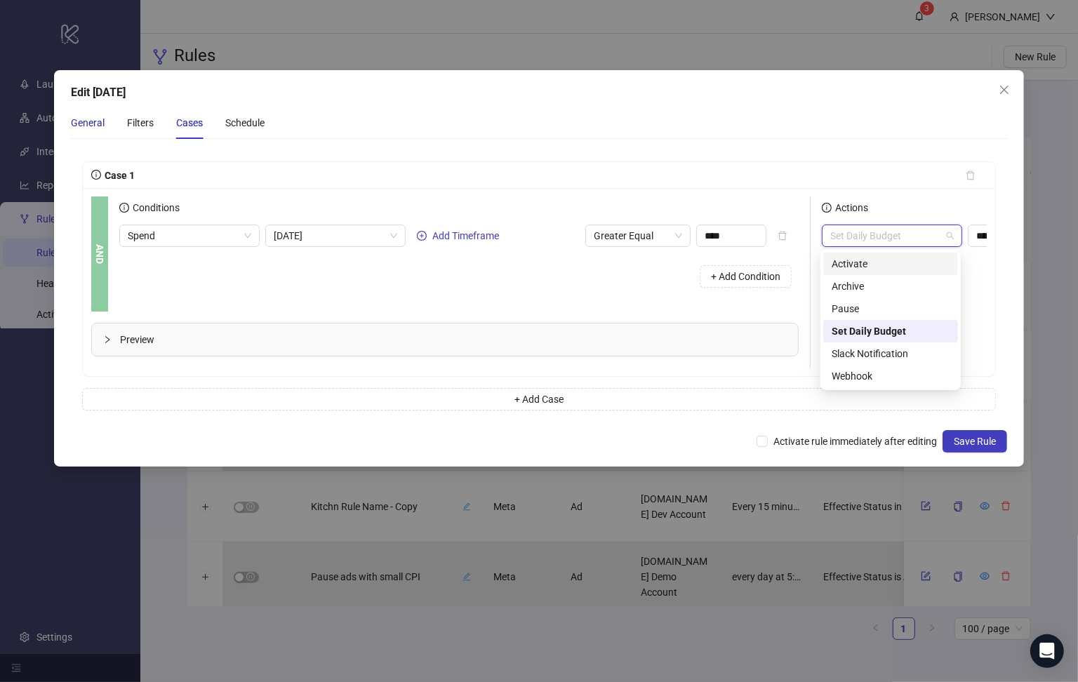
click at [76, 124] on div "General" at bounding box center [88, 122] width 34 height 15
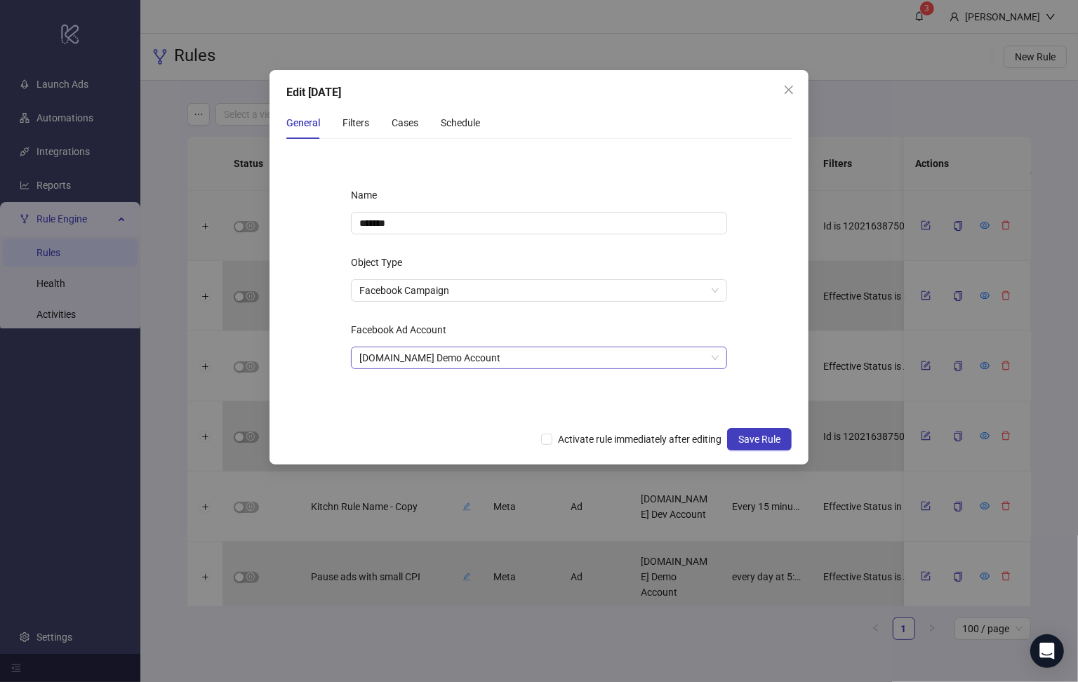
click at [442, 366] on span "[DOMAIN_NAME] Demo Account" at bounding box center [538, 357] width 359 height 21
click at [303, 312] on form "Name ******* Object Type Facebook Campaign Facebook Ad Account [DOMAIN_NAME] De…" at bounding box center [538, 285] width 505 height 270
click at [456, 291] on span "Facebook Campaign" at bounding box center [538, 290] width 359 height 21
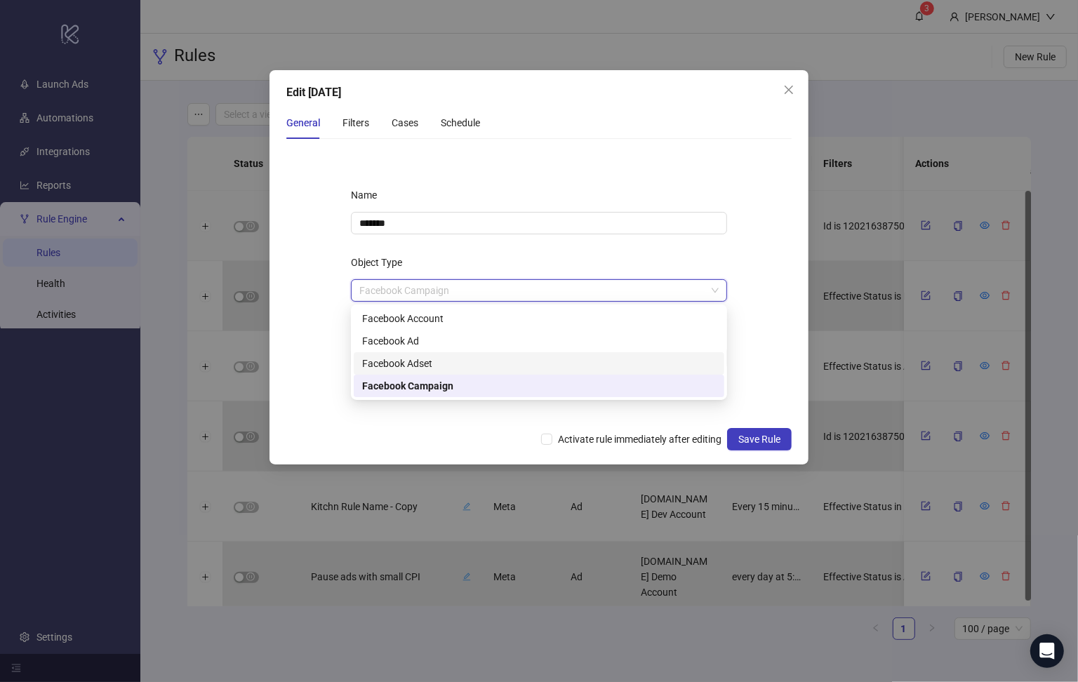
click at [460, 357] on div "Facebook Adset" at bounding box center [539, 363] width 354 height 15
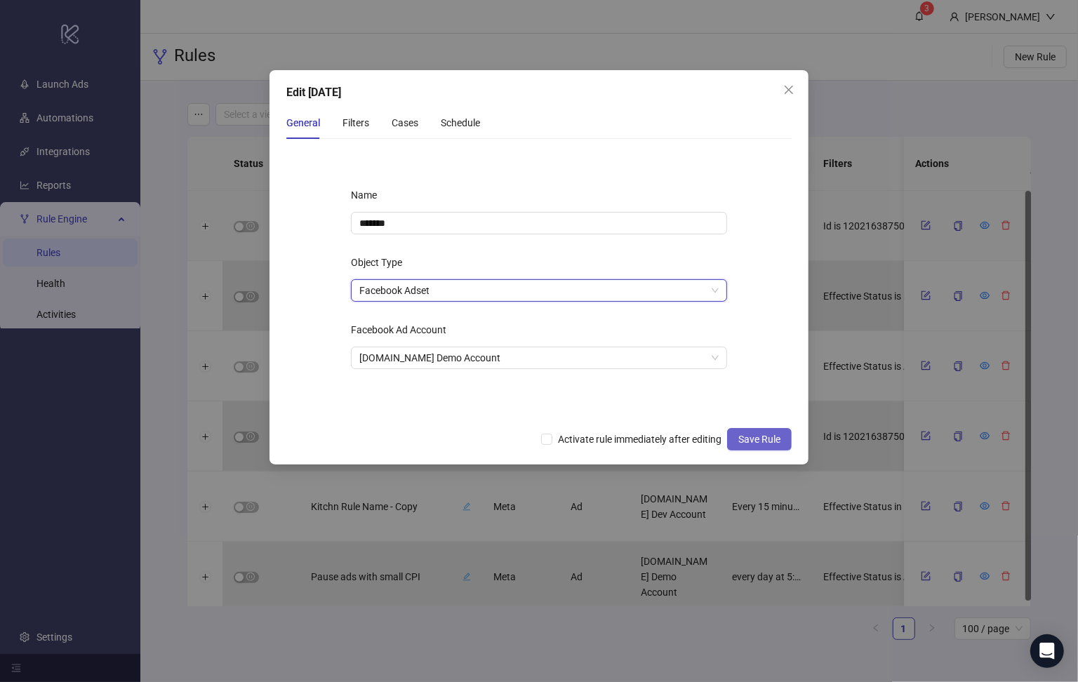
click at [755, 432] on button "Save Rule" at bounding box center [759, 439] width 65 height 22
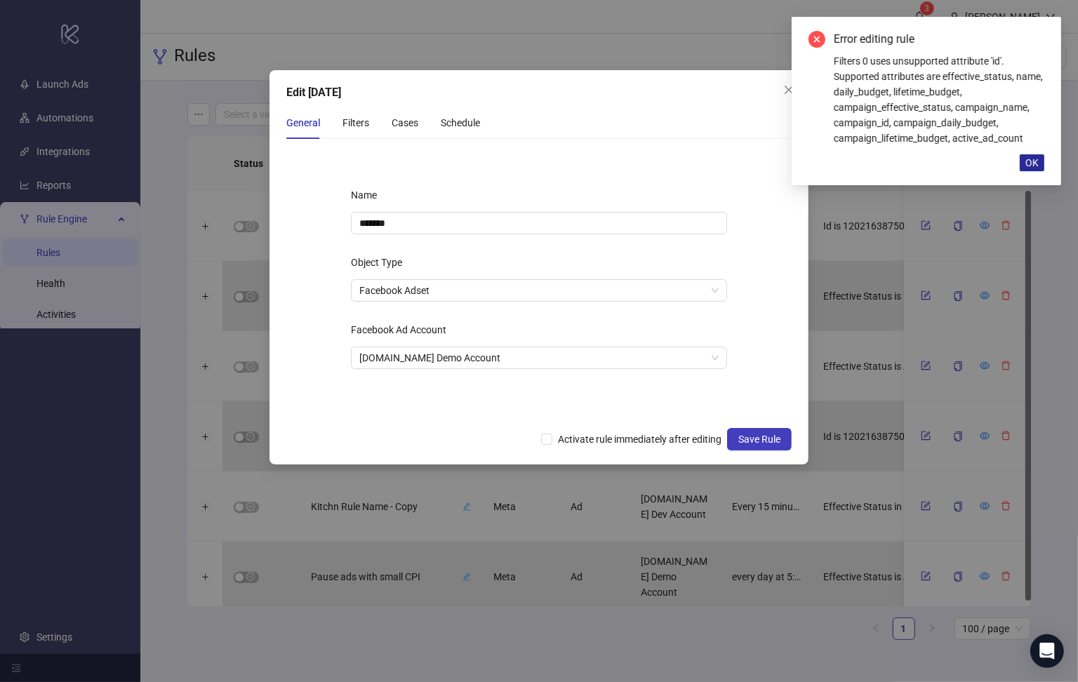
click at [968, 160] on span "OK" at bounding box center [1032, 162] width 13 height 11
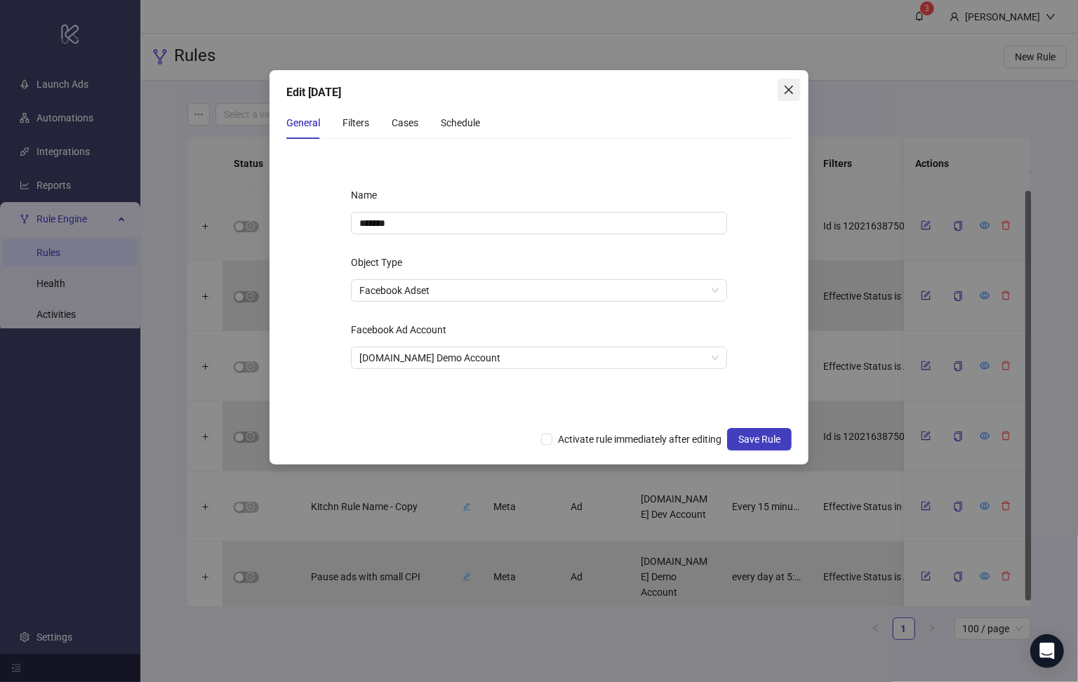
click at [781, 84] on span "Close" at bounding box center [789, 89] width 22 height 11
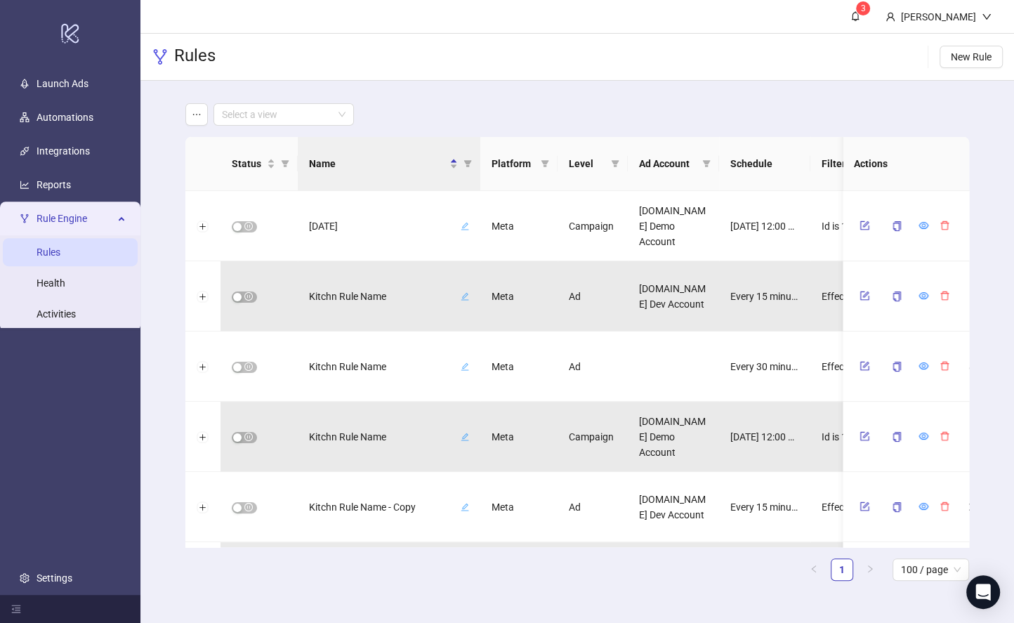
click at [482, 18] on header "3 [PERSON_NAME]" at bounding box center [576, 17] width 873 height 34
